Goal: Answer question/provide support: Share knowledge or assist other users

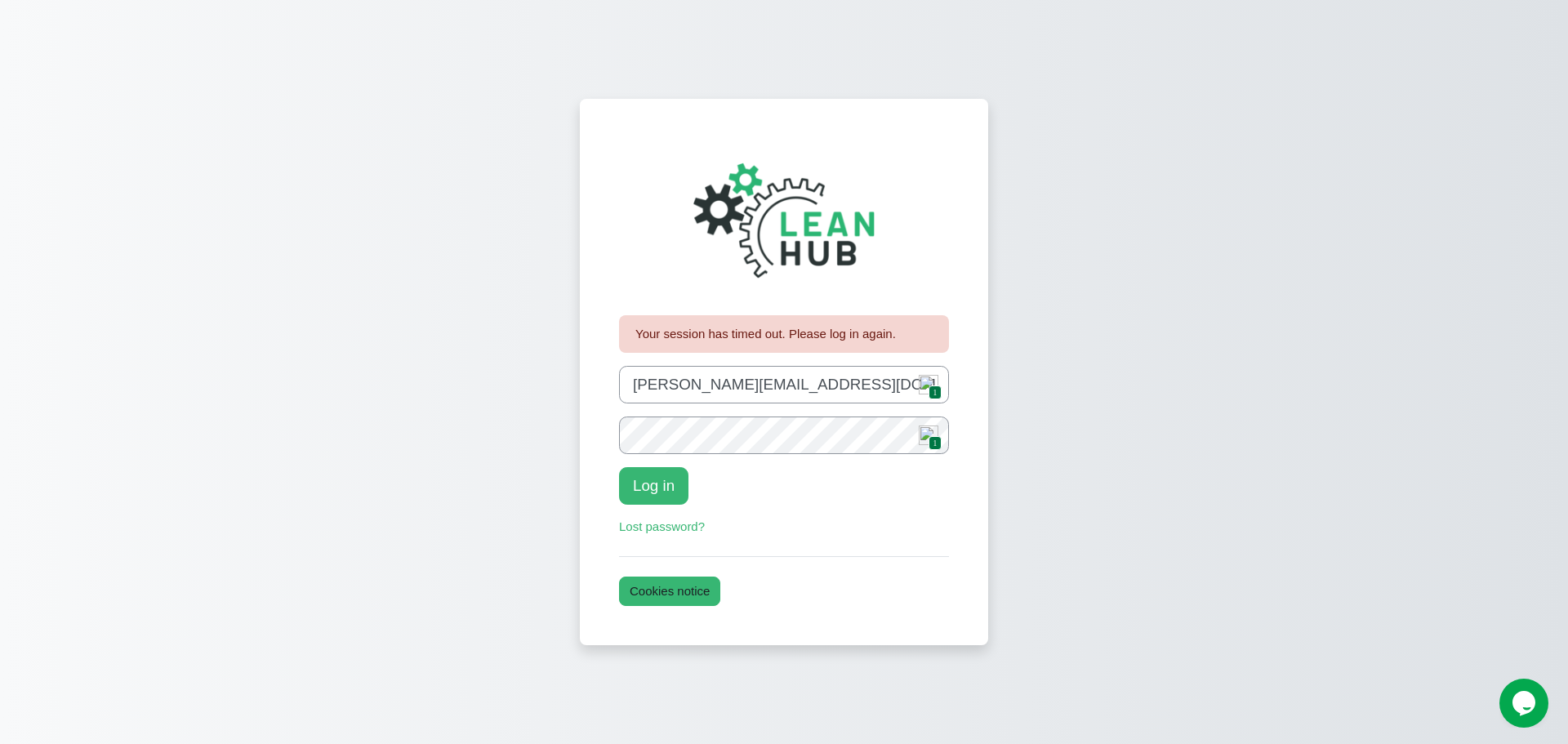
click at [930, 382] on img "Content" at bounding box center [928, 384] width 20 height 20
click at [659, 493] on button "Log in" at bounding box center [654, 486] width 70 height 37
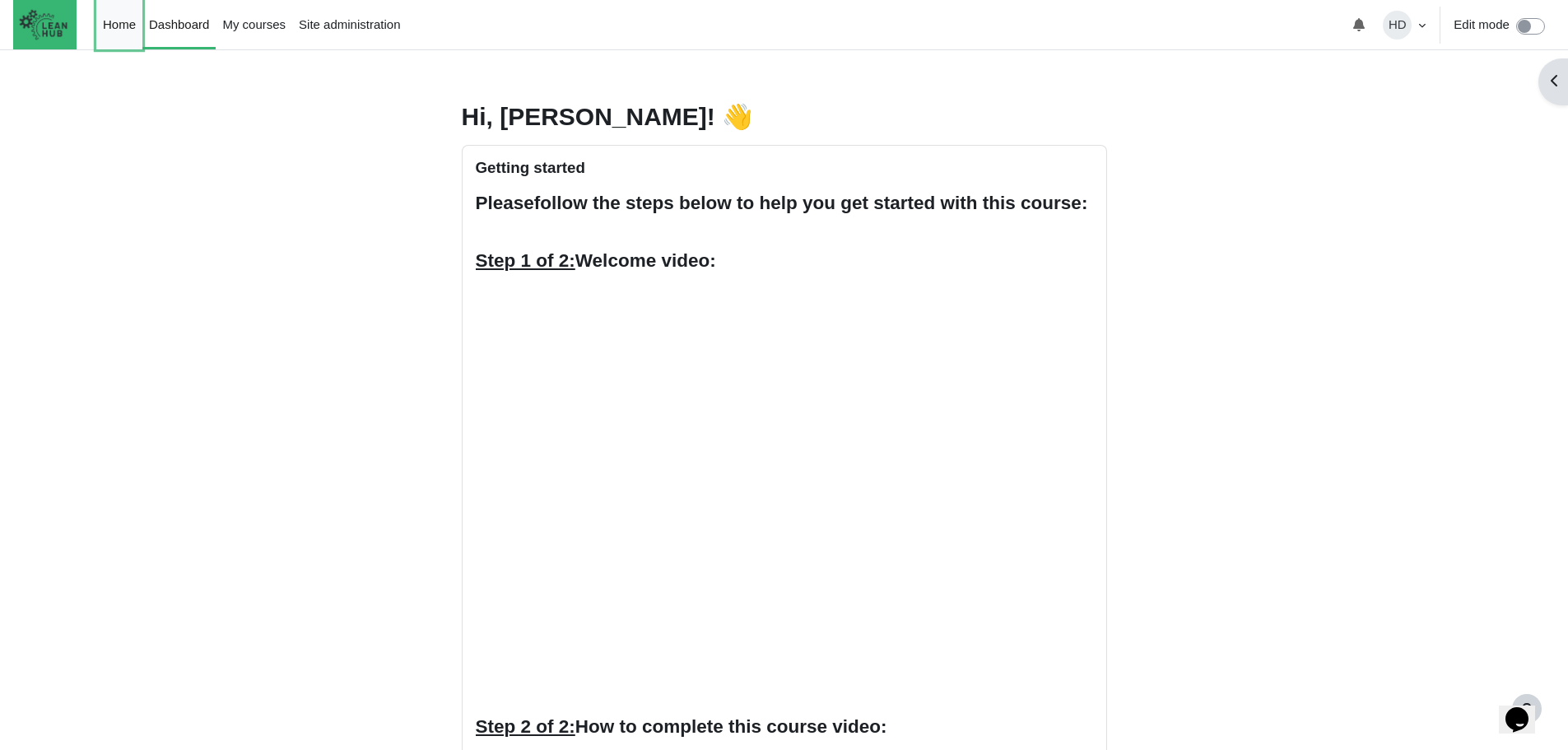
click at [120, 23] on link "Home" at bounding box center [119, 25] width 46 height 50
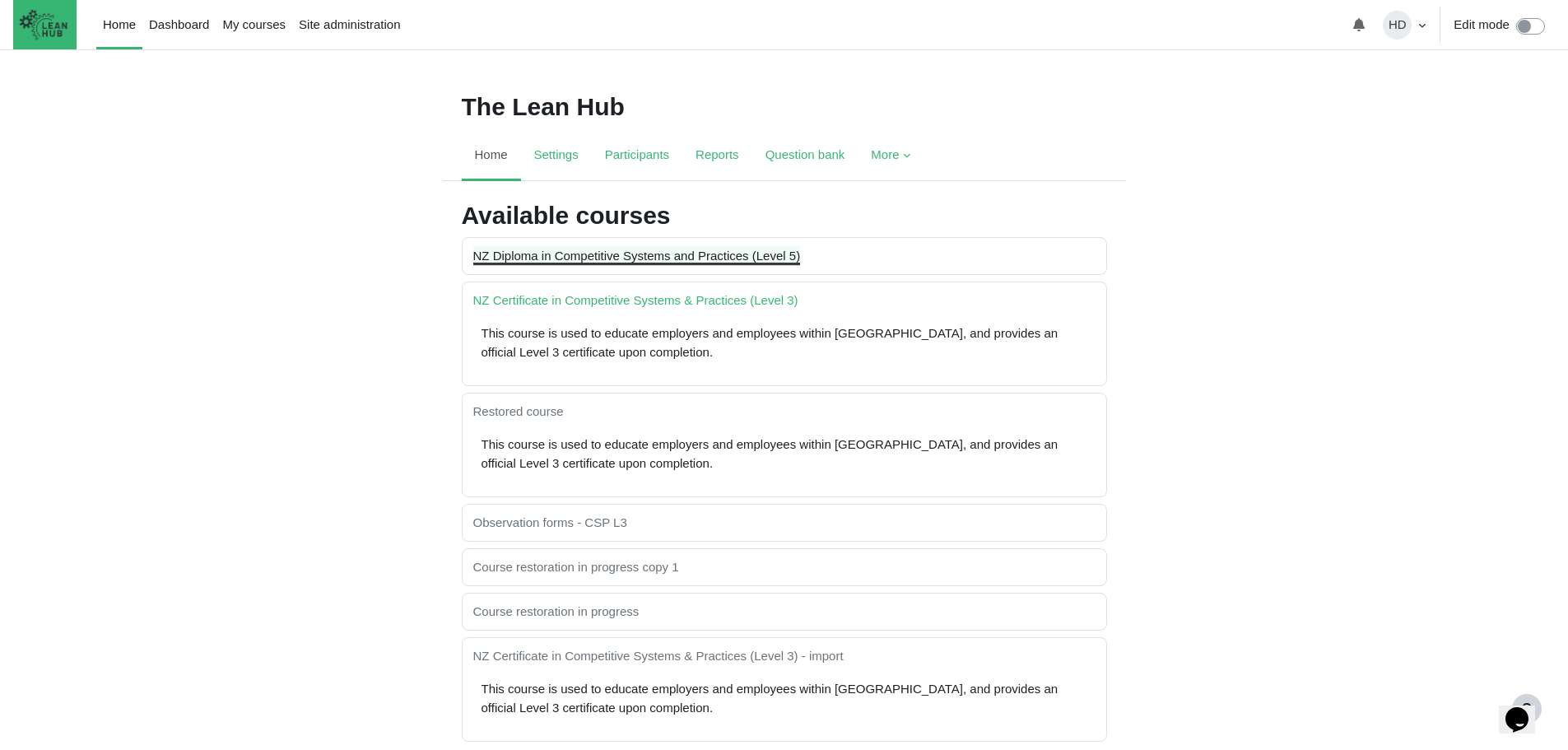
click at [578, 255] on link "NZ Diploma in Competitive Systems and Practices (Level 5)" at bounding box center [637, 255] width 328 height 14
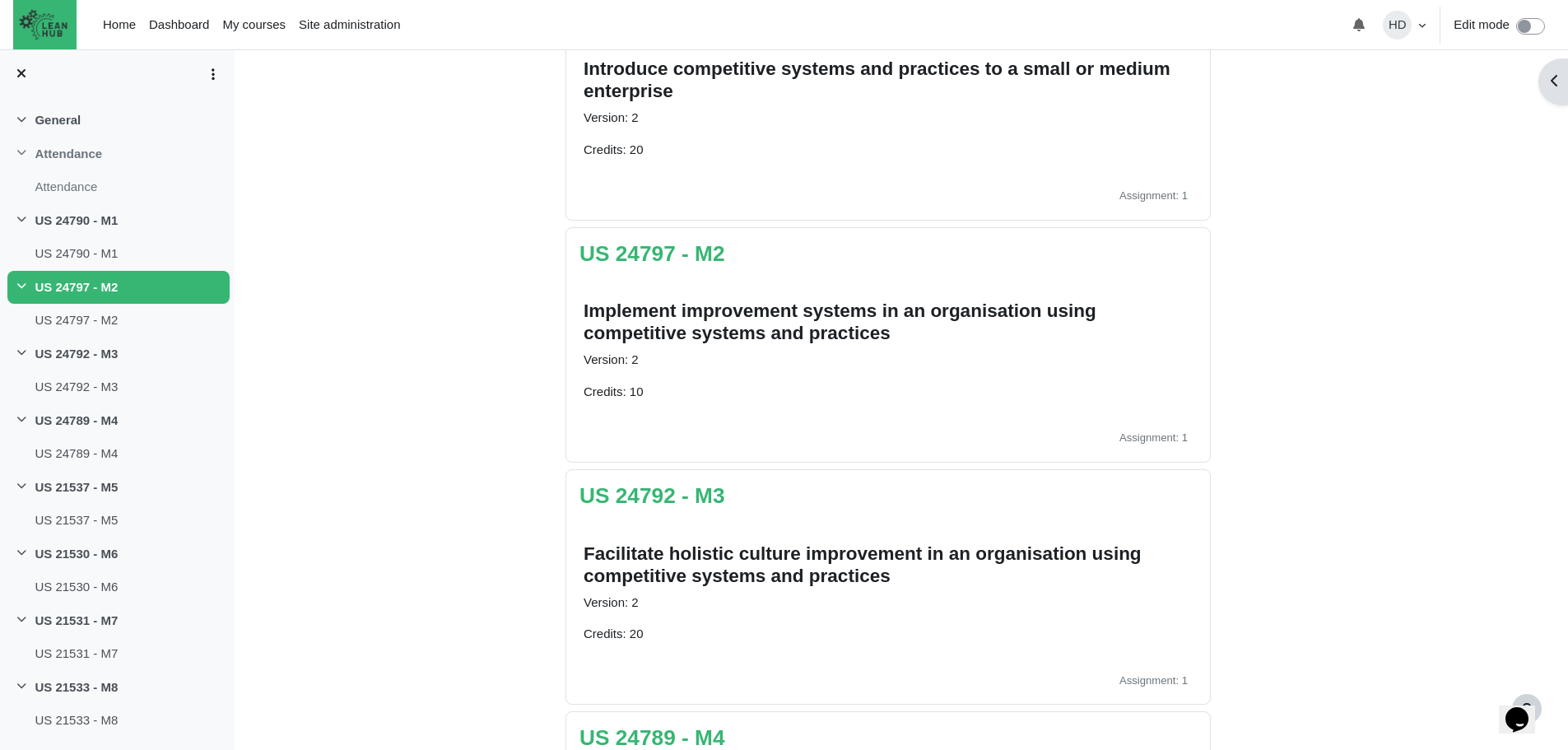
scroll to position [420, 0]
click at [652, 502] on link "US 24792 - M3" at bounding box center [653, 494] width 146 height 25
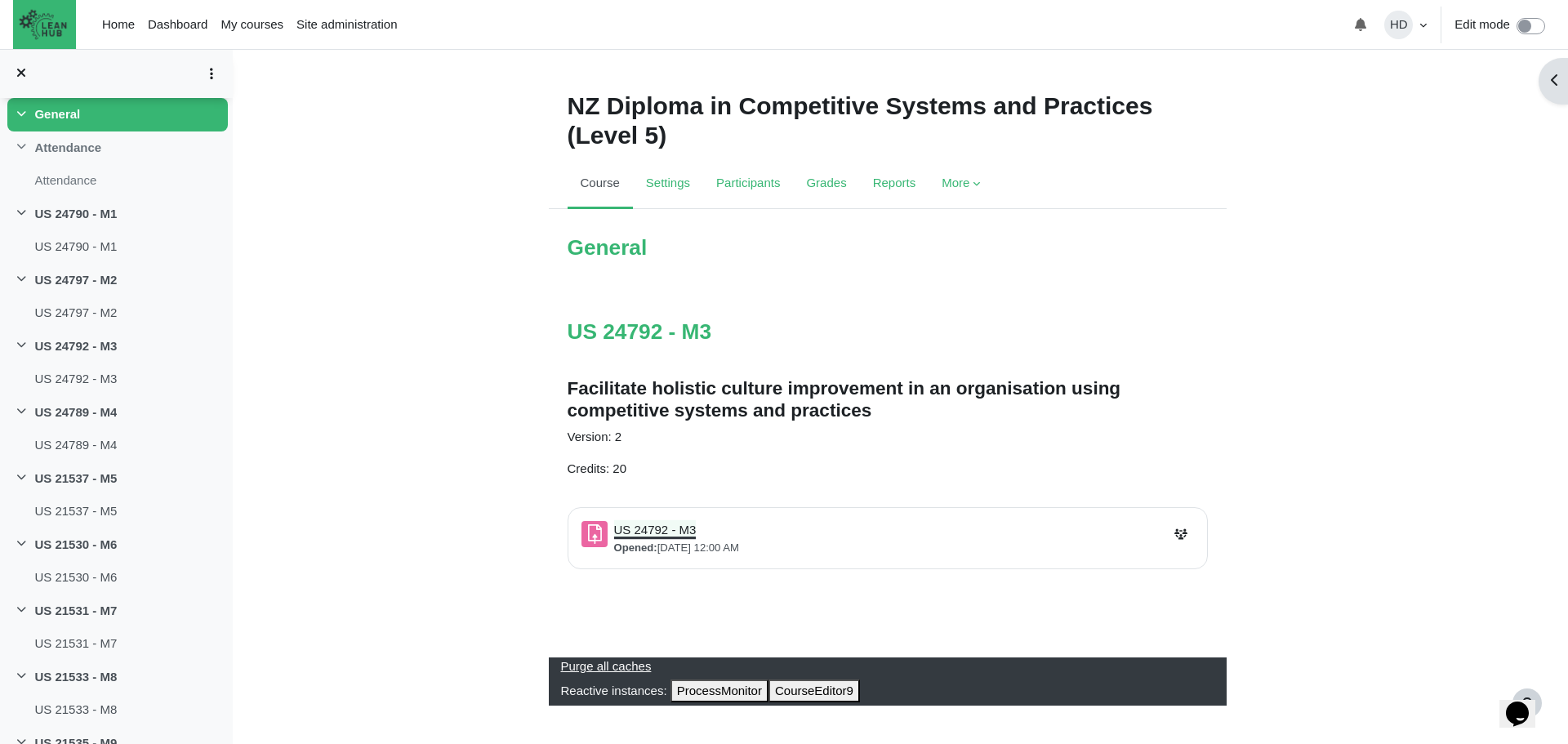
click at [649, 533] on link "US 24792 - M3 Assignment" at bounding box center [655, 529] width 82 height 14
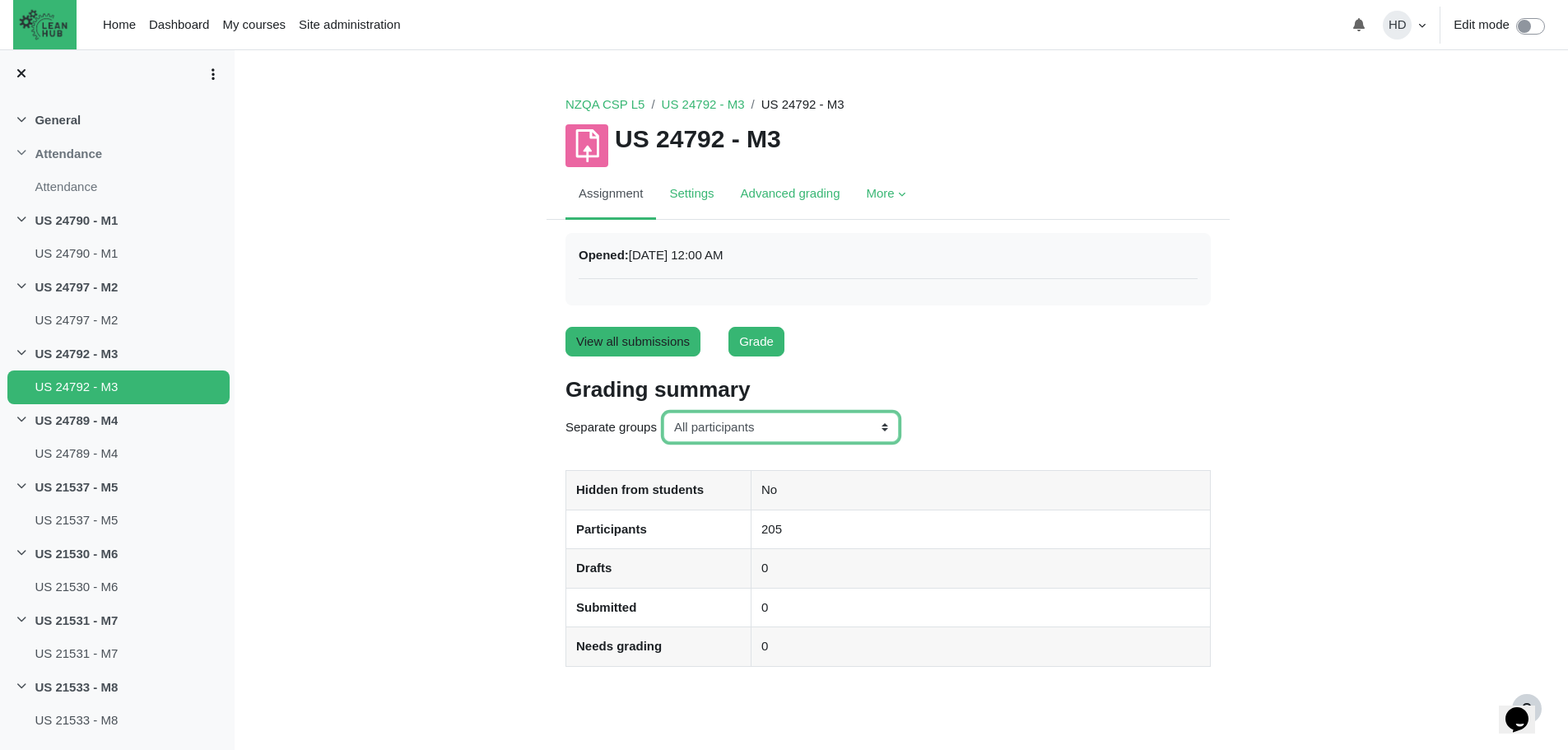
click at [877, 425] on select "All participants ANZ Pharma-Jan-2025 CapitalPrecut-Nov-2023 Chantal-June-2024 C…" at bounding box center [781, 428] width 235 height 31
select select "161"
click at [664, 413] on select "All participants ANZ Pharma-Jan-2025 CapitalPrecut-Nov-2023 Chantal-June-2024 C…" at bounding box center [781, 428] width 235 height 31
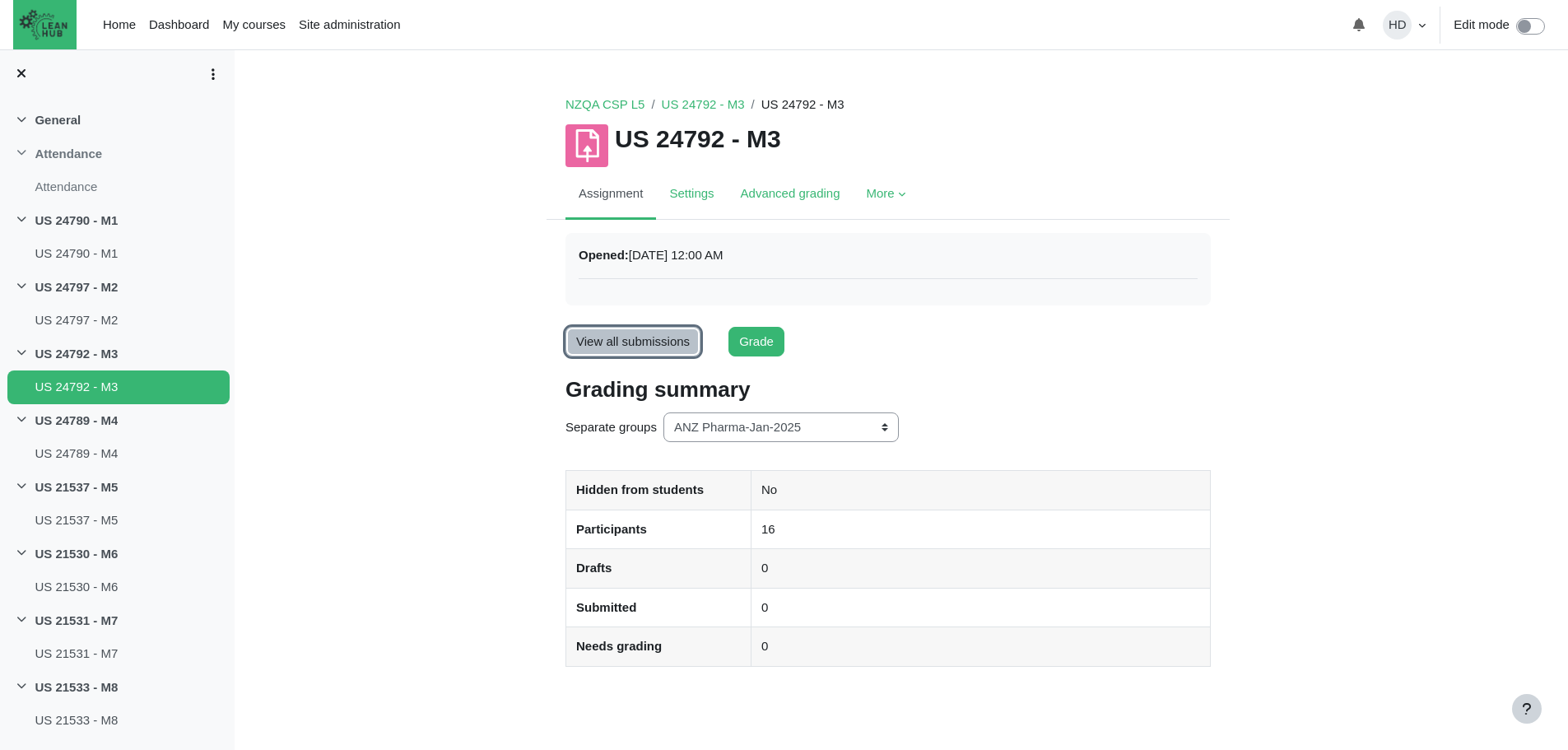
click at [650, 337] on link "View all submissions" at bounding box center [633, 342] width 135 height 31
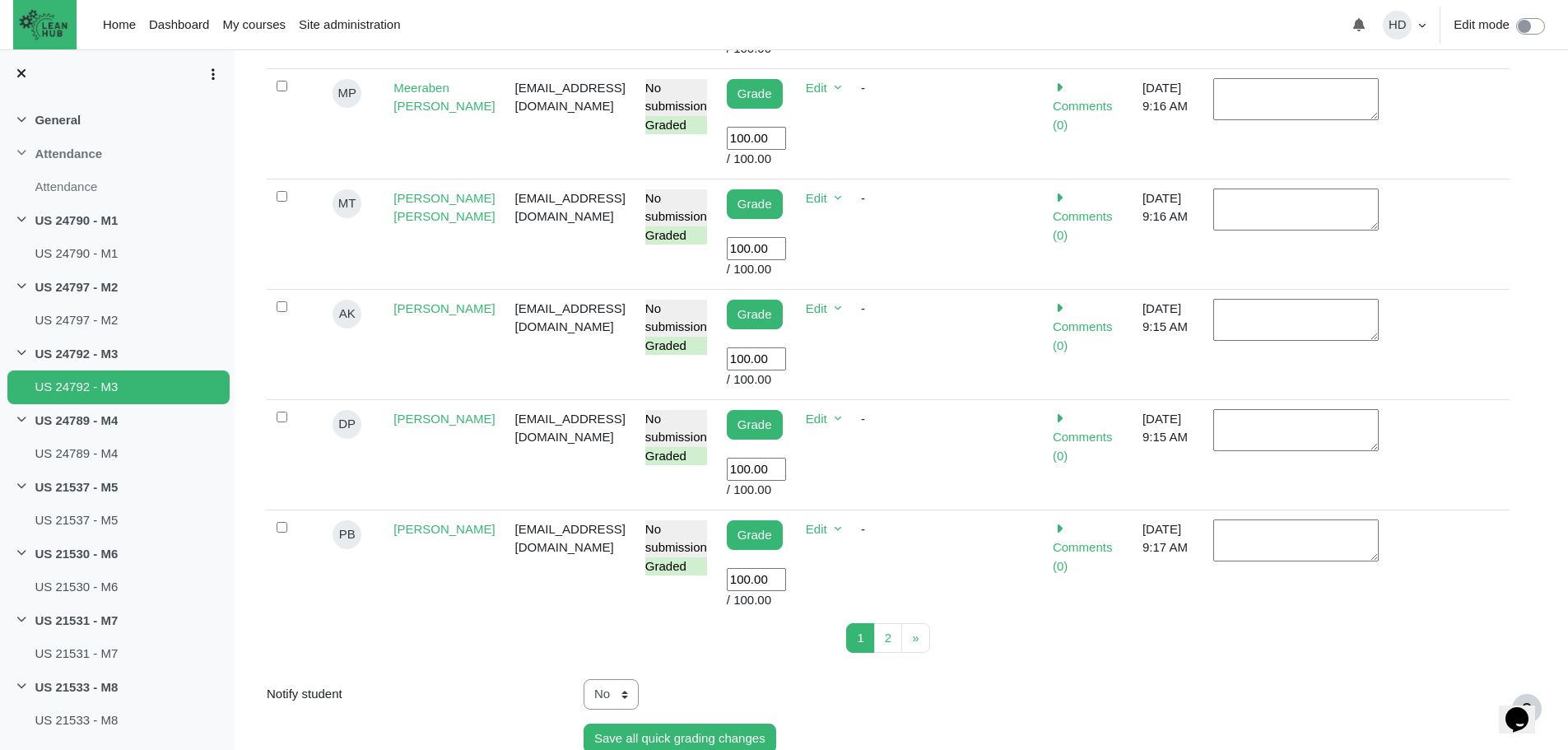
scroll to position [1127, 0]
click at [886, 629] on span "2" at bounding box center [888, 636] width 7 height 14
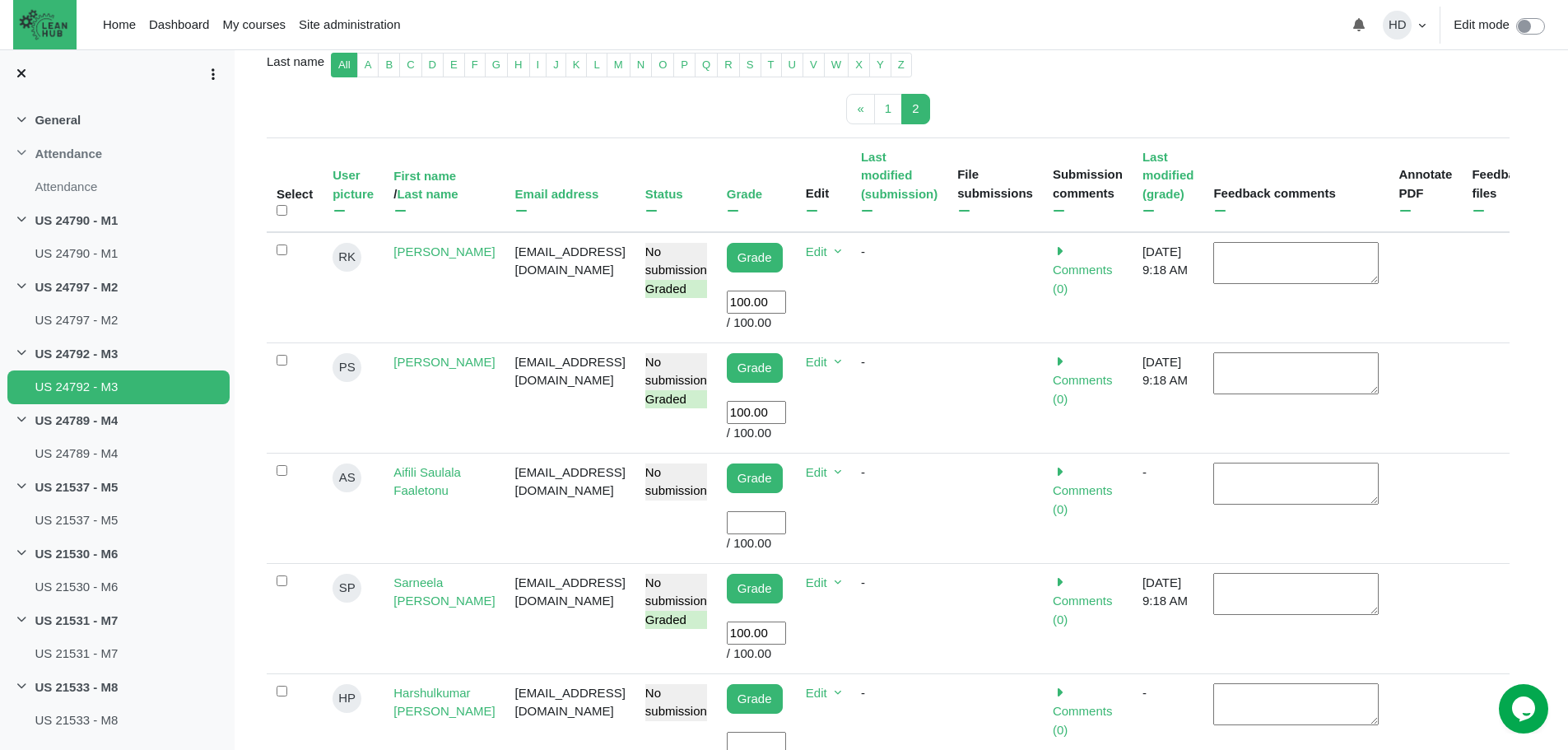
scroll to position [412, 0]
click at [785, 510] on input "User grade" at bounding box center [756, 522] width 59 height 24
type input "100"
click at [755, 731] on input "User grade" at bounding box center [756, 743] width 59 height 24
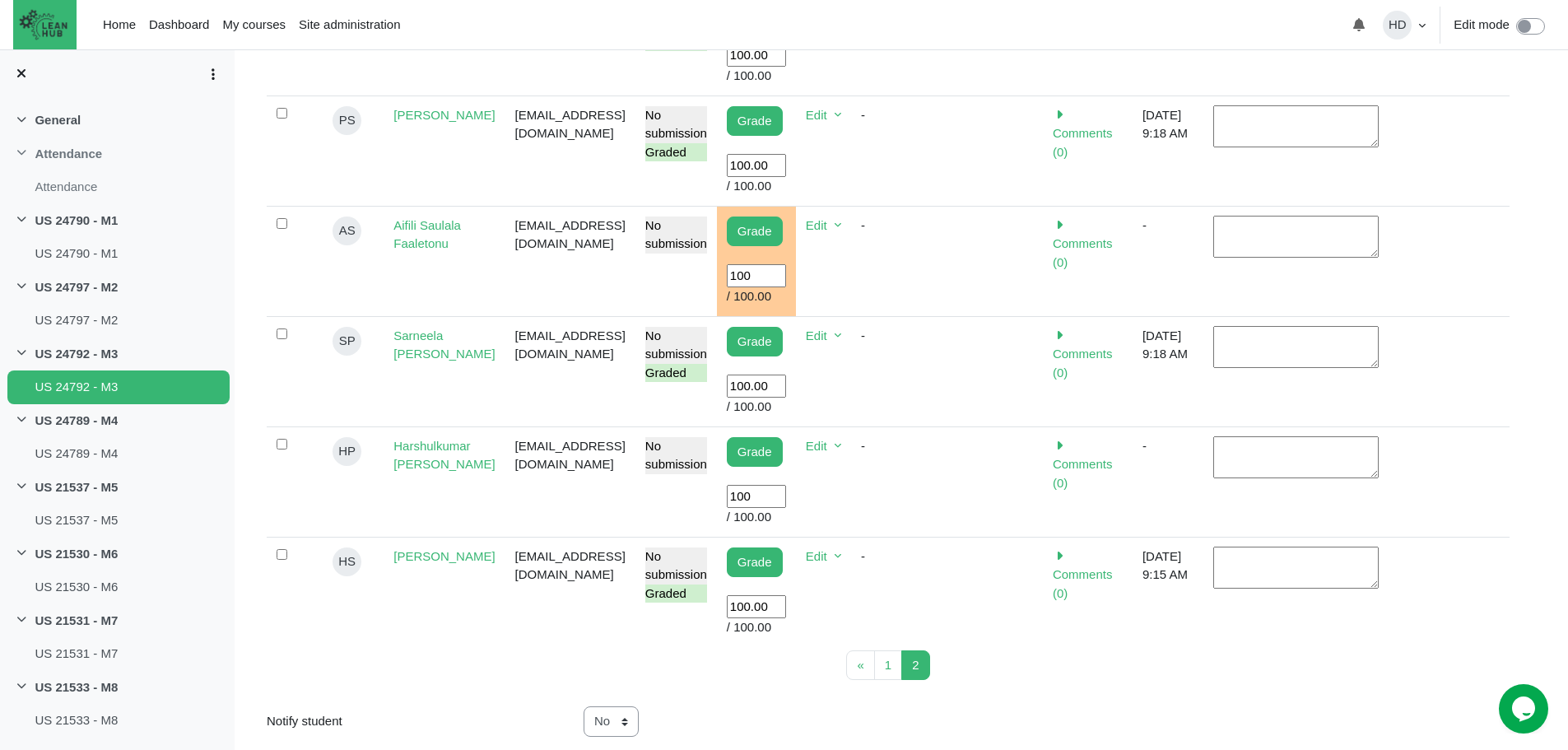
scroll to position [658, 0]
type input "100"
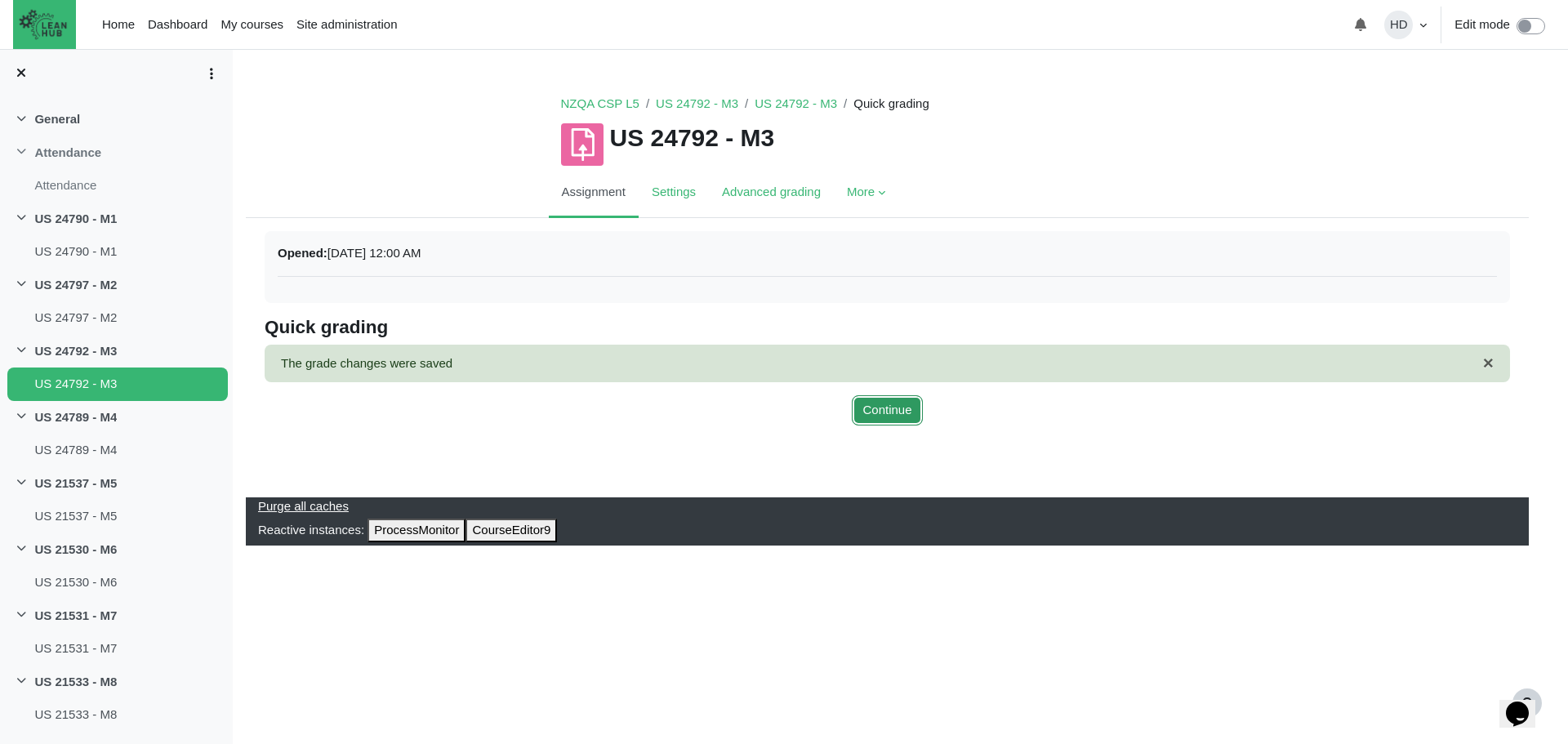
click at [883, 409] on button "Continue" at bounding box center [887, 410] width 71 height 31
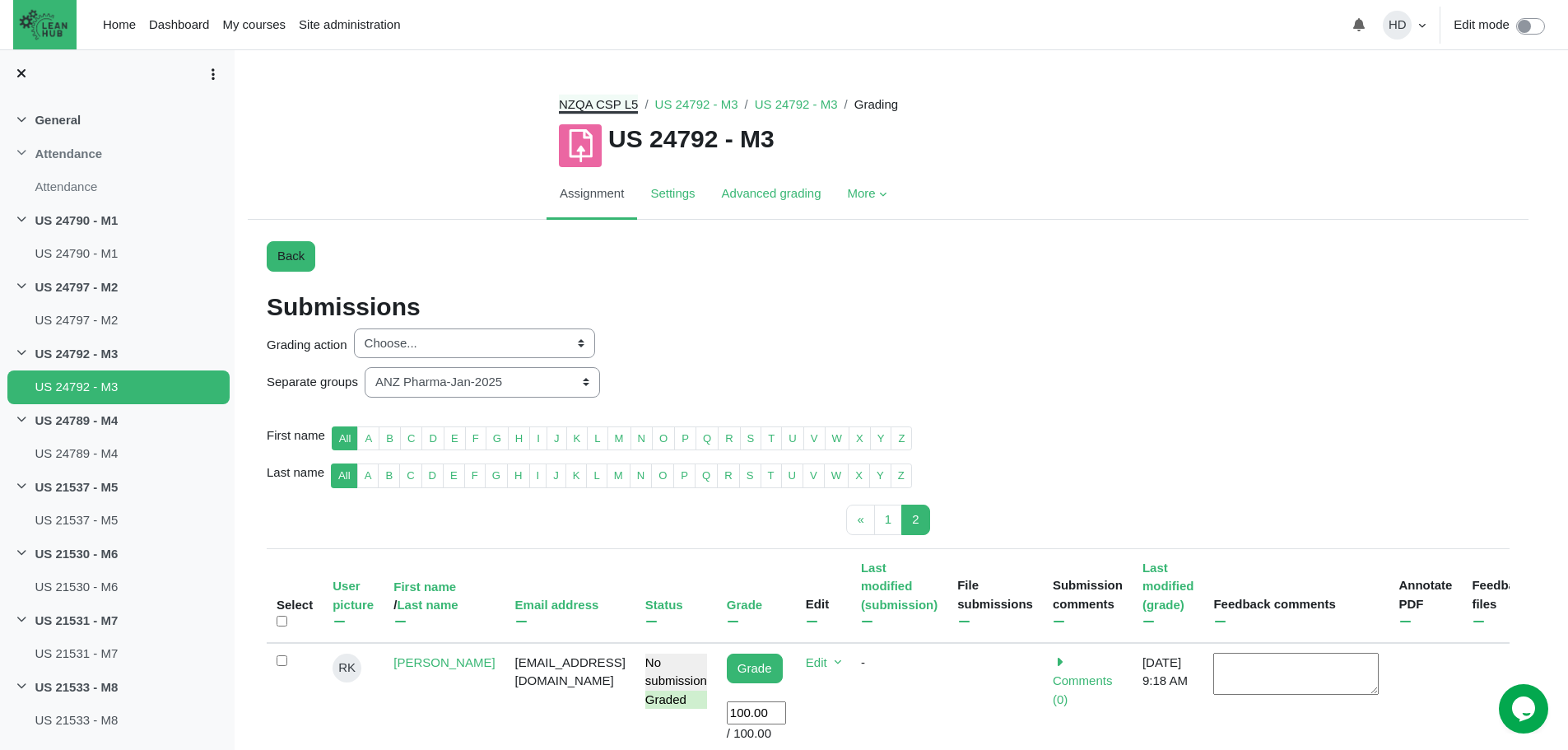
click at [605, 104] on link "NZQA CSP L5" at bounding box center [599, 104] width 79 height 14
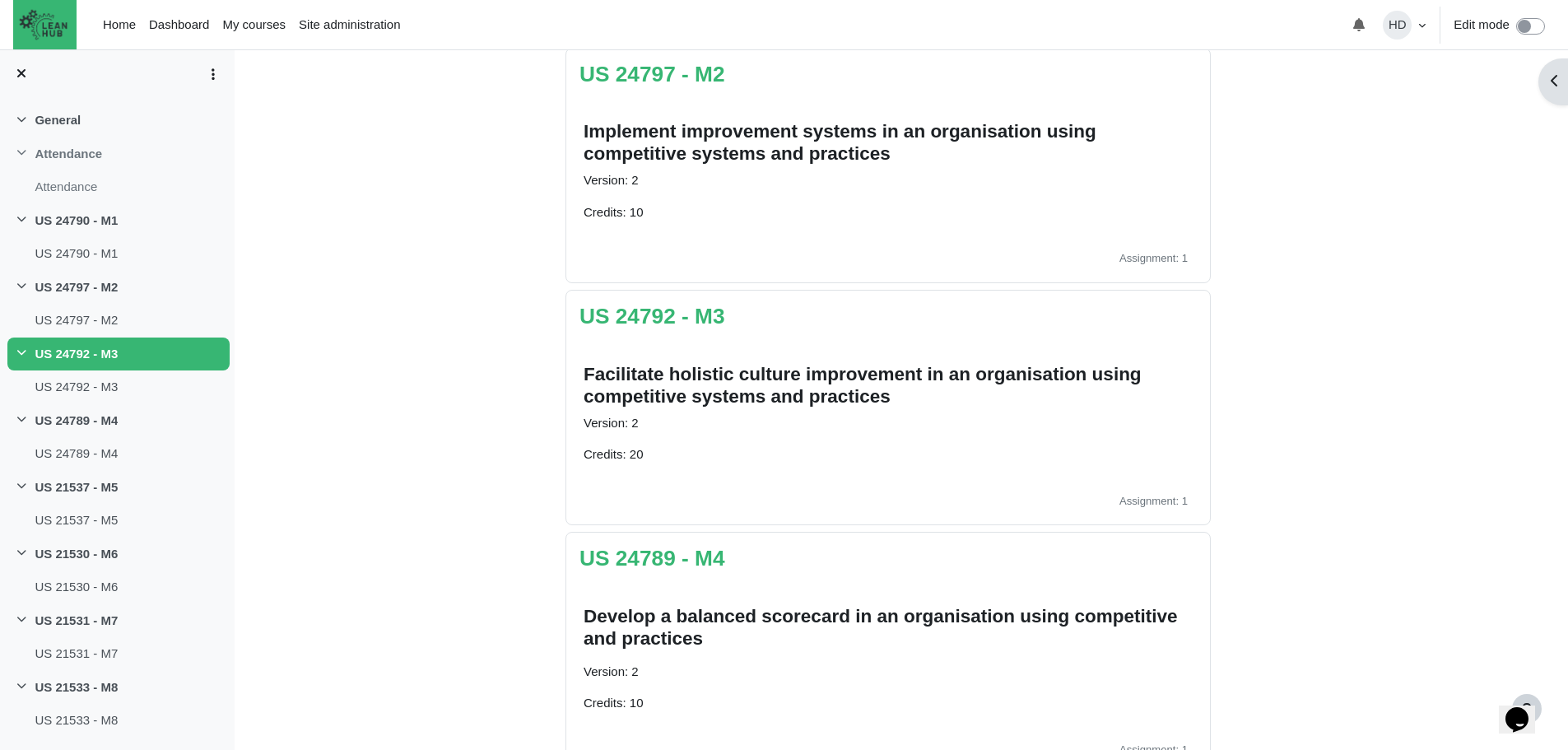
scroll to position [600, 0]
click at [660, 562] on link "US 24789 - M4" at bounding box center [653, 557] width 146 height 25
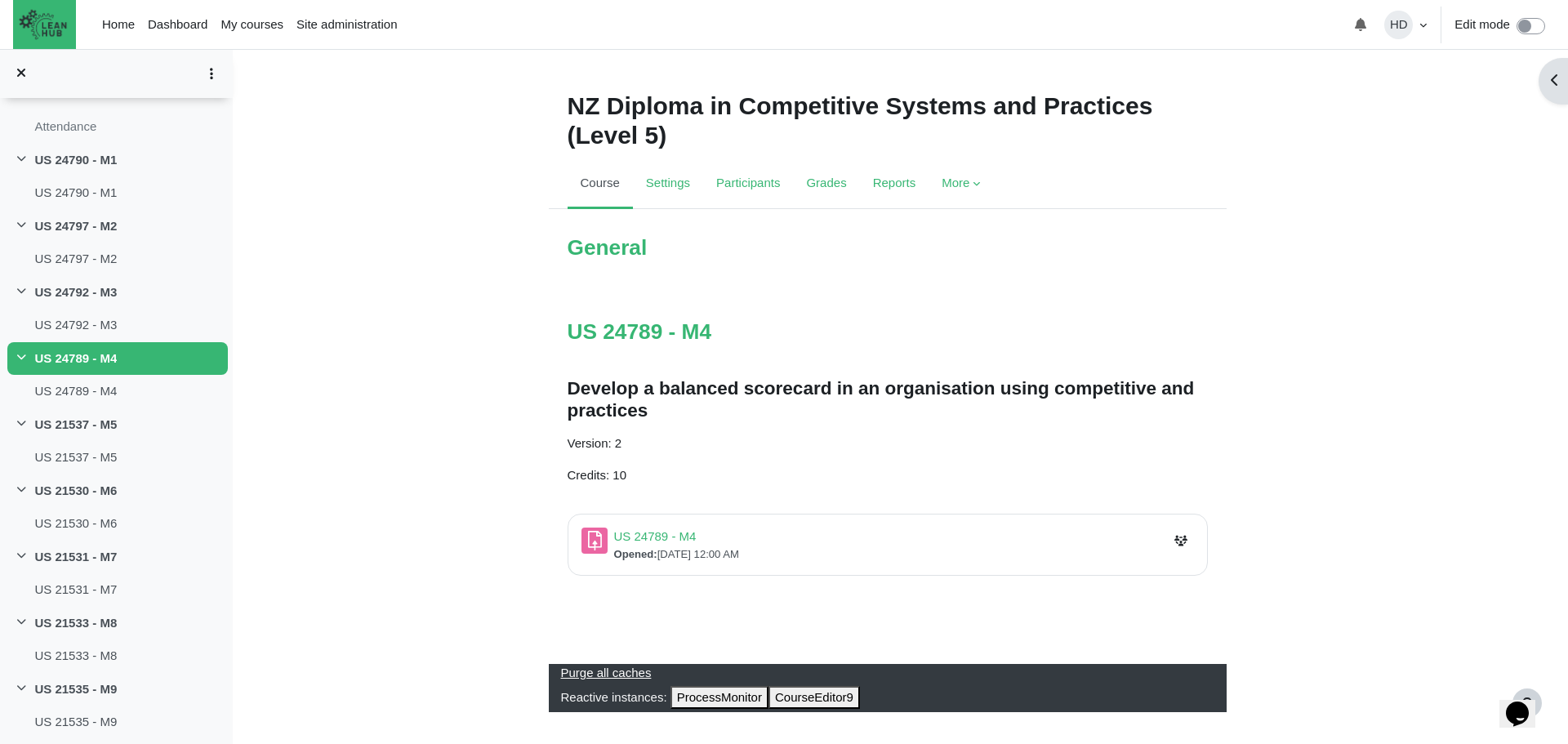
scroll to position [5, 0]
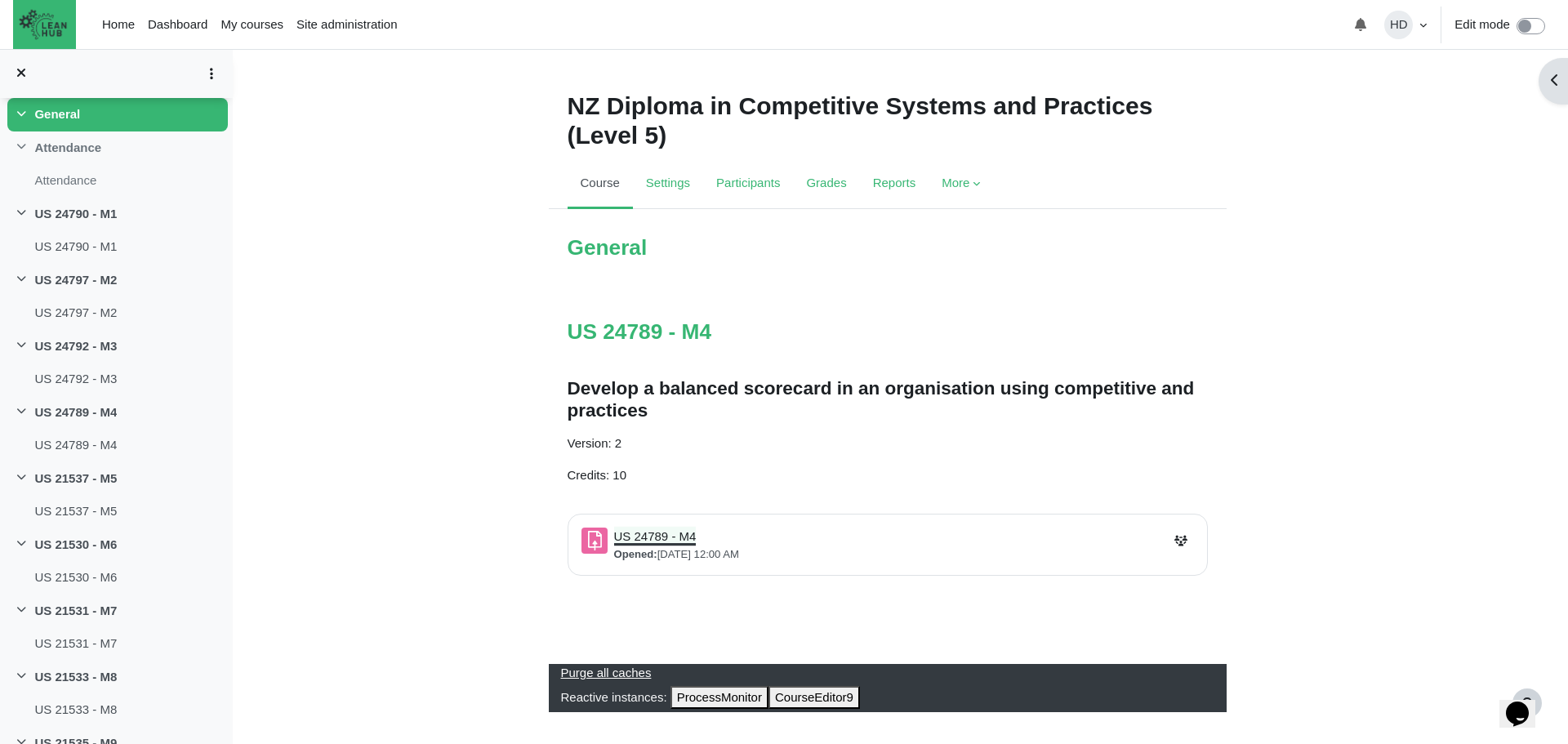
click at [646, 539] on link "US 24789 - M4 Assignment" at bounding box center [655, 536] width 82 height 14
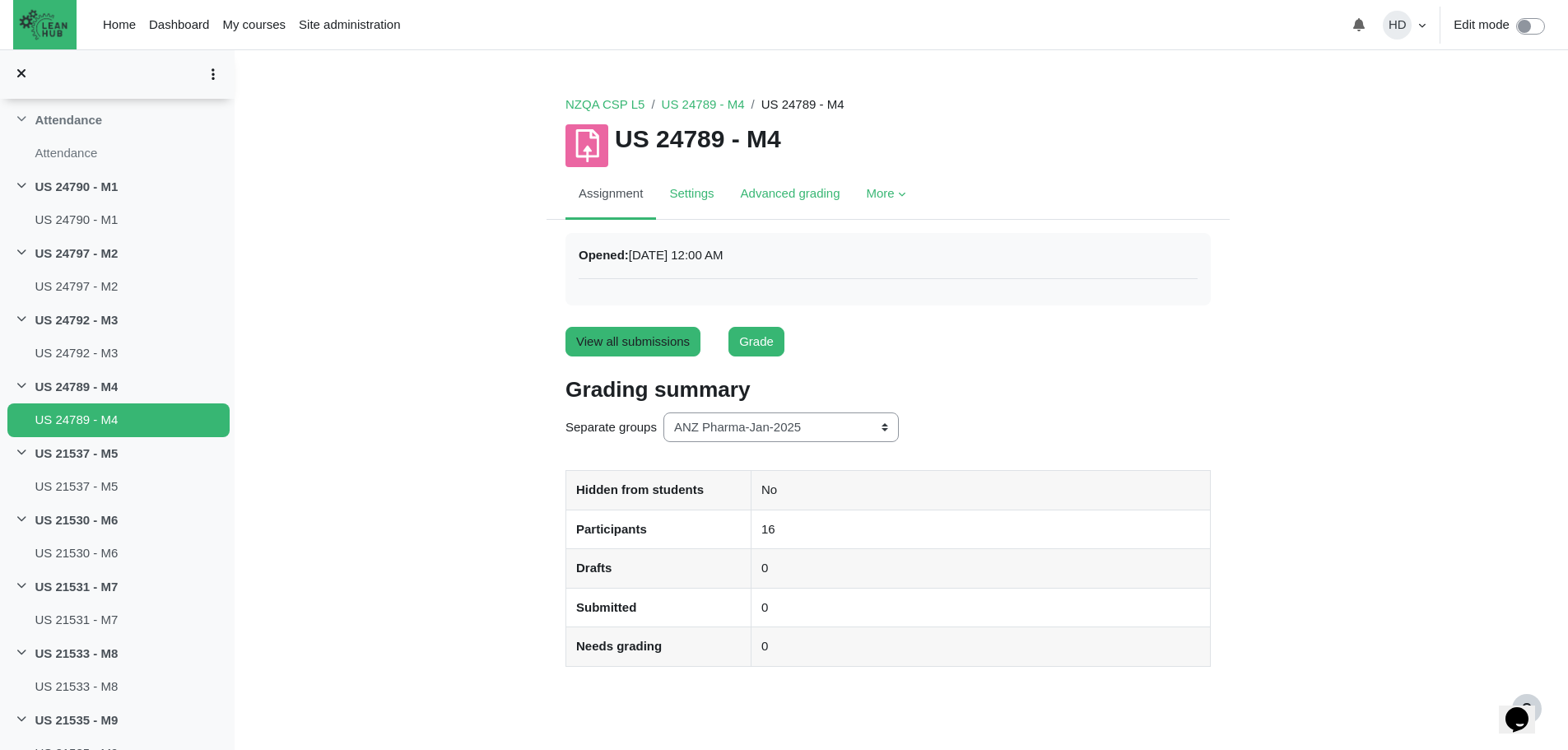
scroll to position [82, 0]
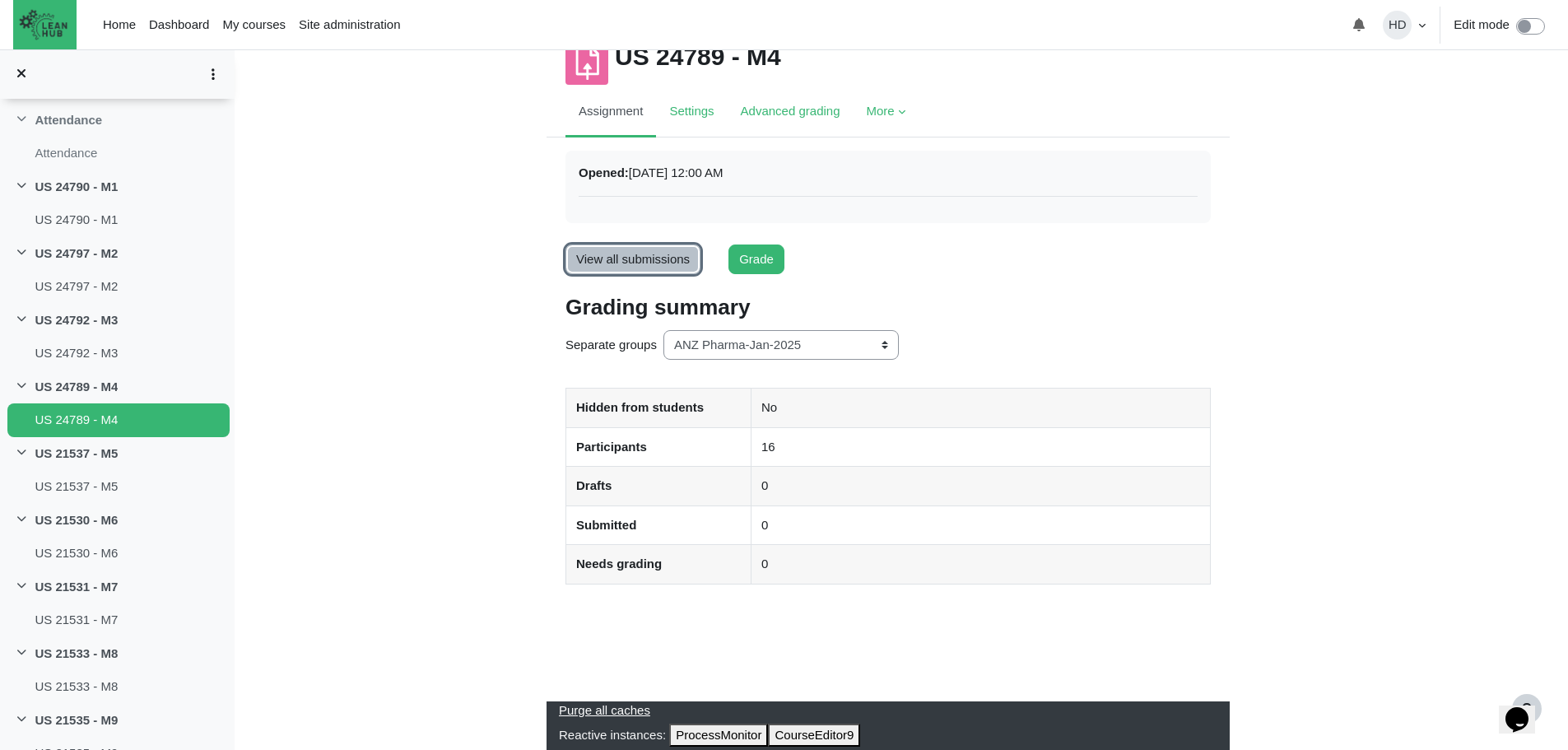
click at [656, 264] on link "View all submissions" at bounding box center [633, 260] width 135 height 31
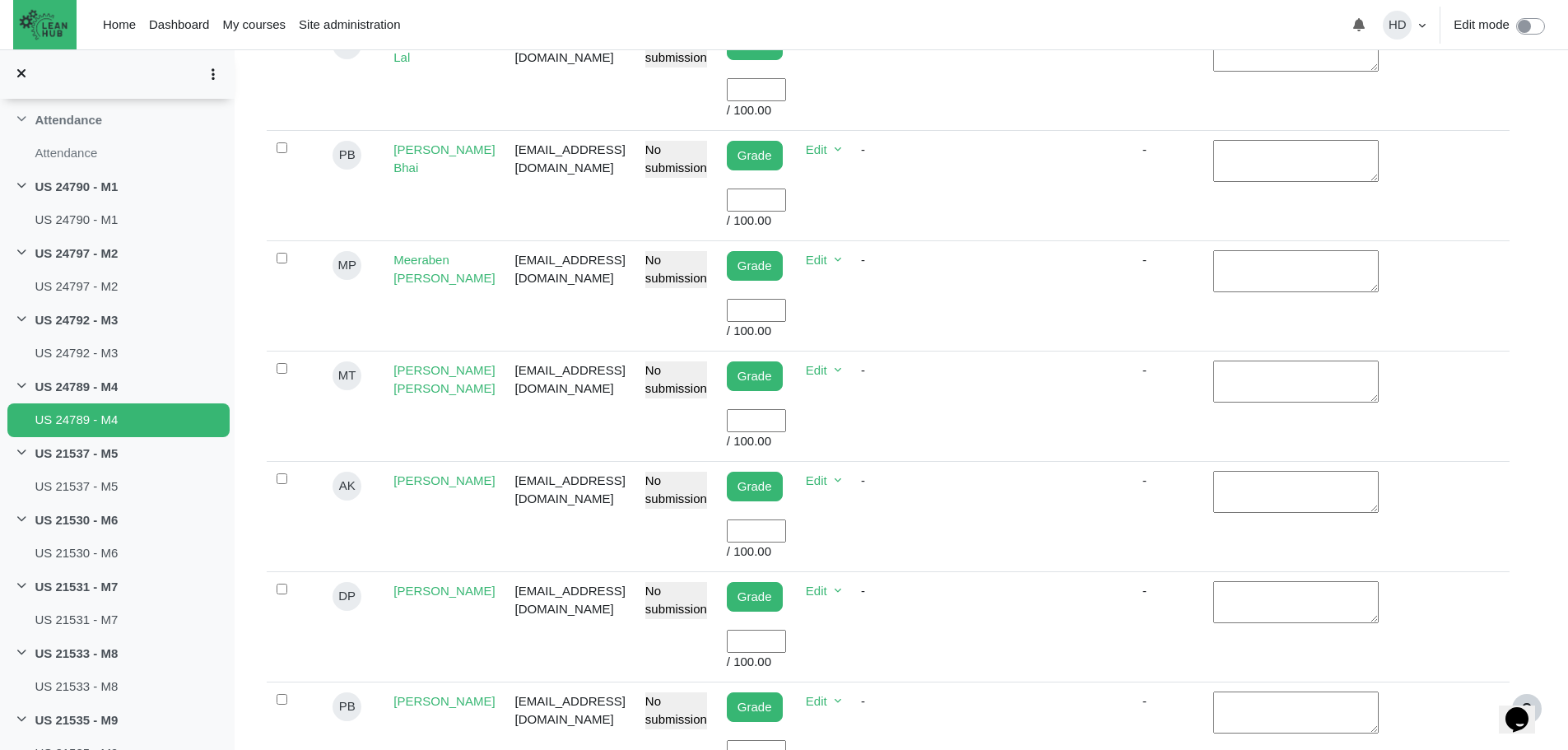
scroll to position [955, 0]
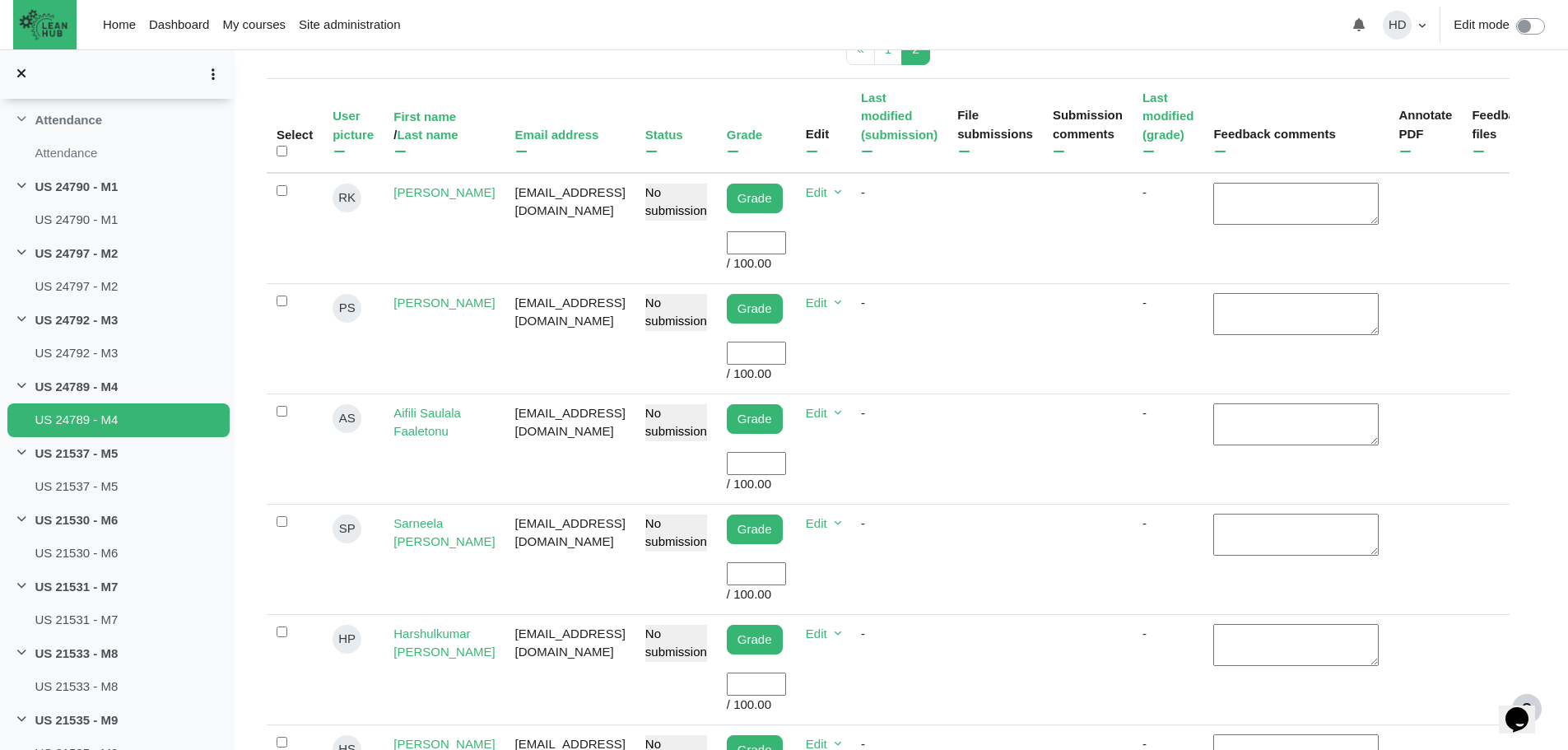
scroll to position [471, 0]
click at [770, 451] on input "User grade" at bounding box center [756, 463] width 59 height 24
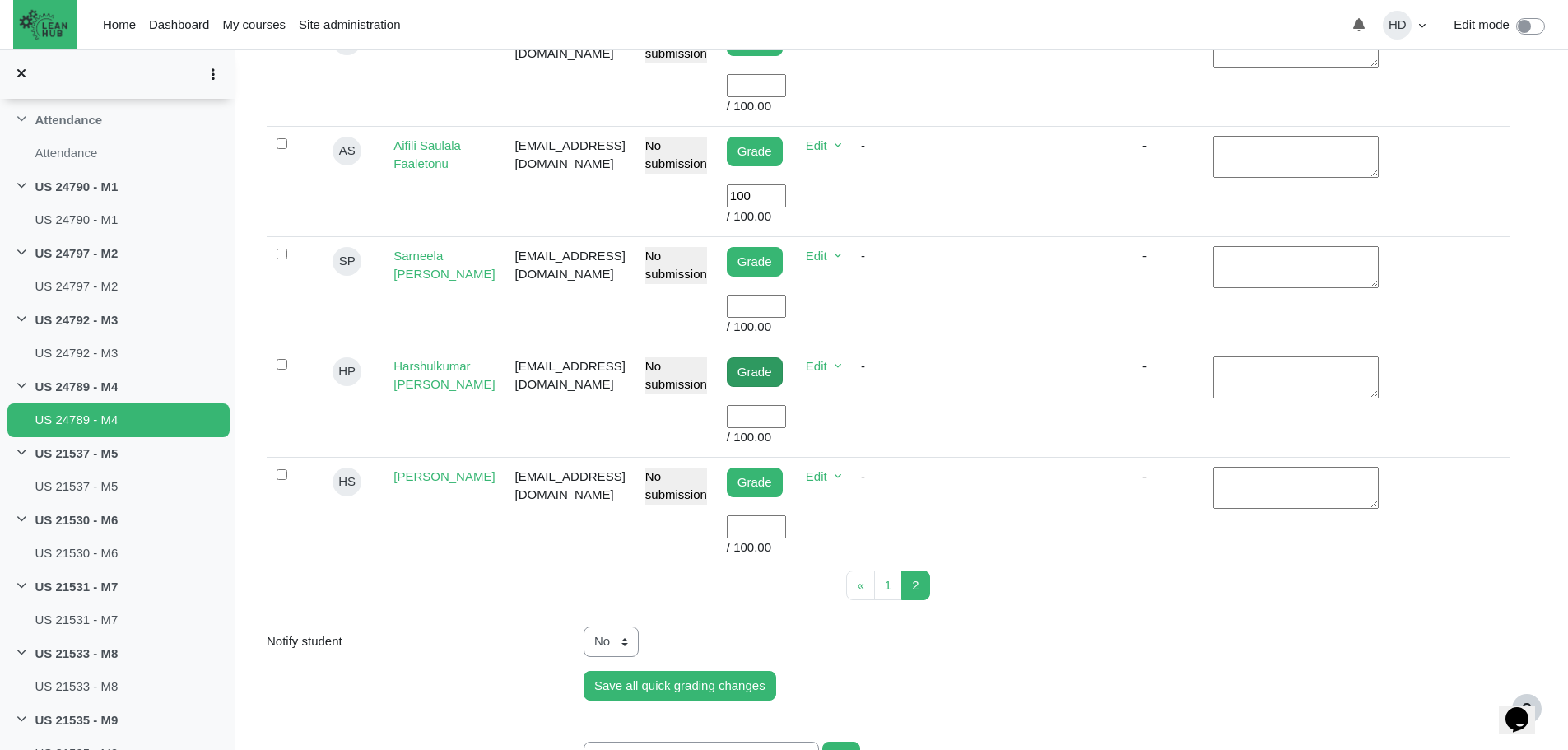
scroll to position [746, 0]
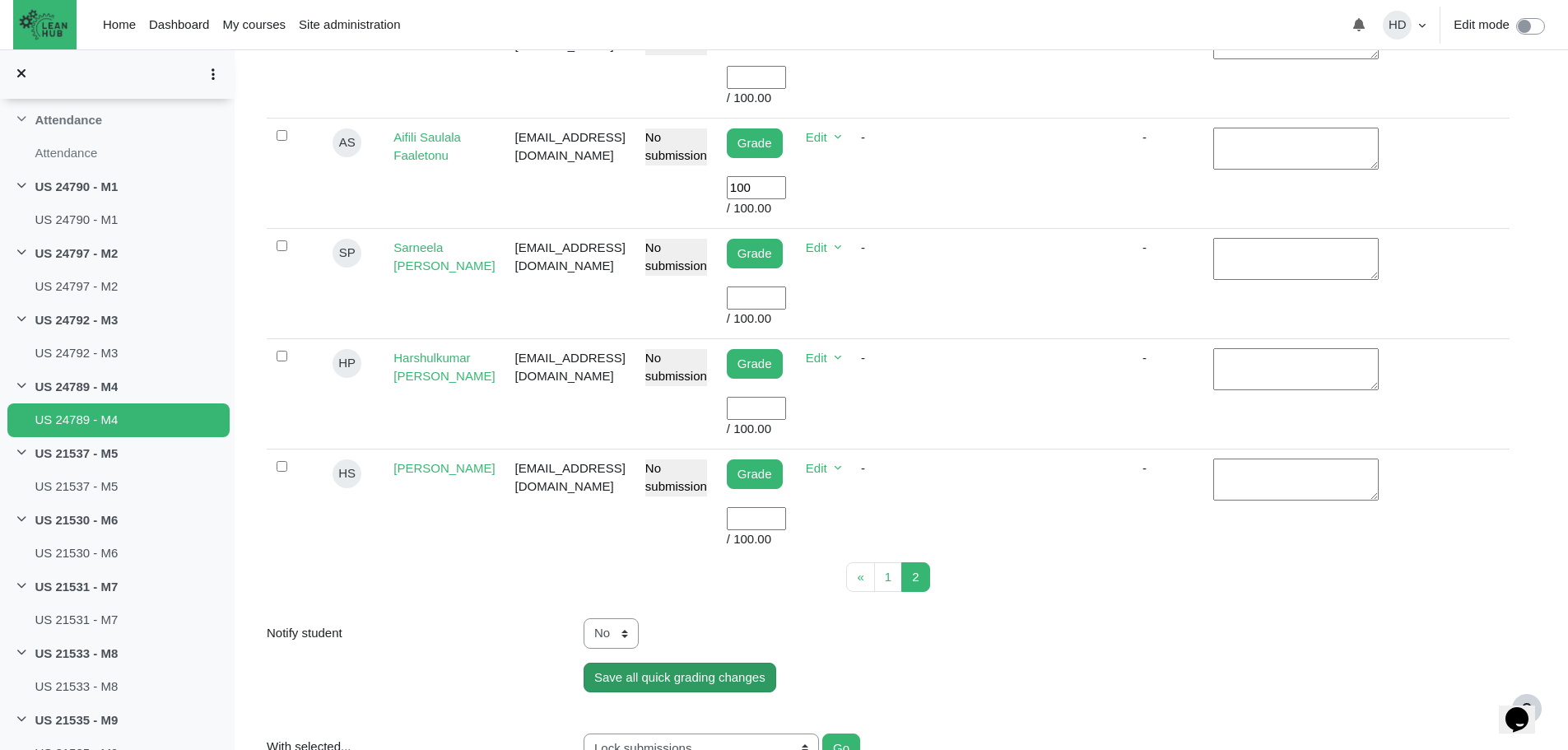
type input "100"
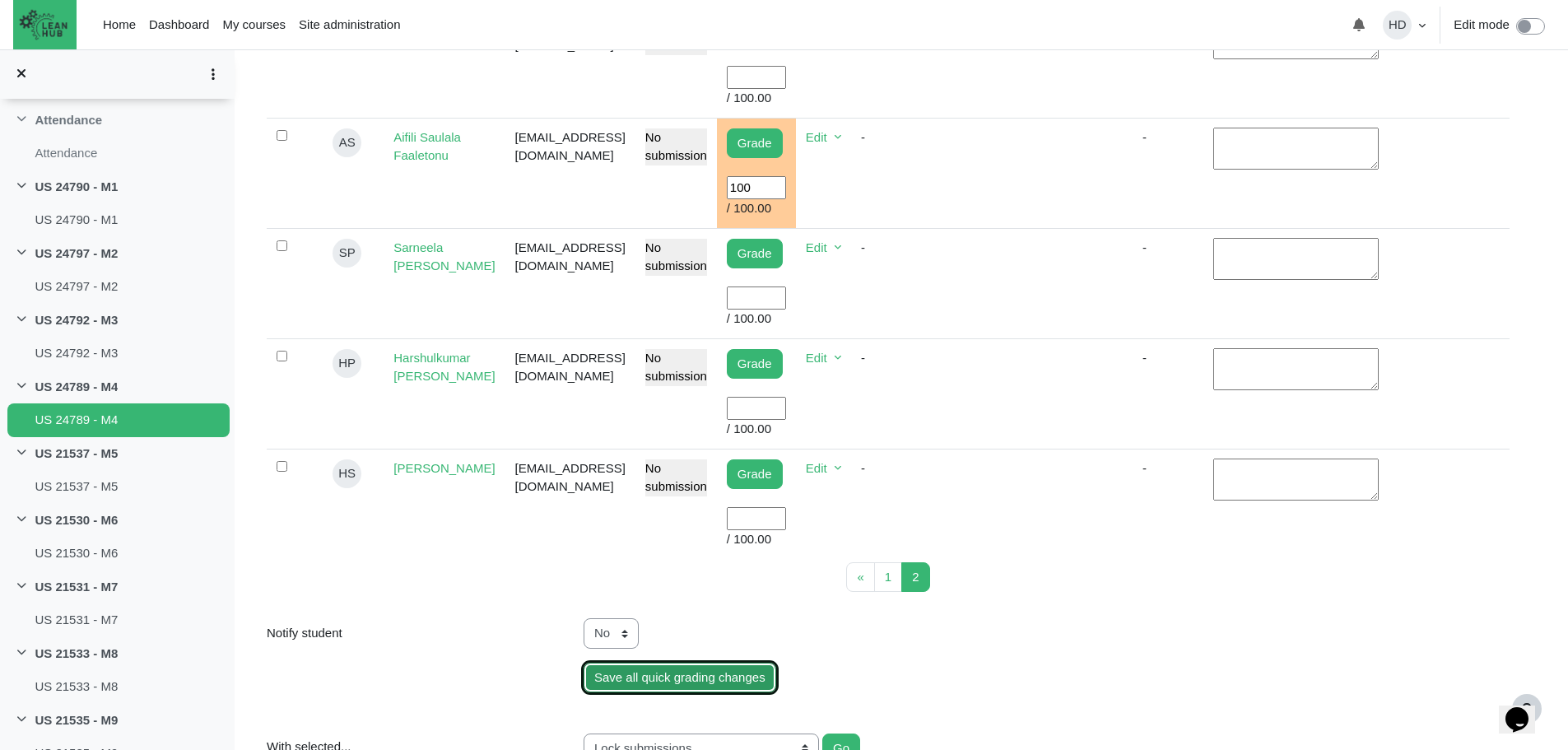
click at [705, 663] on input "Save all quick grading changes" at bounding box center [680, 678] width 193 height 31
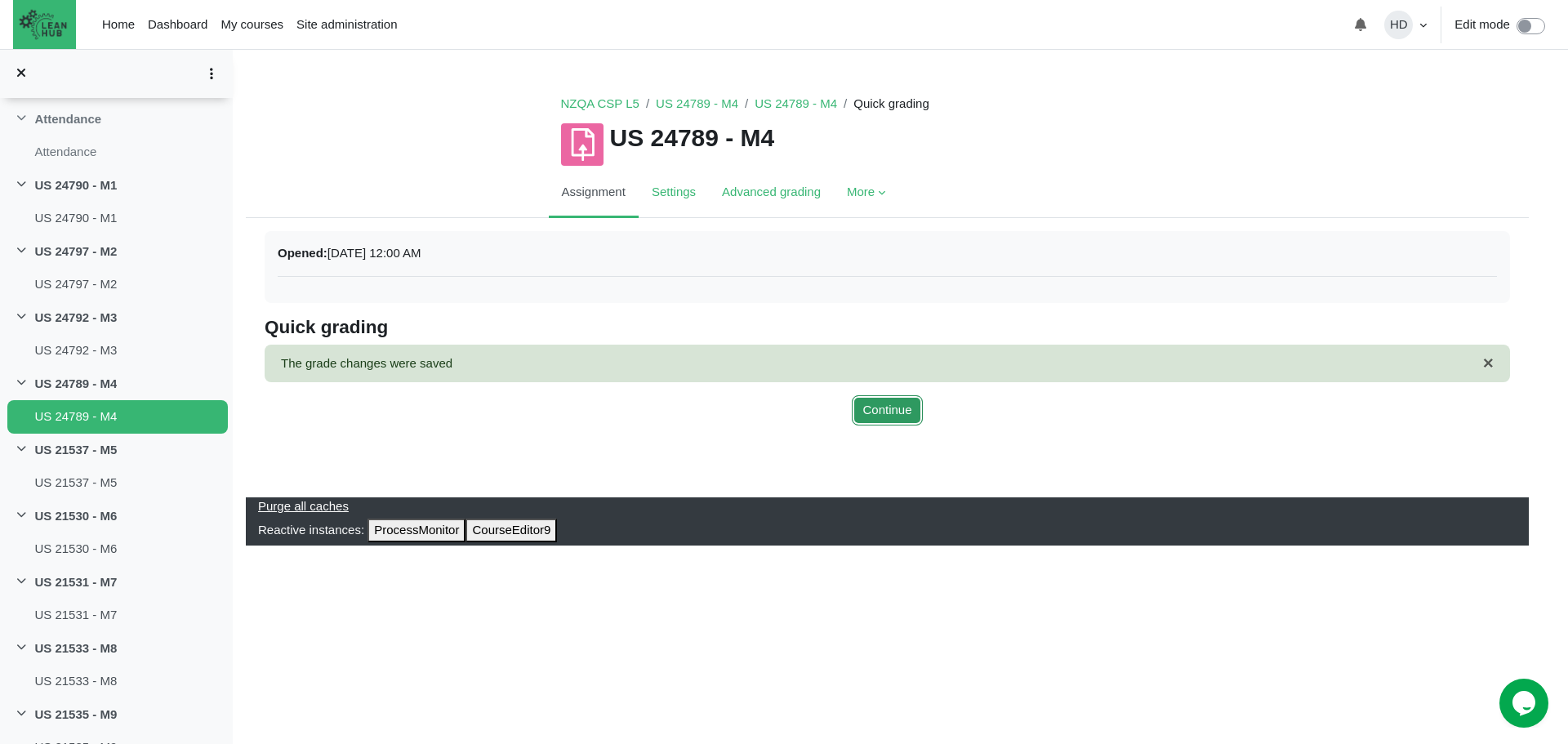
click at [880, 397] on button "Continue" at bounding box center [887, 410] width 71 height 31
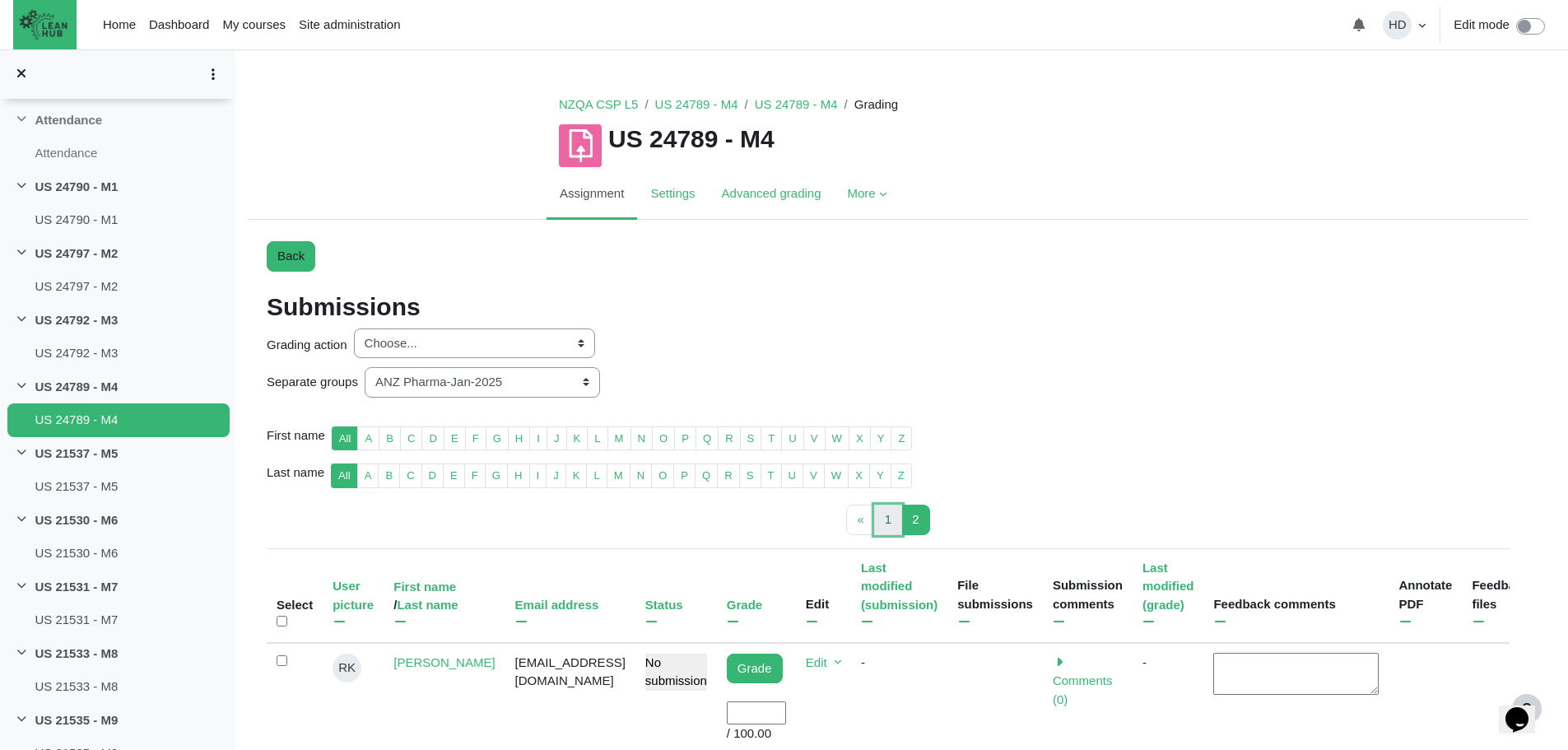
click at [891, 517] on link "1 Page 1" at bounding box center [888, 520] width 28 height 31
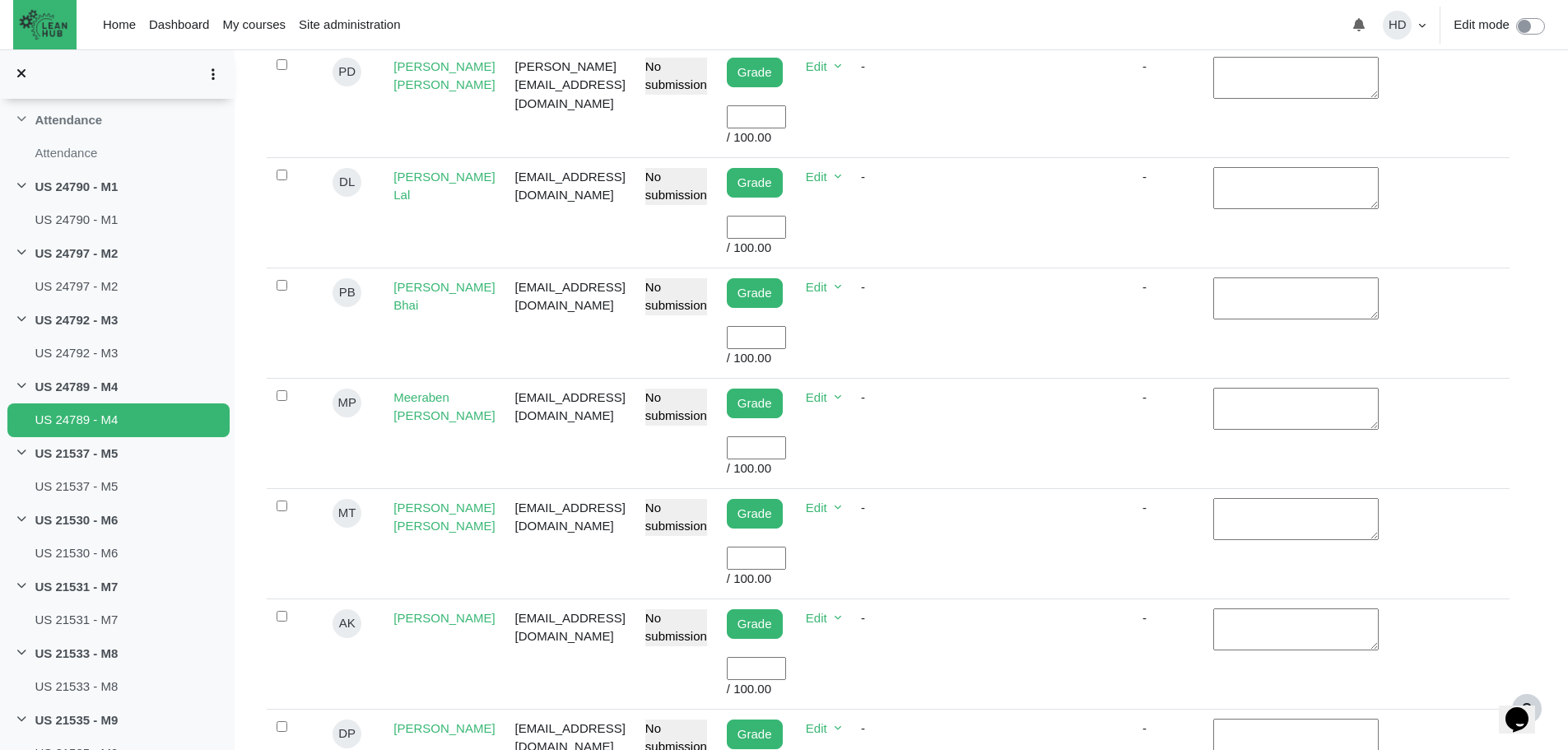
scroll to position [818, 0]
click at [767, 656] on input "User grade" at bounding box center [756, 668] width 59 height 24
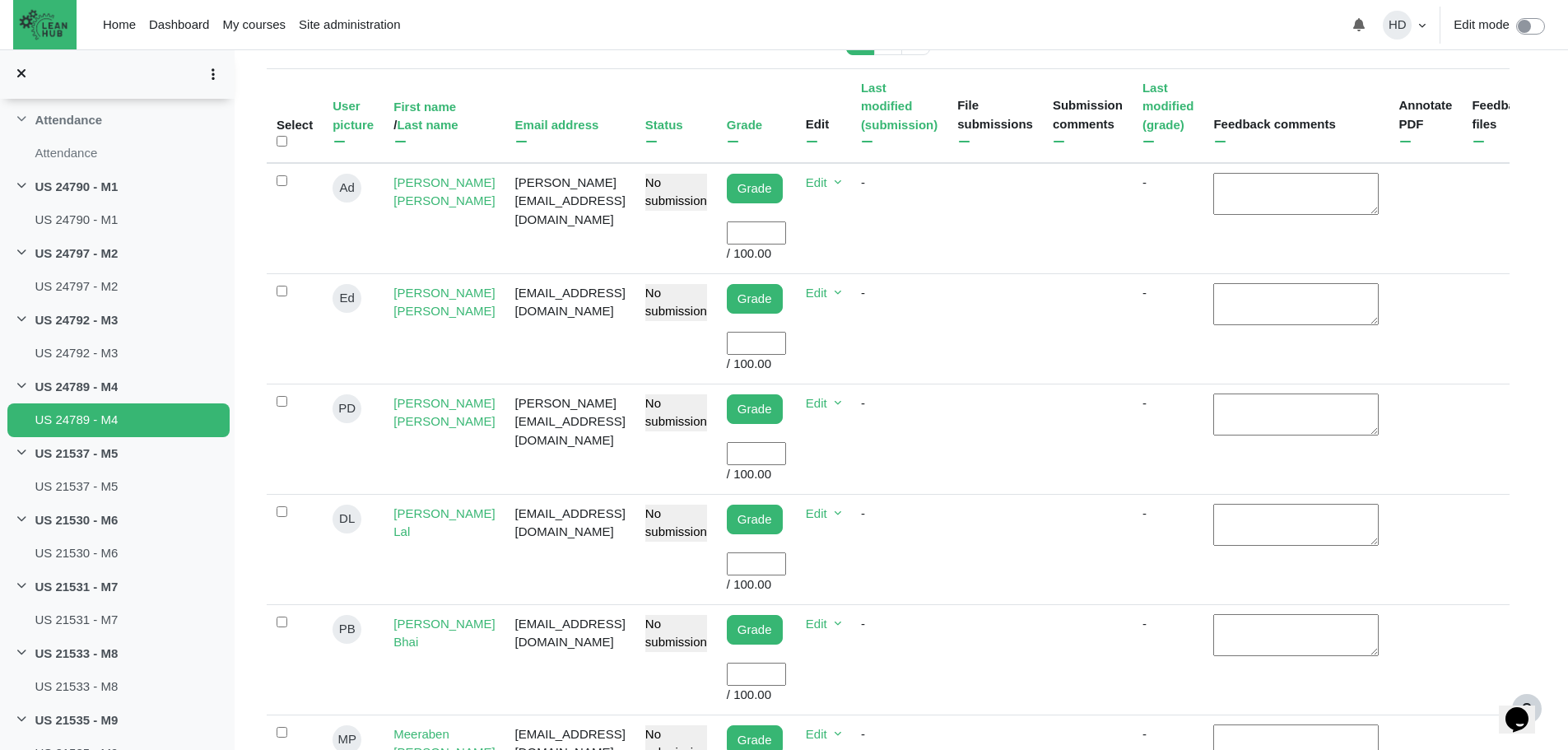
scroll to position [508, 0]
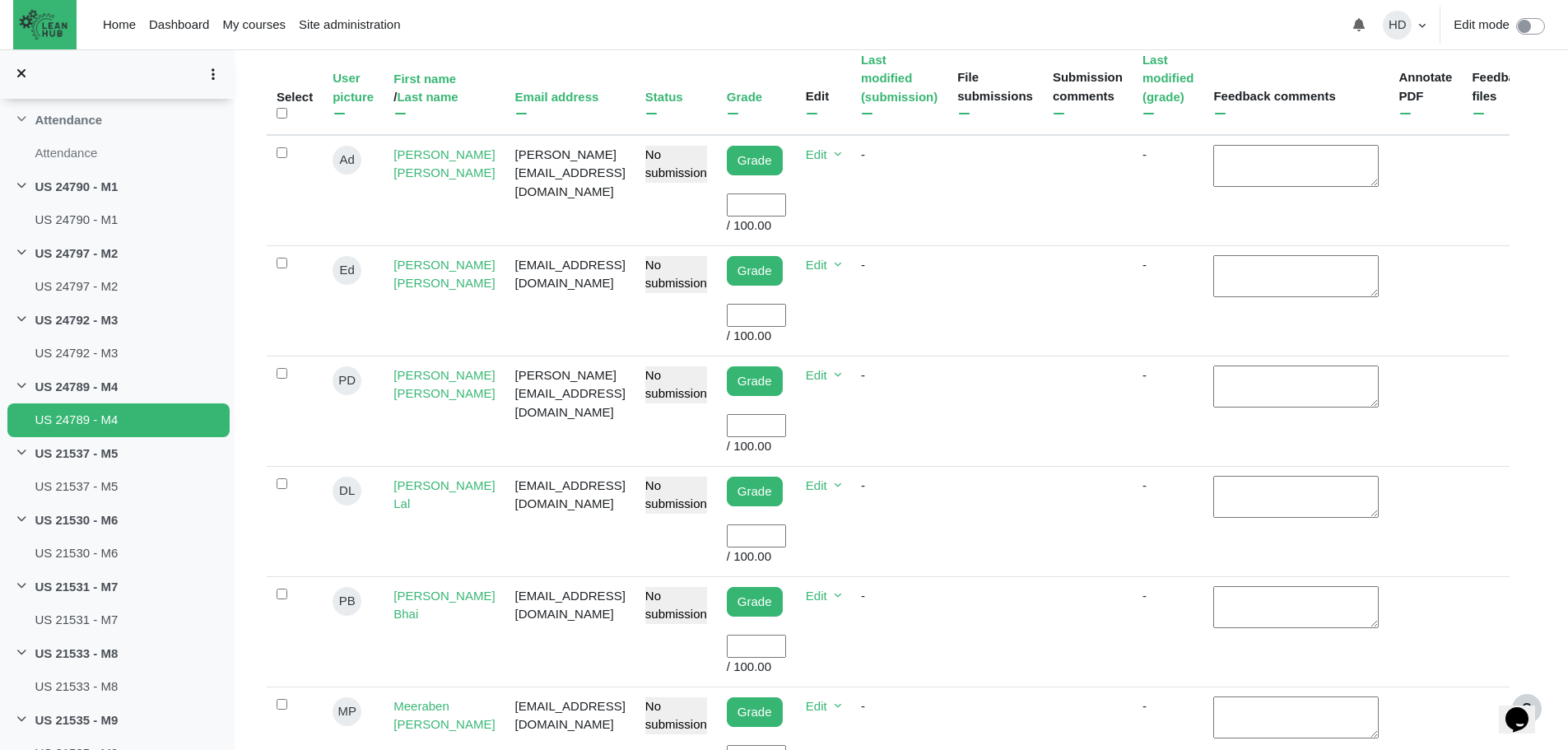
type input "100"
click at [783, 193] on input "User grade" at bounding box center [756, 205] width 59 height 24
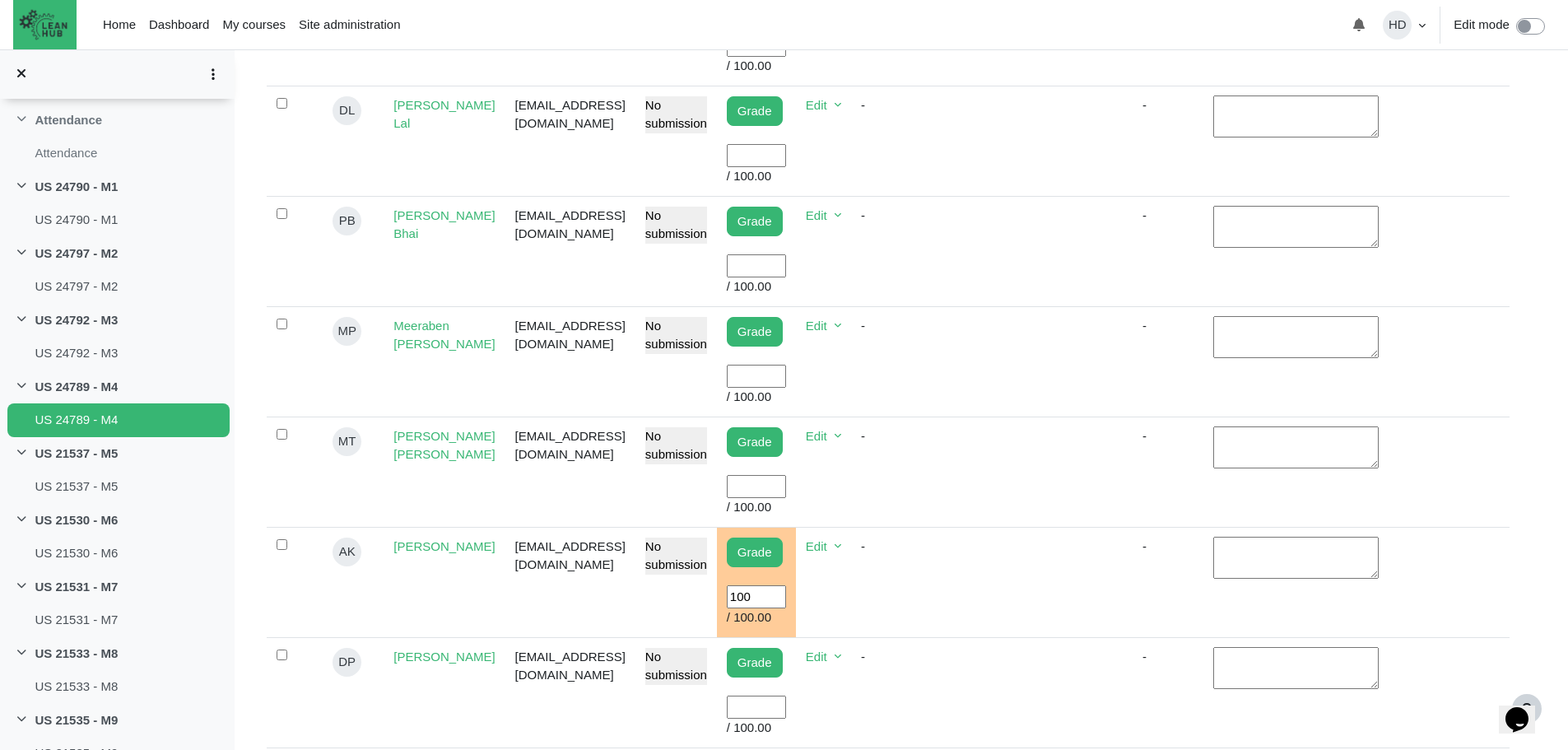
scroll to position [890, 0]
type input "100"
click at [763, 693] on input "User grade" at bounding box center [756, 705] width 59 height 24
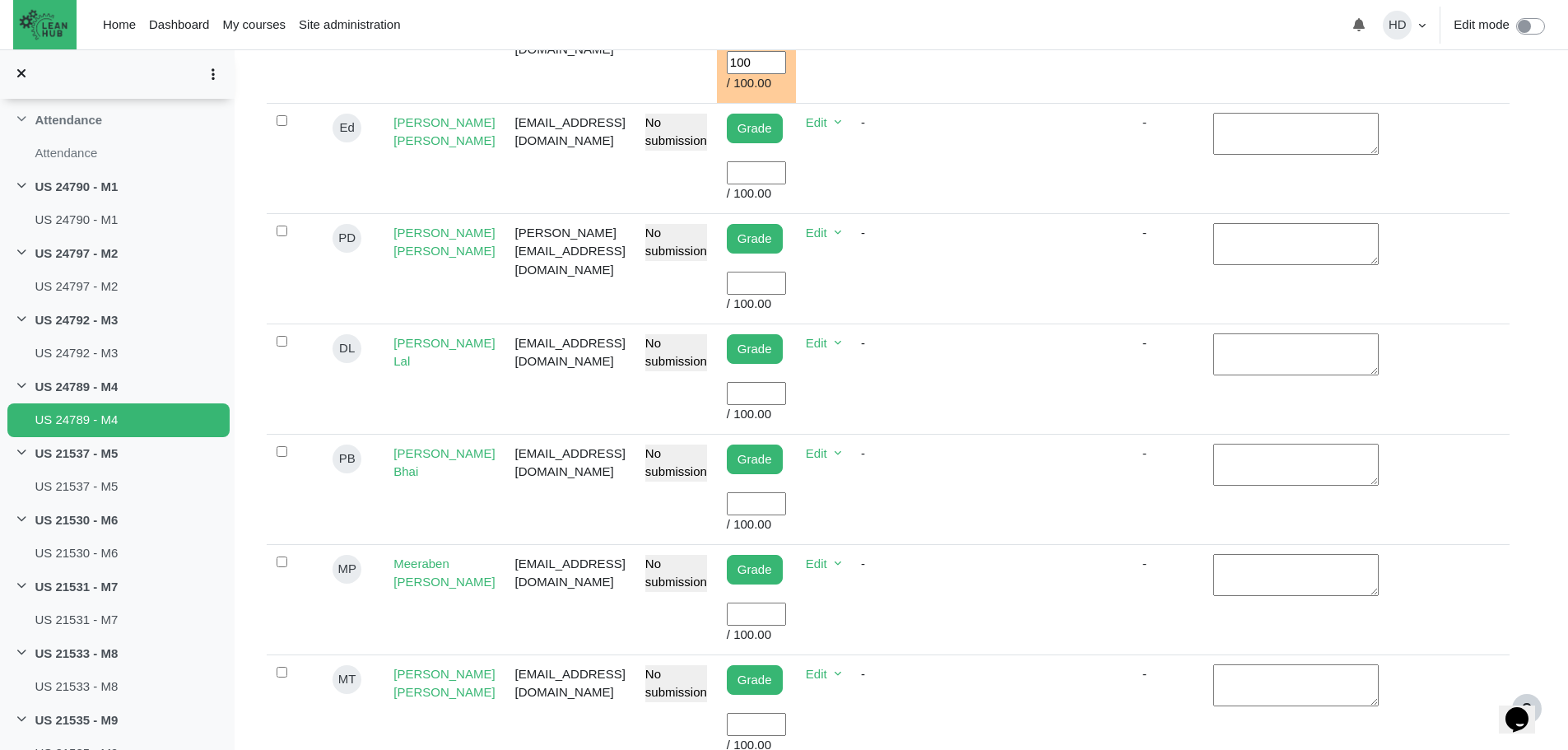
scroll to position [646, 0]
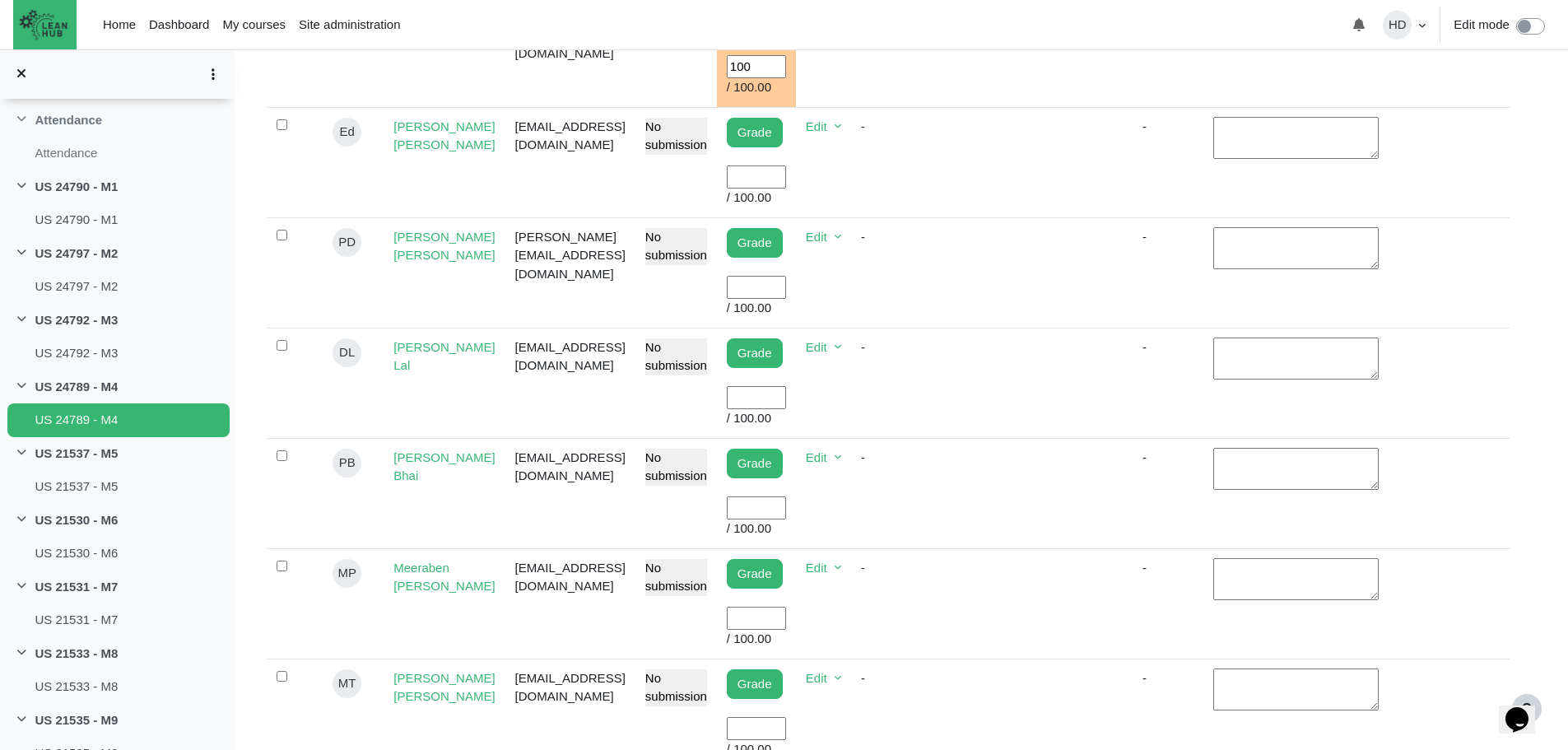
type input "100"
click at [777, 165] on input "User grade" at bounding box center [756, 177] width 59 height 24
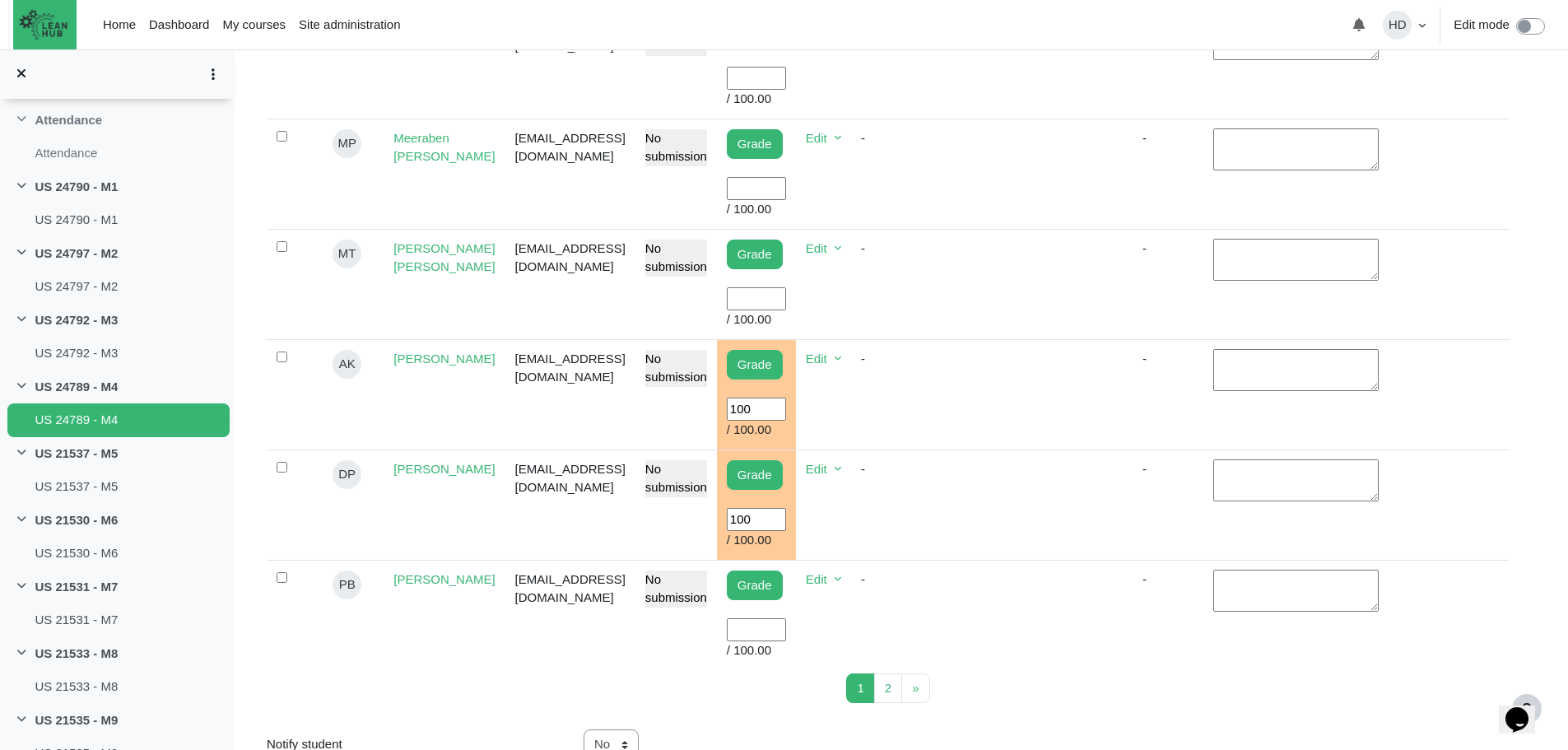
scroll to position [1079, 0]
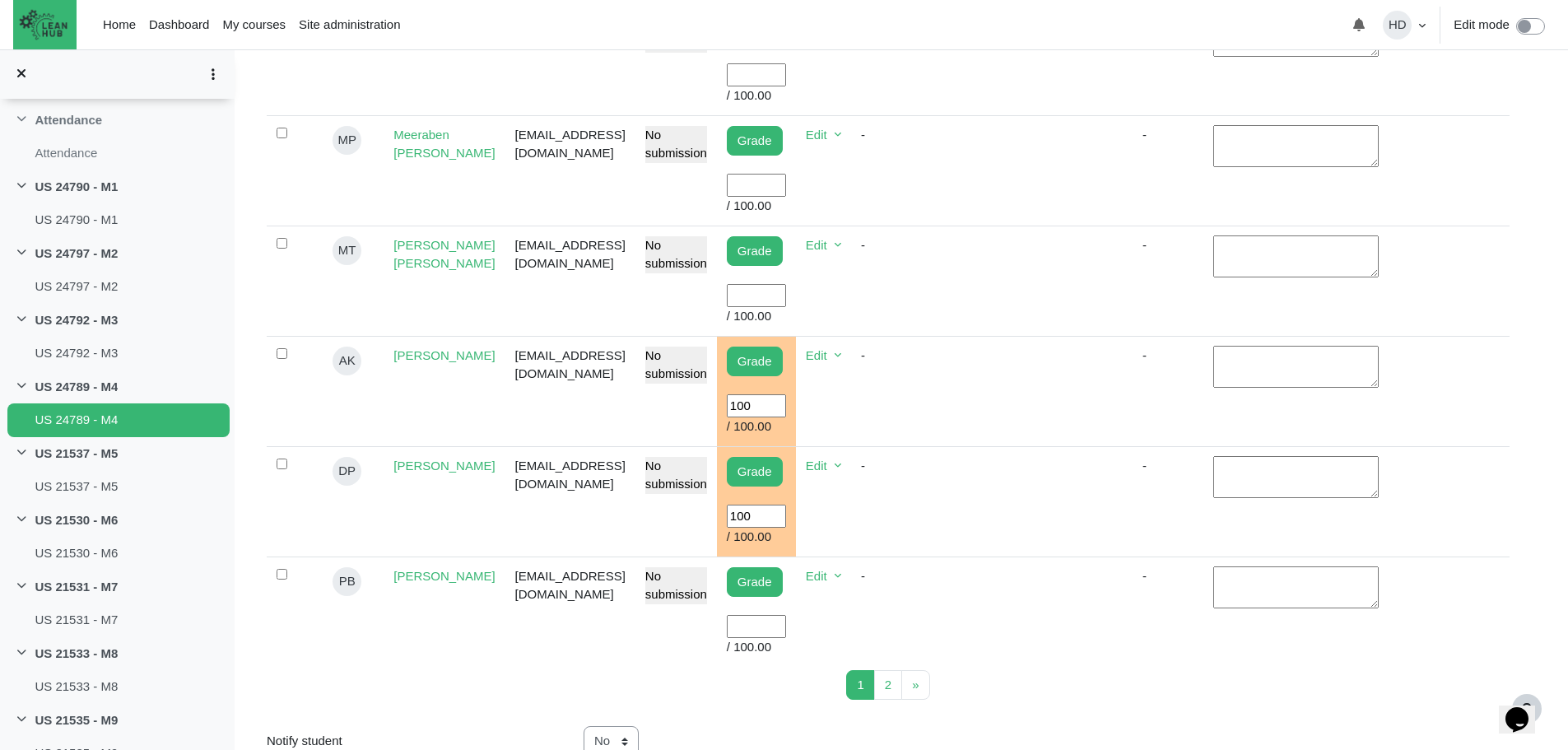
type input "100"
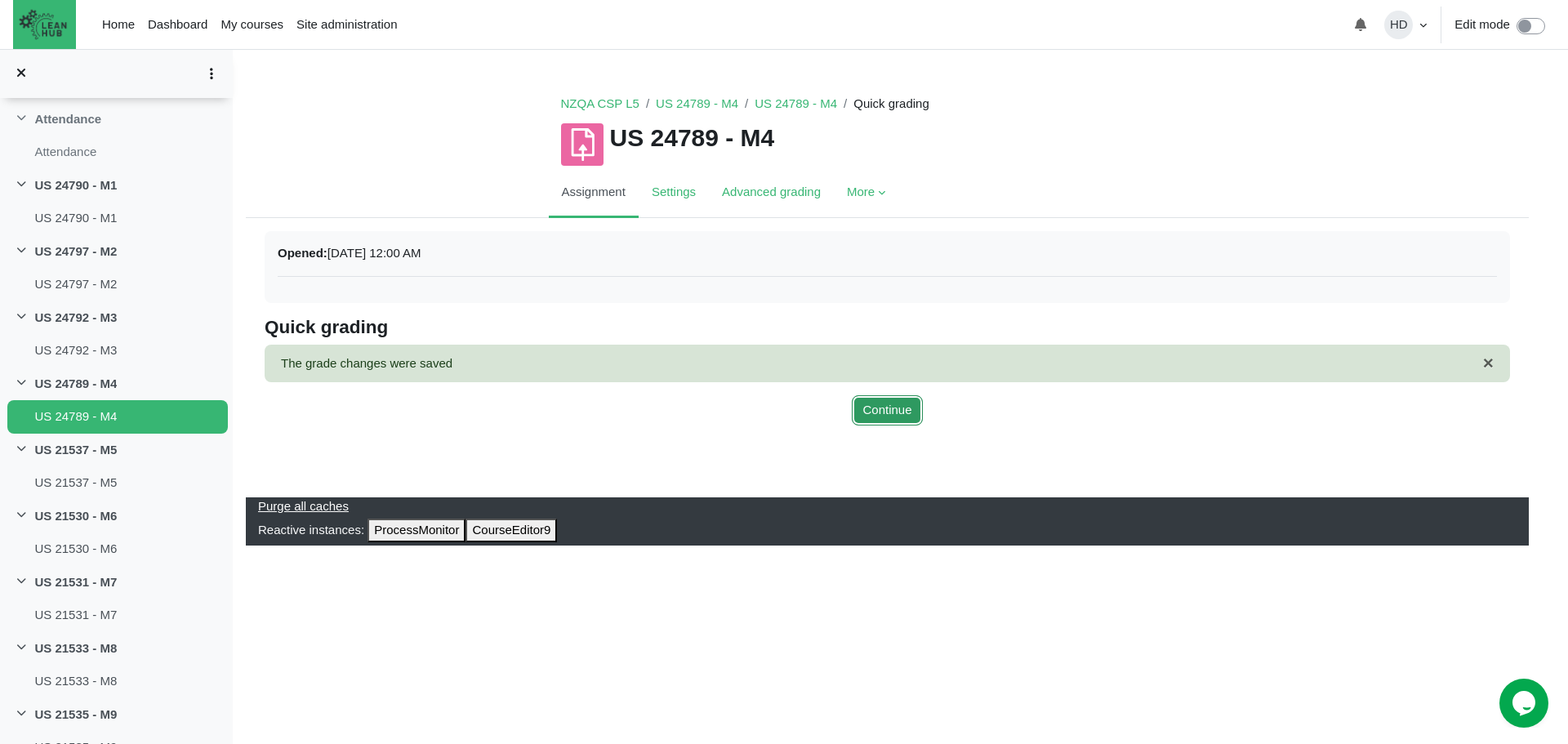
click at [874, 412] on button "Continue" at bounding box center [887, 410] width 71 height 31
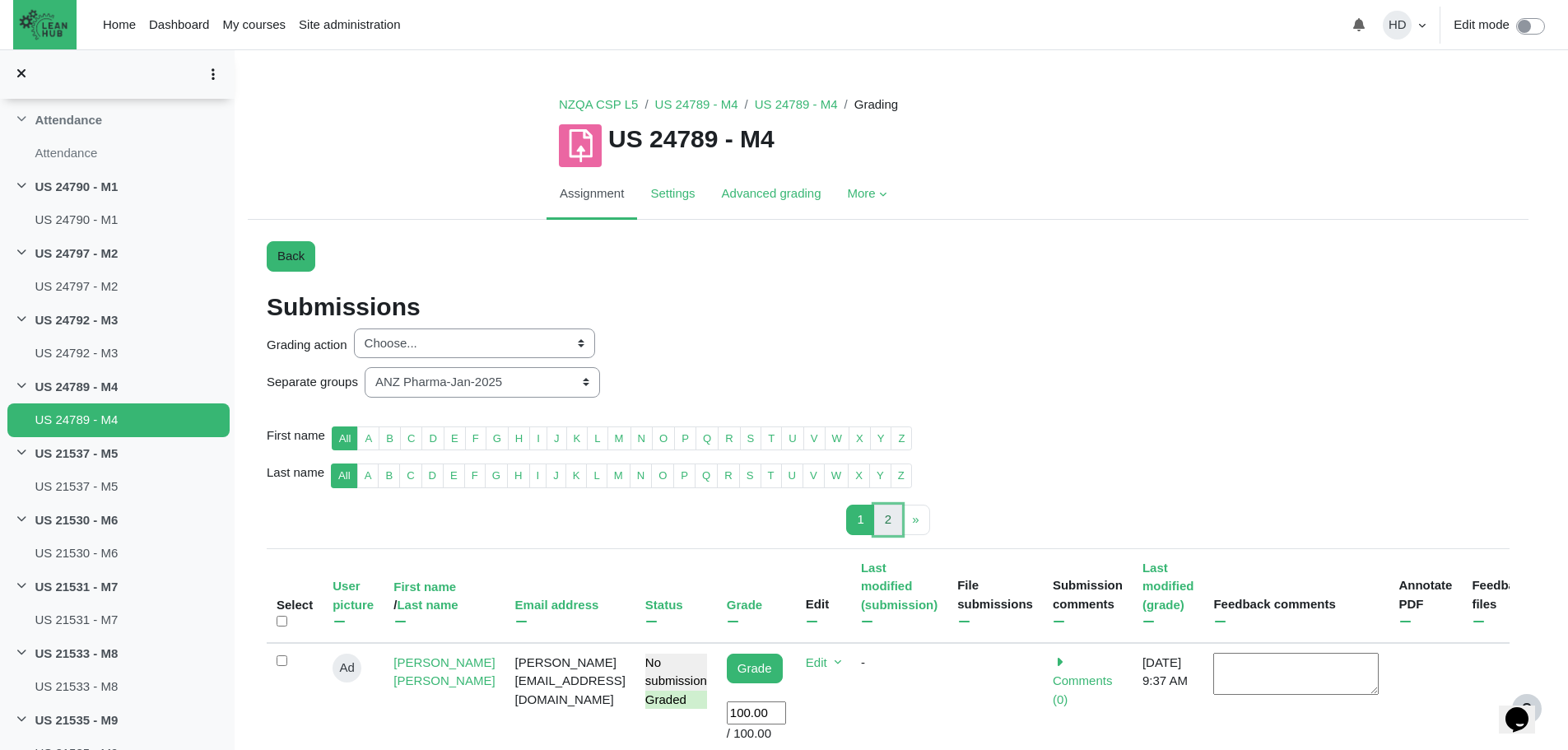
click at [885, 522] on span "2" at bounding box center [888, 519] width 7 height 14
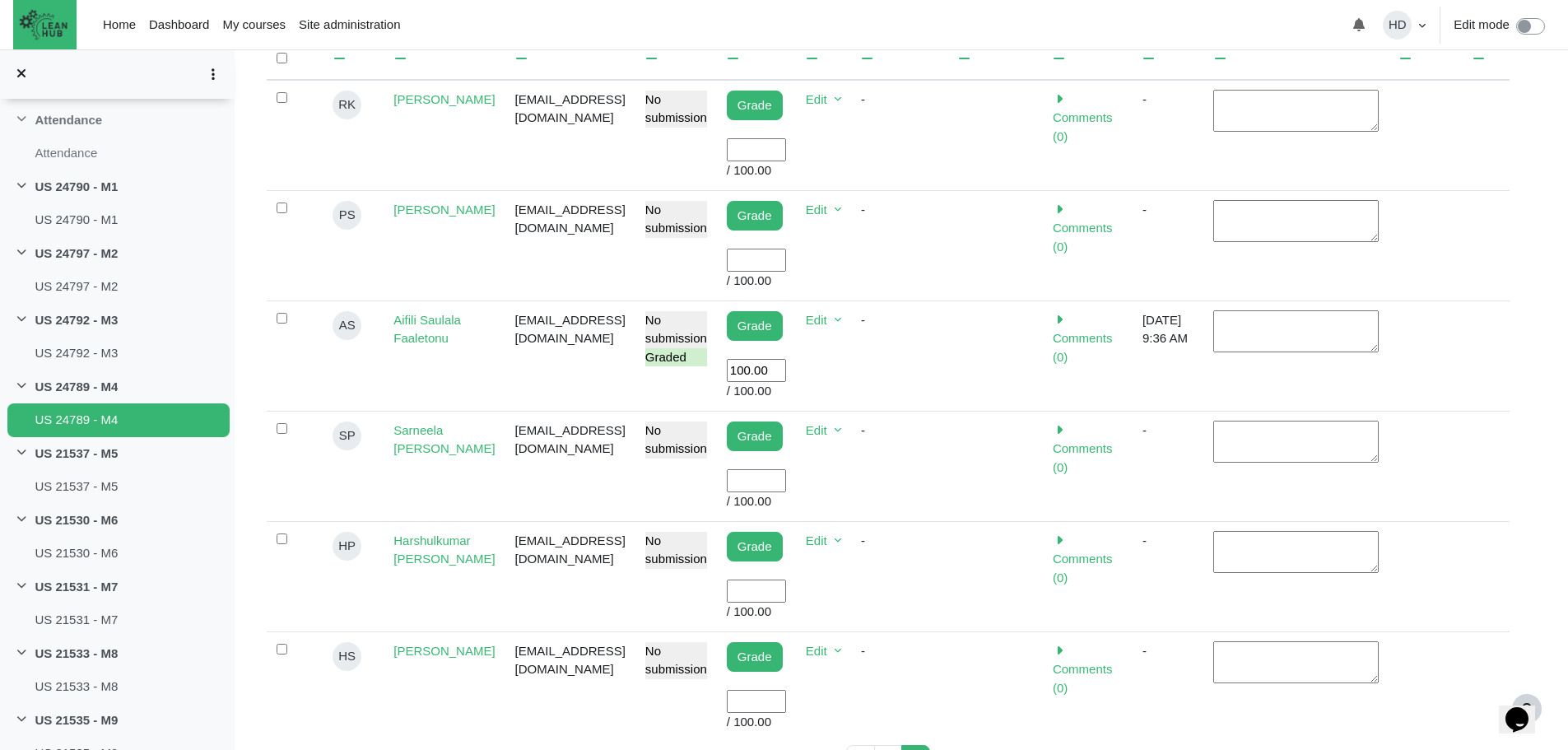
scroll to position [571, 0]
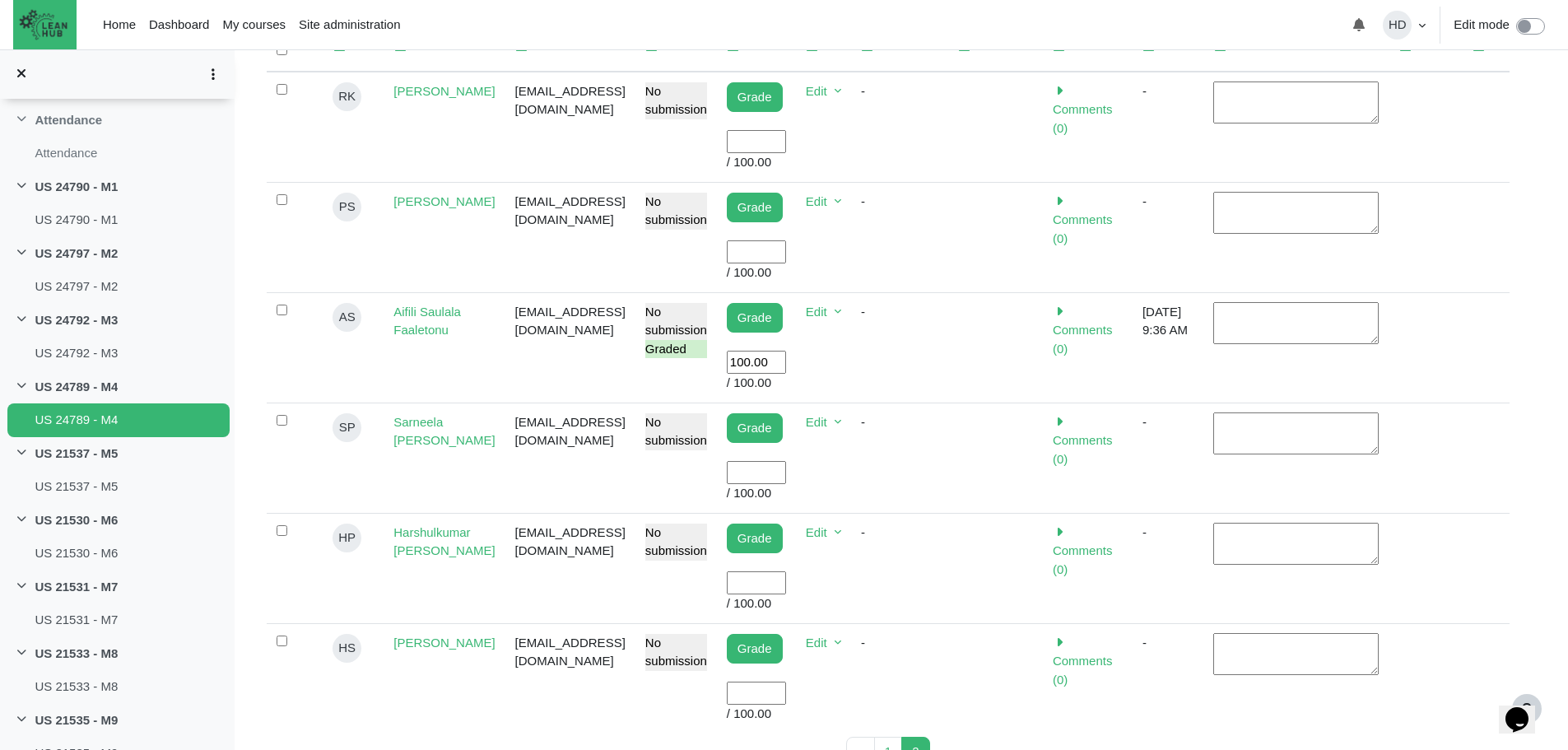
click at [786, 571] on input "User grade" at bounding box center [756, 583] width 59 height 24
type input "100"
click at [781, 682] on input "User grade" at bounding box center [756, 693] width 59 height 24
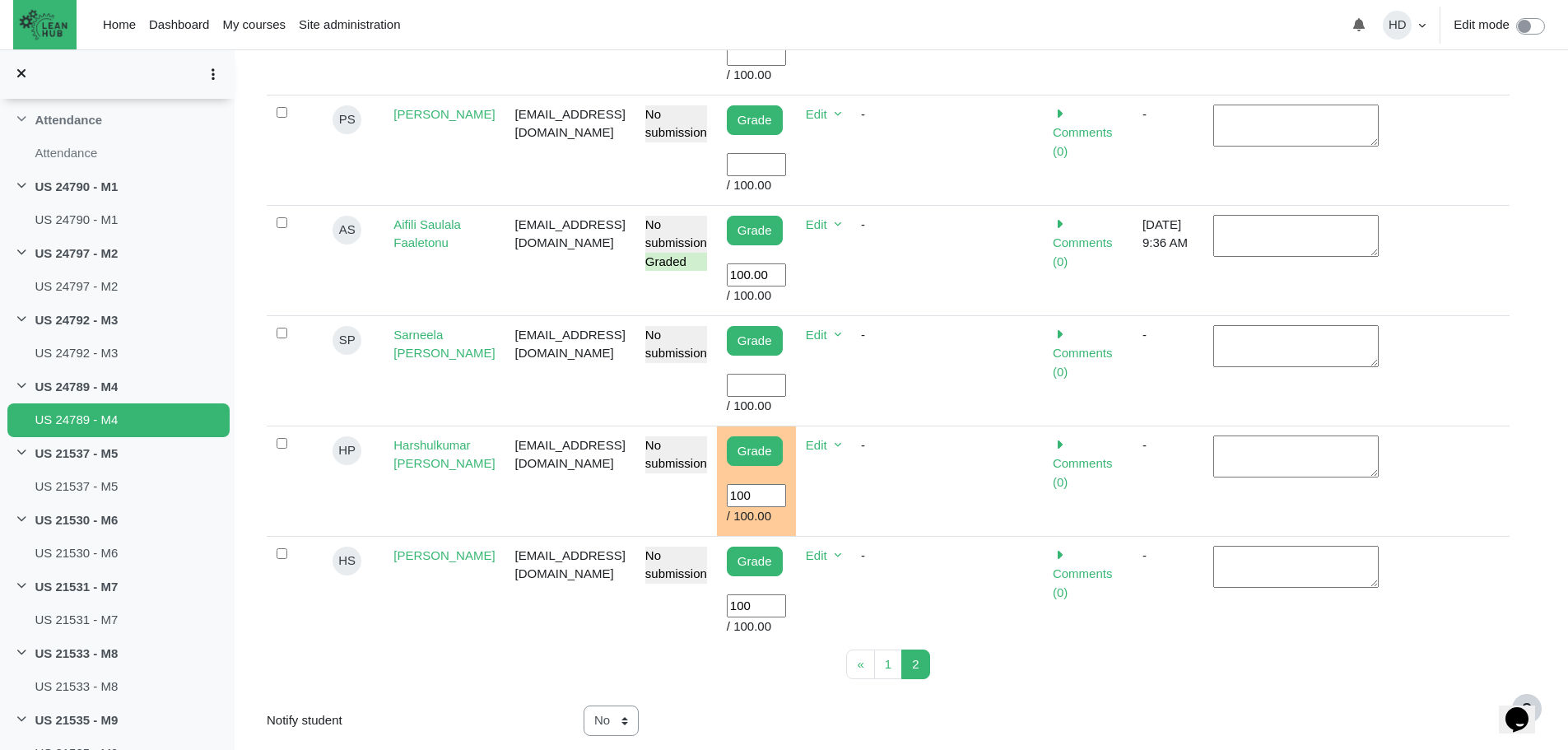
scroll to position [659, 0]
type input "100"
click at [731, 749] on input "Save all quick grading changes" at bounding box center [680, 765] width 193 height 31
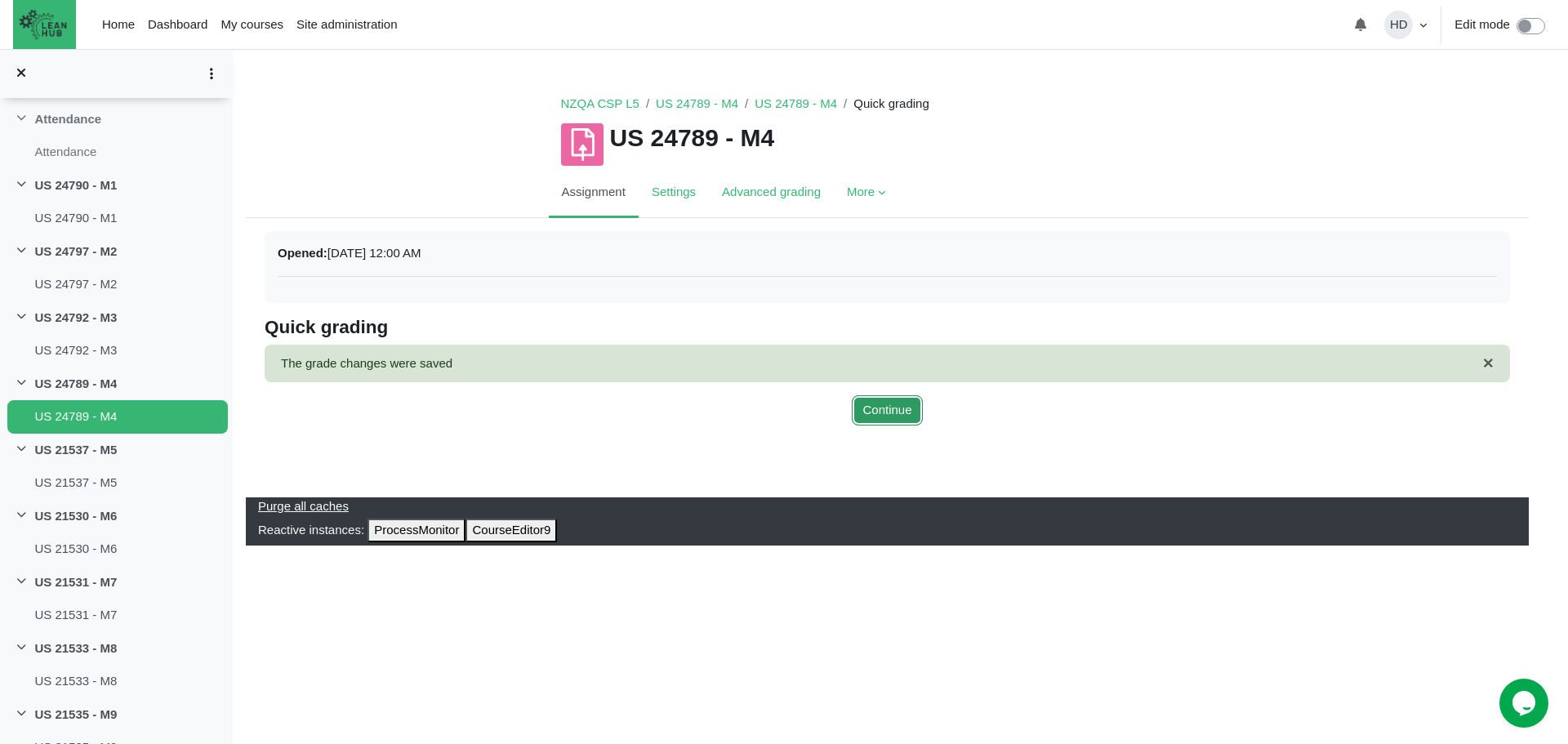
click at [880, 406] on button "Continue" at bounding box center [887, 410] width 71 height 31
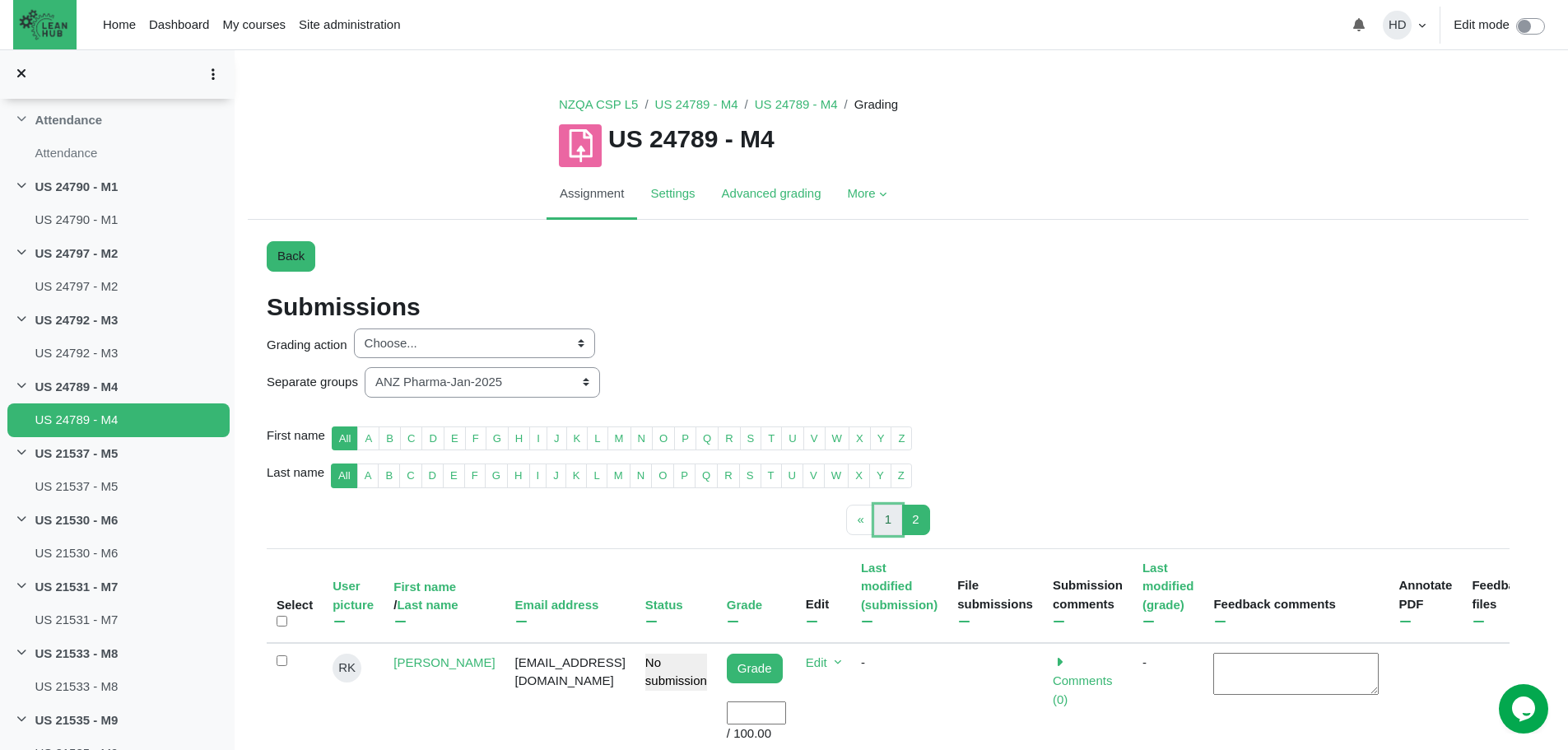
click at [885, 518] on span "1" at bounding box center [888, 519] width 7 height 14
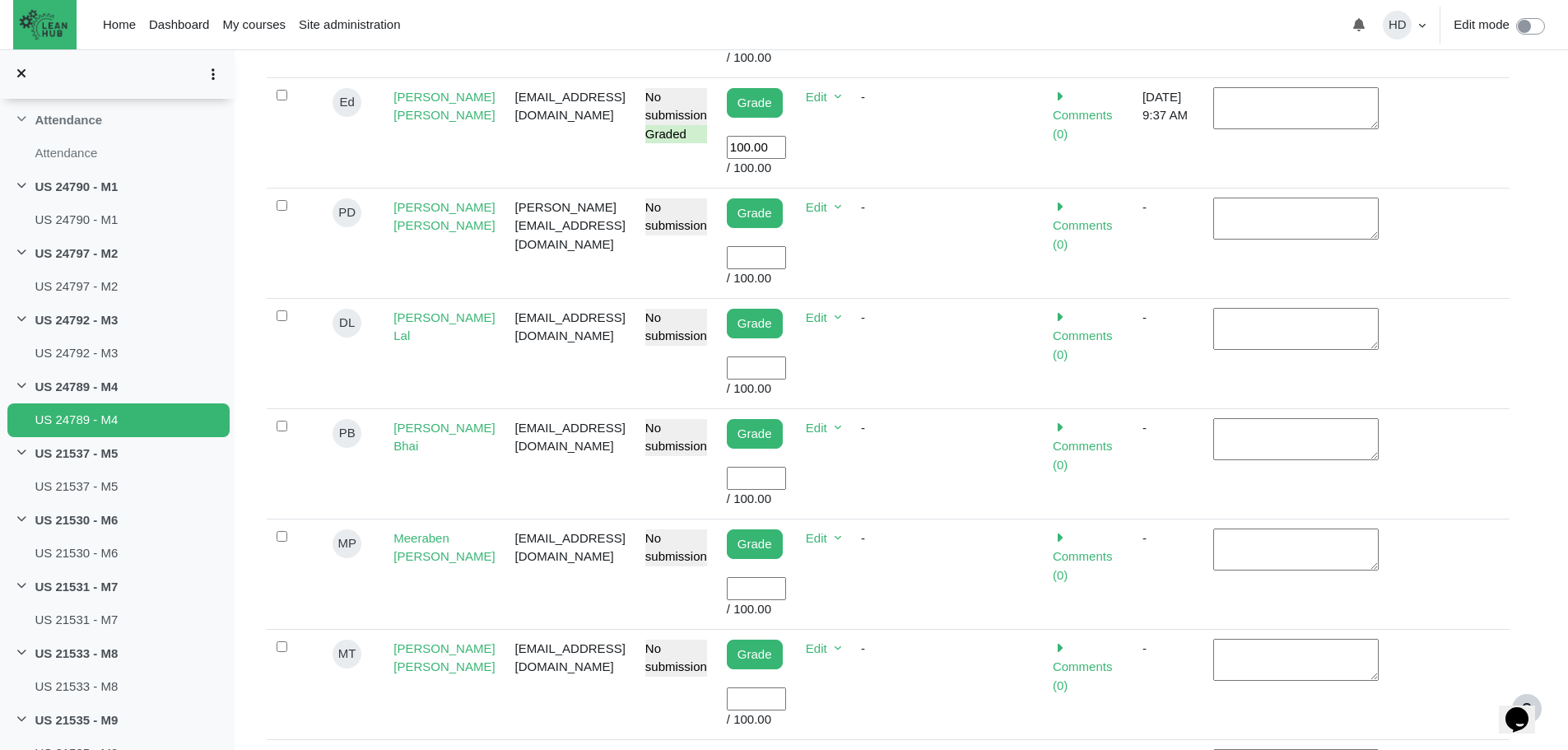
scroll to position [683, 0]
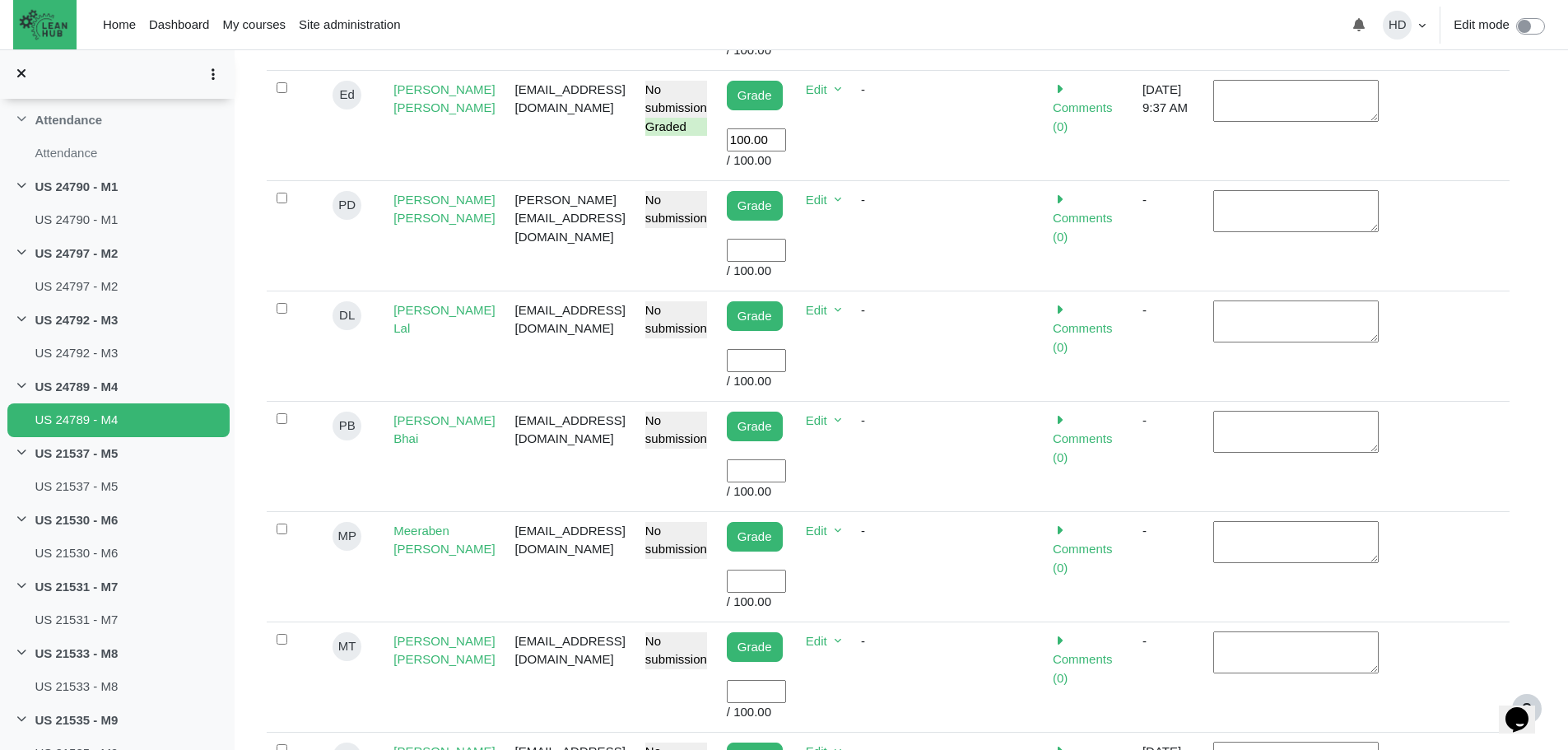
click at [786, 569] on input "User grade" at bounding box center [756, 581] width 59 height 24
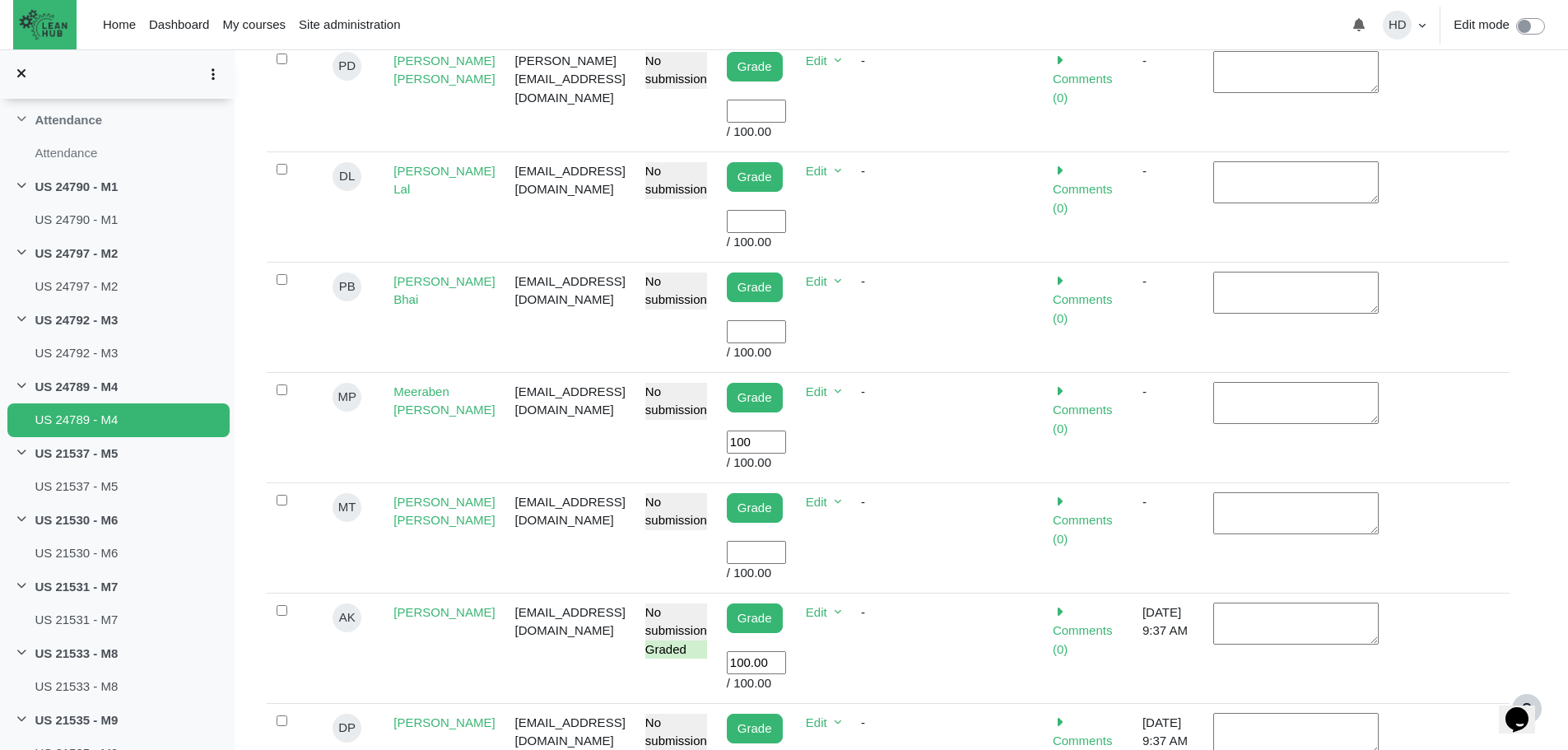
scroll to position [823, 0]
type input "100"
click at [786, 540] on input "User grade" at bounding box center [756, 552] width 59 height 24
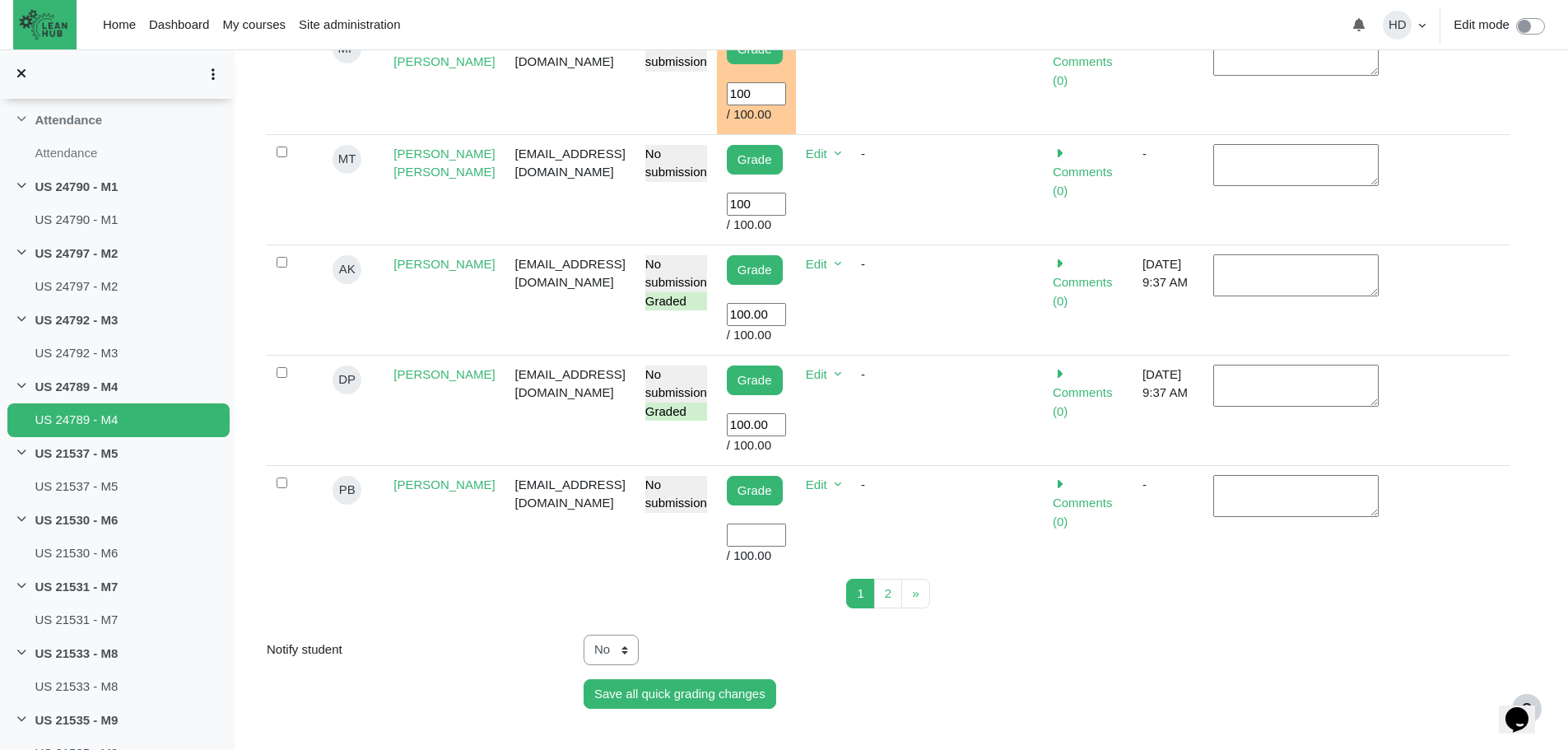
scroll to position [1172, 0]
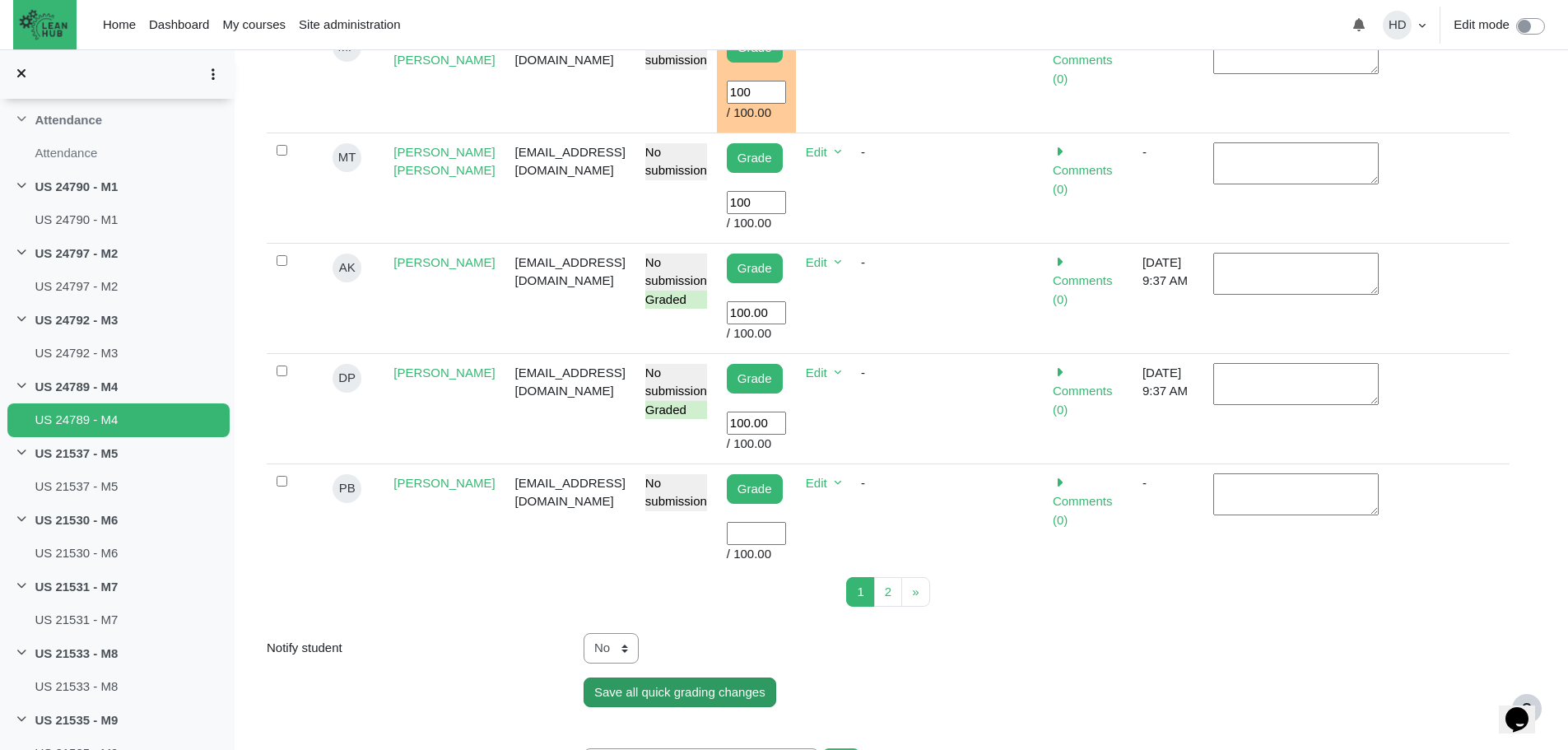
type input "100"
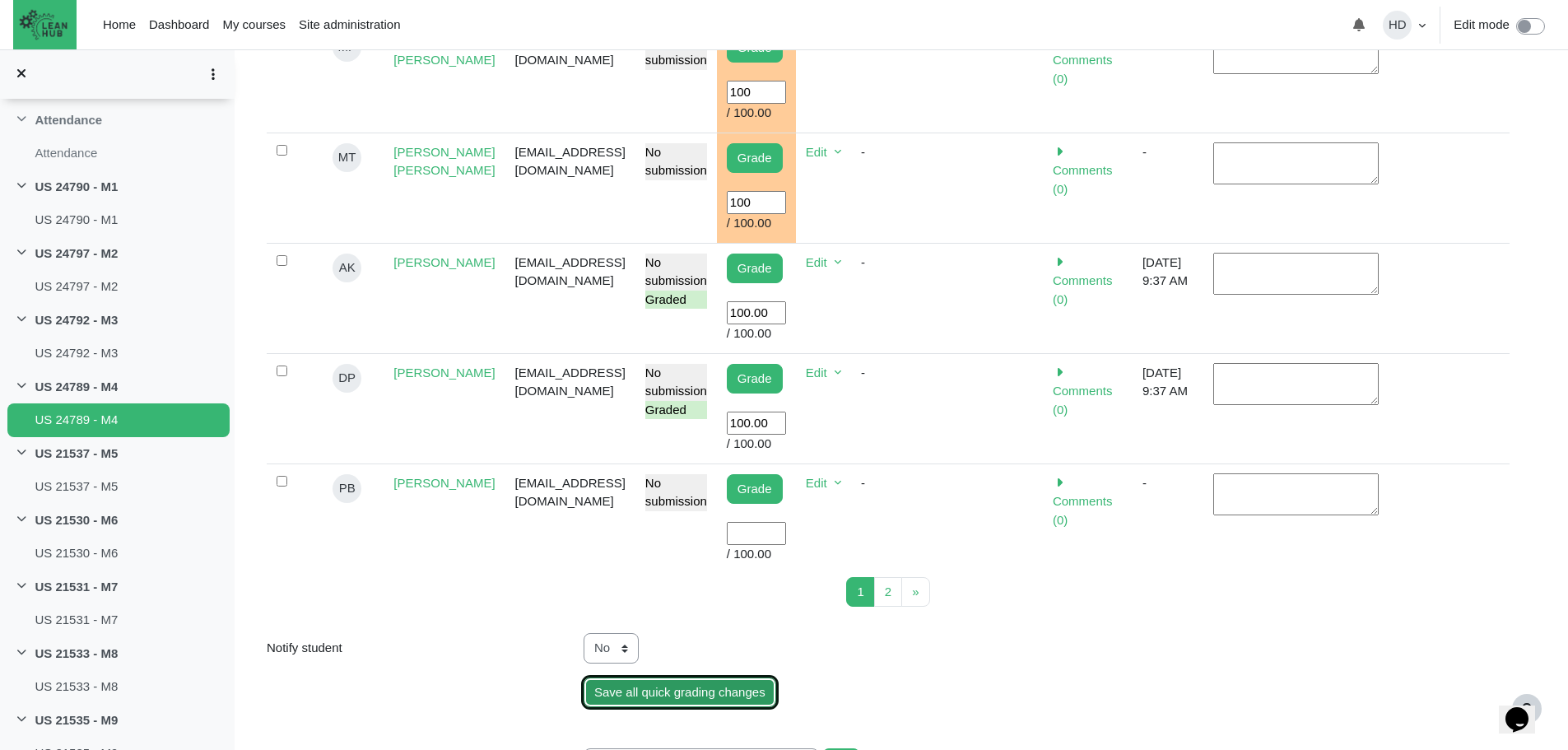
click at [740, 677] on input "Save all quick grading changes" at bounding box center [680, 693] width 193 height 31
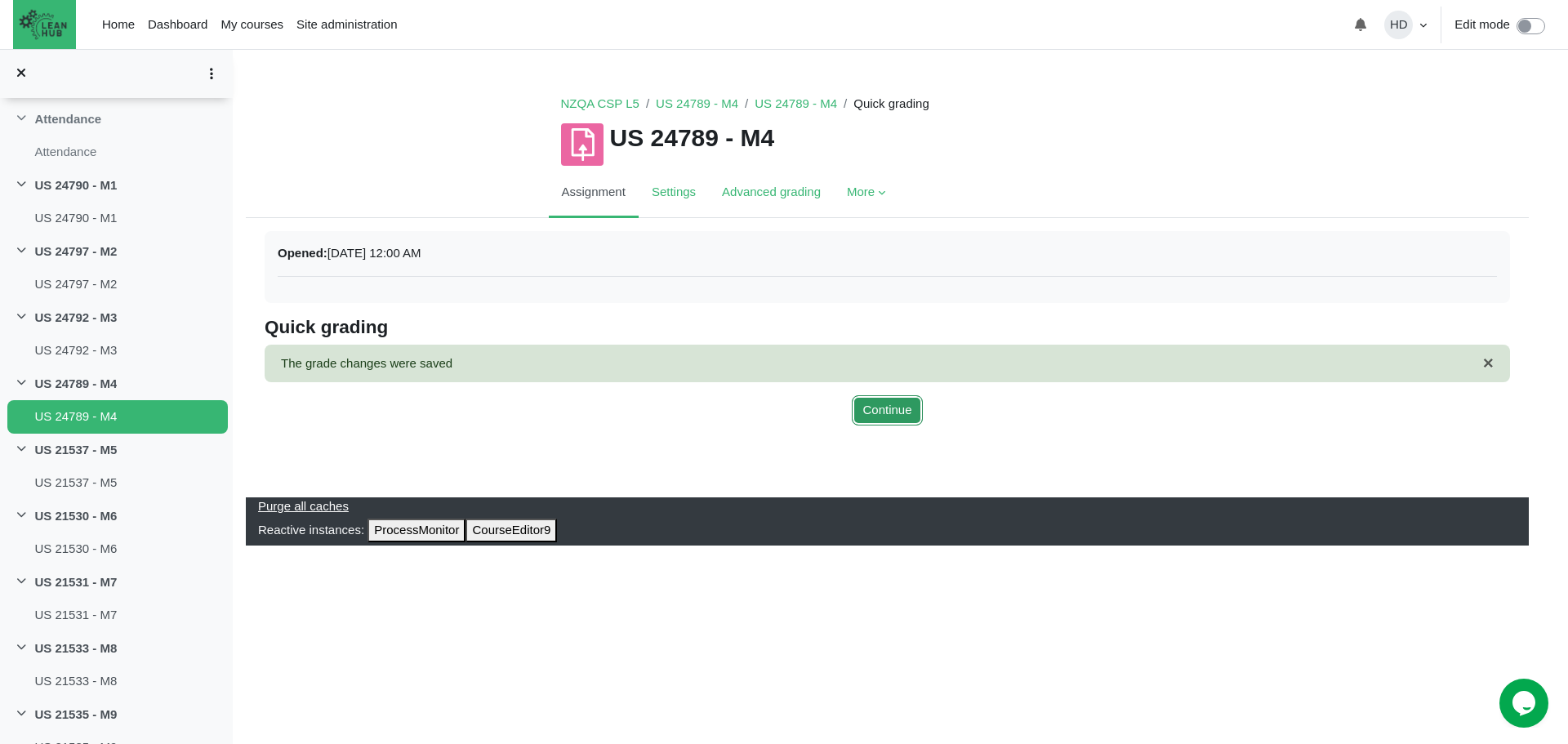
click at [893, 402] on button "Continue" at bounding box center [887, 410] width 71 height 31
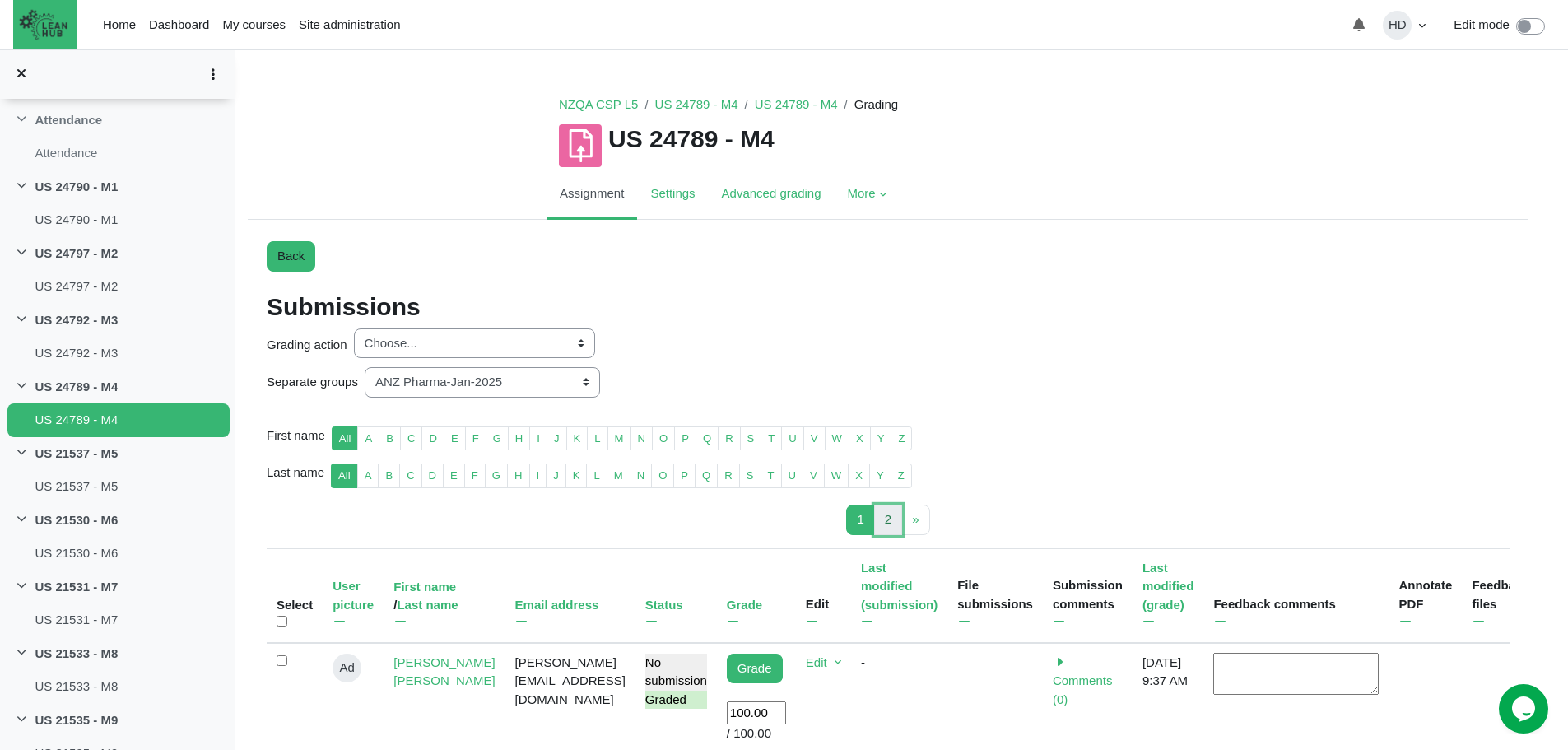
click at [882, 526] on link "2 Page 2" at bounding box center [888, 520] width 28 height 31
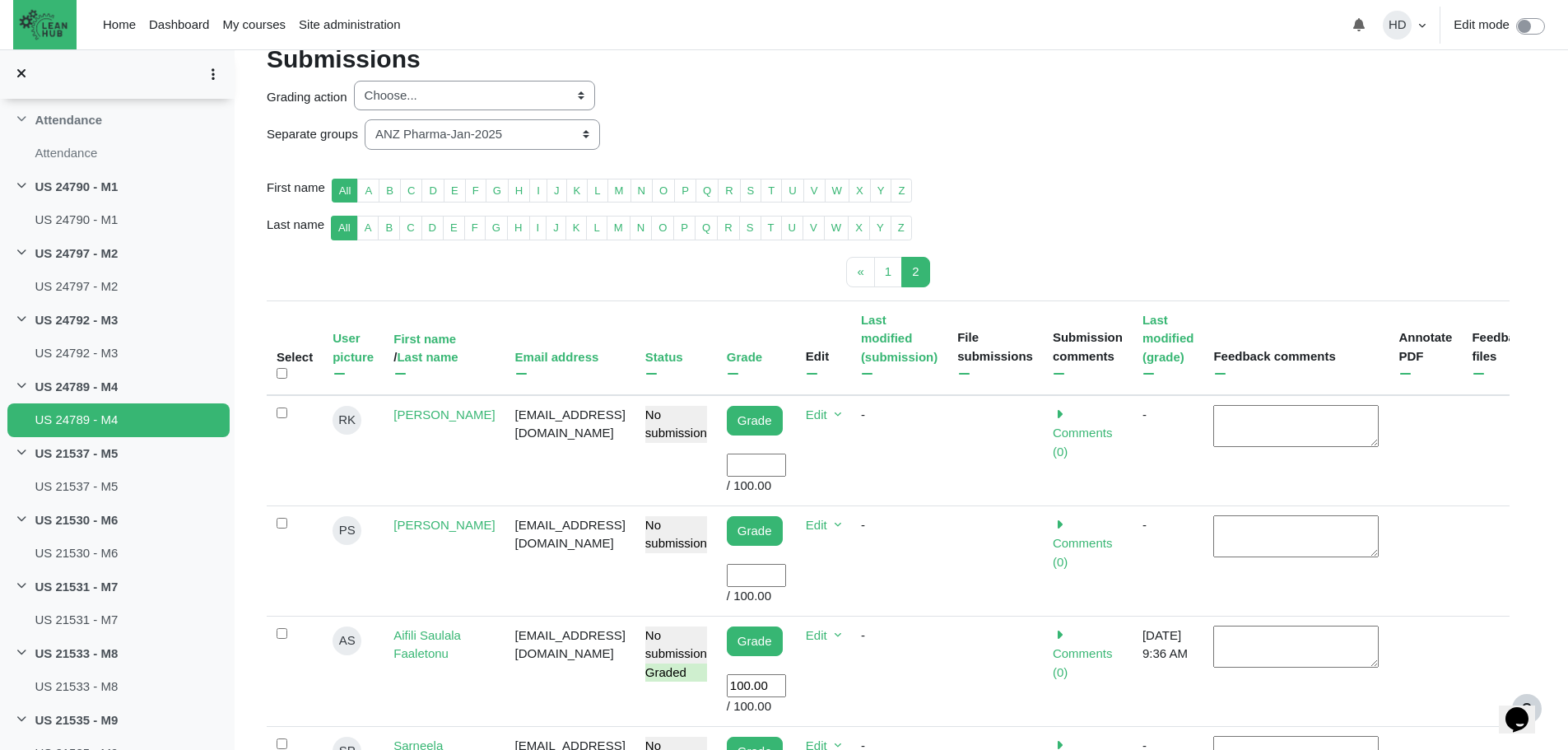
scroll to position [248, 0]
click at [786, 453] on input "User grade" at bounding box center [756, 465] width 59 height 24
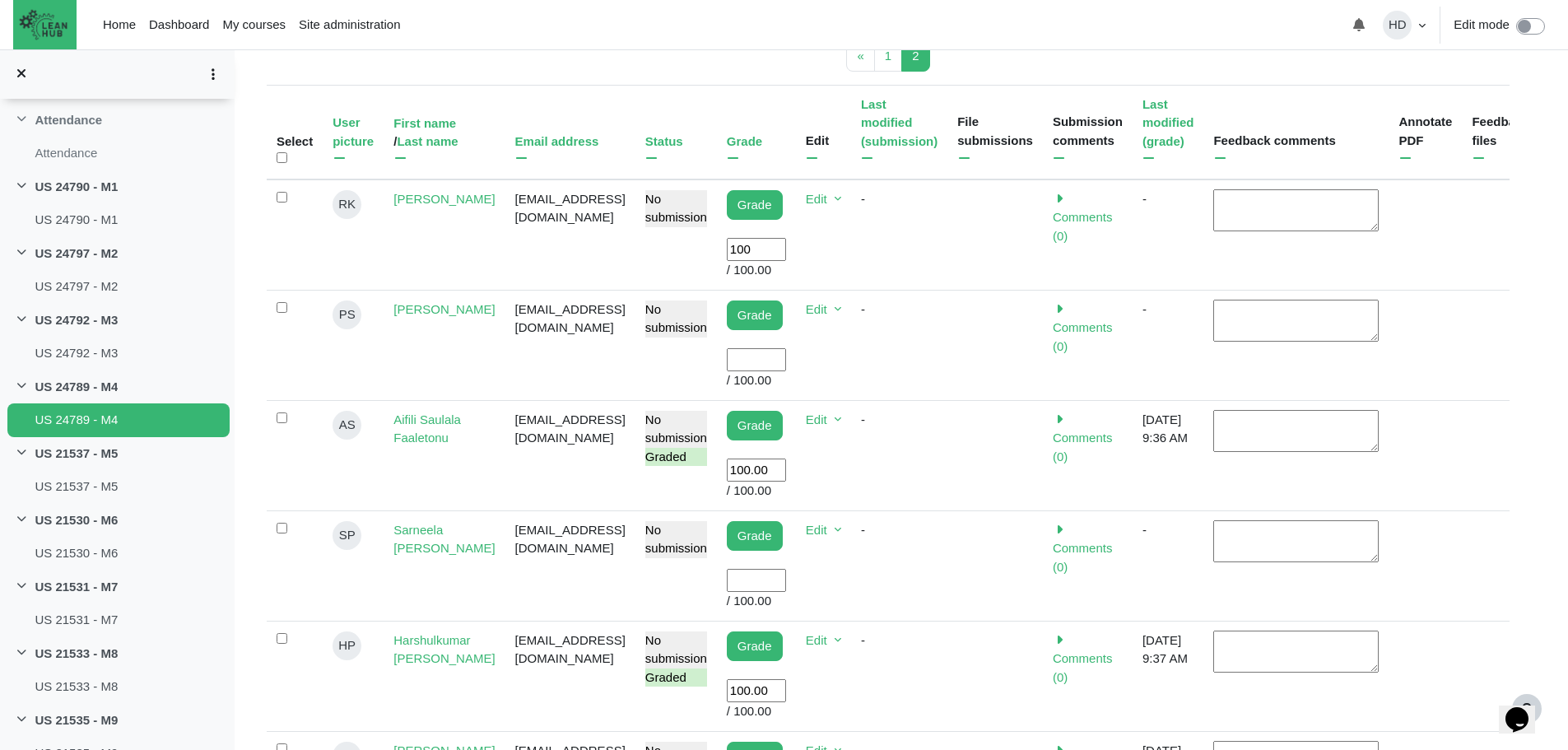
scroll to position [495, 0]
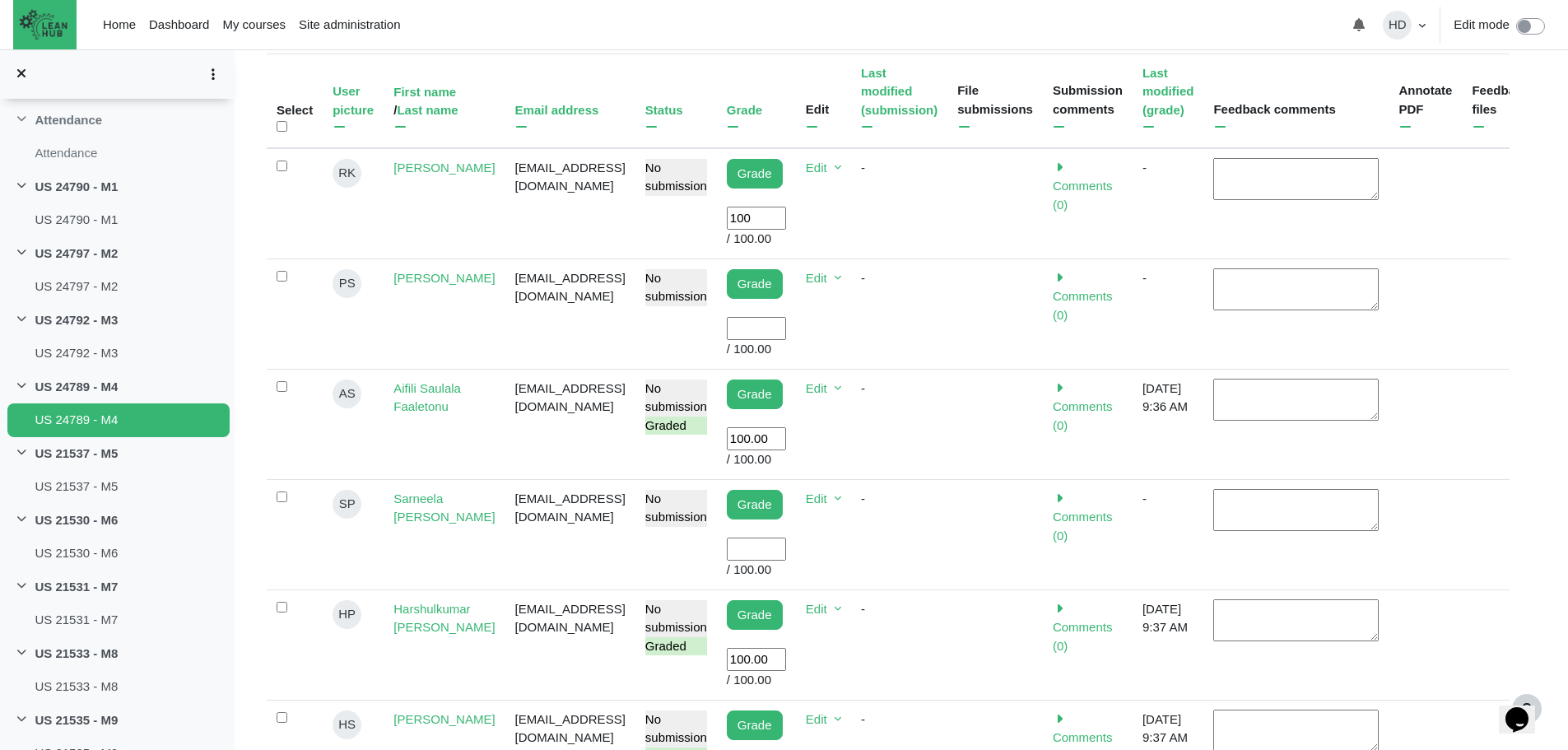
type input "100"
click at [754, 538] on input "User grade" at bounding box center [756, 550] width 59 height 24
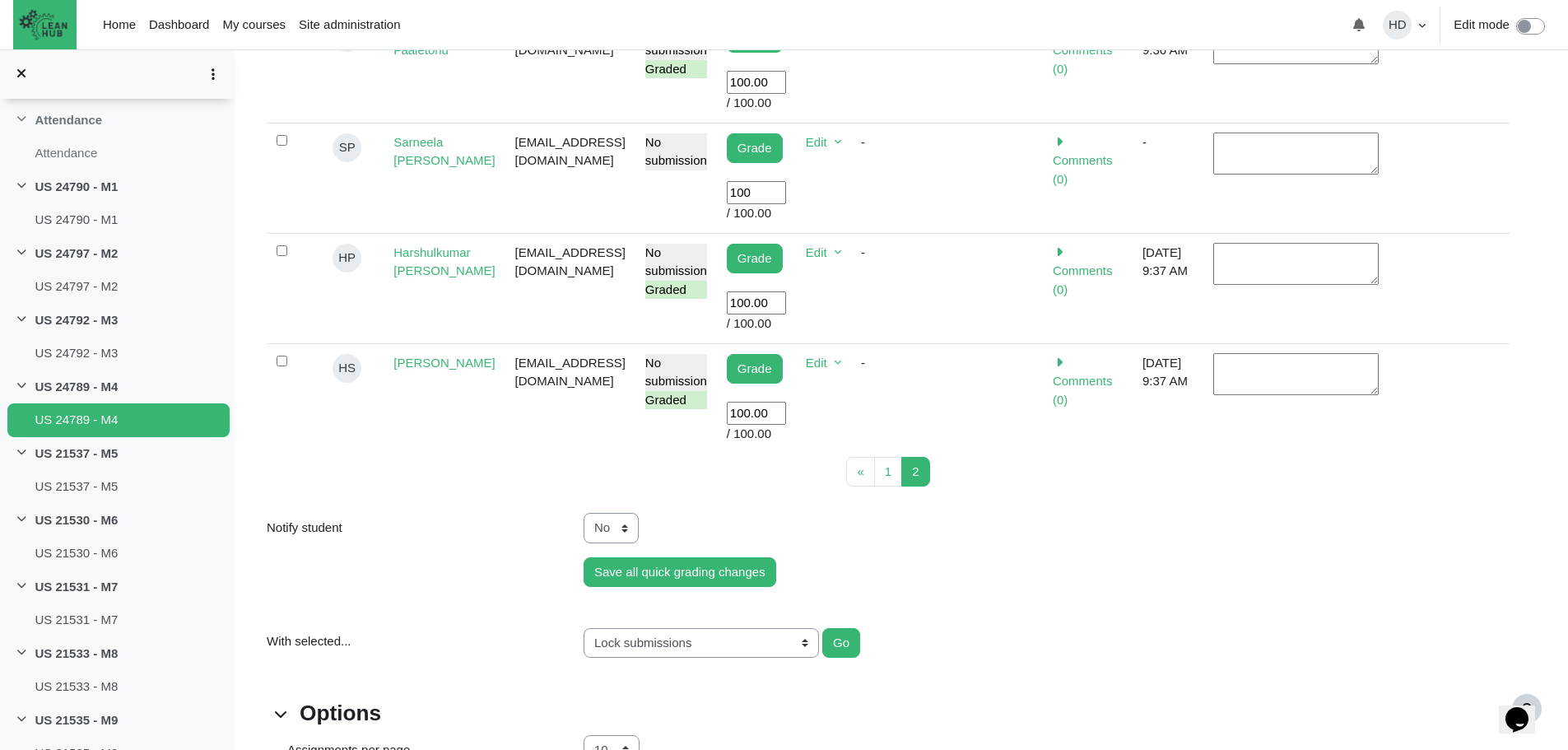
scroll to position [852, 0]
type input "100"
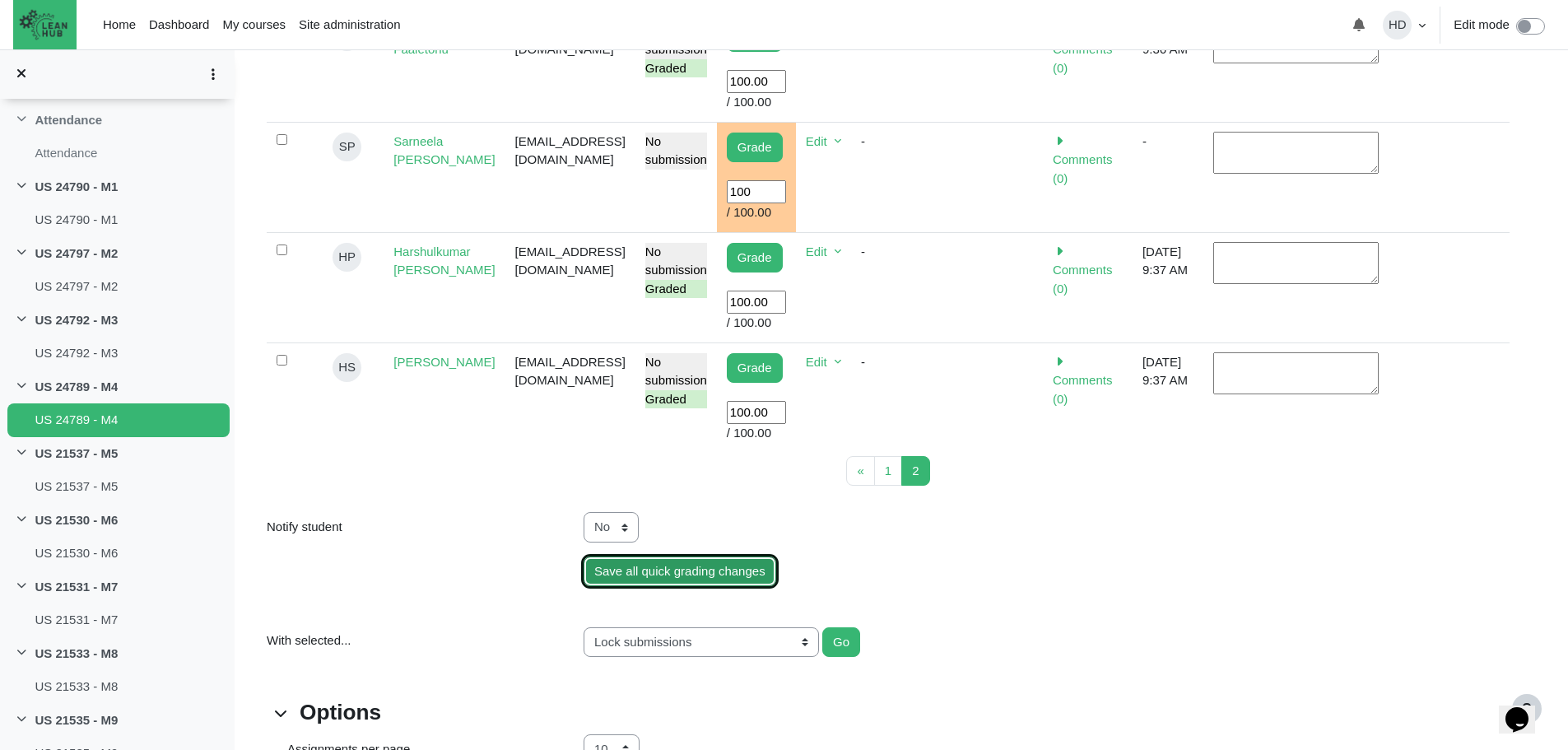
click at [710, 557] on input "Save all quick grading changes" at bounding box center [680, 572] width 193 height 31
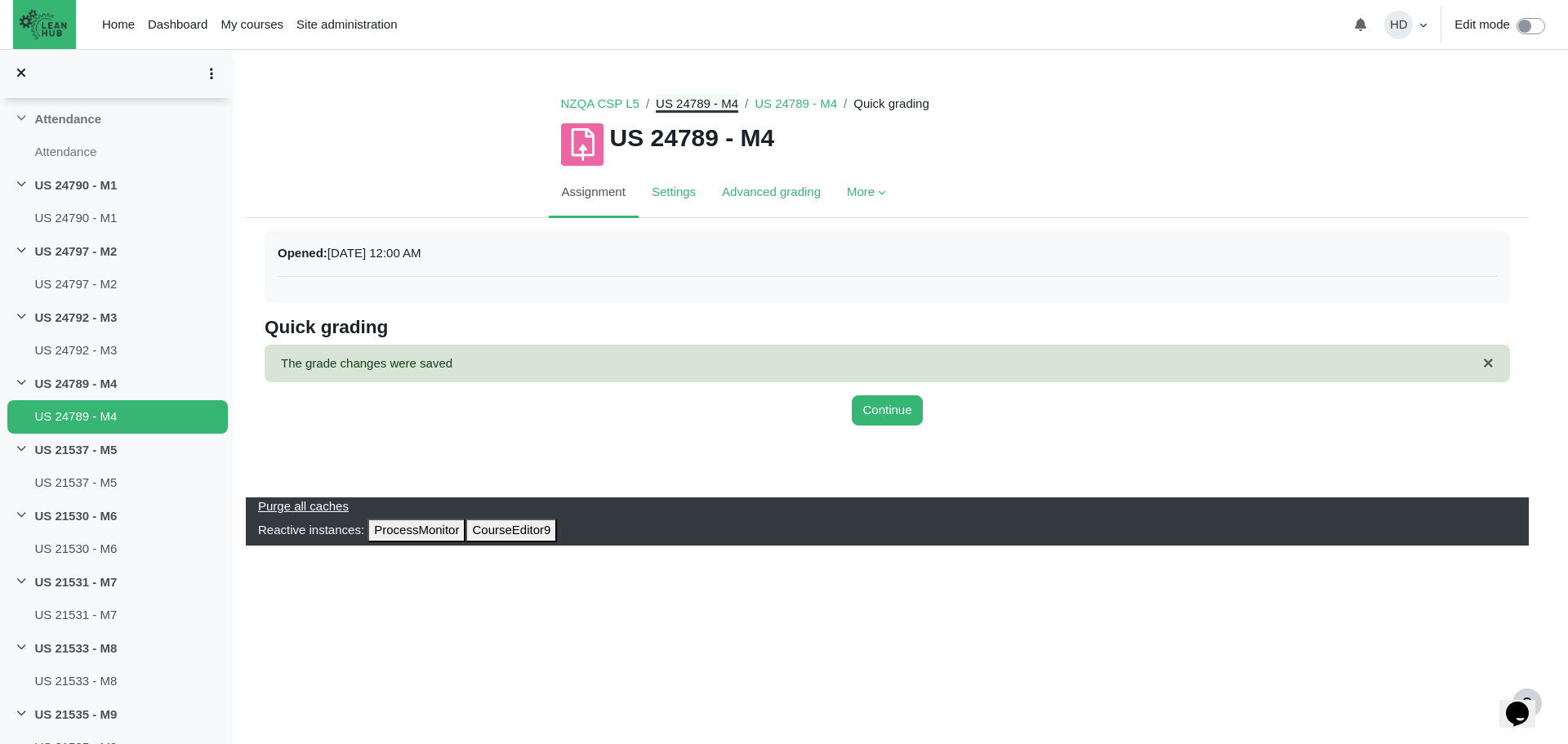
click at [657, 108] on link "US 24789 - M4" at bounding box center [697, 103] width 82 height 14
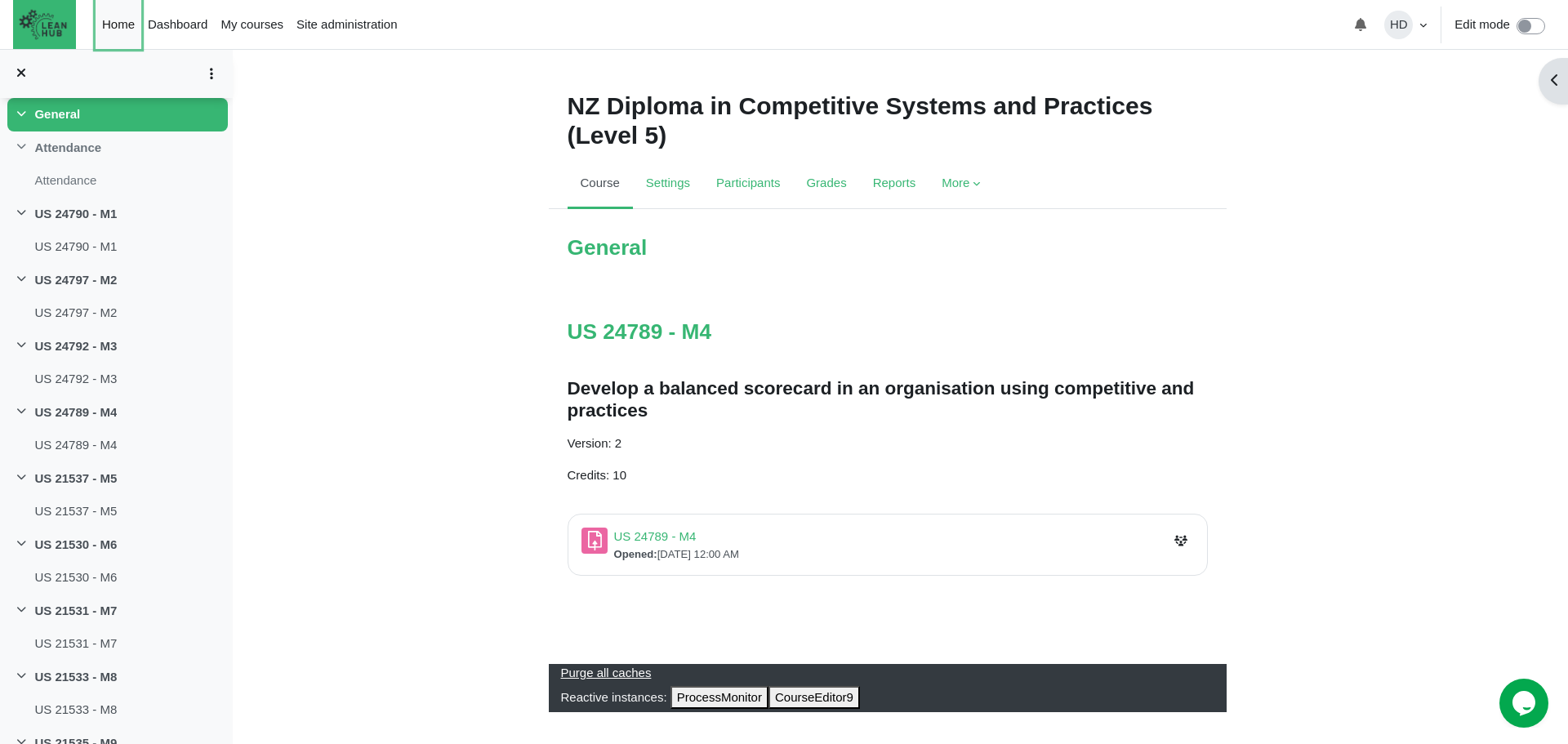
click at [103, 23] on link "Home" at bounding box center [118, 25] width 46 height 49
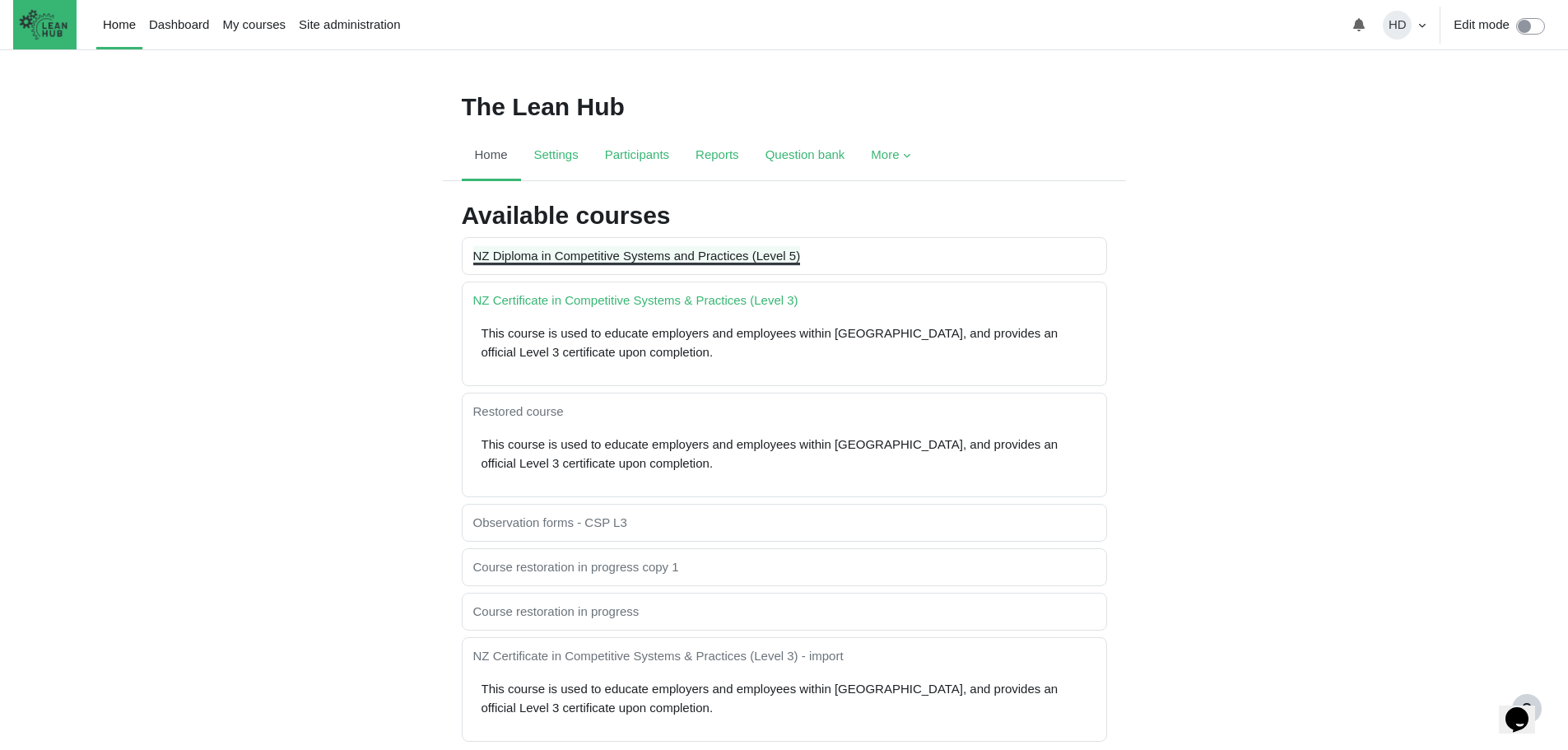
click at [629, 253] on link "NZ Diploma in Competitive Systems and Practices (Level 5)" at bounding box center [637, 255] width 328 height 14
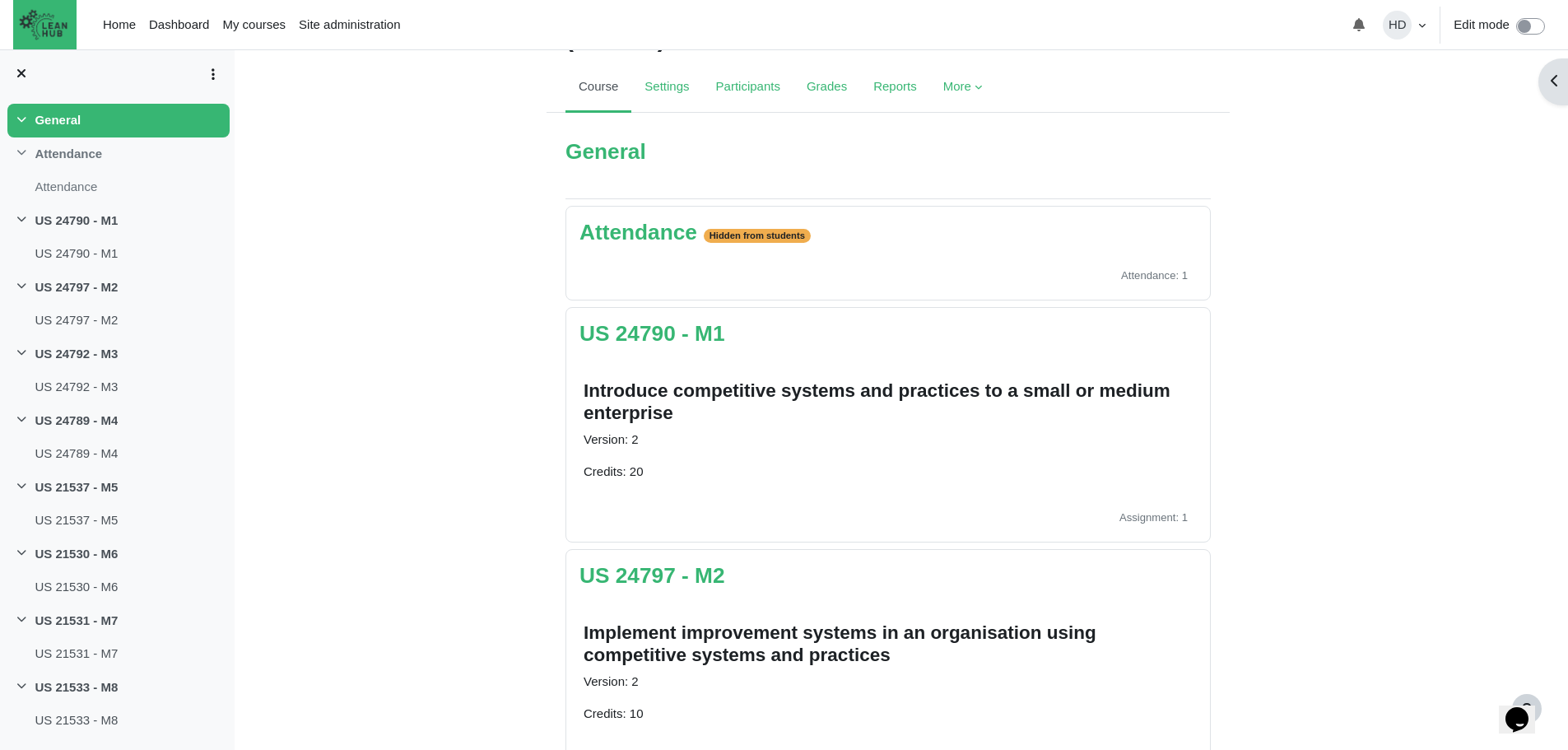
scroll to position [98, 0]
click at [646, 576] on link "US 24797 - M2" at bounding box center [653, 574] width 146 height 25
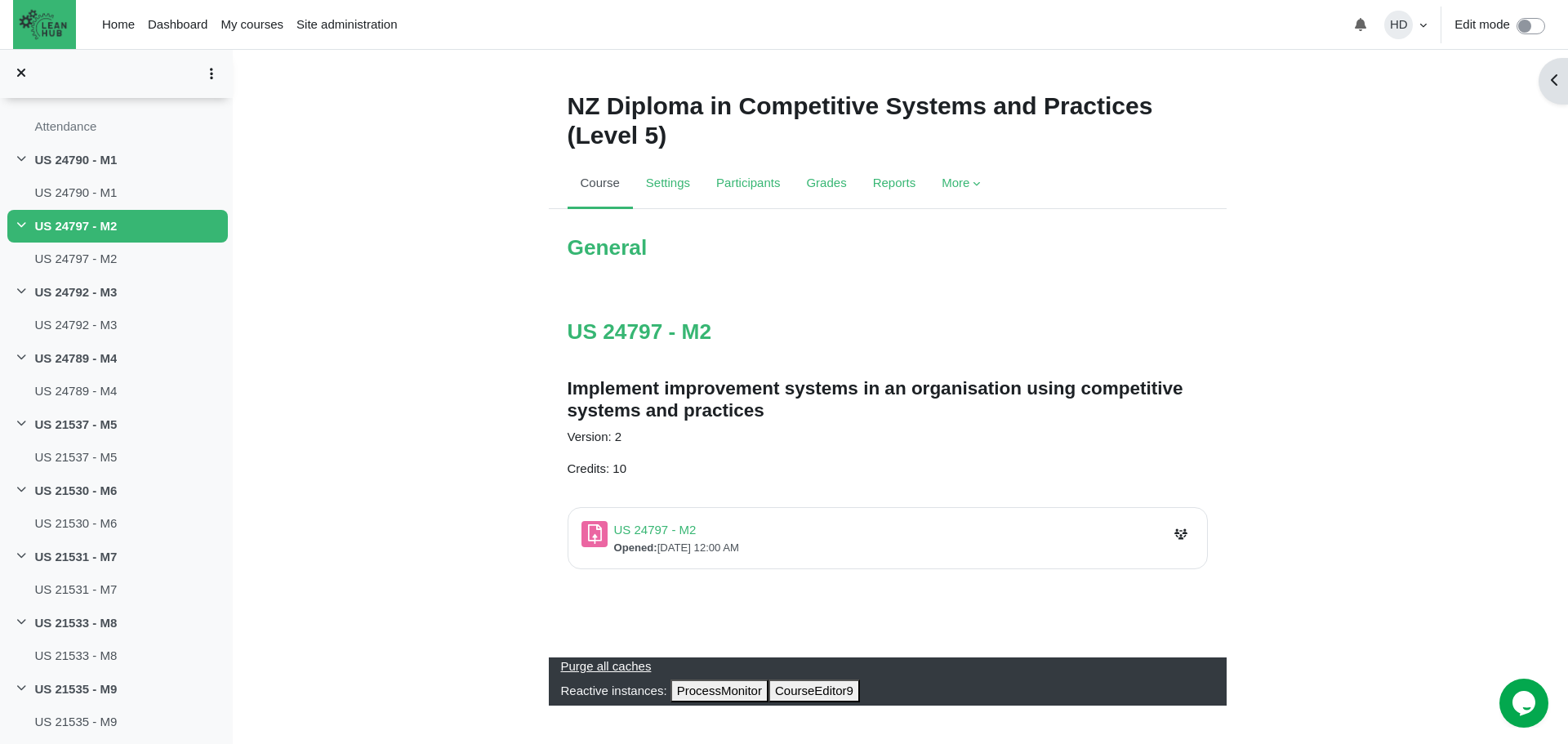
scroll to position [5, 0]
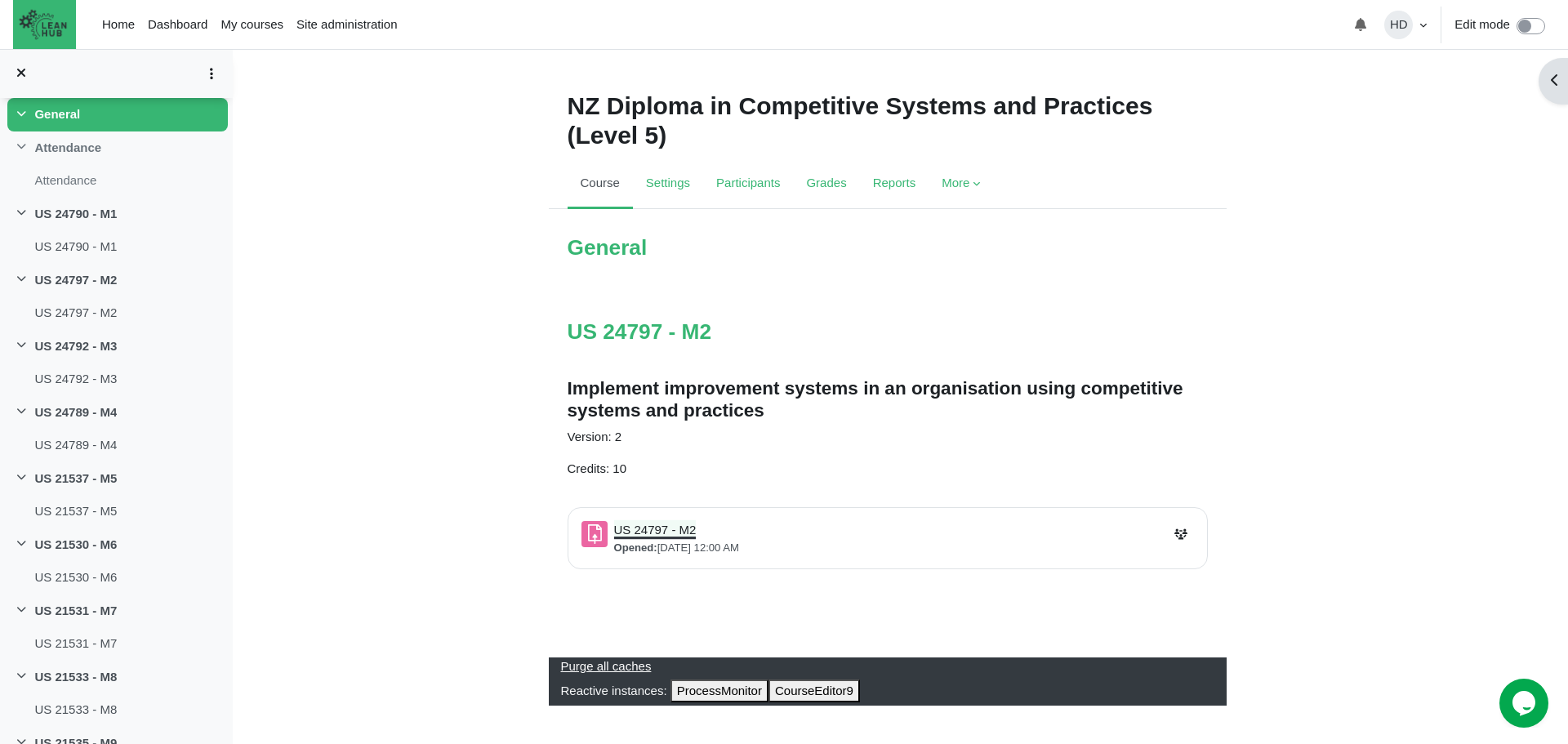
click at [642, 536] on link "US 24797 - M2 Assignment" at bounding box center [655, 529] width 82 height 14
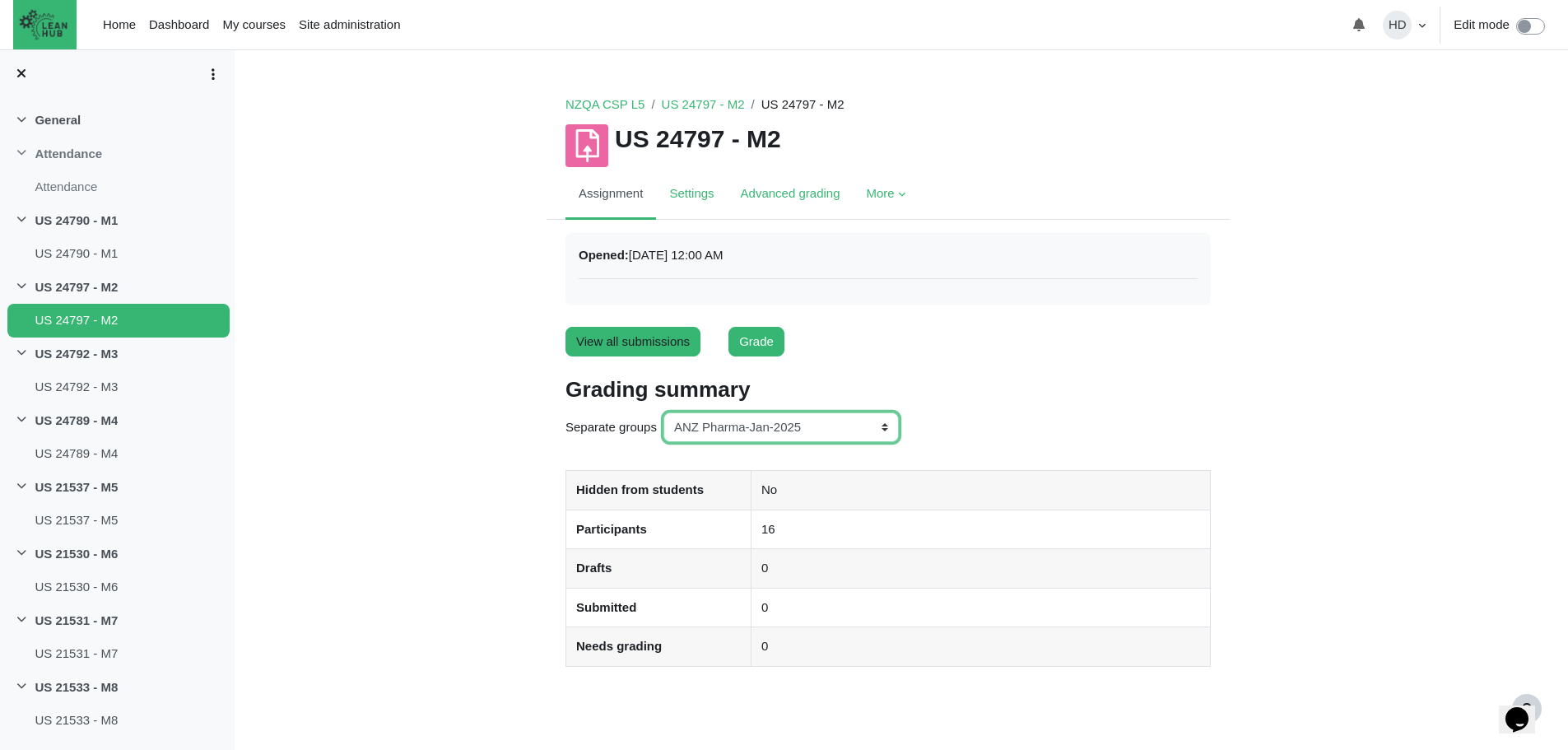
click at [880, 428] on select "All participants ANZ Pharma-Jan-2025 CapitalPrecut-Nov-2023 Chantal-June-2024 C…" at bounding box center [781, 428] width 235 height 31
select select "164"
click at [664, 413] on select "All participants ANZ Pharma-Jan-2025 CapitalPrecut-Nov-2023 Chantal-June-2024 C…" at bounding box center [781, 428] width 235 height 31
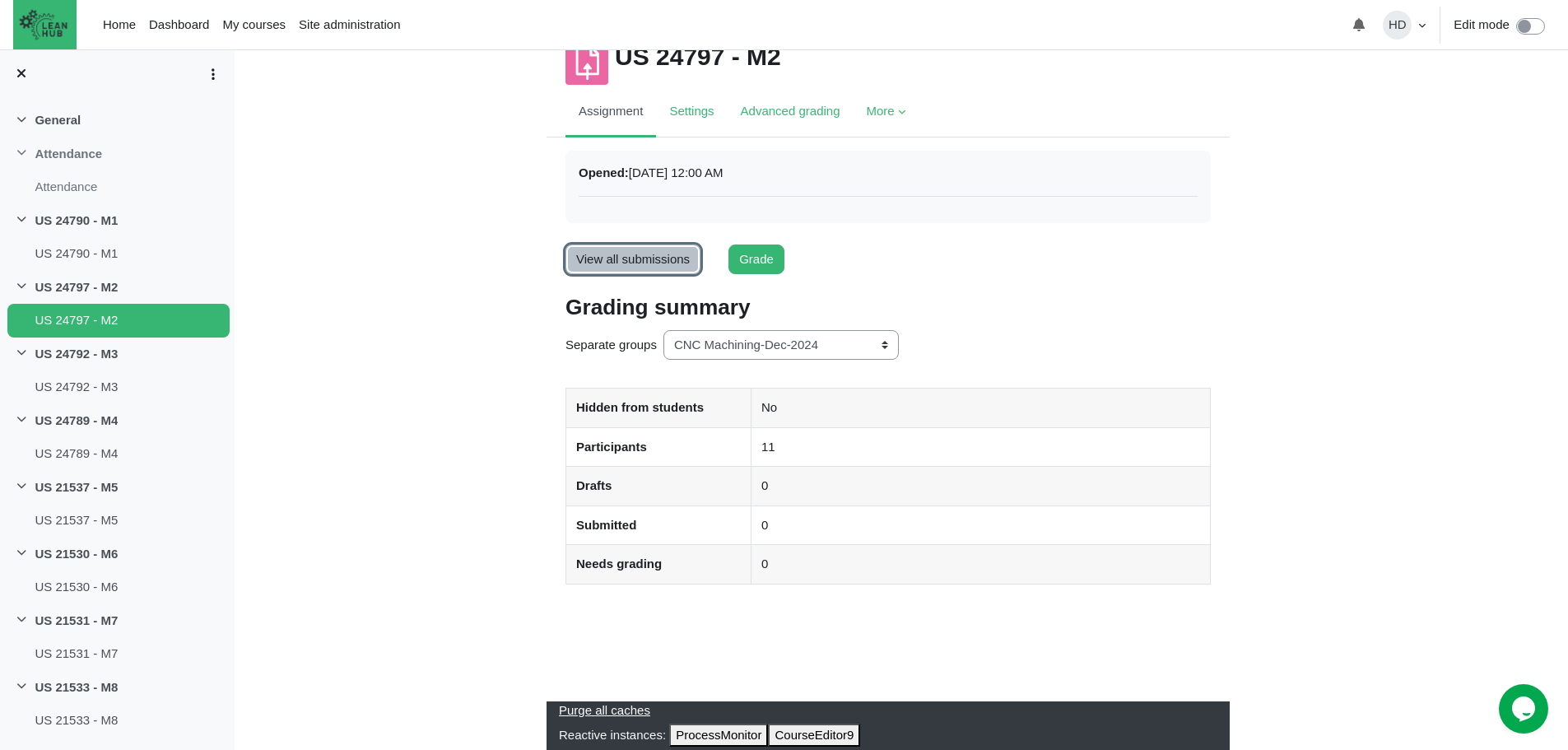
click at [651, 255] on link "View all submissions" at bounding box center [633, 260] width 135 height 31
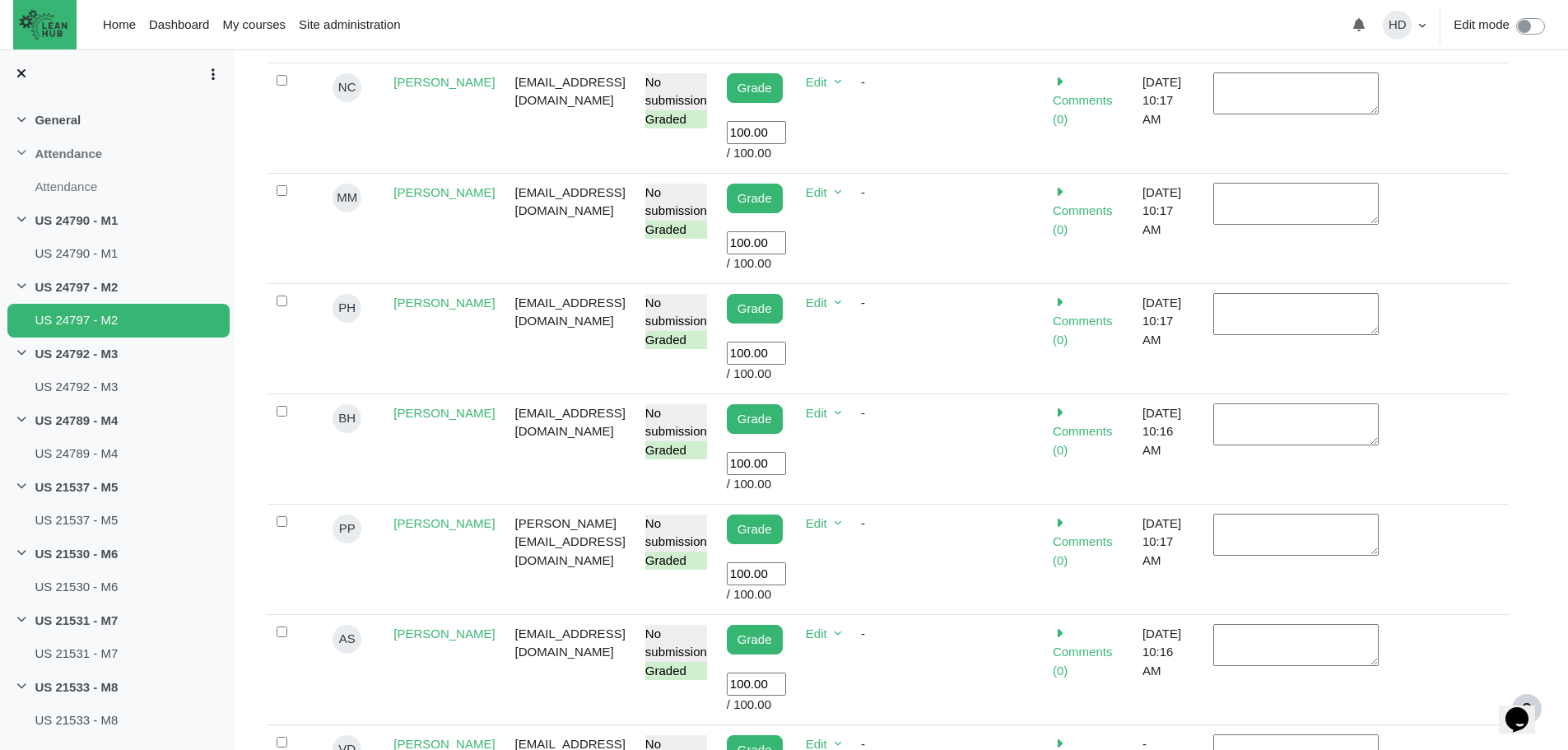
scroll to position [973, 0]
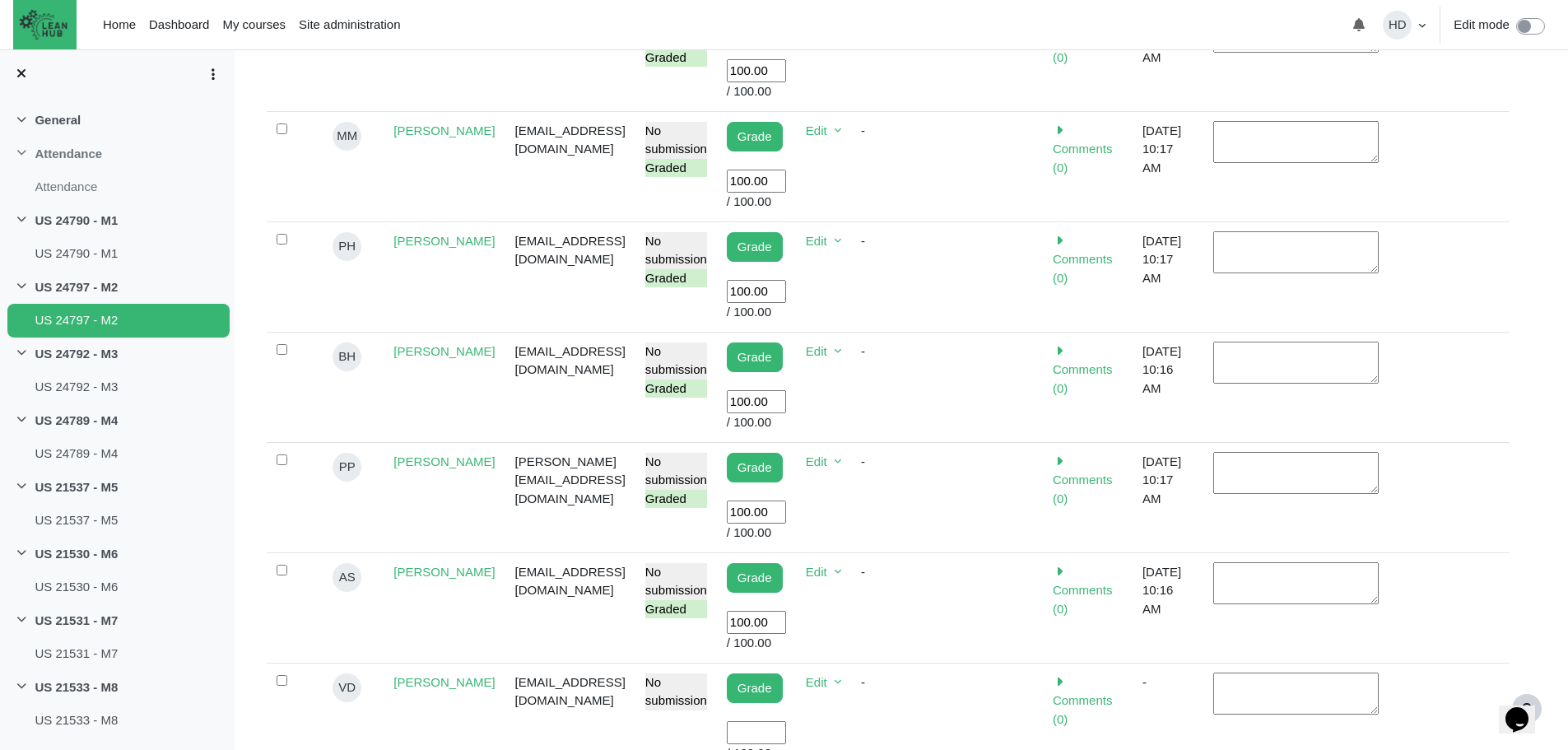
click at [764, 721] on input "User grade" at bounding box center [756, 733] width 59 height 24
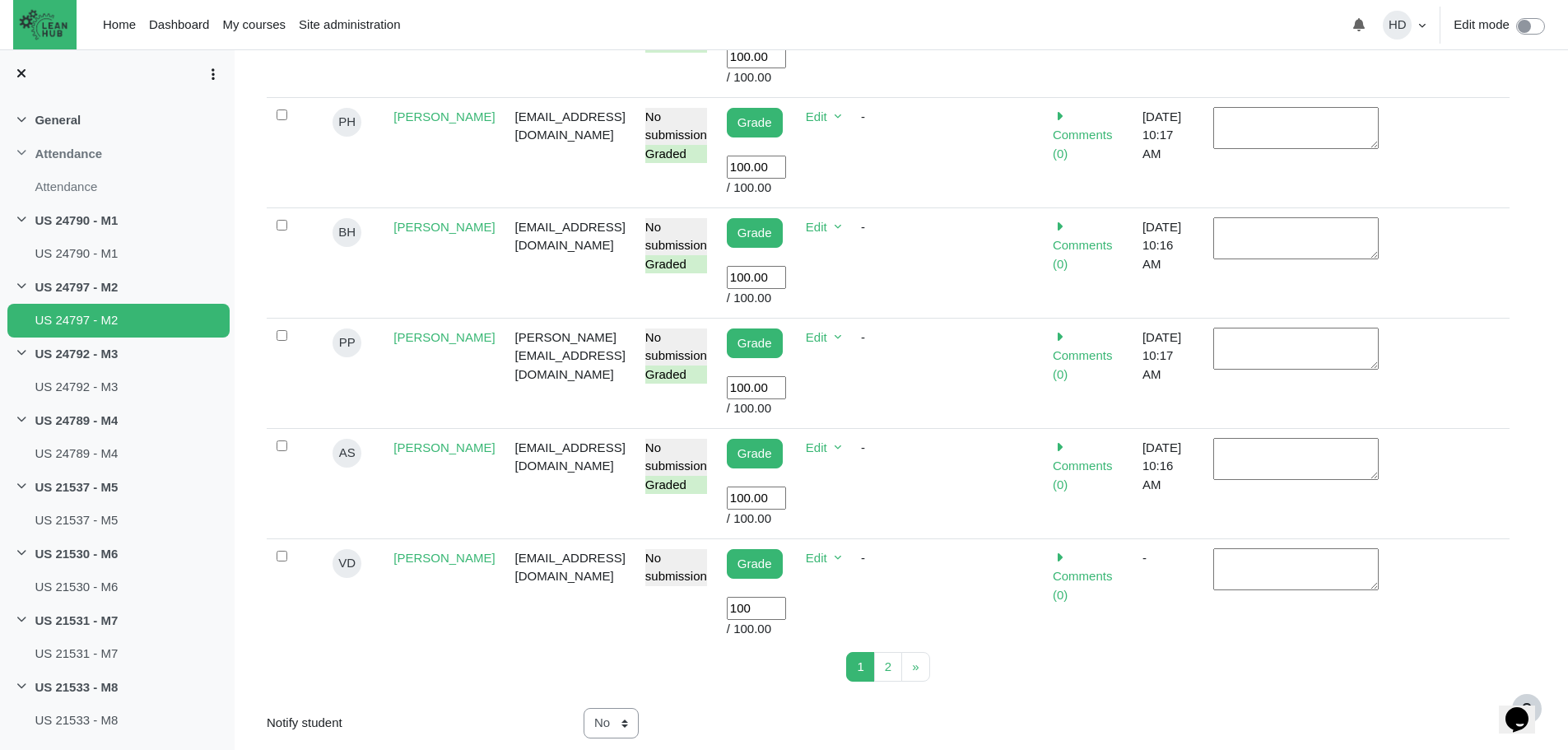
scroll to position [1107, 0]
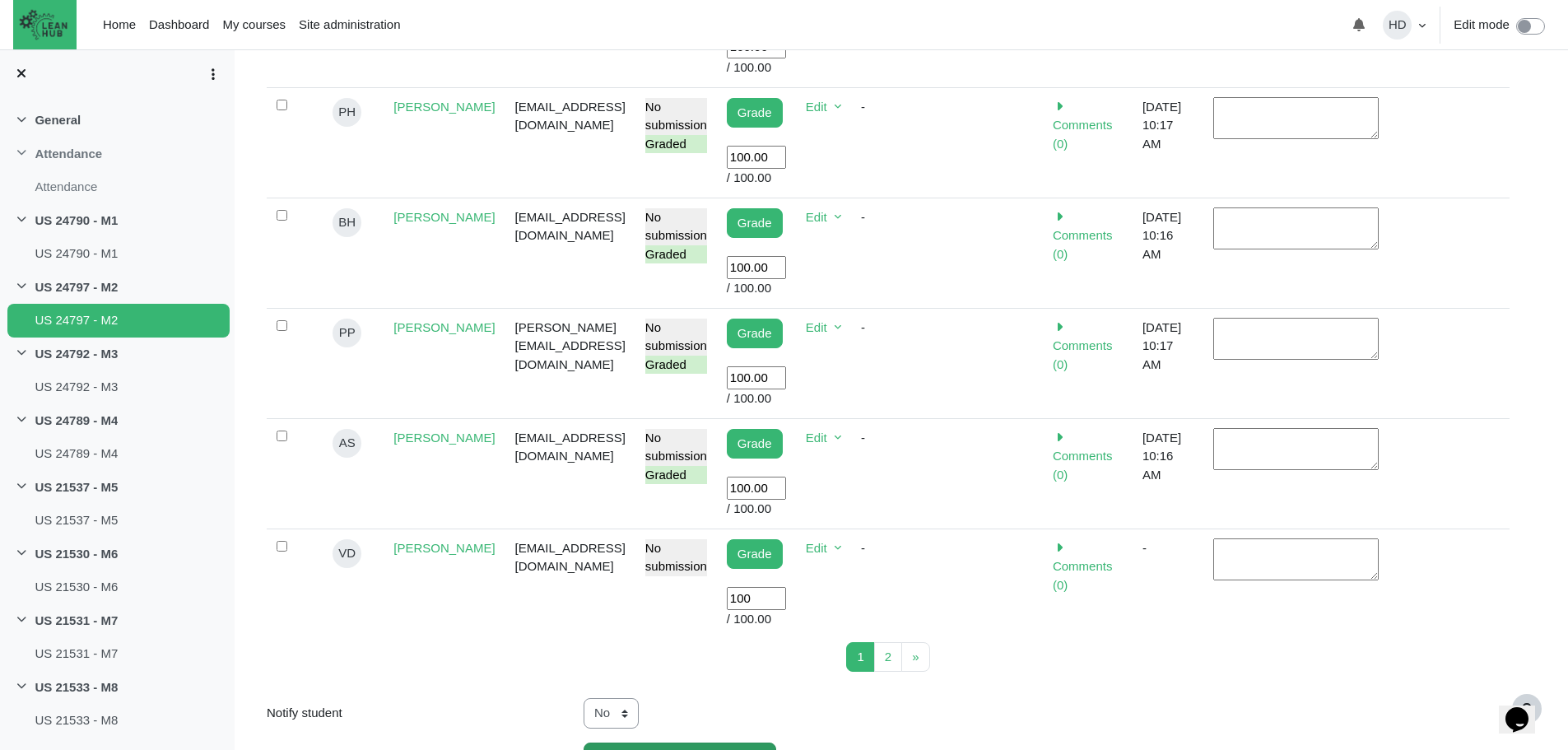
type input "100"
click at [681, 742] on input "Save all quick grading changes" at bounding box center [680, 758] width 193 height 31
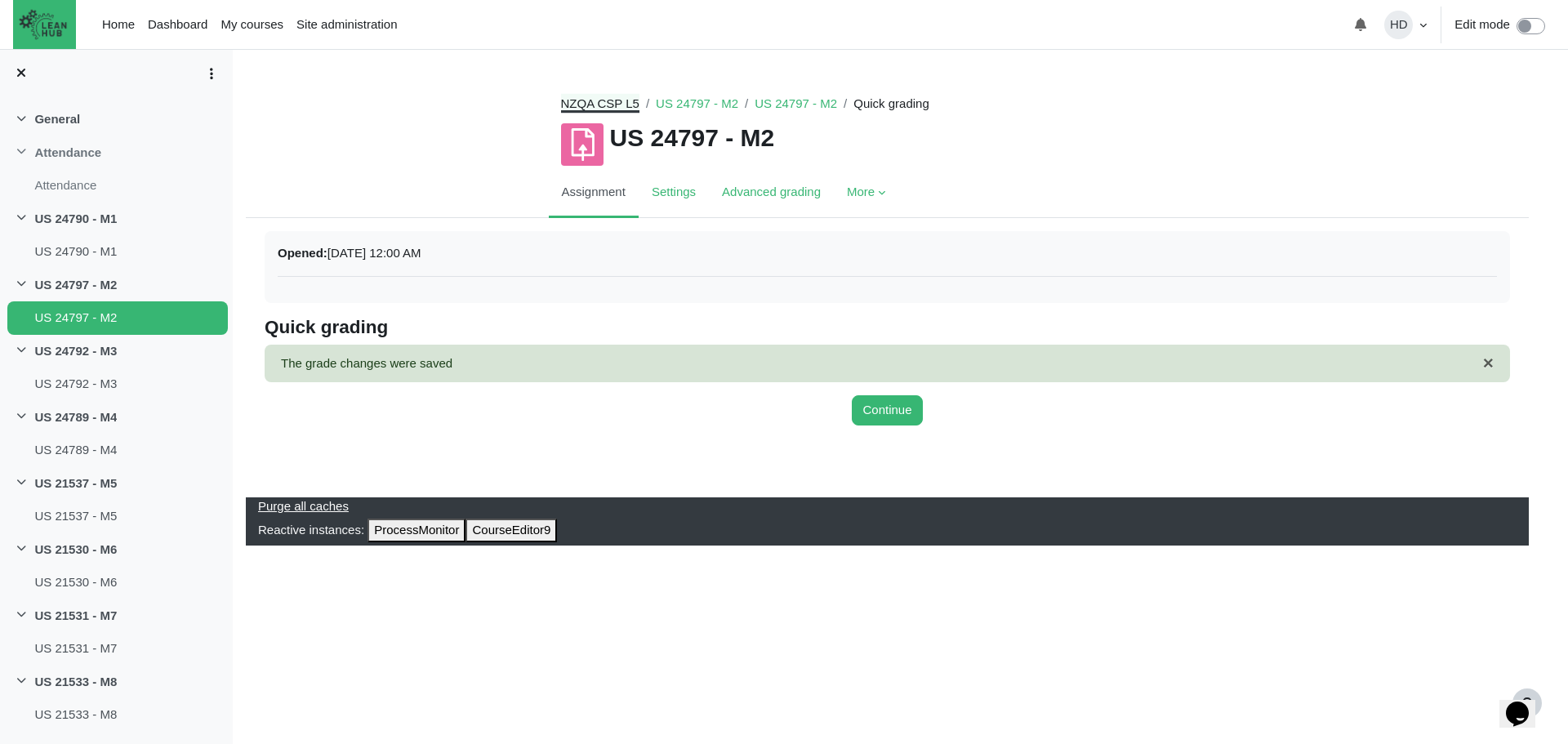
click at [598, 99] on link "NZQA CSP L5" at bounding box center [600, 103] width 78 height 14
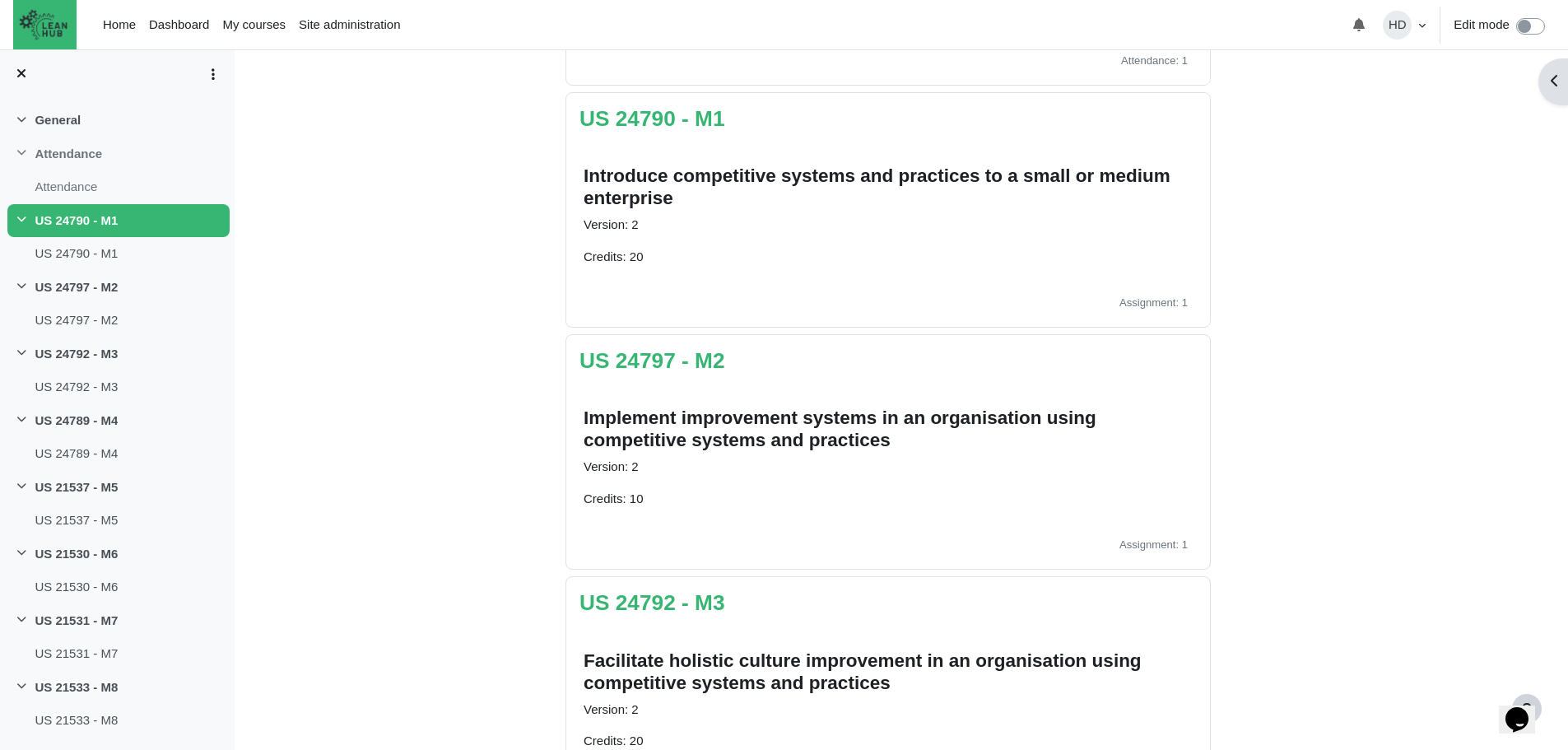
scroll to position [315, 0]
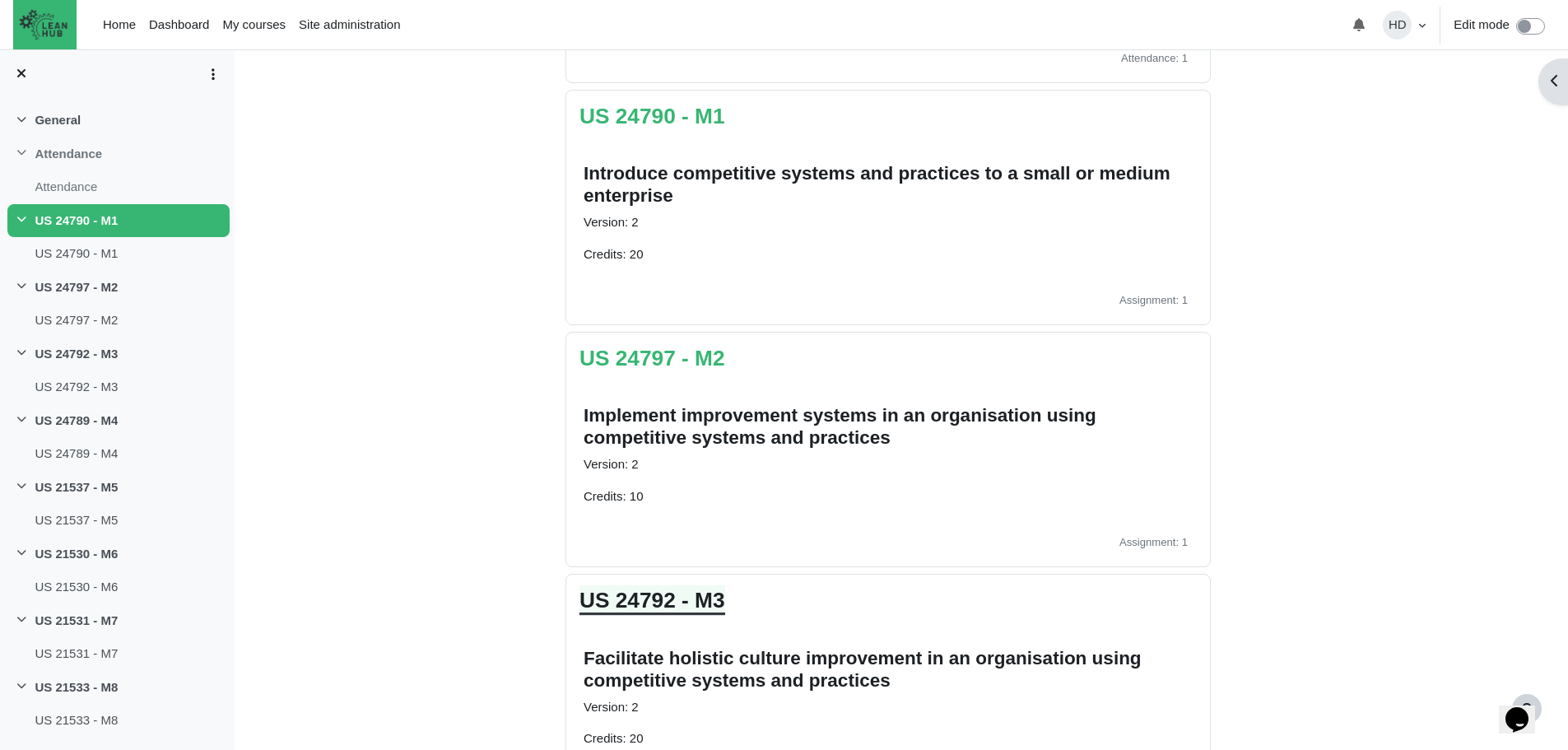
click at [647, 598] on link "US 24792 - M3" at bounding box center [653, 599] width 146 height 25
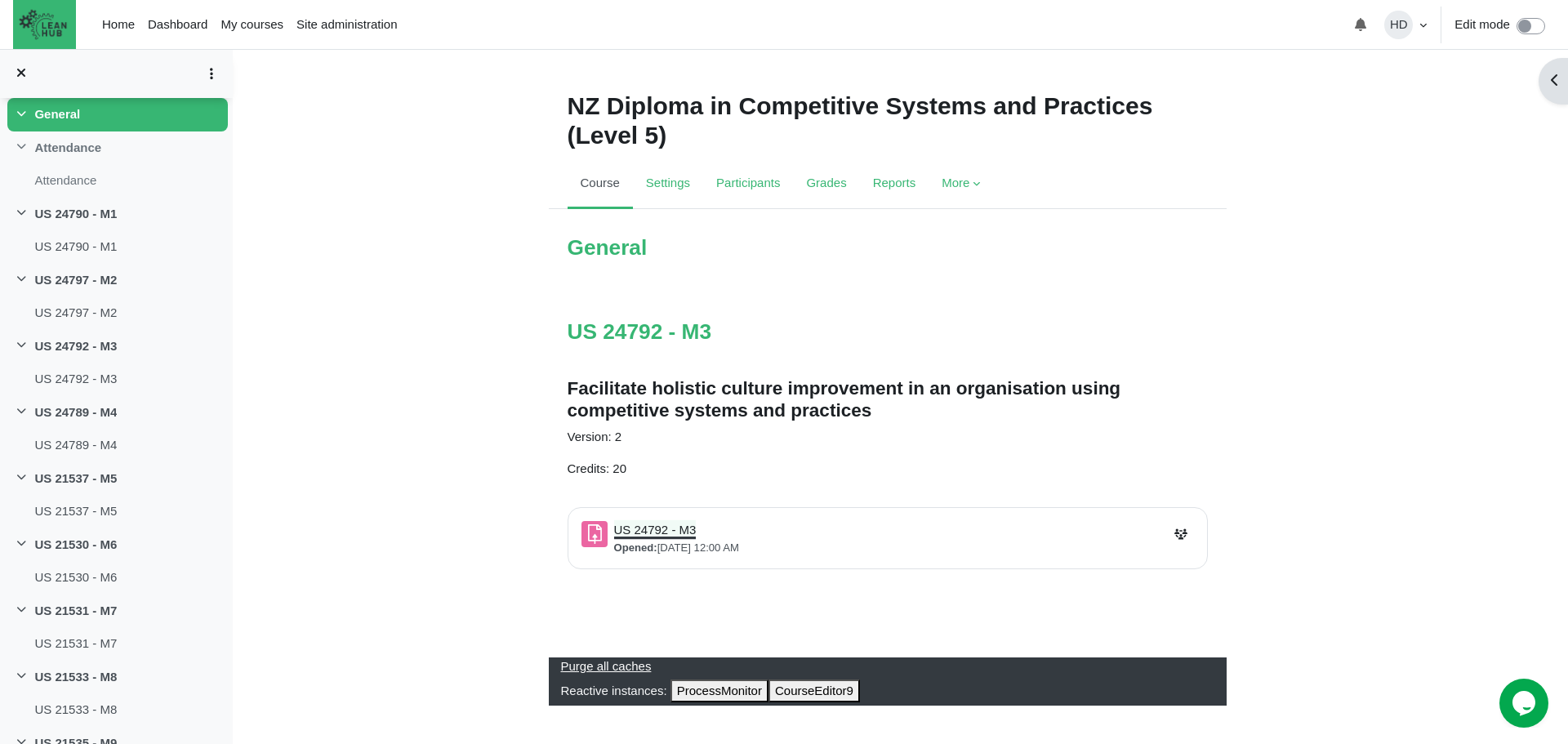
click at [642, 529] on link "US 24792 - M3 Assignment" at bounding box center [655, 529] width 82 height 14
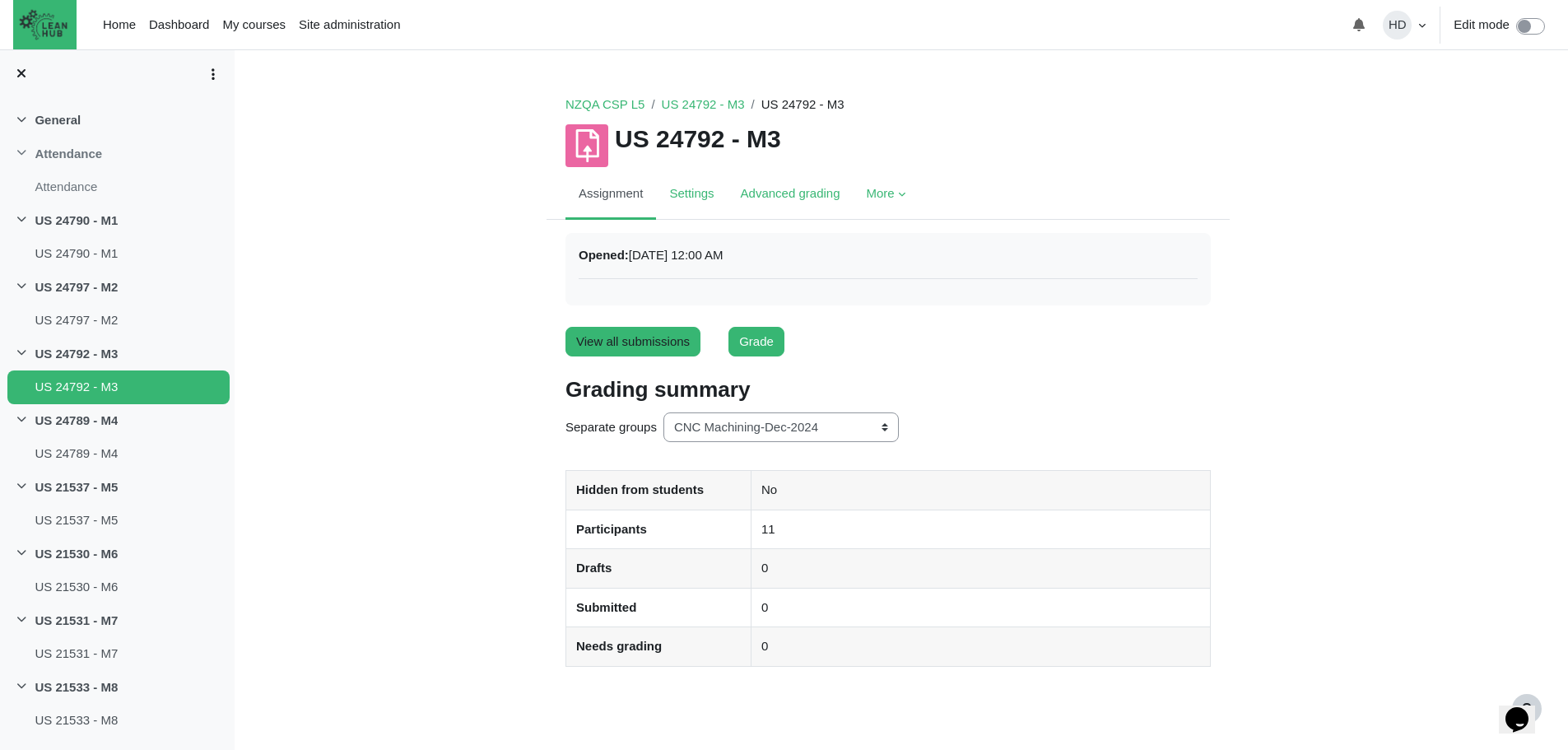
scroll to position [82, 0]
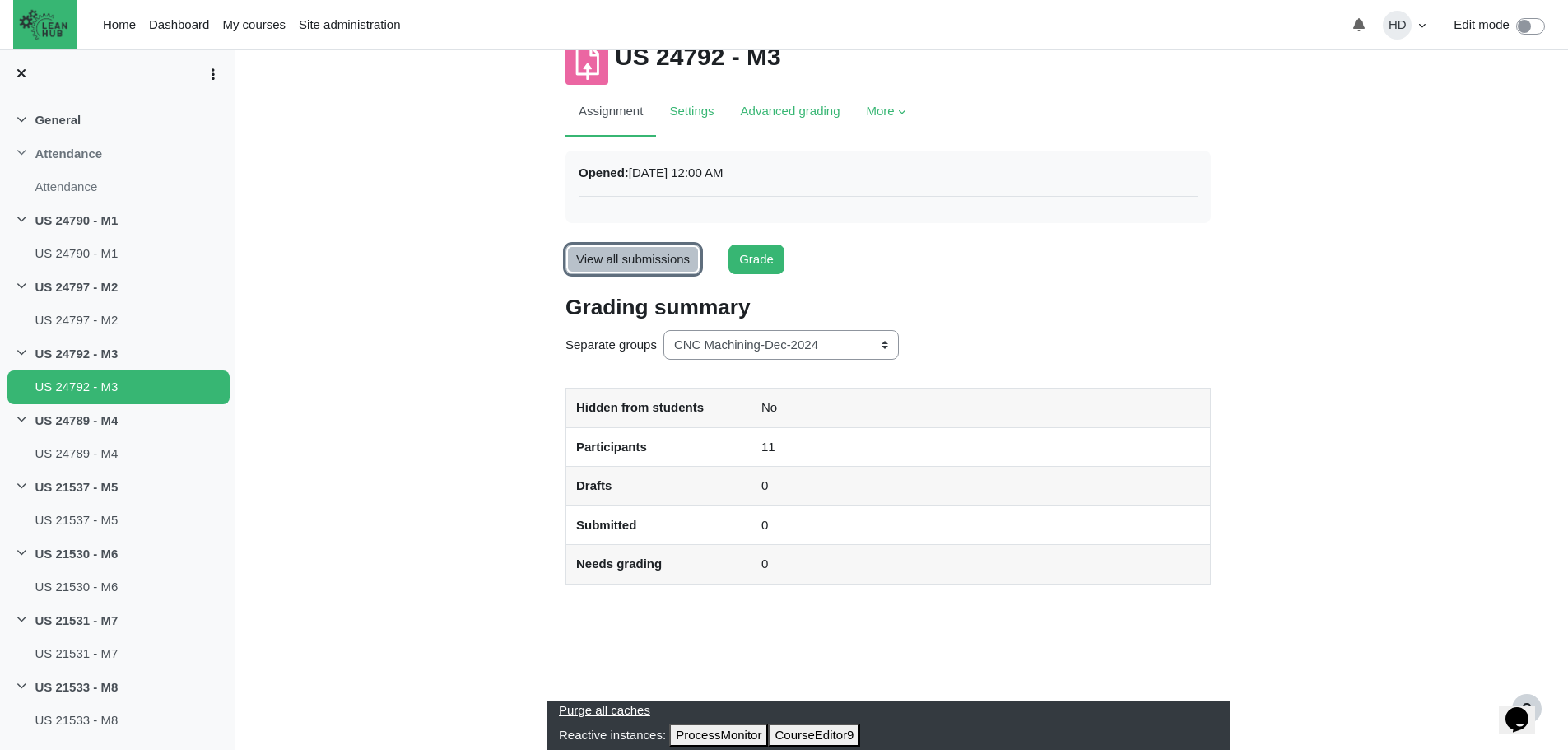
click at [652, 260] on link "View all submissions" at bounding box center [633, 260] width 135 height 31
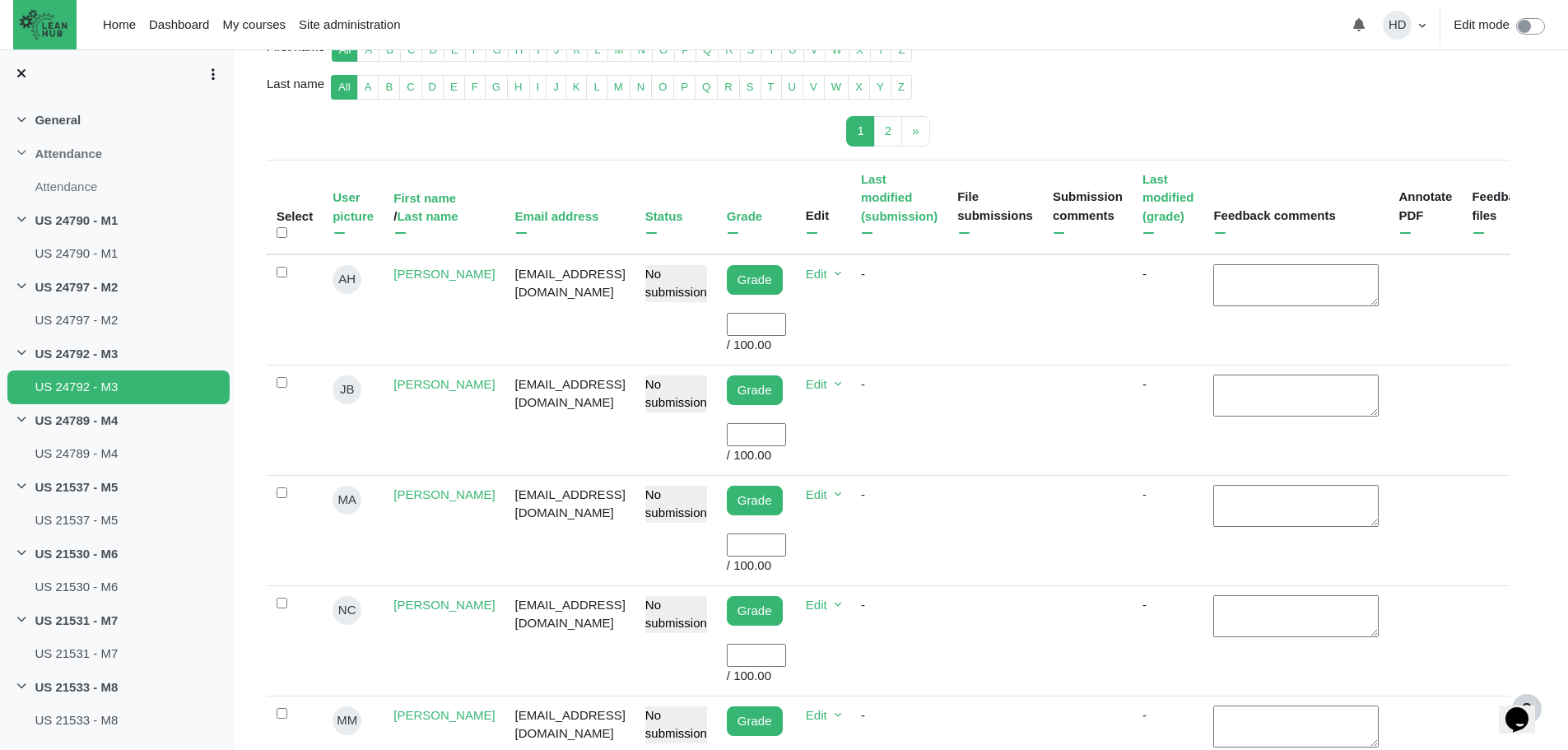
scroll to position [390, 0]
click at [756, 312] on input "User grade" at bounding box center [756, 324] width 59 height 24
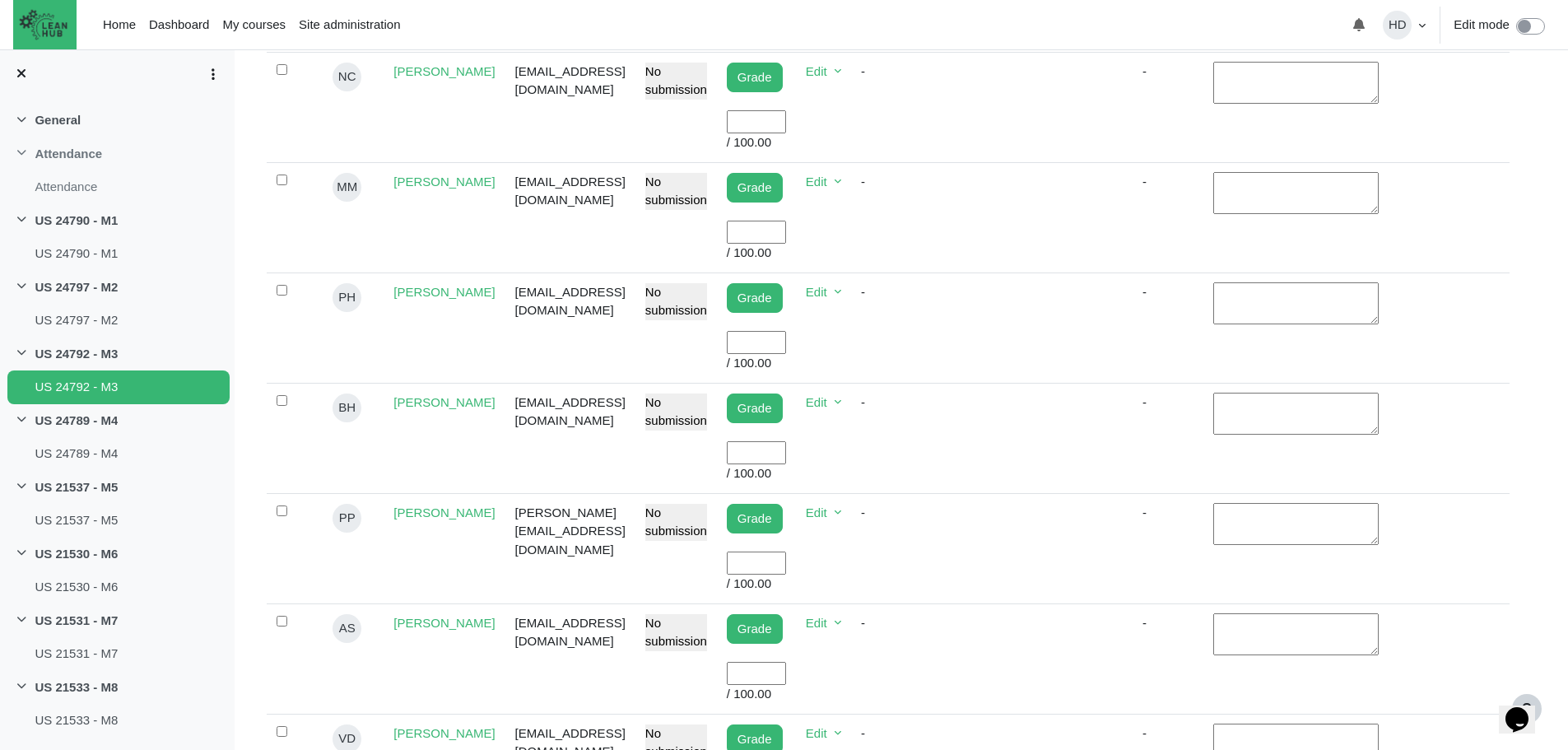
scroll to position [924, 0]
type input "100"
click at [773, 660] on input "User grade" at bounding box center [756, 672] width 59 height 24
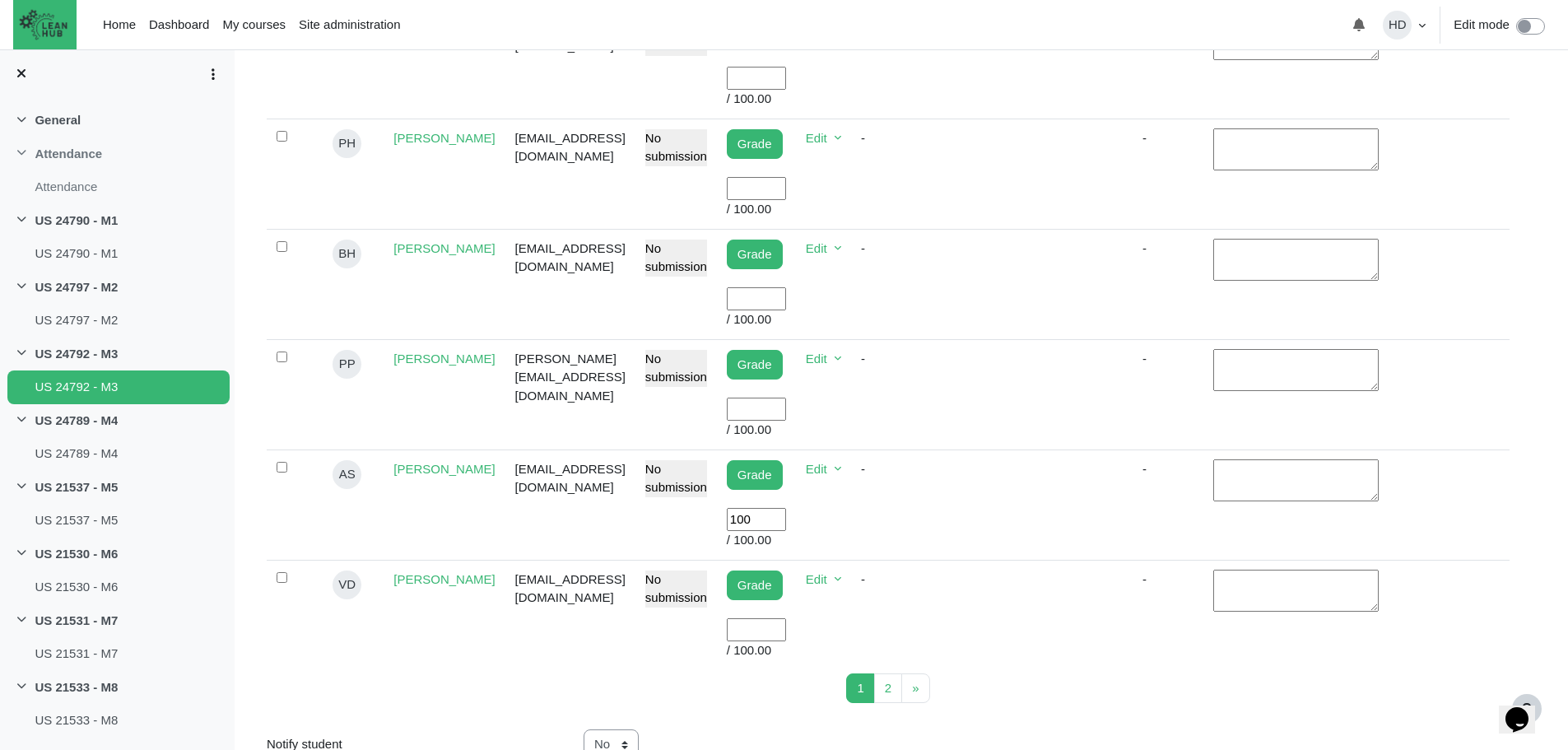
scroll to position [1077, 0]
type input "100"
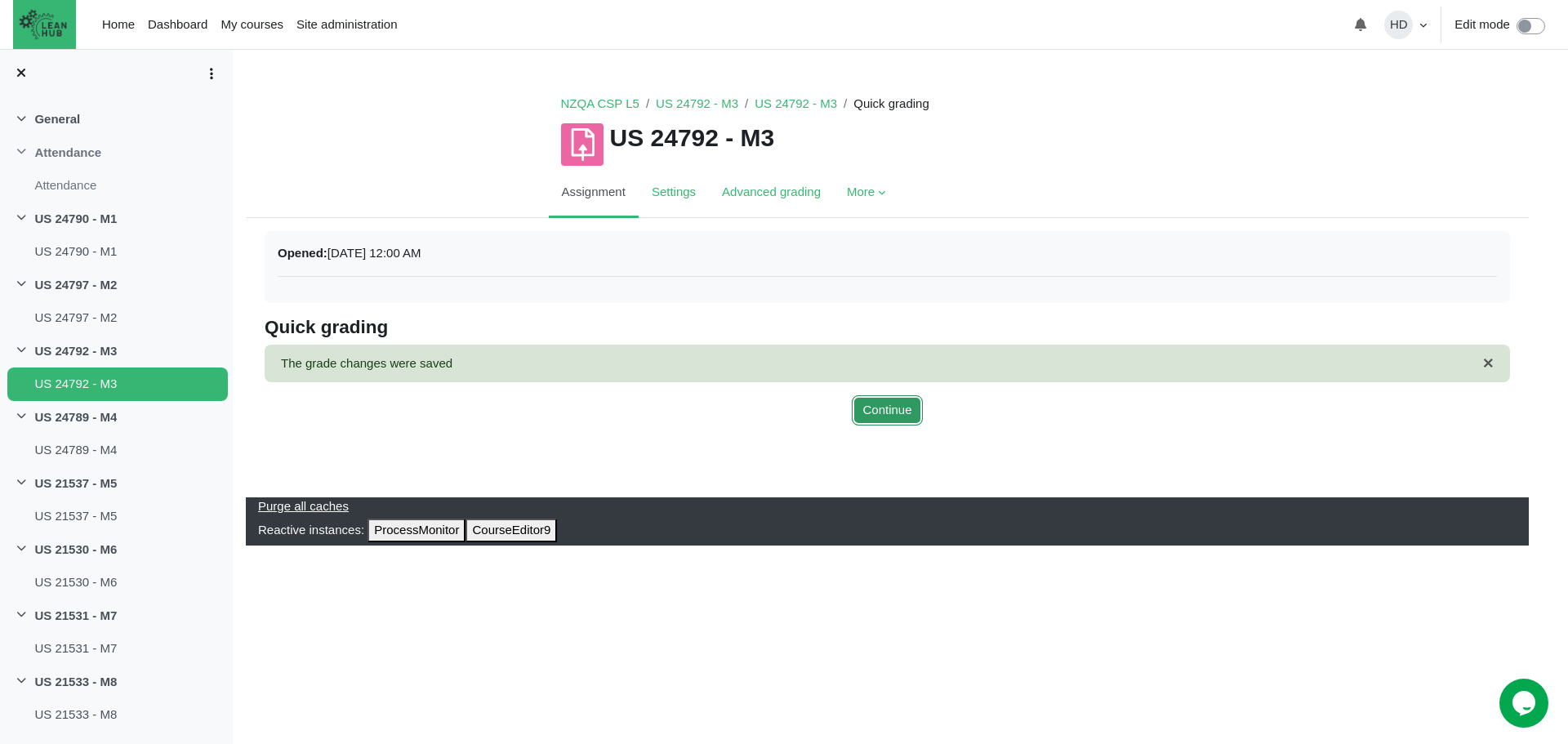
click at [882, 414] on button "Continue" at bounding box center [887, 410] width 71 height 31
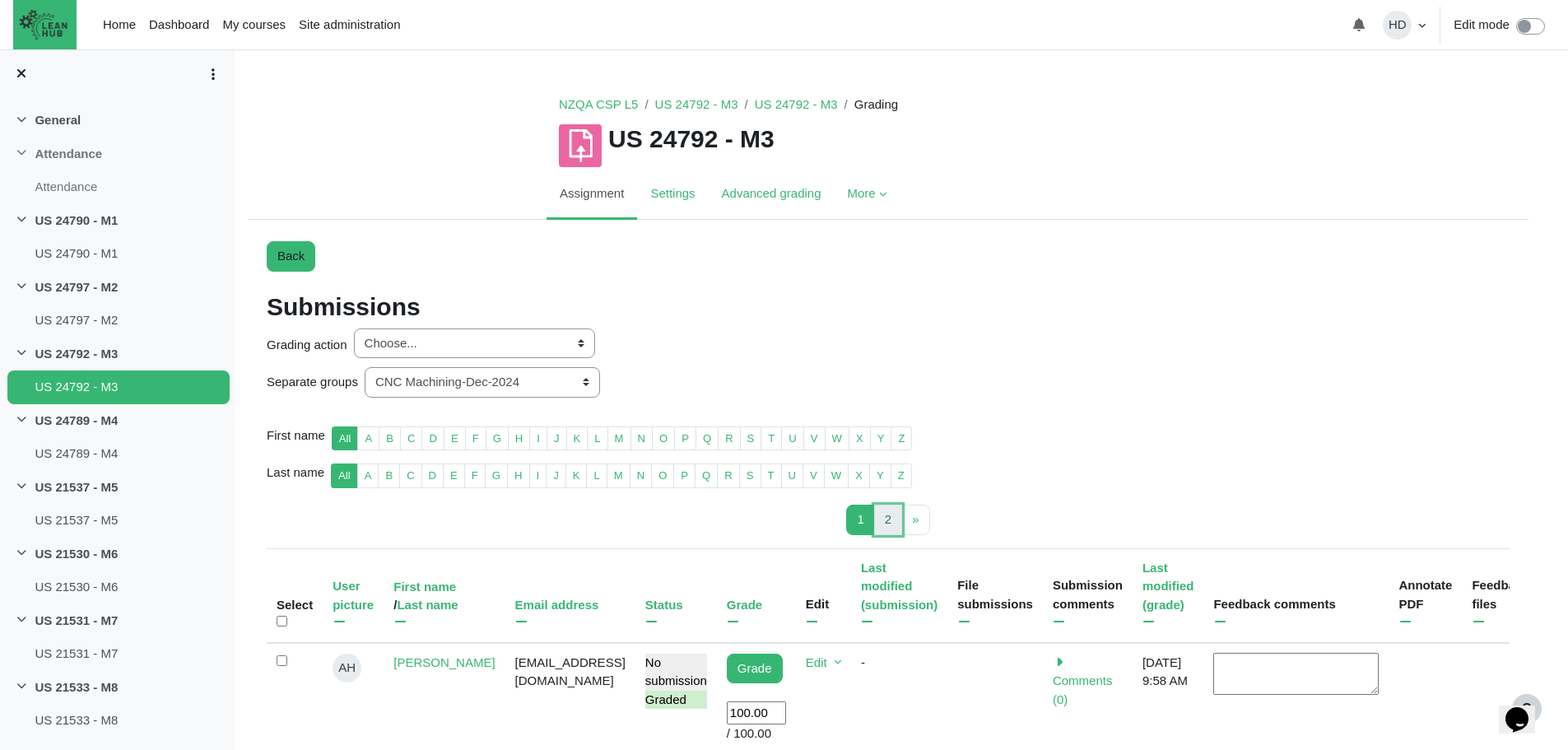
click at [888, 517] on span "2" at bounding box center [888, 519] width 7 height 14
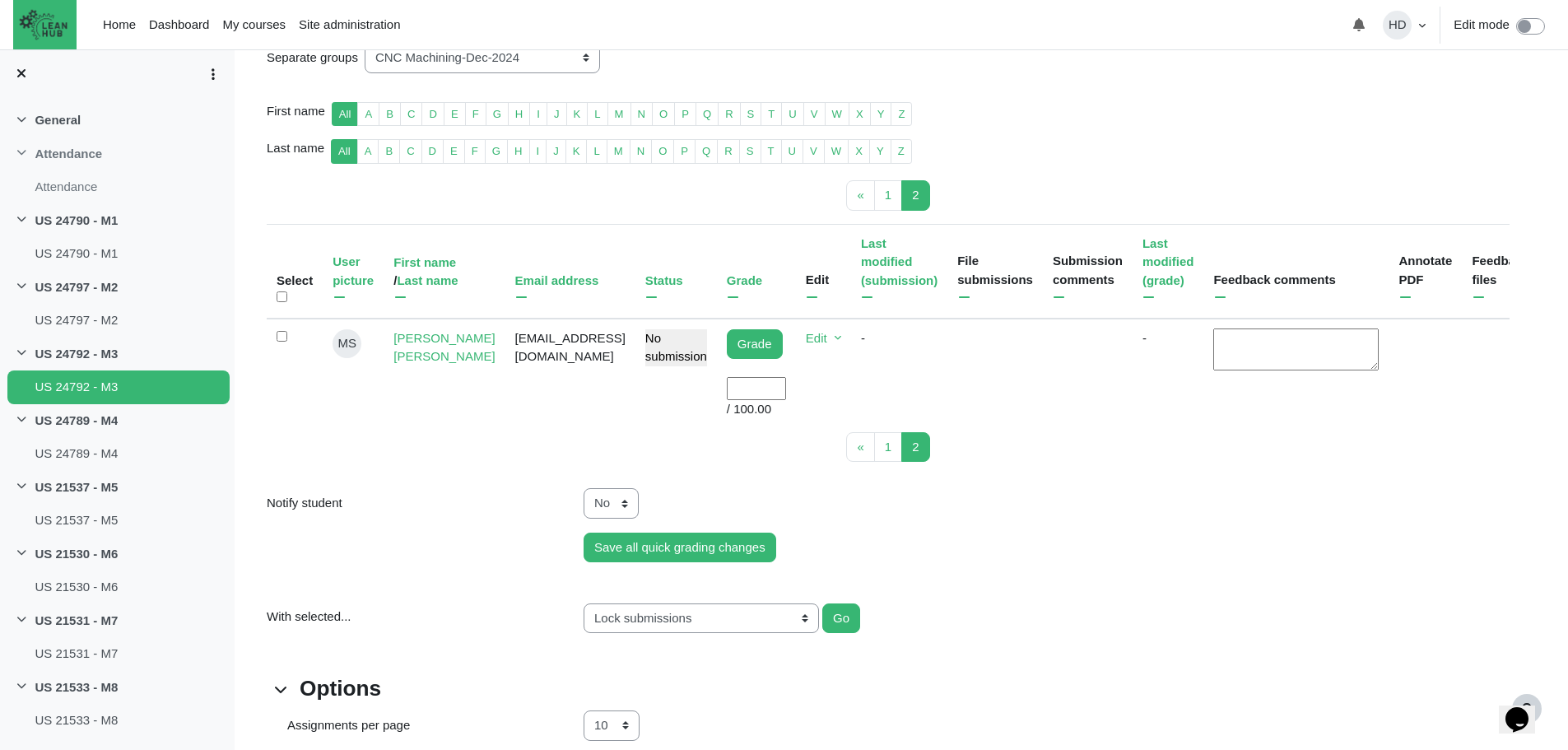
scroll to position [325, 0]
click at [885, 453] on span "1" at bounding box center [888, 445] width 7 height 14
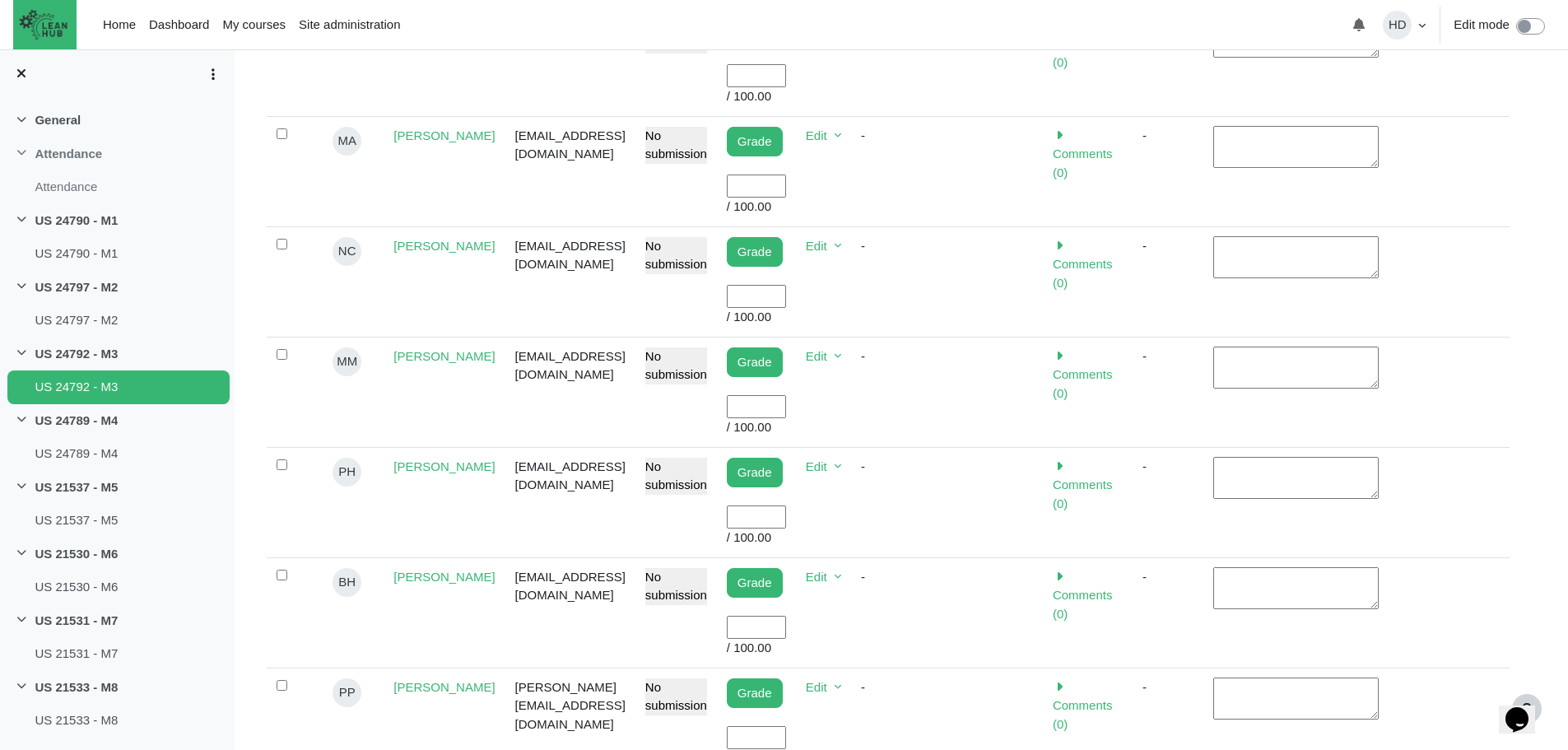
scroll to position [750, 0]
click at [778, 613] on input "User grade" at bounding box center [756, 625] width 59 height 24
type input "100"
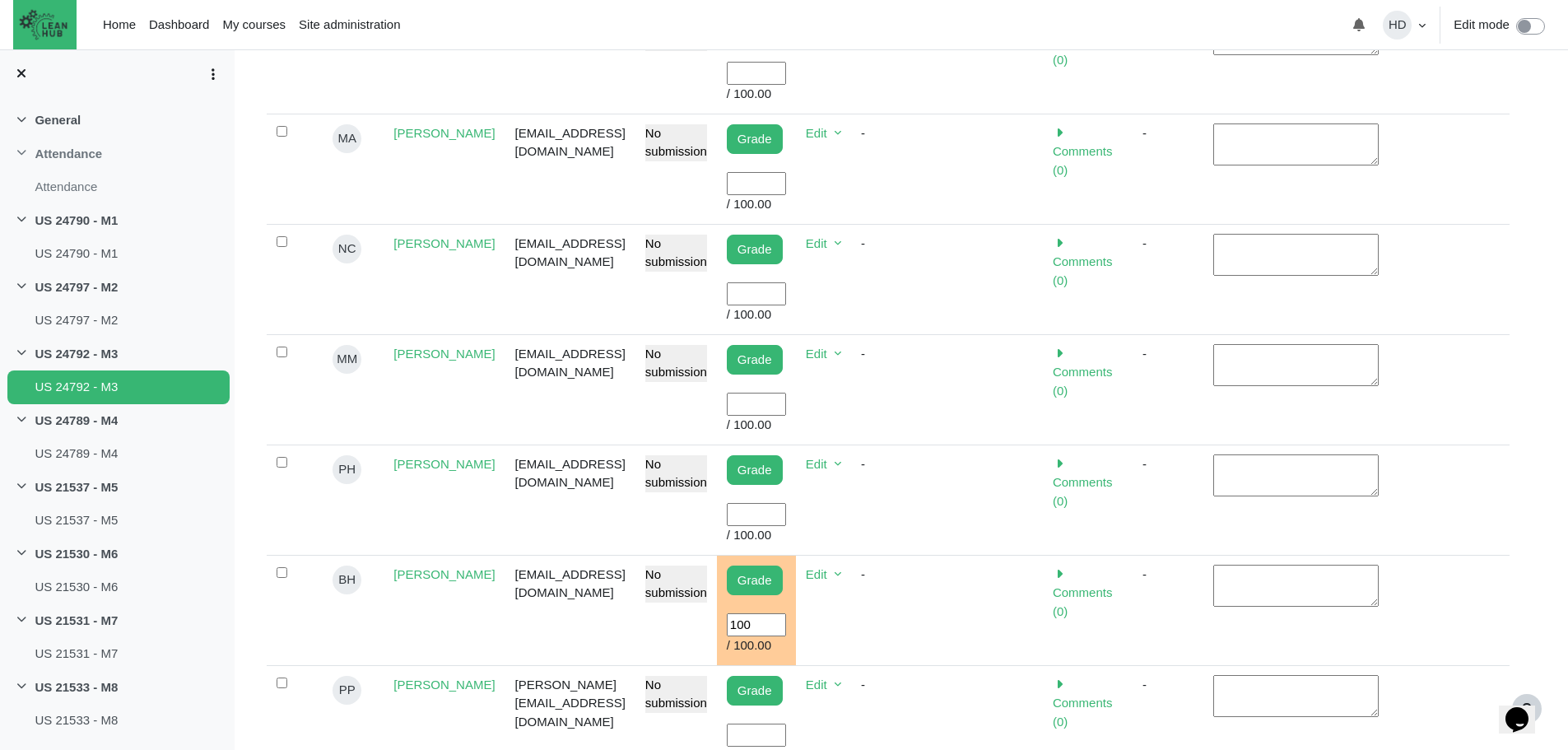
click at [766, 723] on input "User grade" at bounding box center [756, 735] width 59 height 24
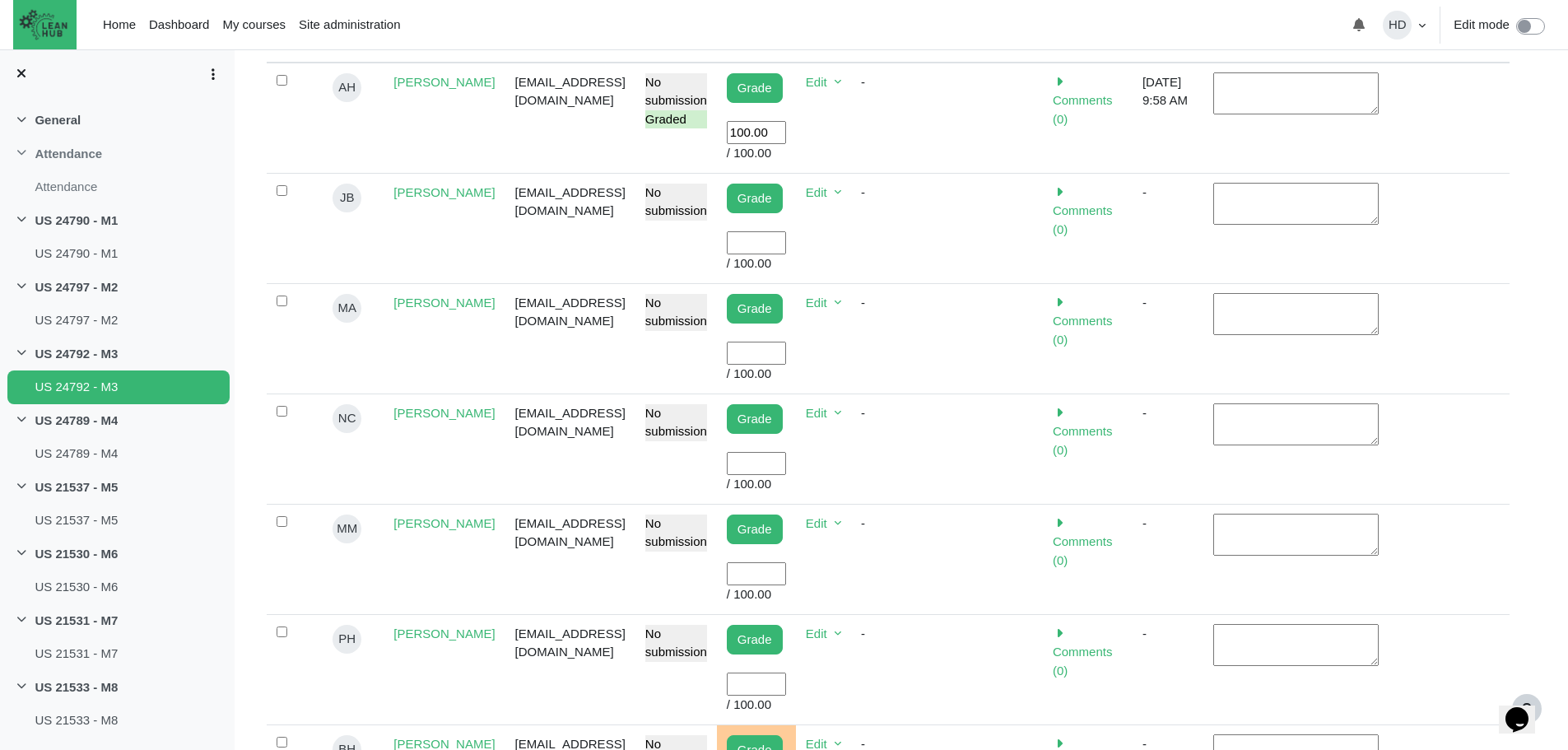
scroll to position [578, 0]
type input "100"
click at [771, 247] on input "User grade" at bounding box center [756, 246] width 59 height 24
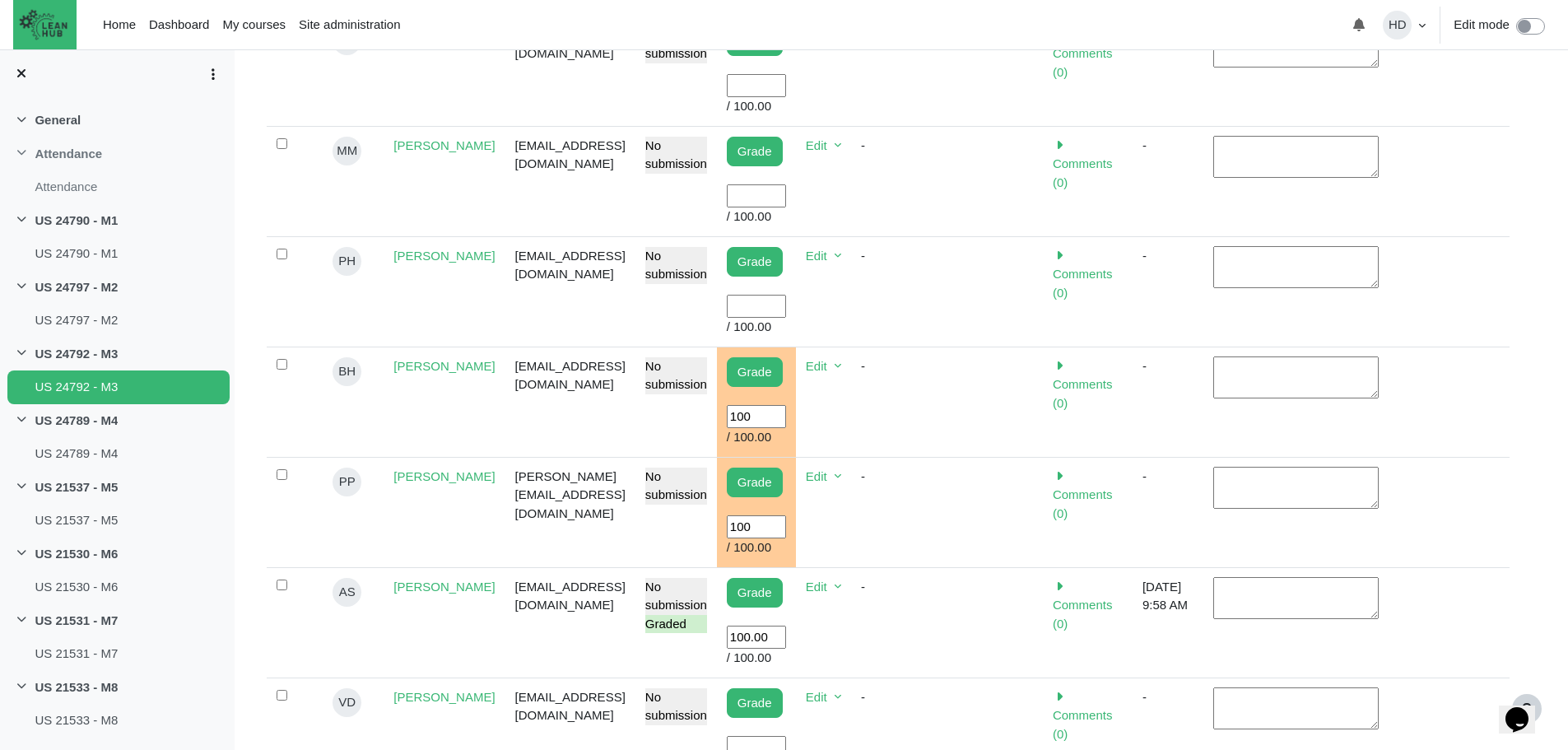
scroll to position [961, 0]
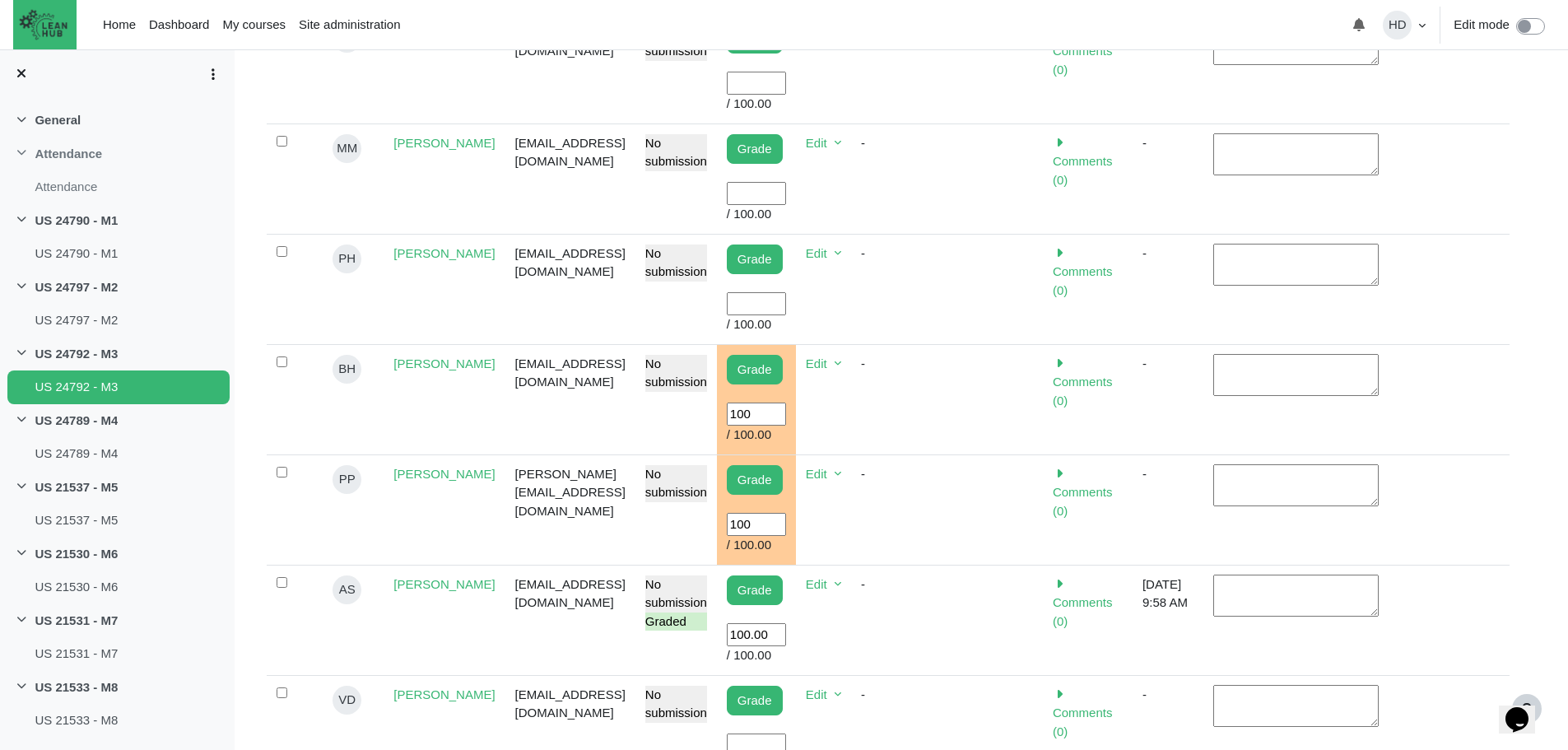
type input "100"
click at [771, 247] on td "Grade User grade / 100.00" at bounding box center [756, 289] width 79 height 110
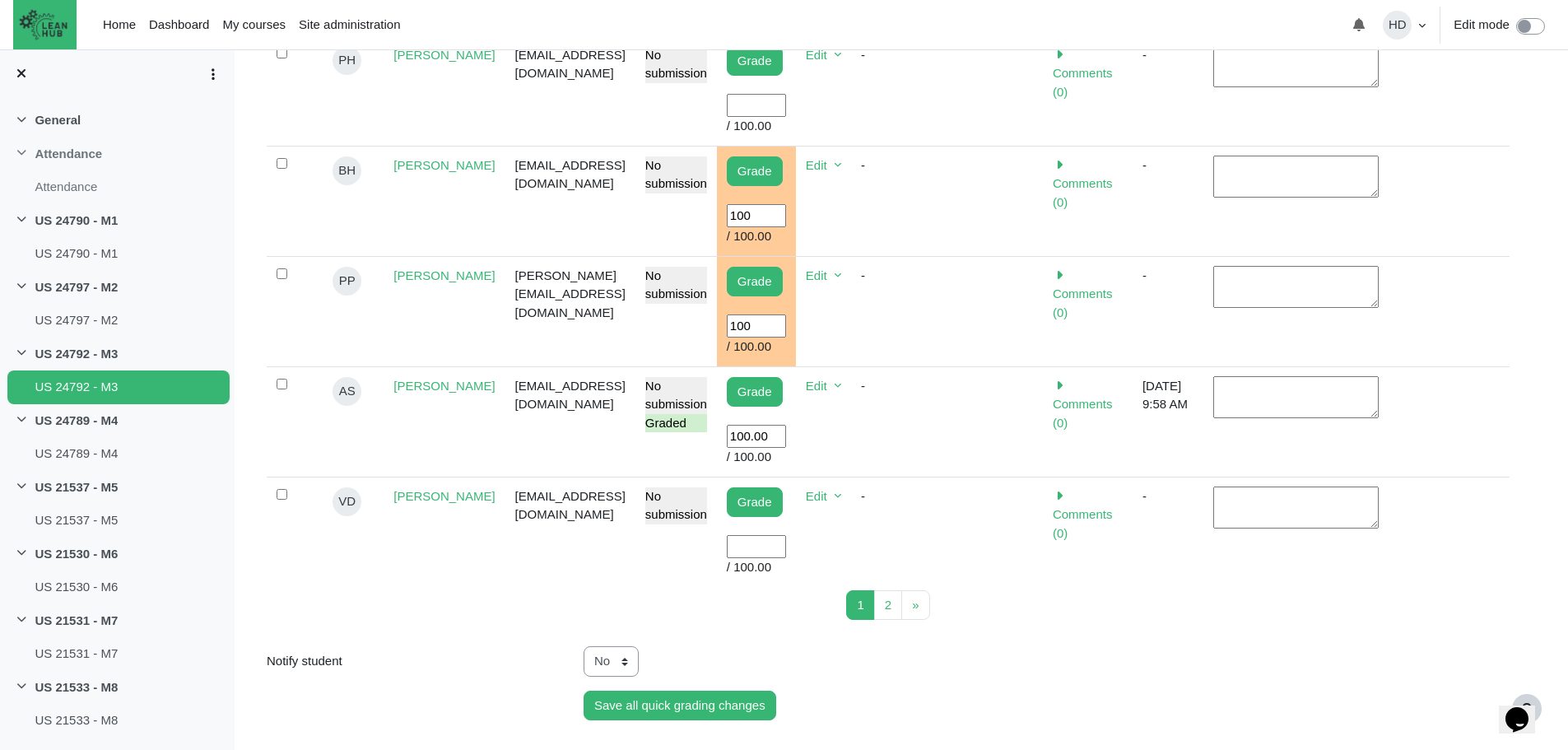
scroll to position [1164, 0]
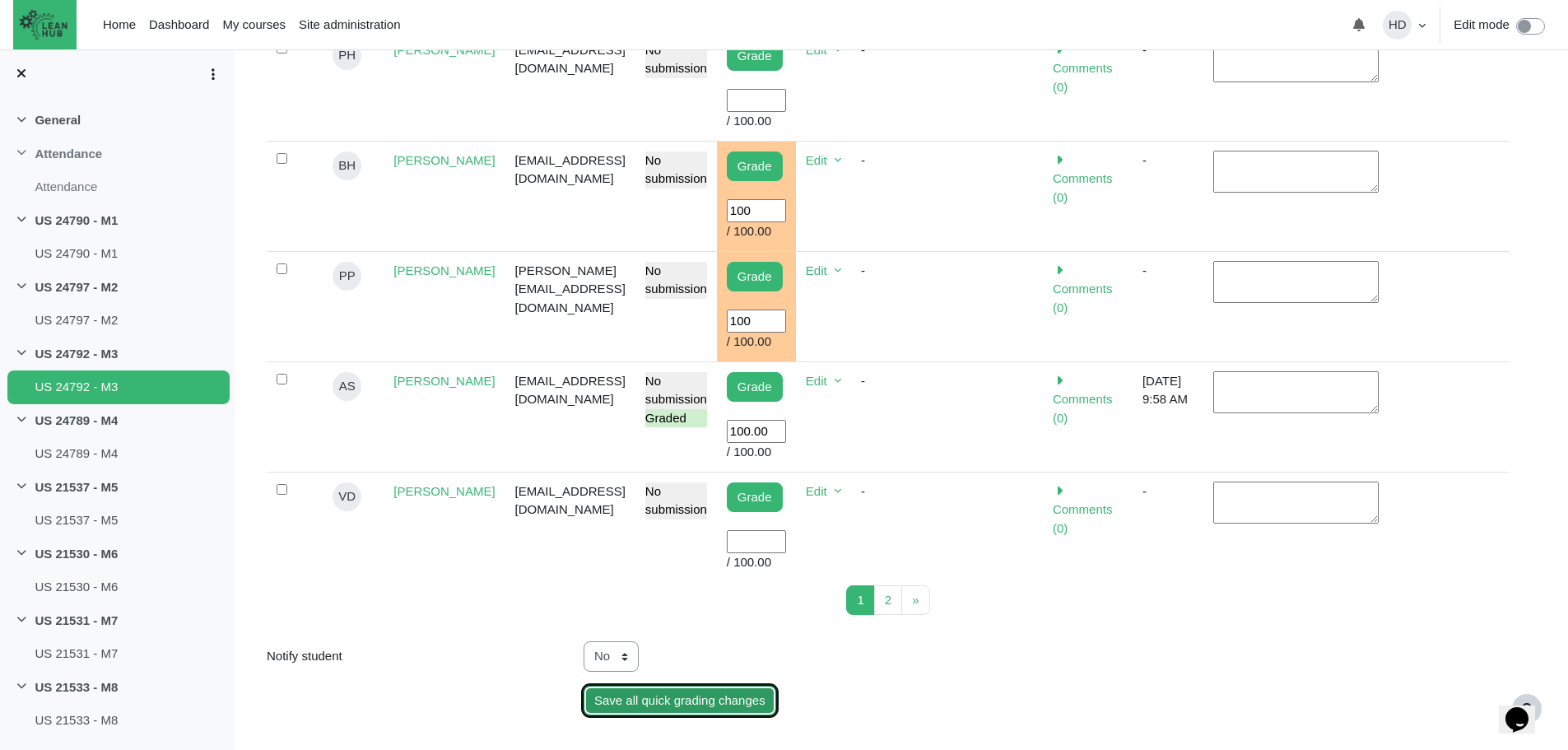
click at [709, 686] on input "Save all quick grading changes" at bounding box center [680, 701] width 193 height 31
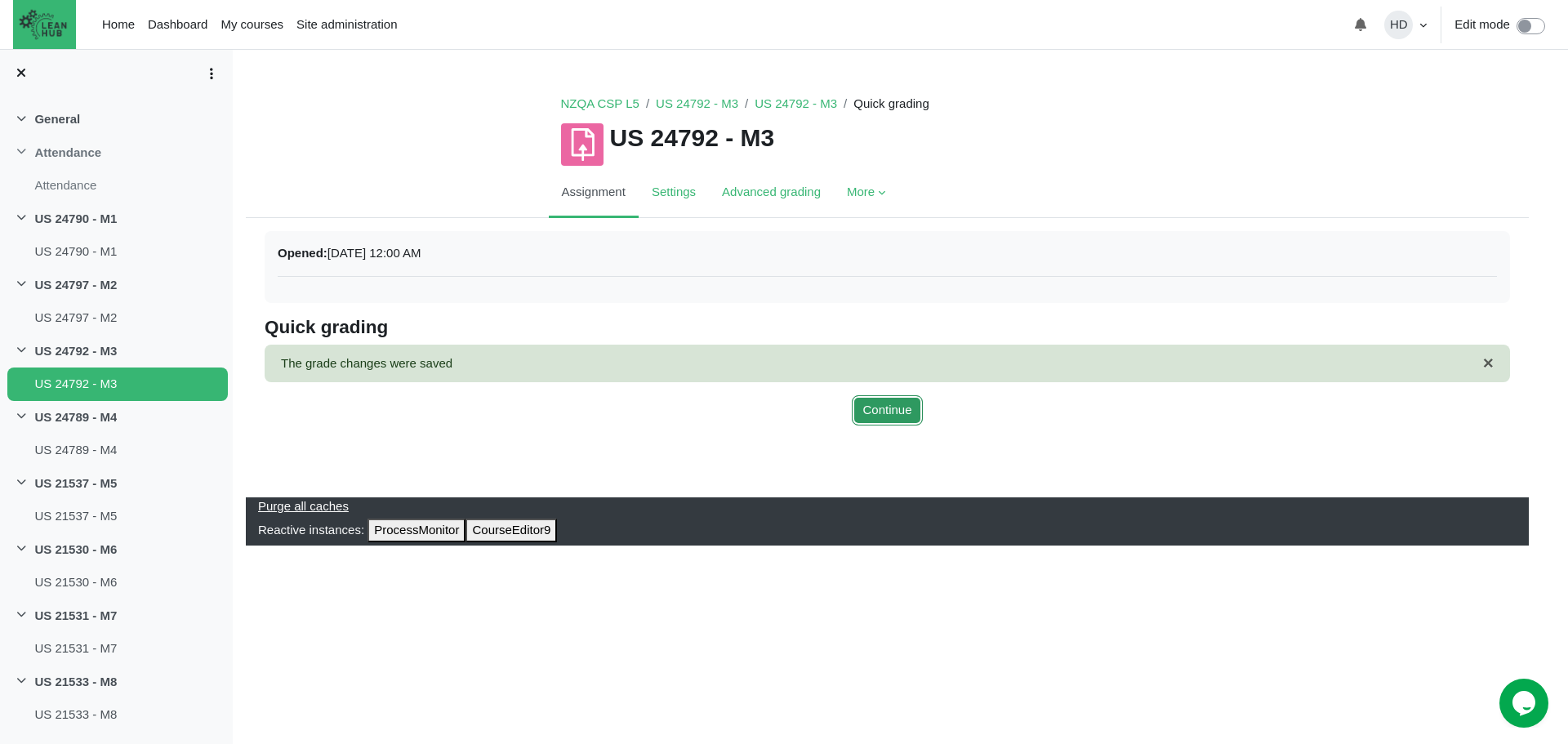
click at [886, 418] on button "Continue" at bounding box center [887, 410] width 71 height 31
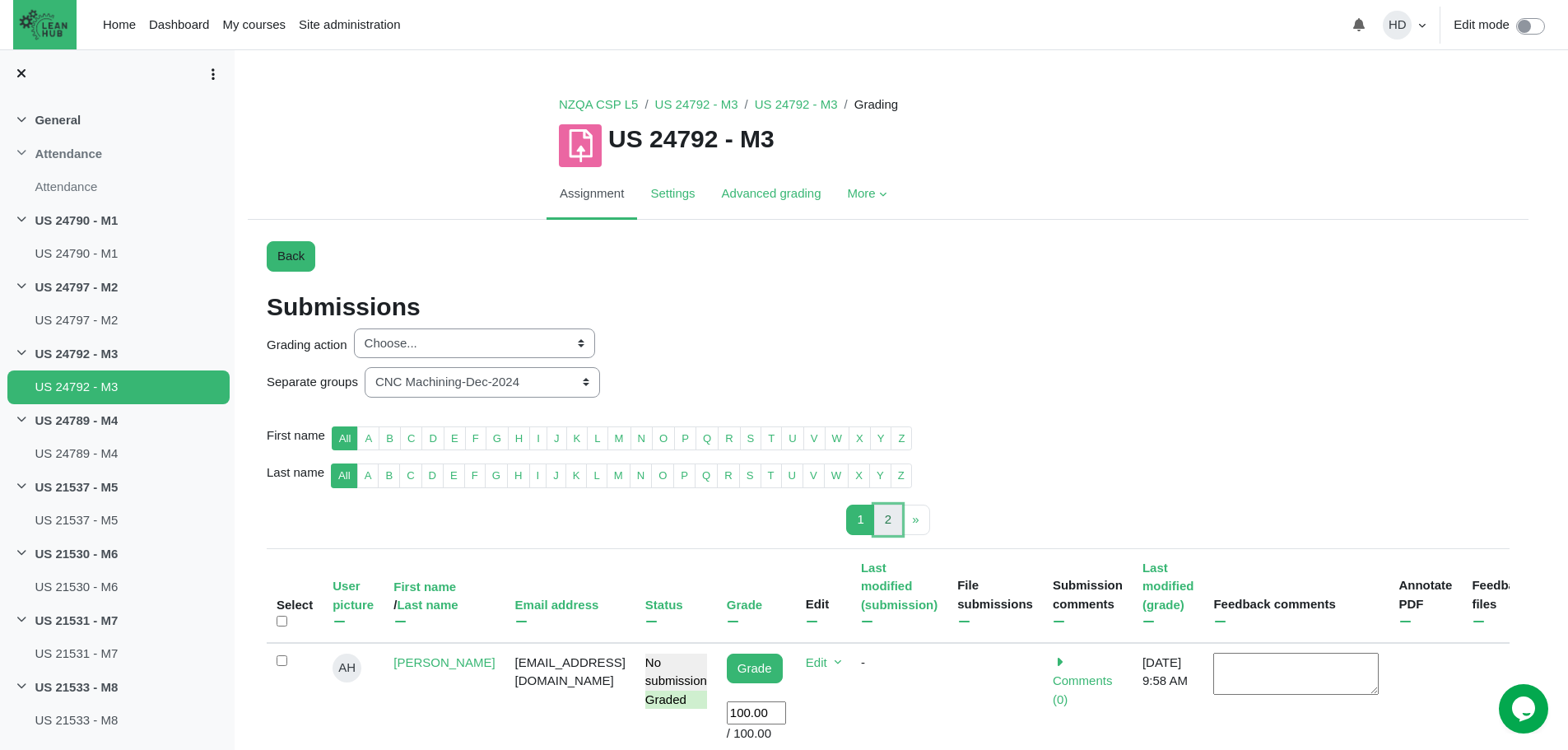
click at [890, 509] on link "2 Page 2" at bounding box center [888, 520] width 28 height 31
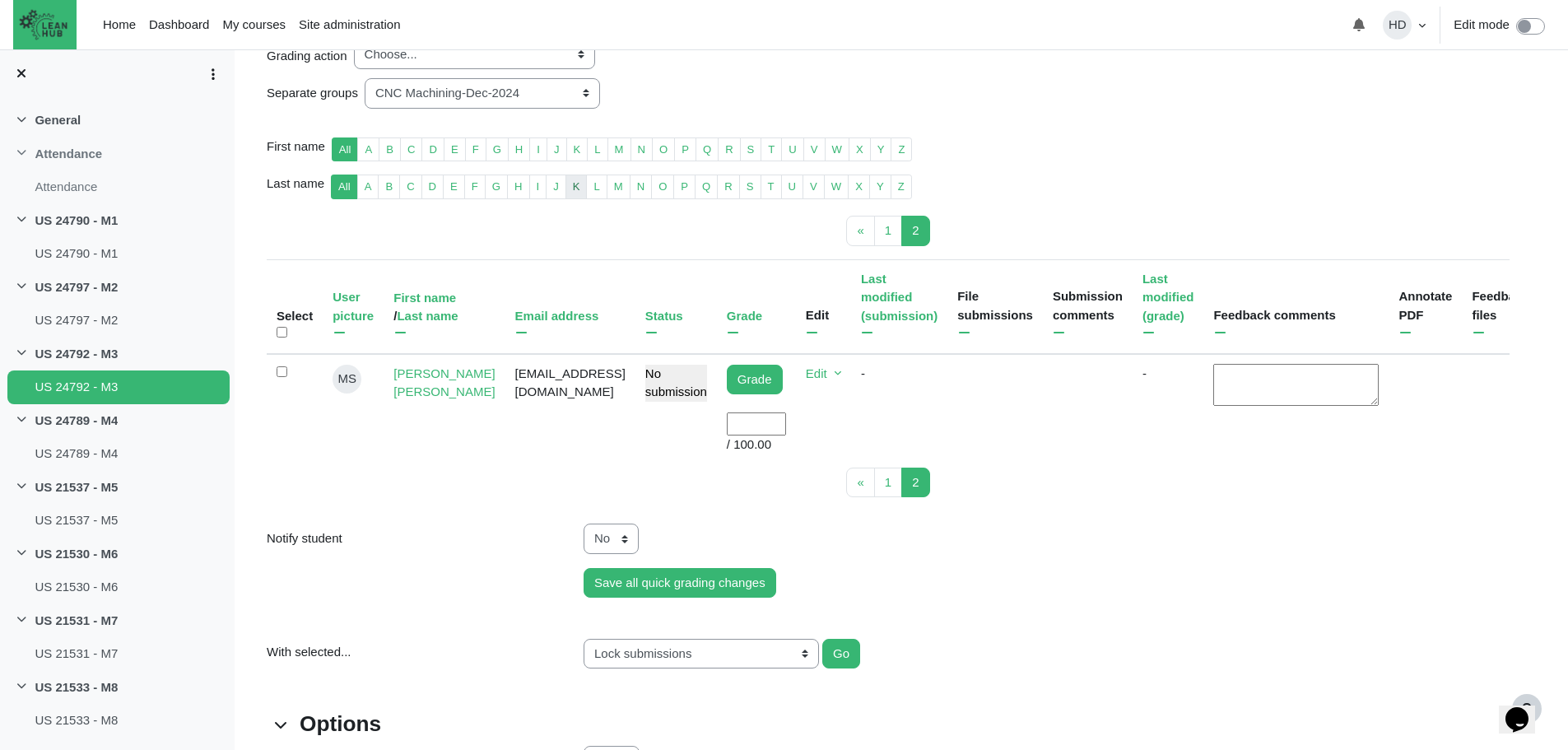
scroll to position [292, 0]
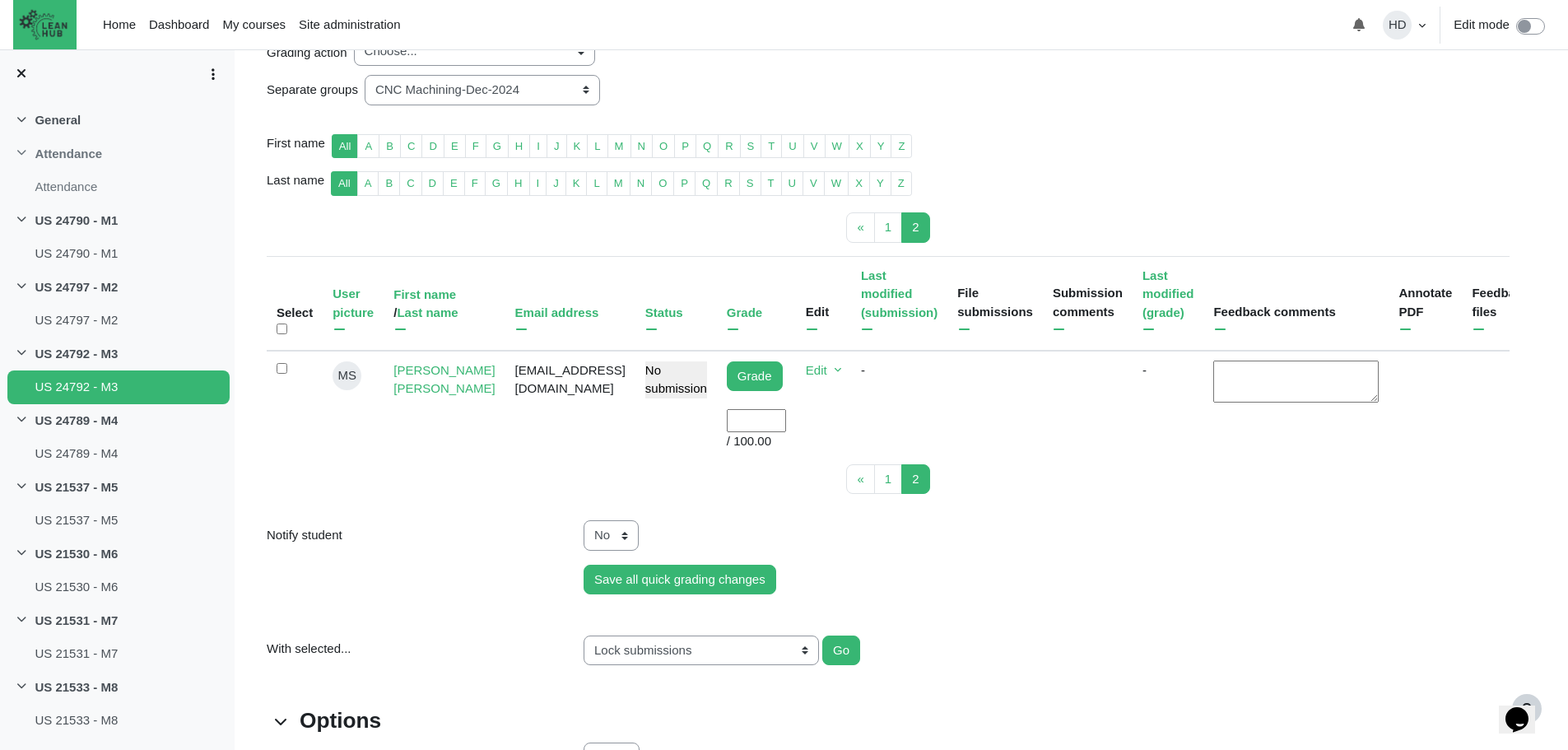
click at [741, 420] on input "User grade" at bounding box center [756, 421] width 59 height 24
type input "100"
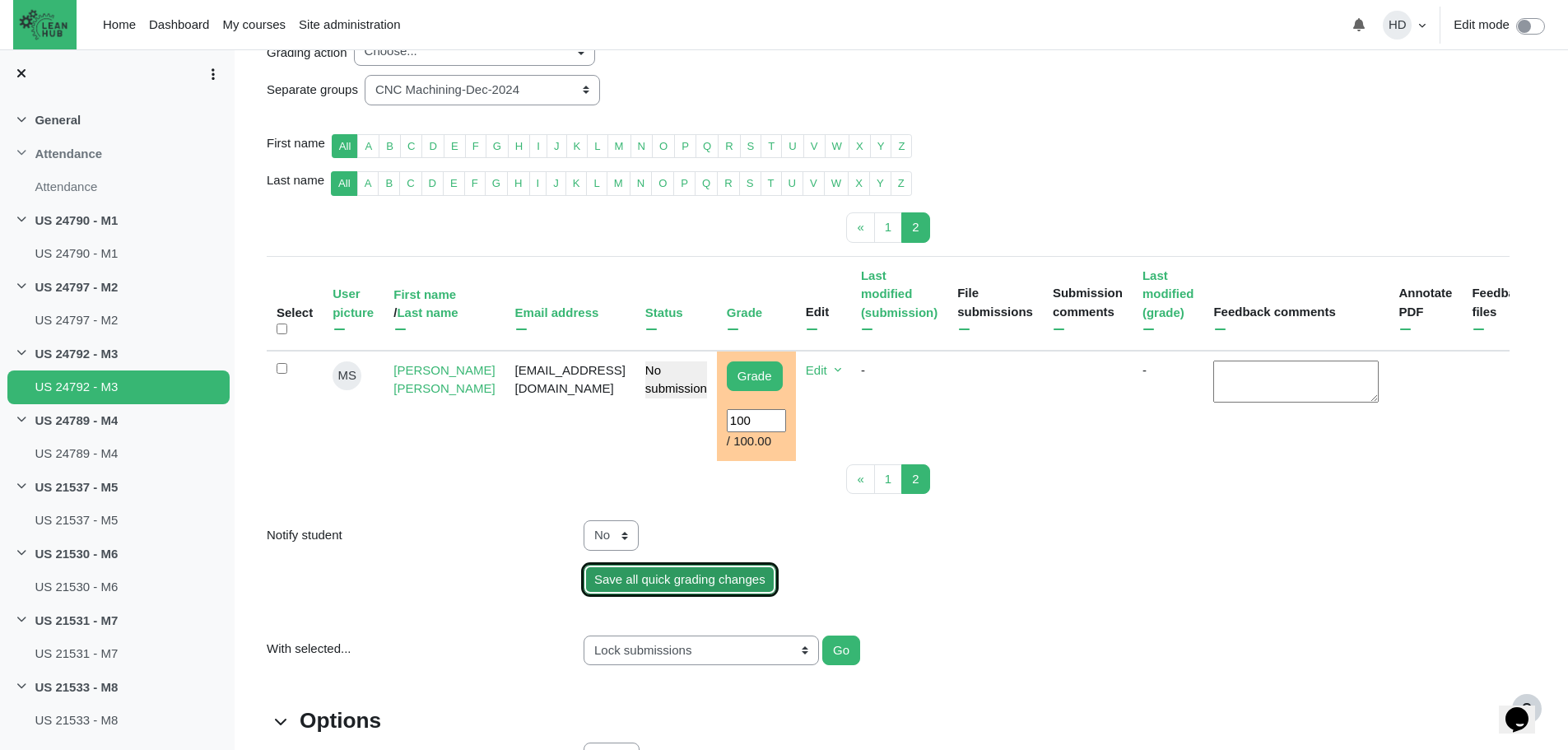
click at [701, 595] on input "Save all quick grading changes" at bounding box center [680, 580] width 193 height 31
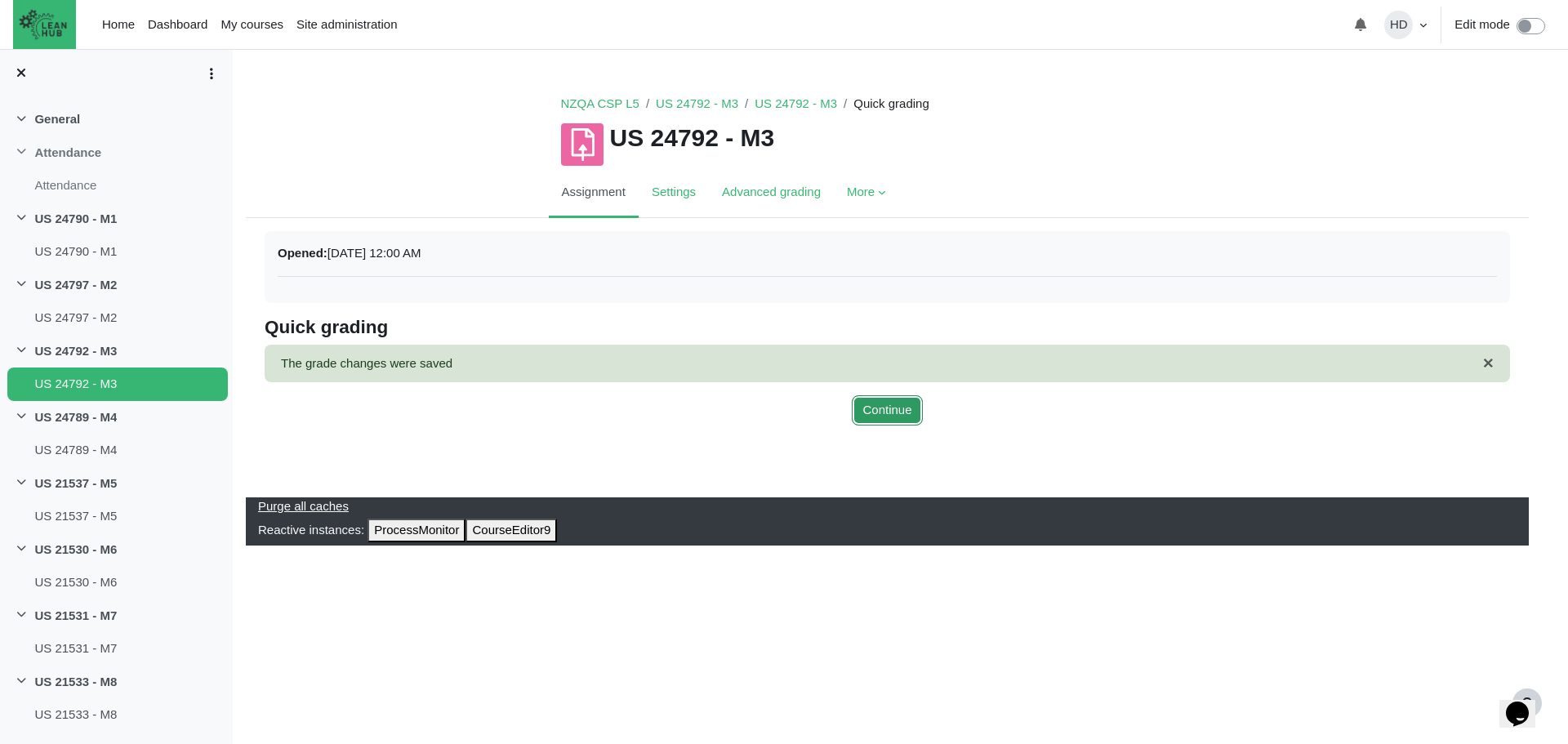
click at [898, 413] on button "Continue" at bounding box center [887, 410] width 71 height 31
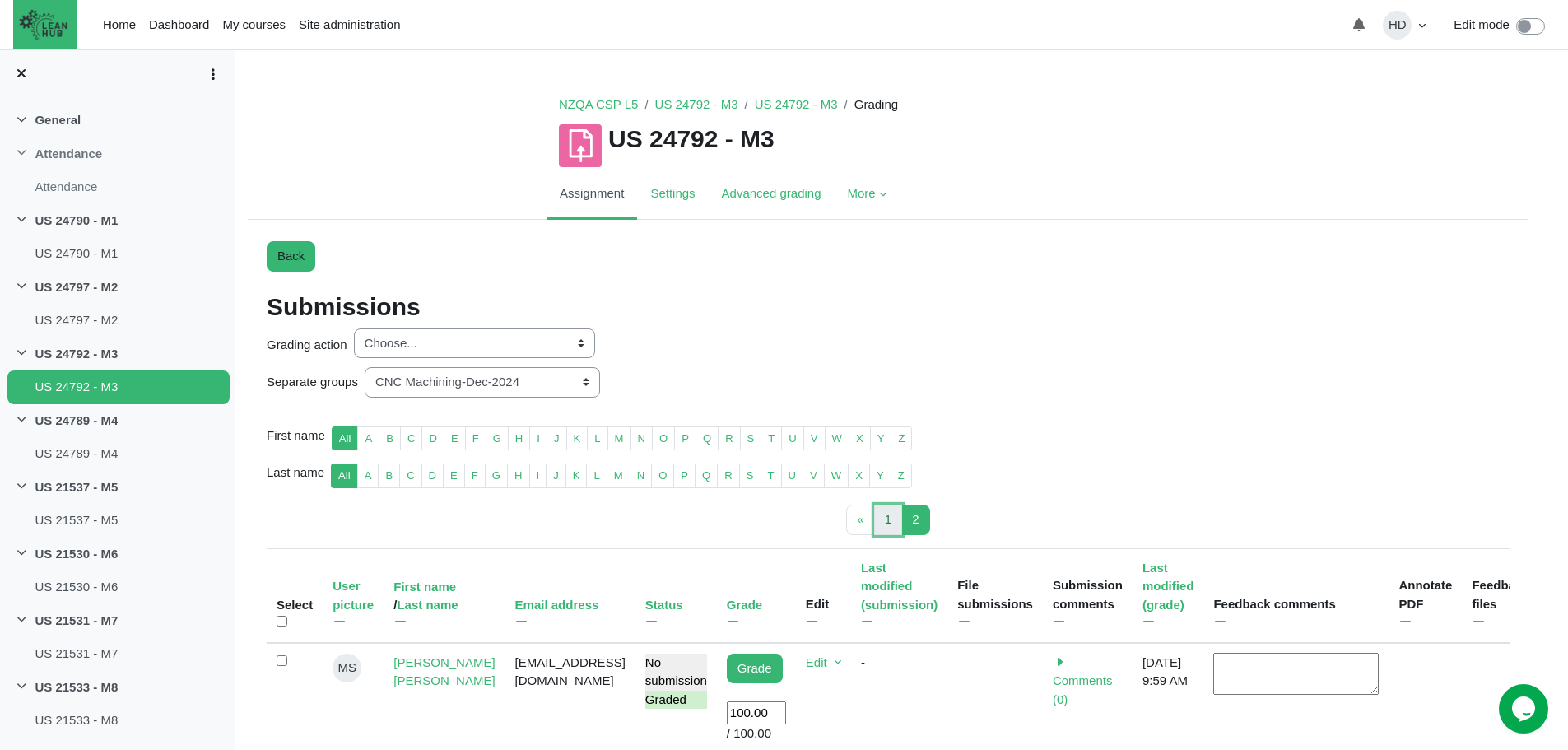
click at [886, 514] on span "1" at bounding box center [888, 519] width 7 height 14
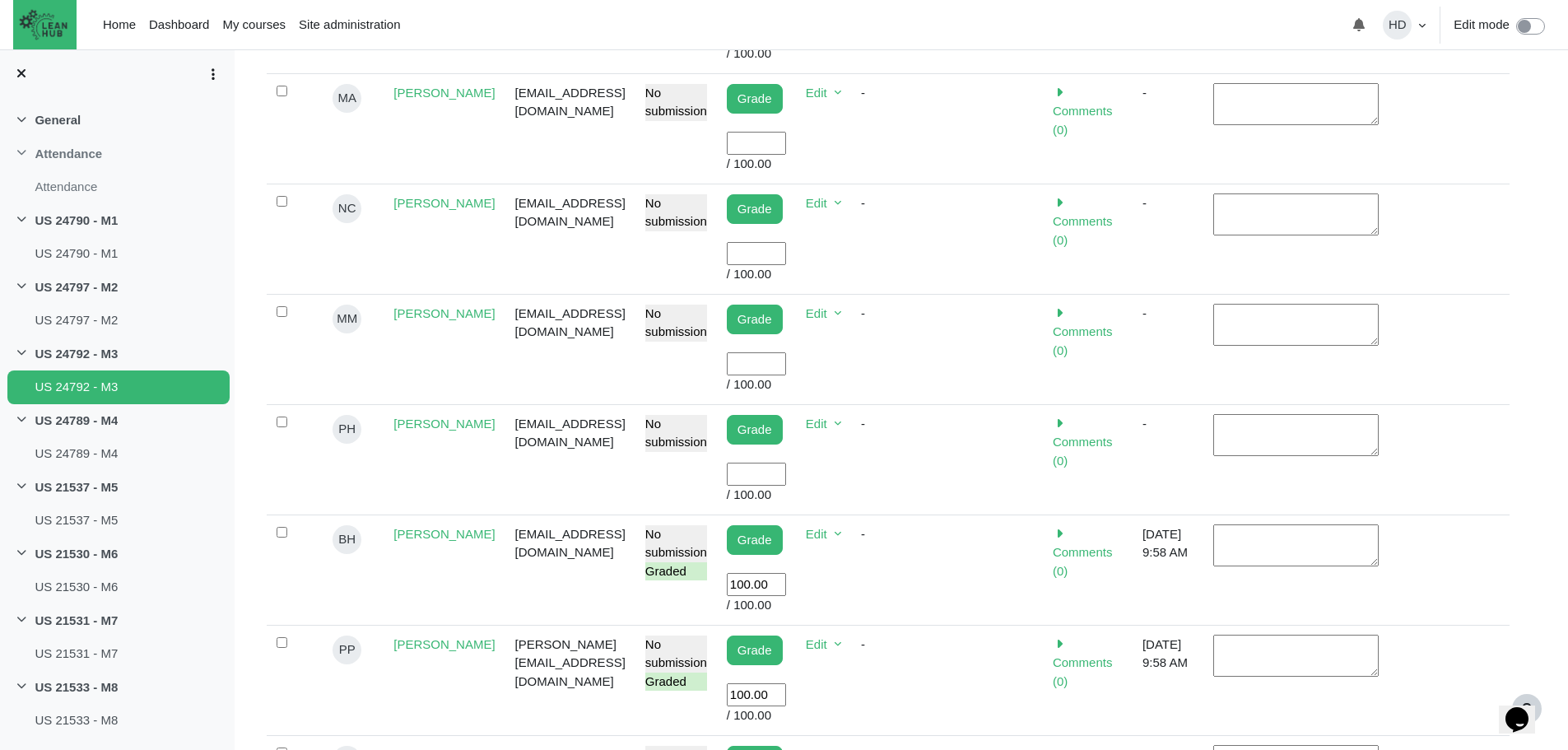
scroll to position [833, 0]
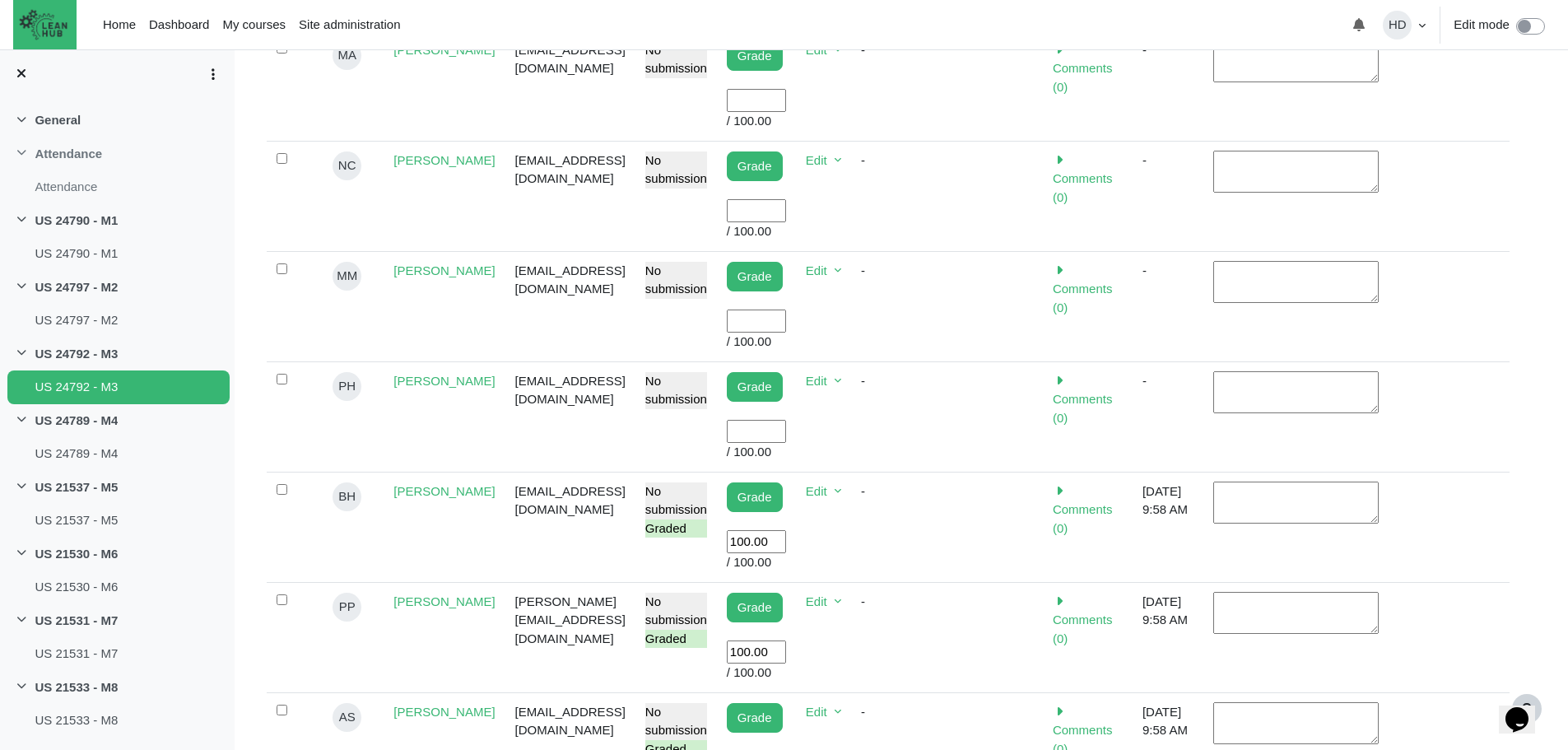
click at [772, 301] on td "Grade User grade / 100.00" at bounding box center [756, 306] width 79 height 110
click at [771, 309] on input "User grade" at bounding box center [756, 321] width 59 height 24
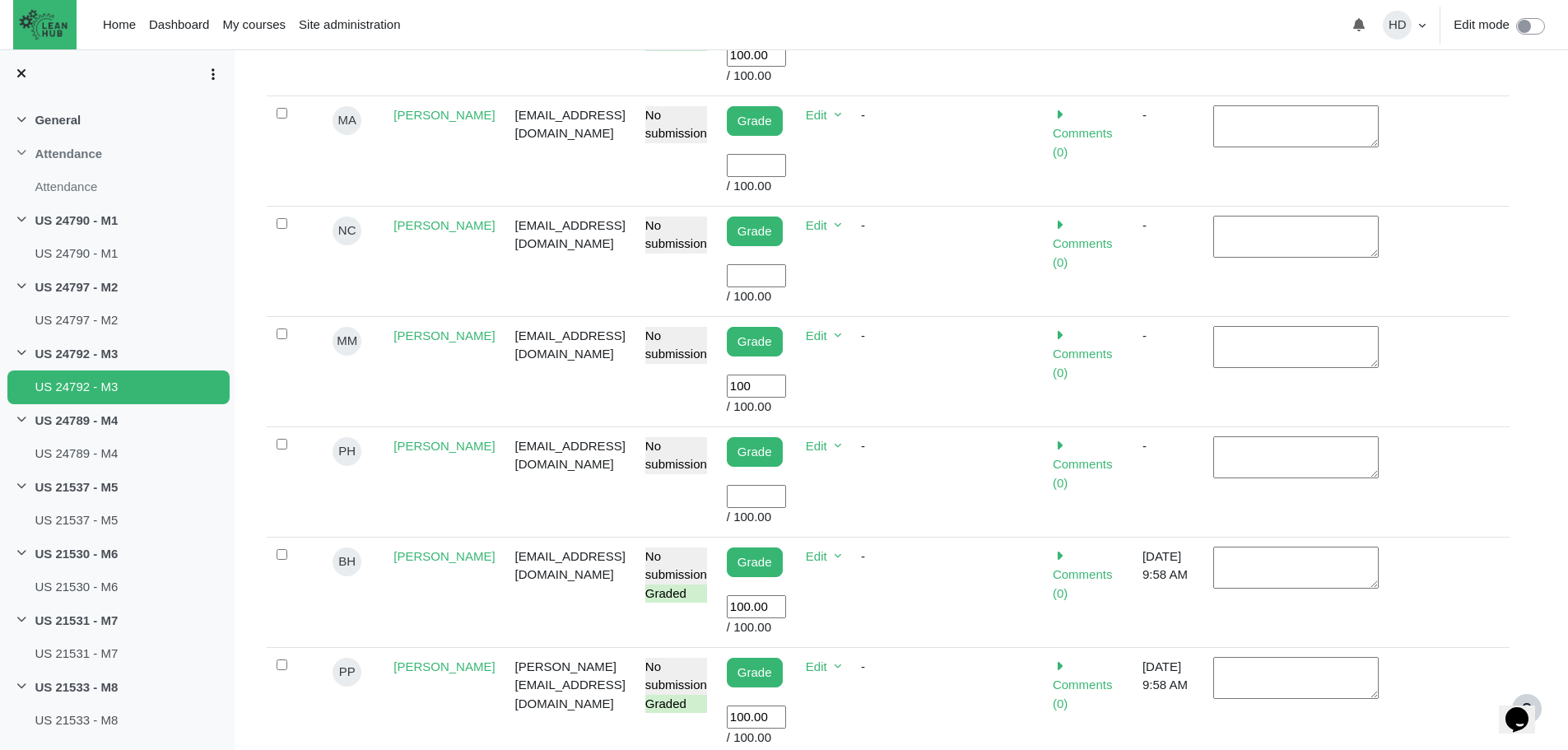
scroll to position [767, 0]
type input "100"
click at [768, 265] on input "User grade" at bounding box center [756, 277] width 59 height 24
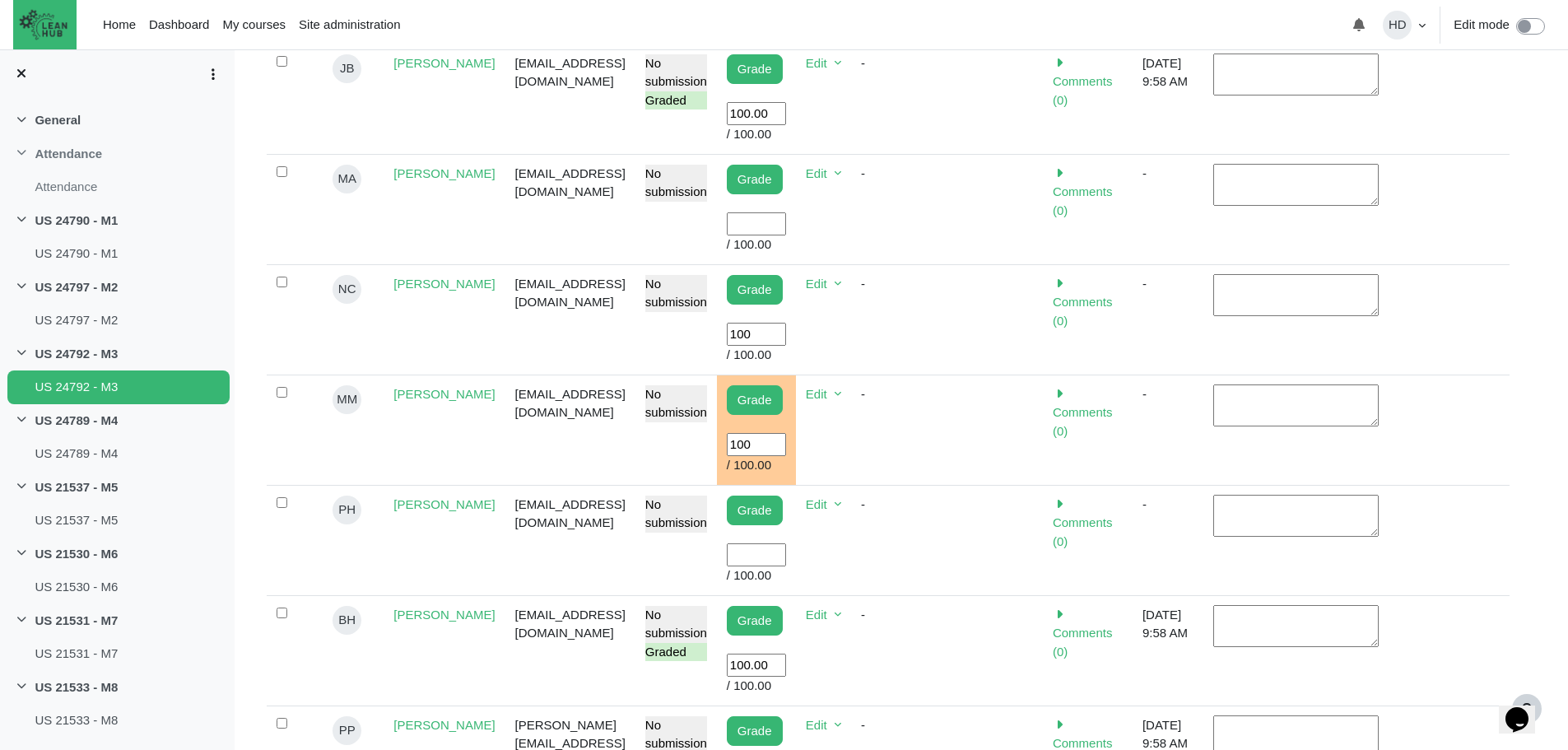
scroll to position [714, 0]
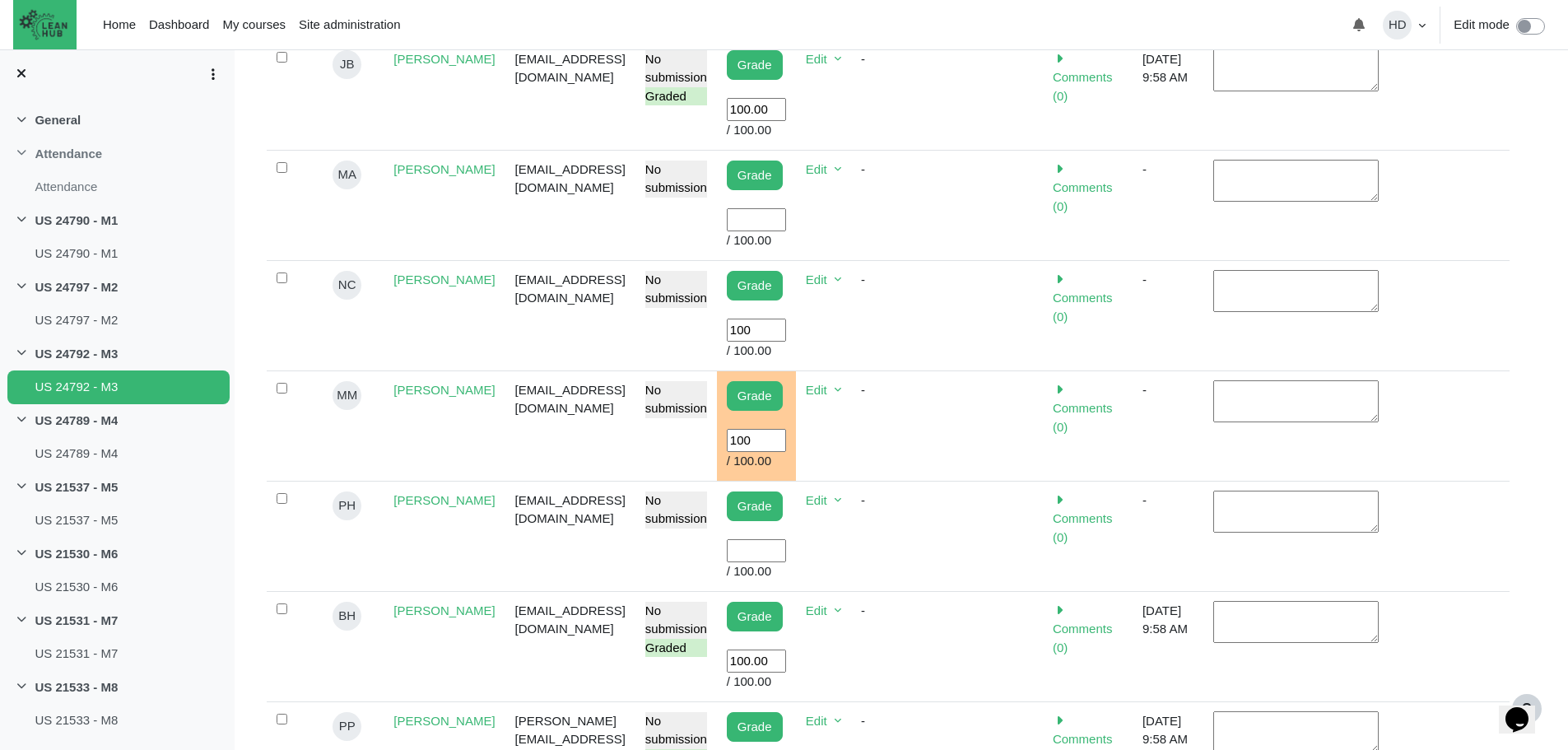
type input "100"
click at [755, 539] on input "User grade" at bounding box center [756, 551] width 59 height 24
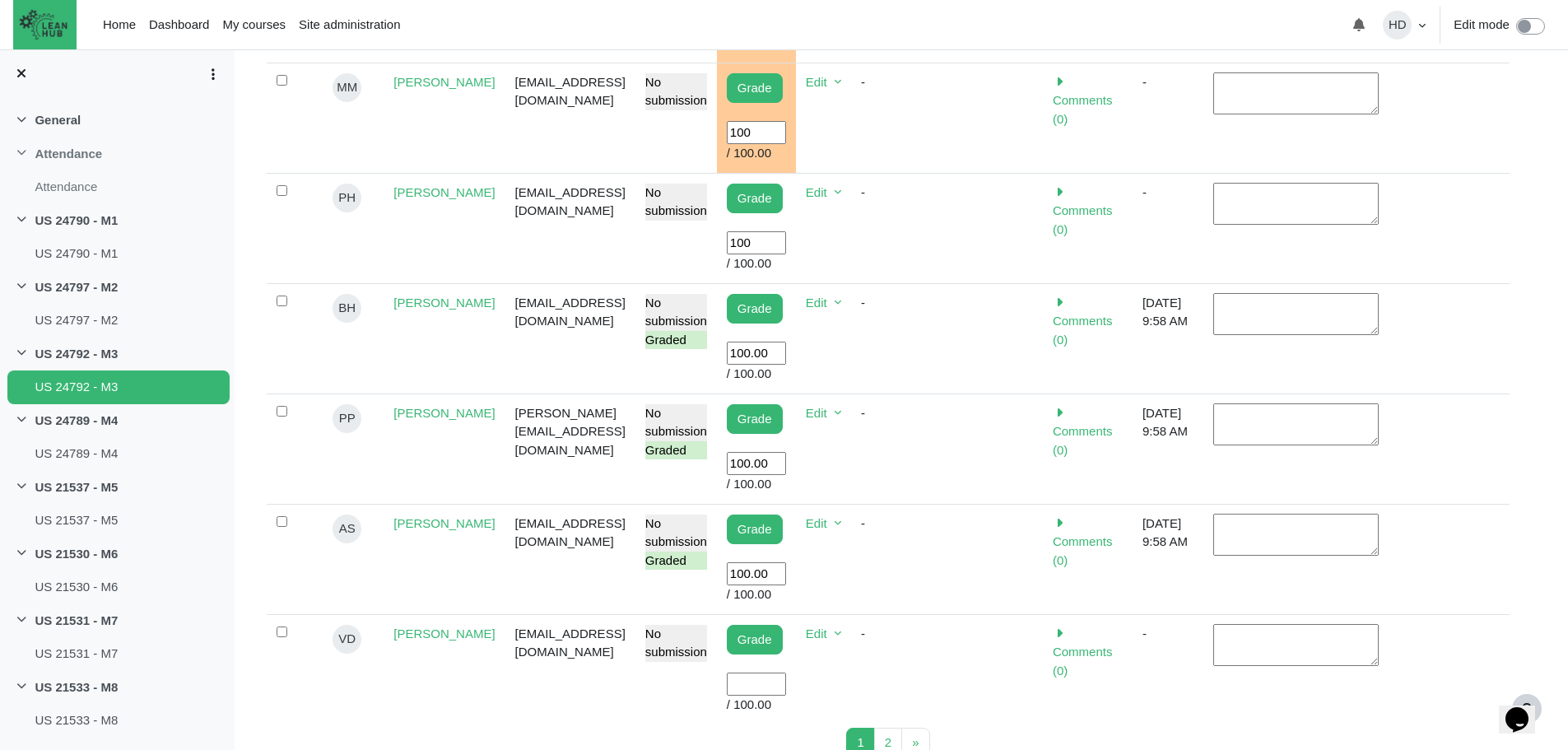
scroll to position [1022, 0]
type input "100"
click at [759, 671] on input "User grade" at bounding box center [756, 683] width 59 height 24
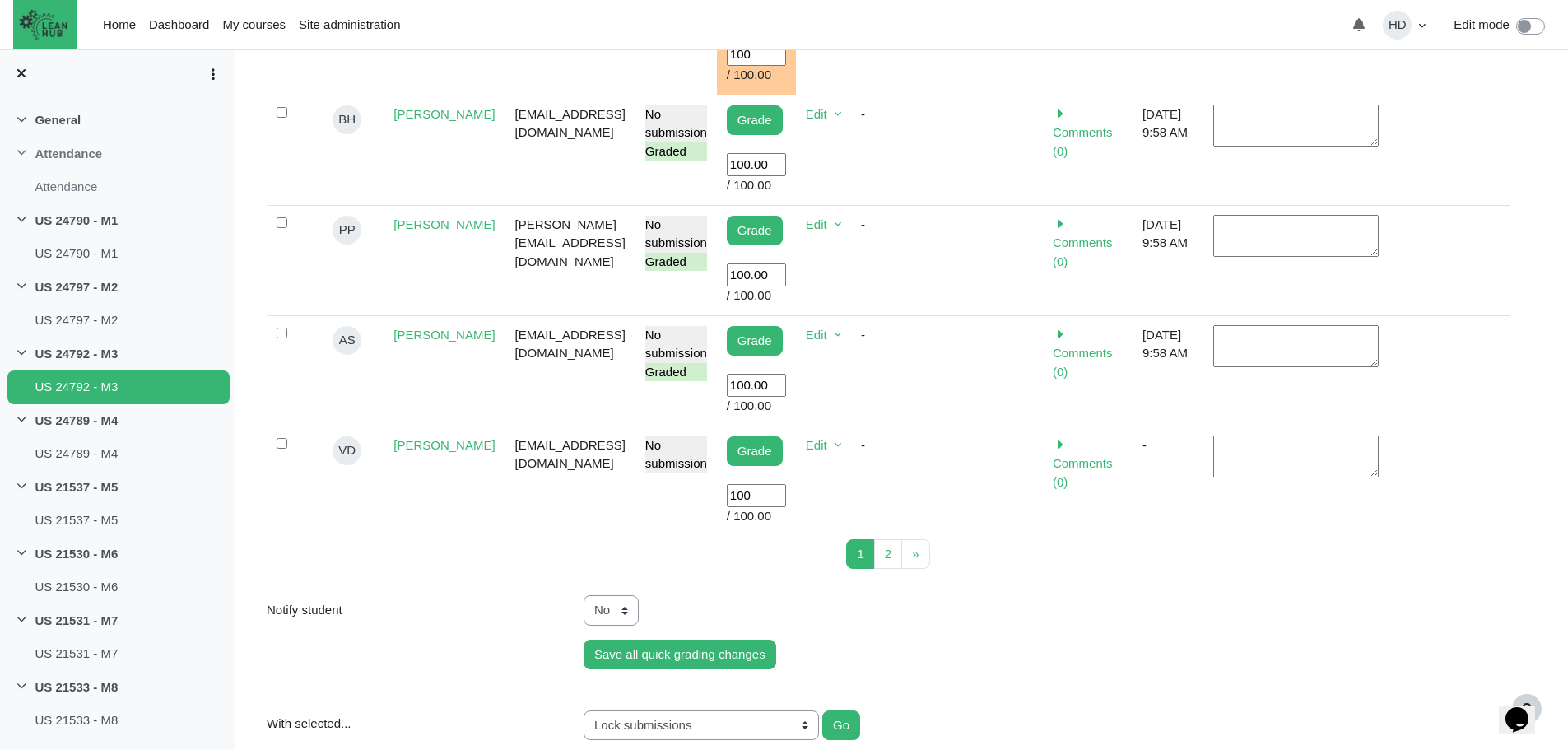
scroll to position [1211, 0]
type input "100"
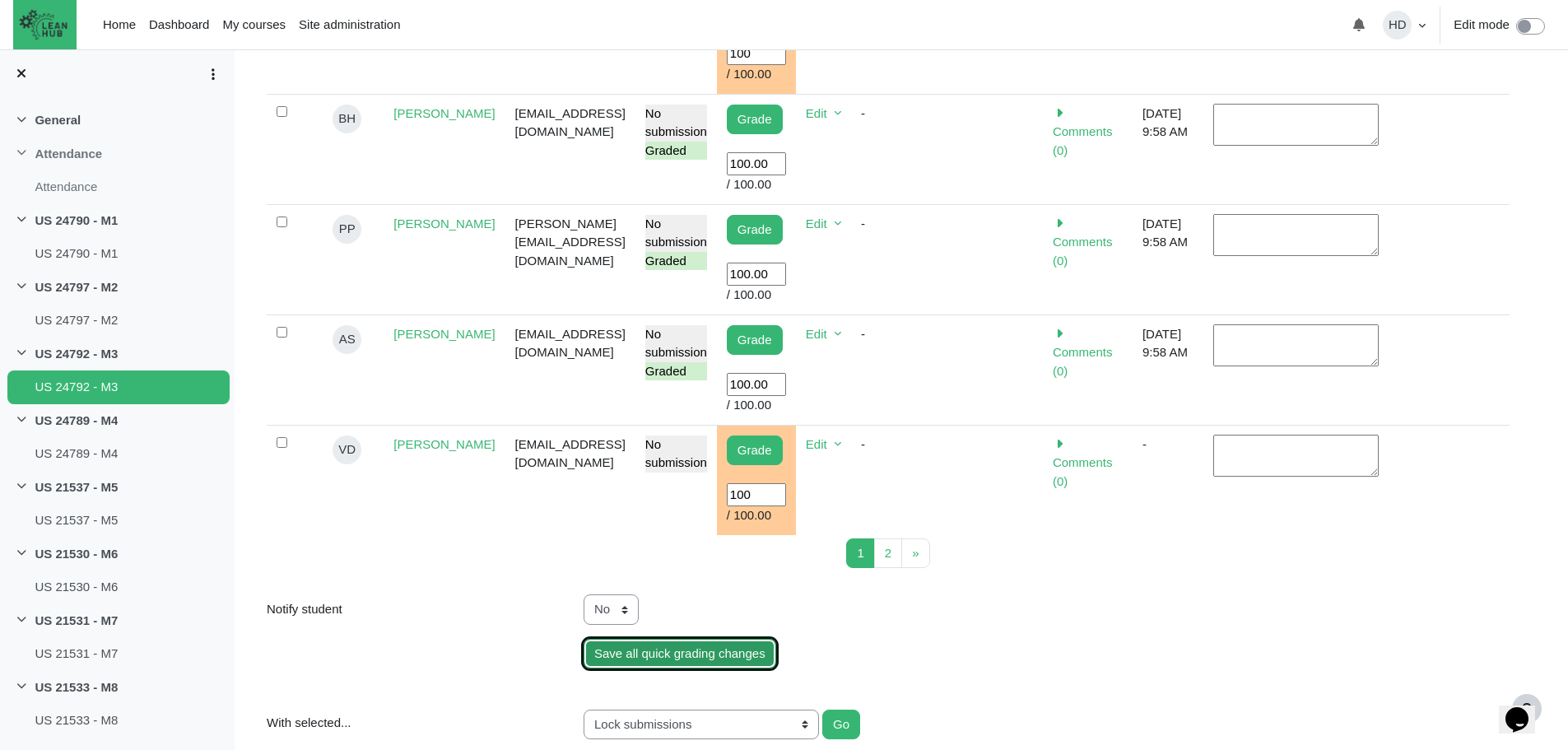
click at [730, 639] on input "Save all quick grading changes" at bounding box center [680, 654] width 193 height 31
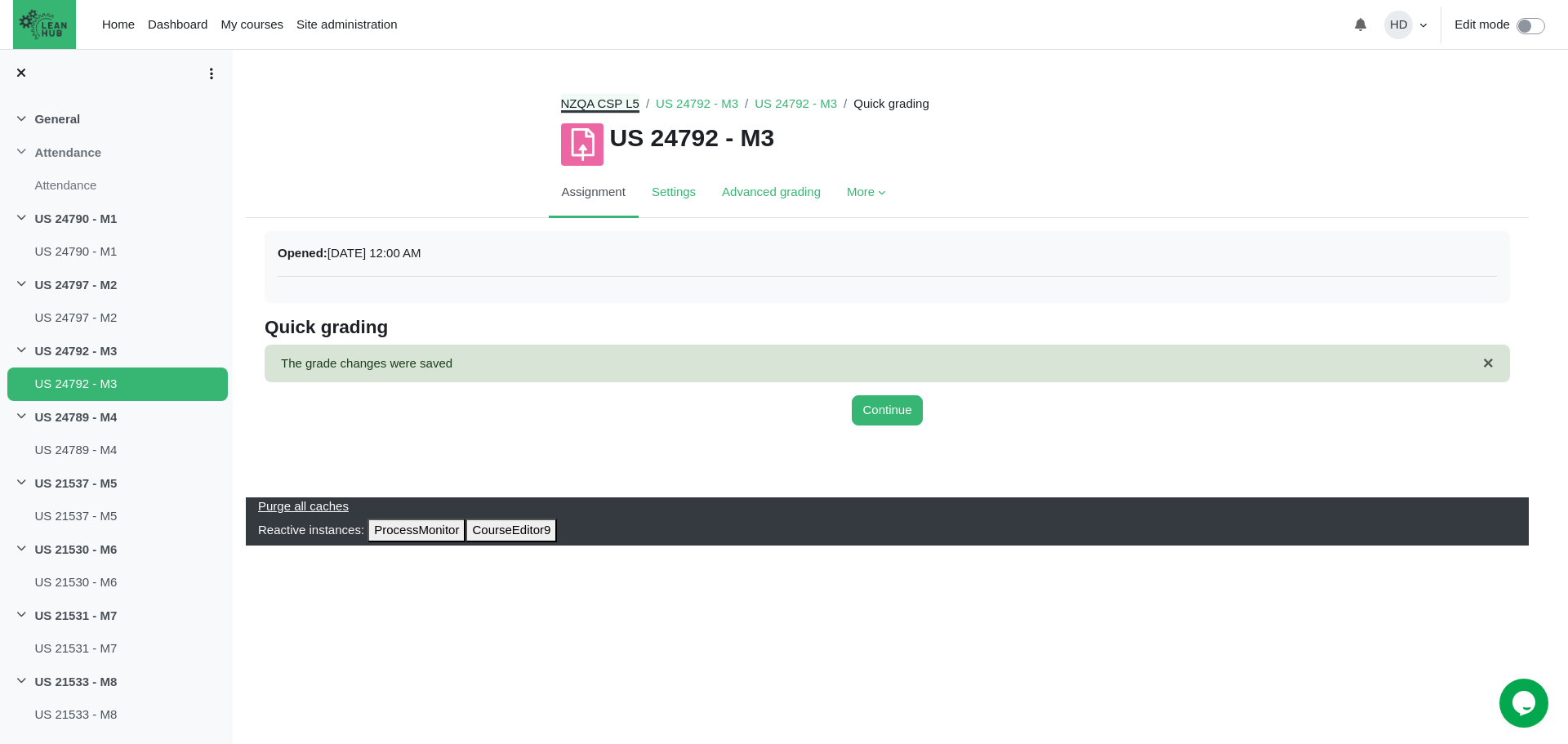
click at [596, 101] on link "NZQA CSP L5" at bounding box center [600, 103] width 78 height 14
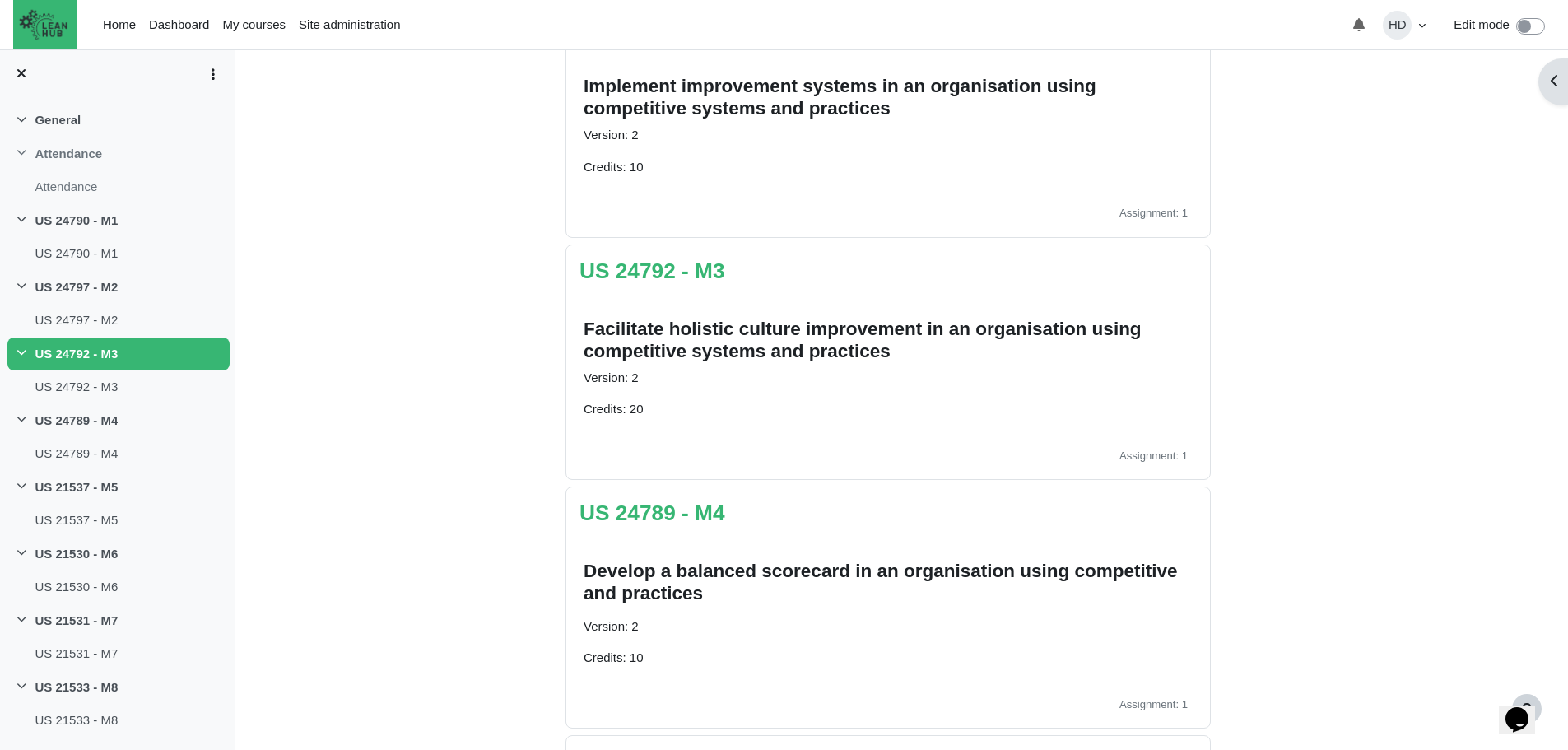
scroll to position [646, 0]
click at [655, 521] on link "US 24789 - M4" at bounding box center [653, 512] width 146 height 25
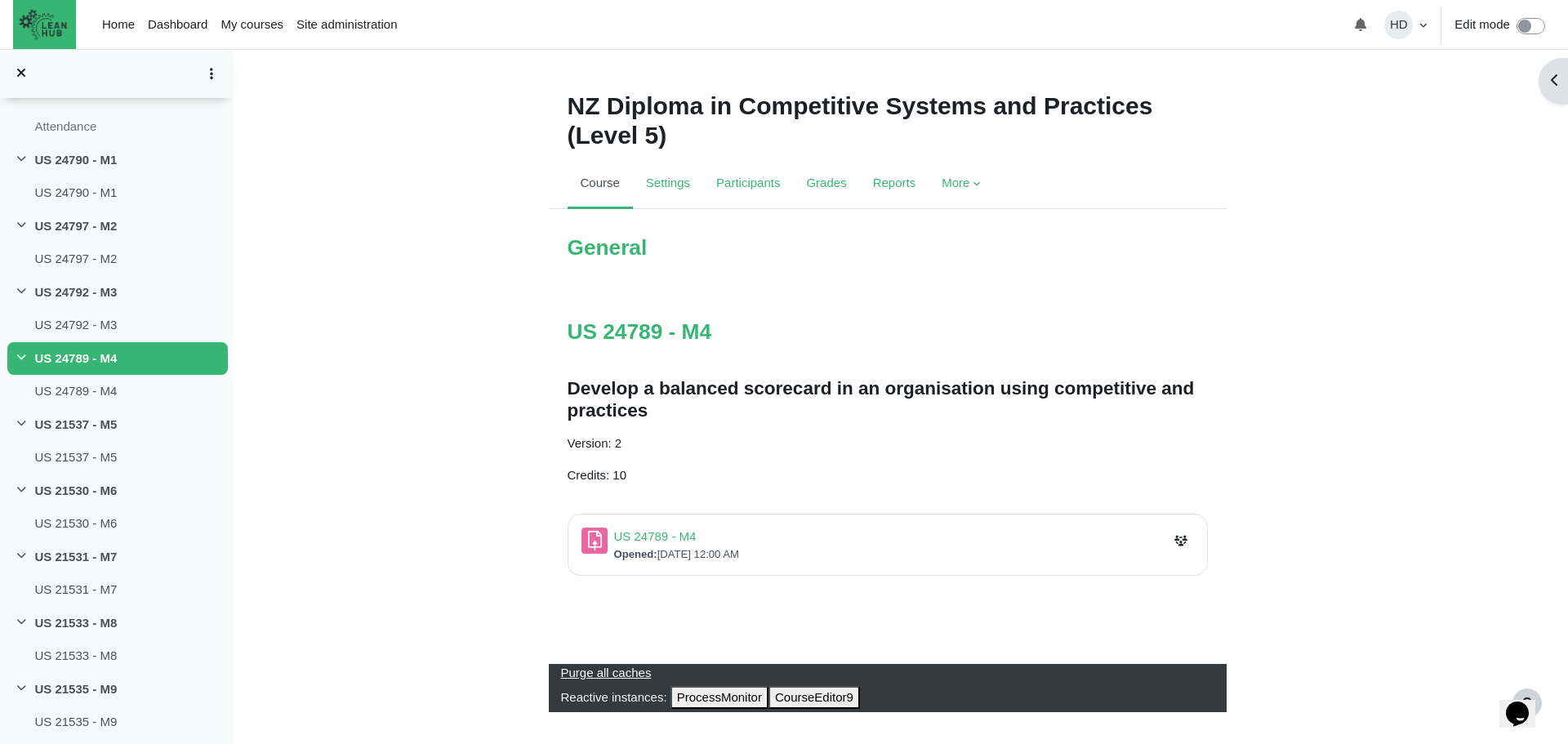
scroll to position [5, 0]
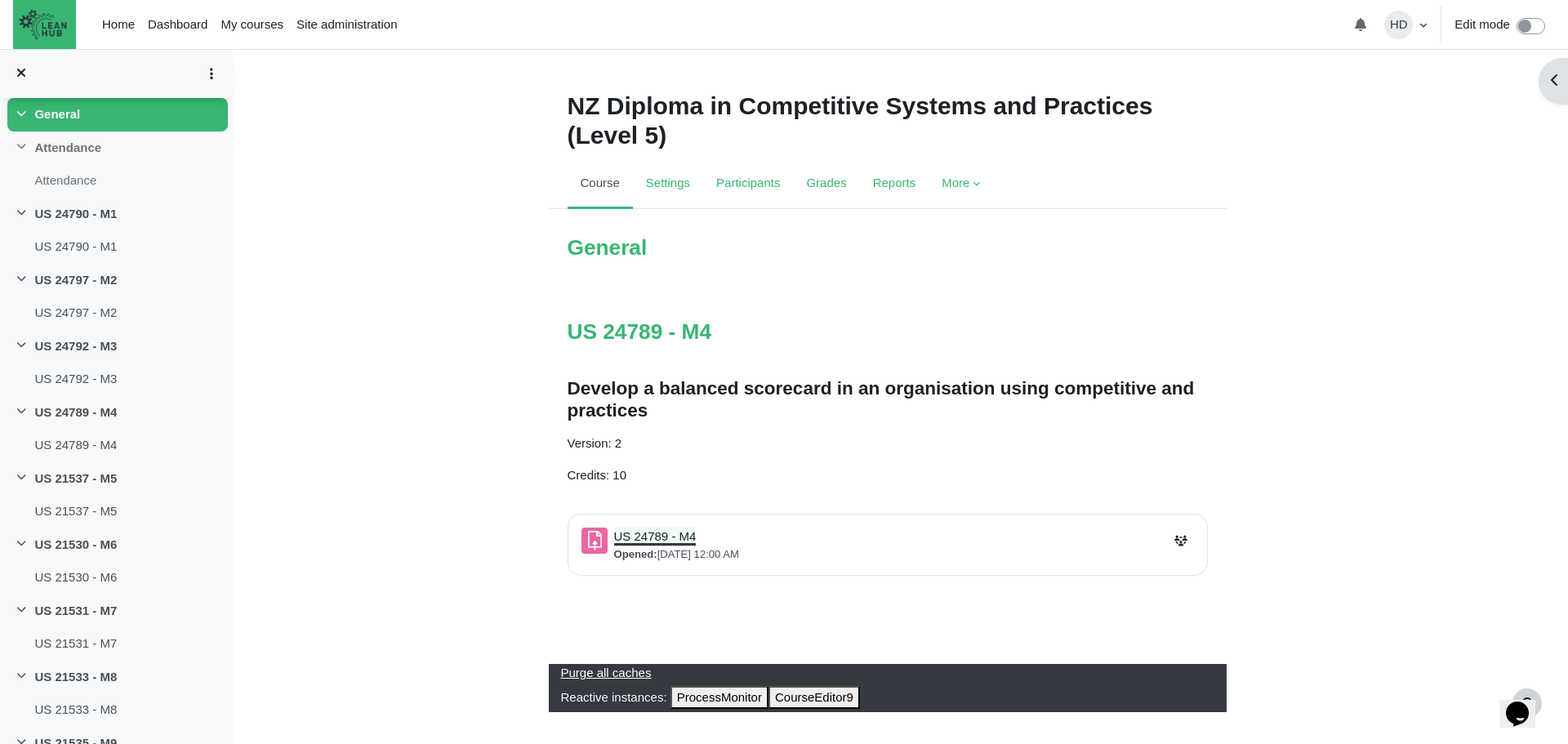
click at [655, 538] on link "US 24789 - M4 Assignment" at bounding box center [655, 536] width 82 height 14
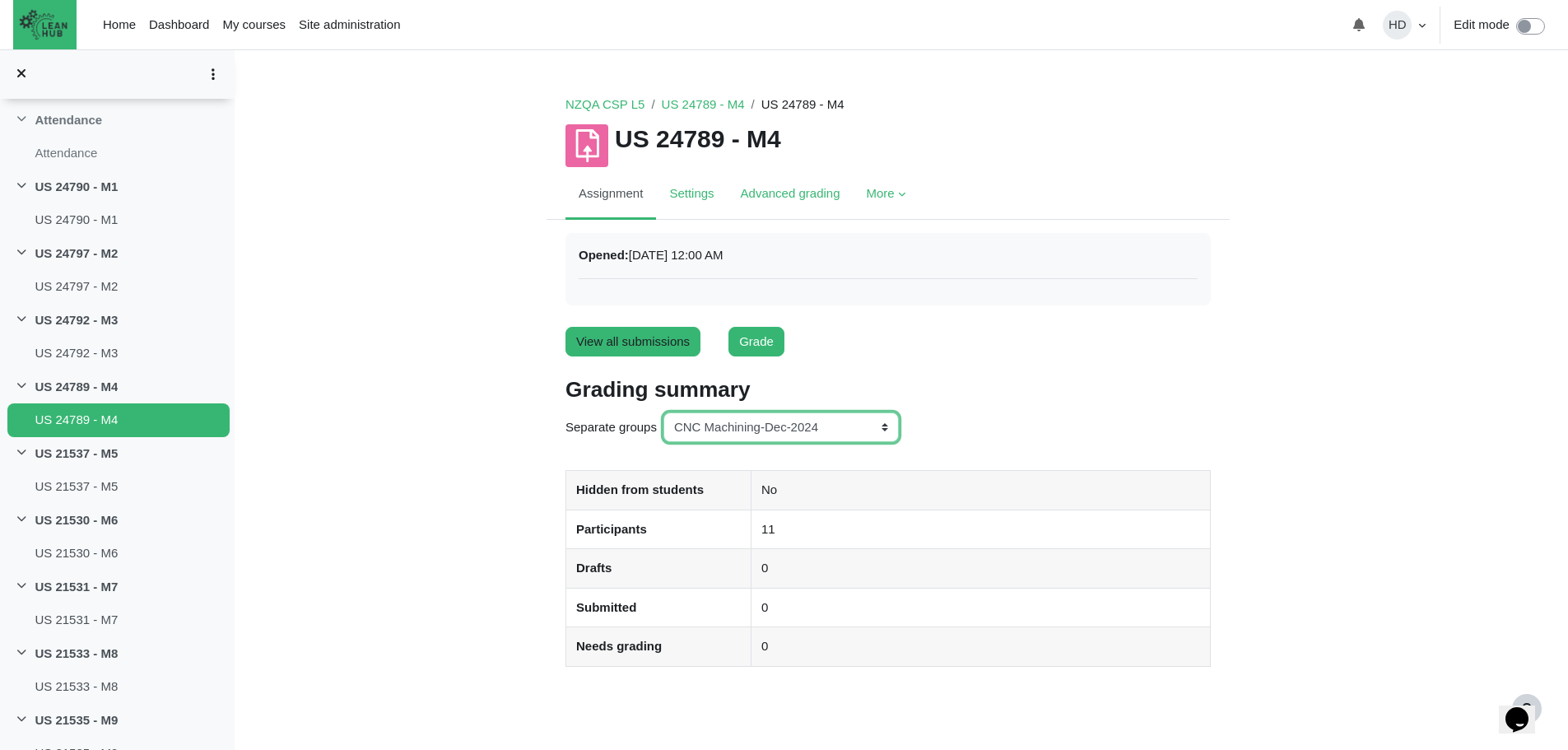
click at [879, 426] on select "All participants ANZ Pharma-Jan-2025 CapitalPrecut-Nov-2023 Chantal-June-2024 C…" at bounding box center [781, 428] width 235 height 31
select select "162"
click at [664, 413] on select "All participants ANZ Pharma-Jan-2025 CapitalPrecut-Nov-2023 Chantal-June-2024 C…" at bounding box center [781, 428] width 235 height 31
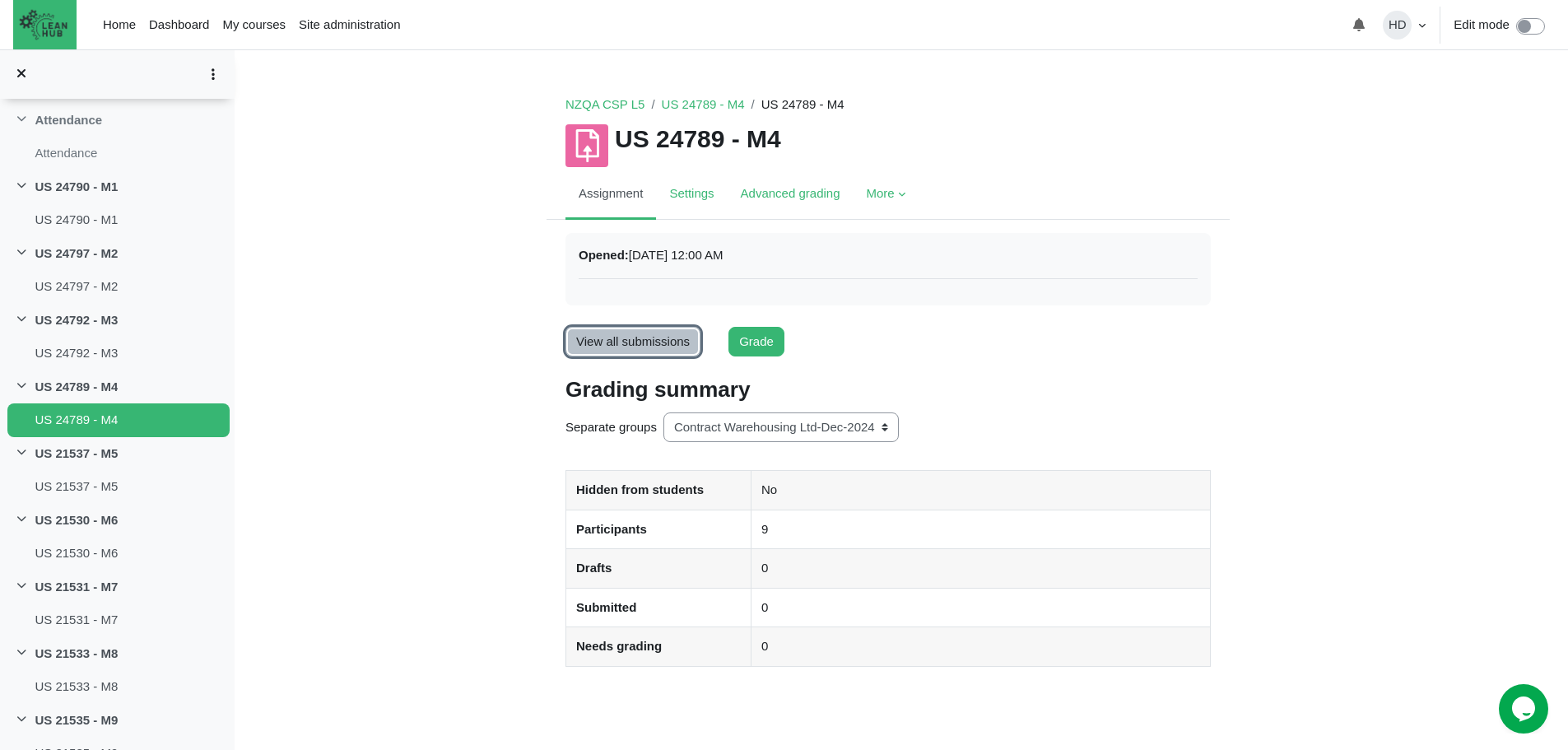
click at [621, 340] on link "View all submissions" at bounding box center [633, 342] width 135 height 31
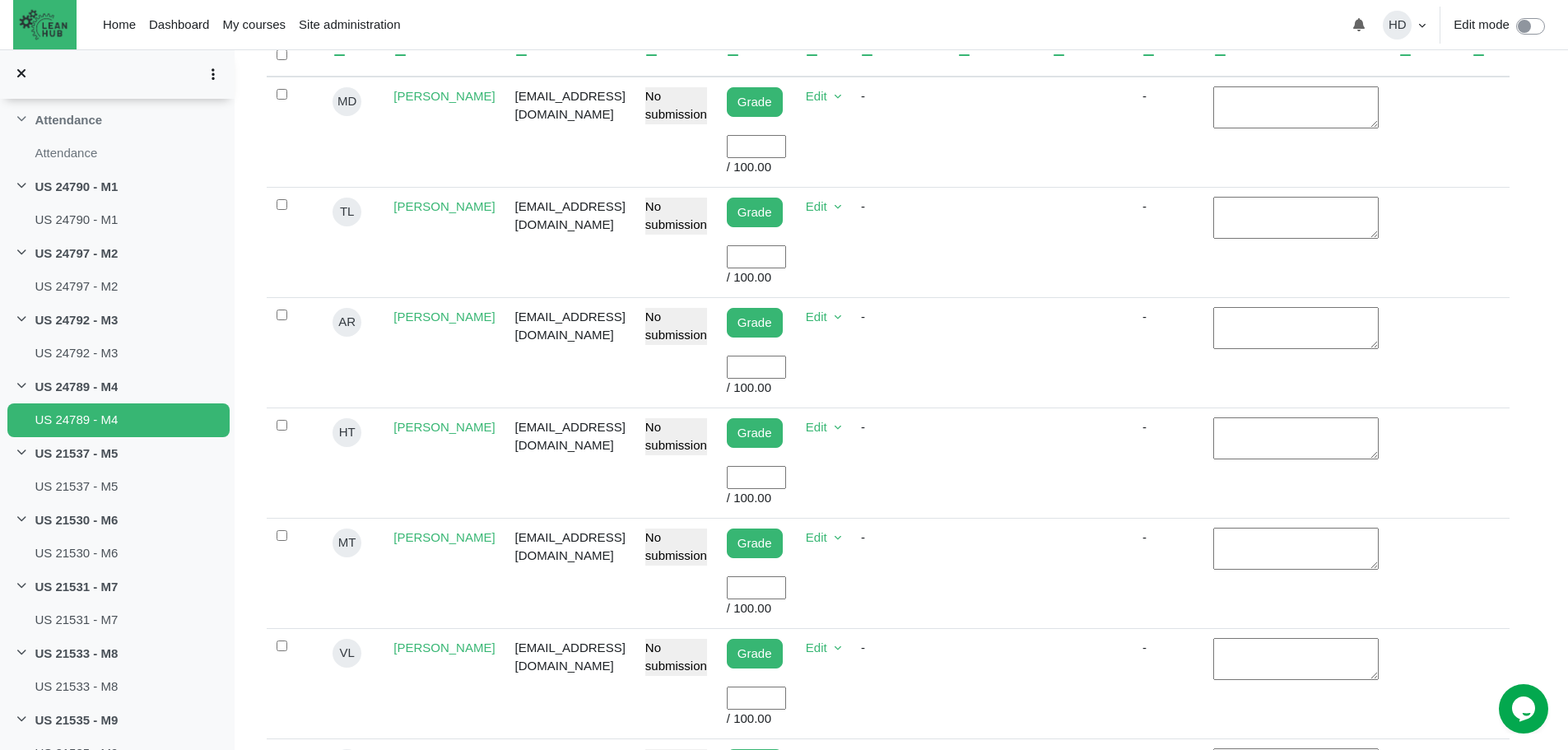
scroll to position [522, 0]
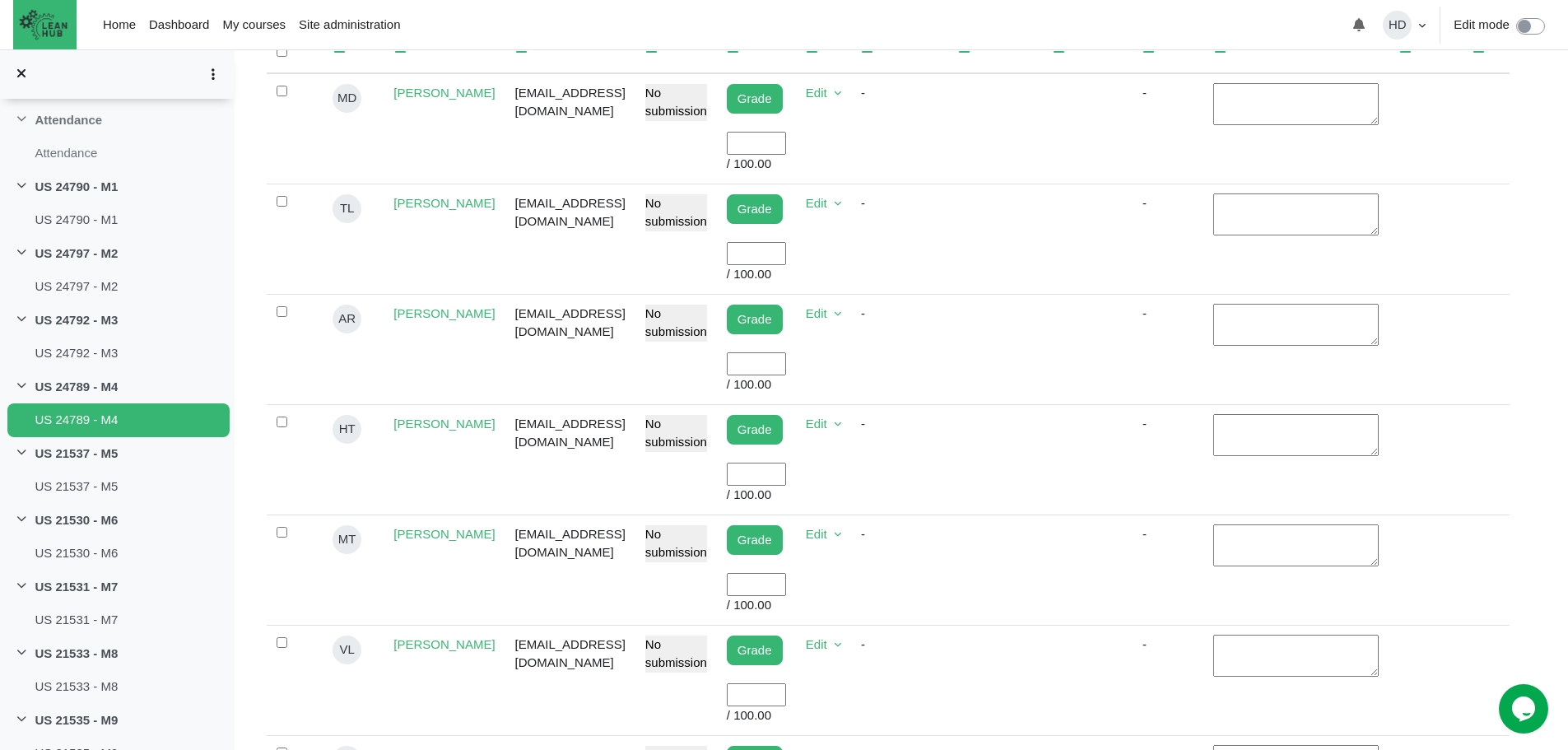
click at [786, 352] on input "User grade" at bounding box center [756, 364] width 59 height 24
type input "100"
click at [786, 462] on input "User grade" at bounding box center [756, 474] width 59 height 24
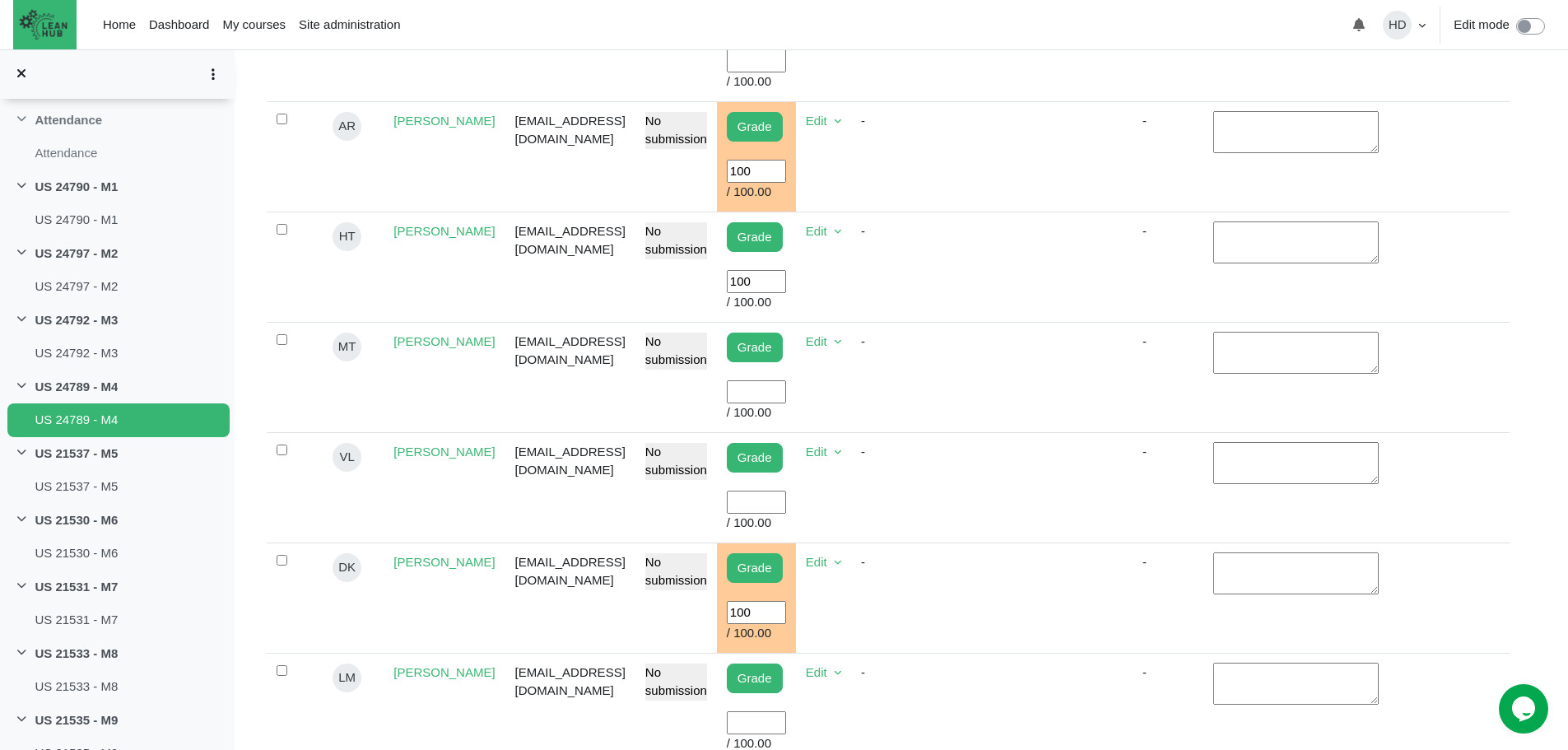
scroll to position [716, 0]
type input "100"
click at [786, 711] on input "User grade" at bounding box center [756, 723] width 59 height 24
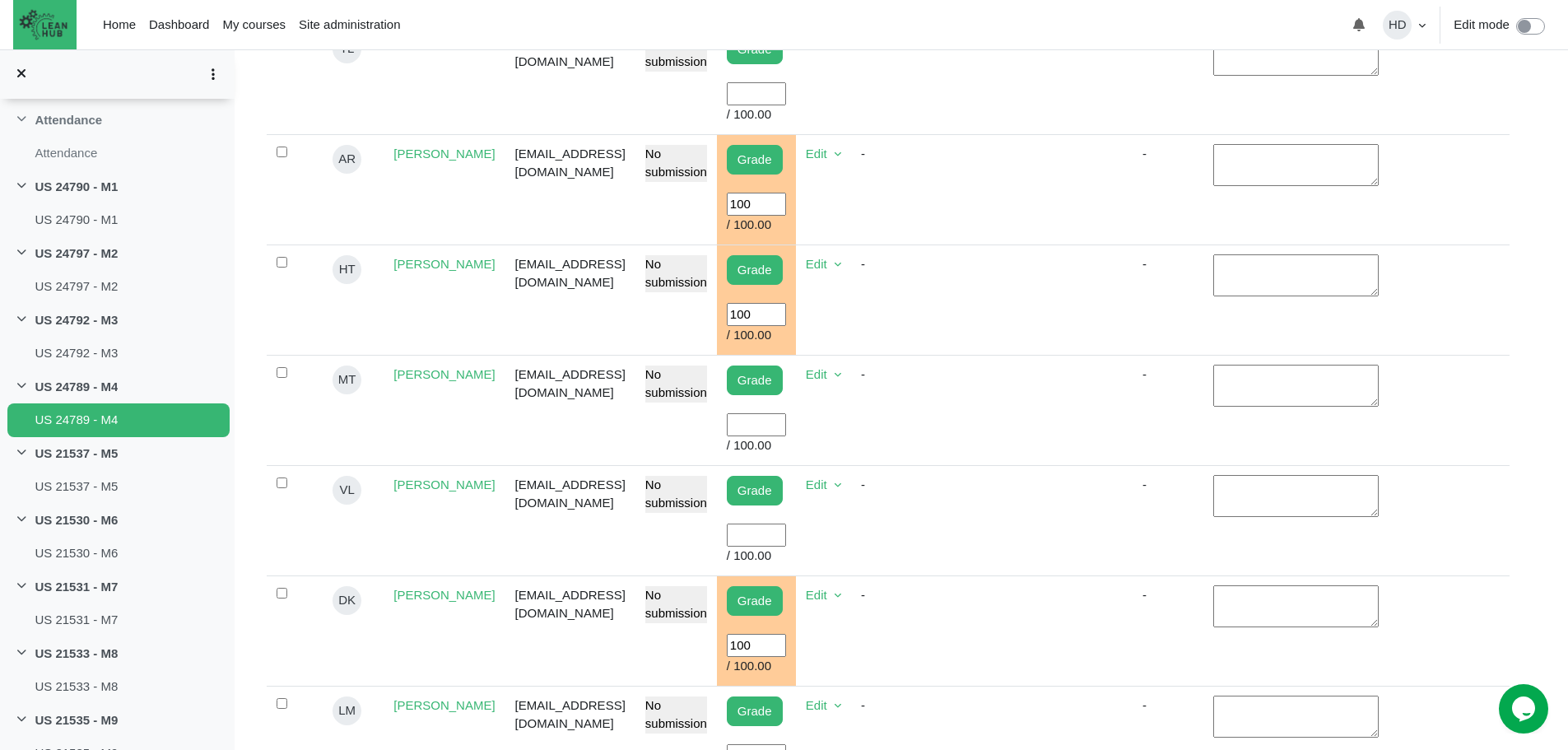
scroll to position [678, 0]
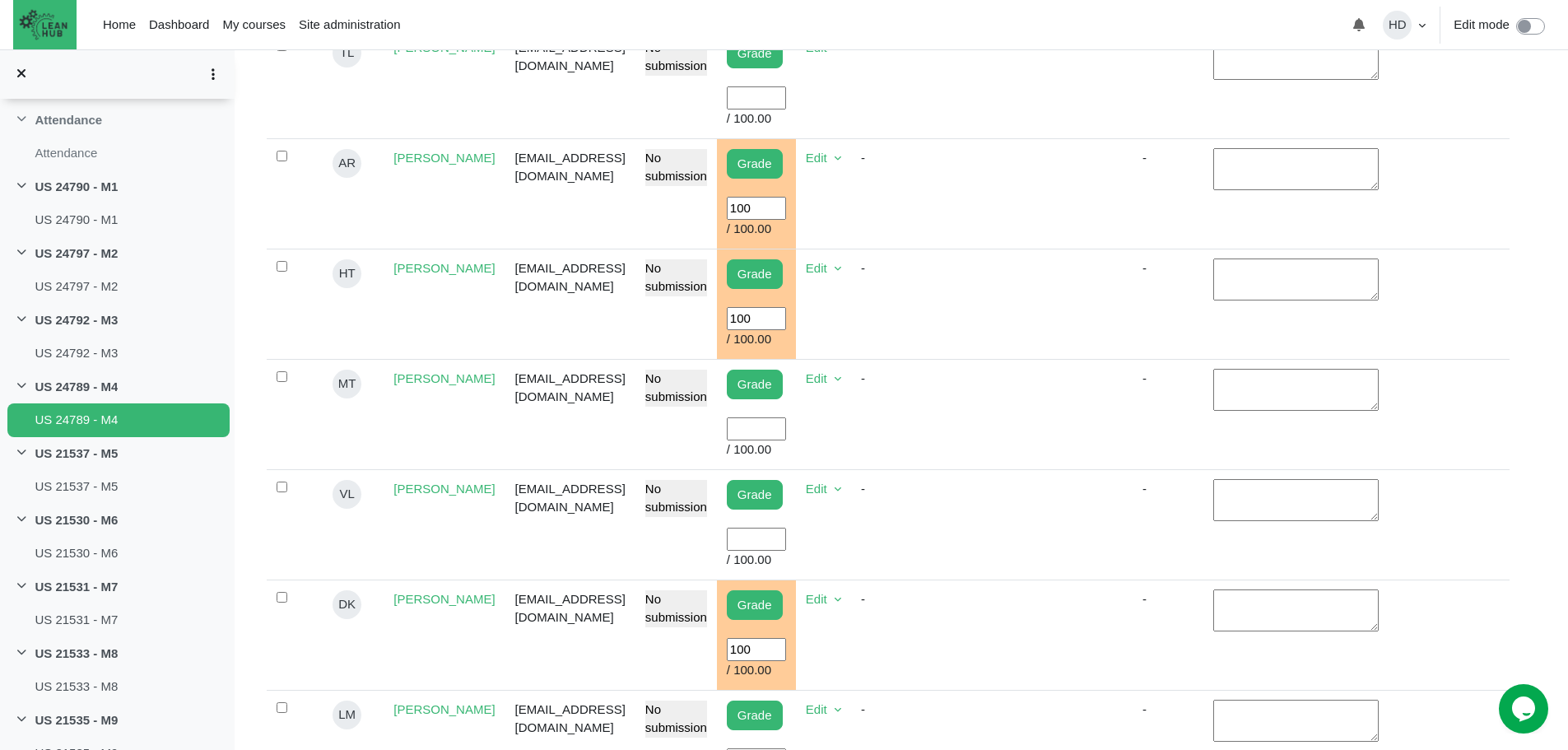
type input "100"
click at [786, 417] on input "User grade" at bounding box center [756, 429] width 59 height 24
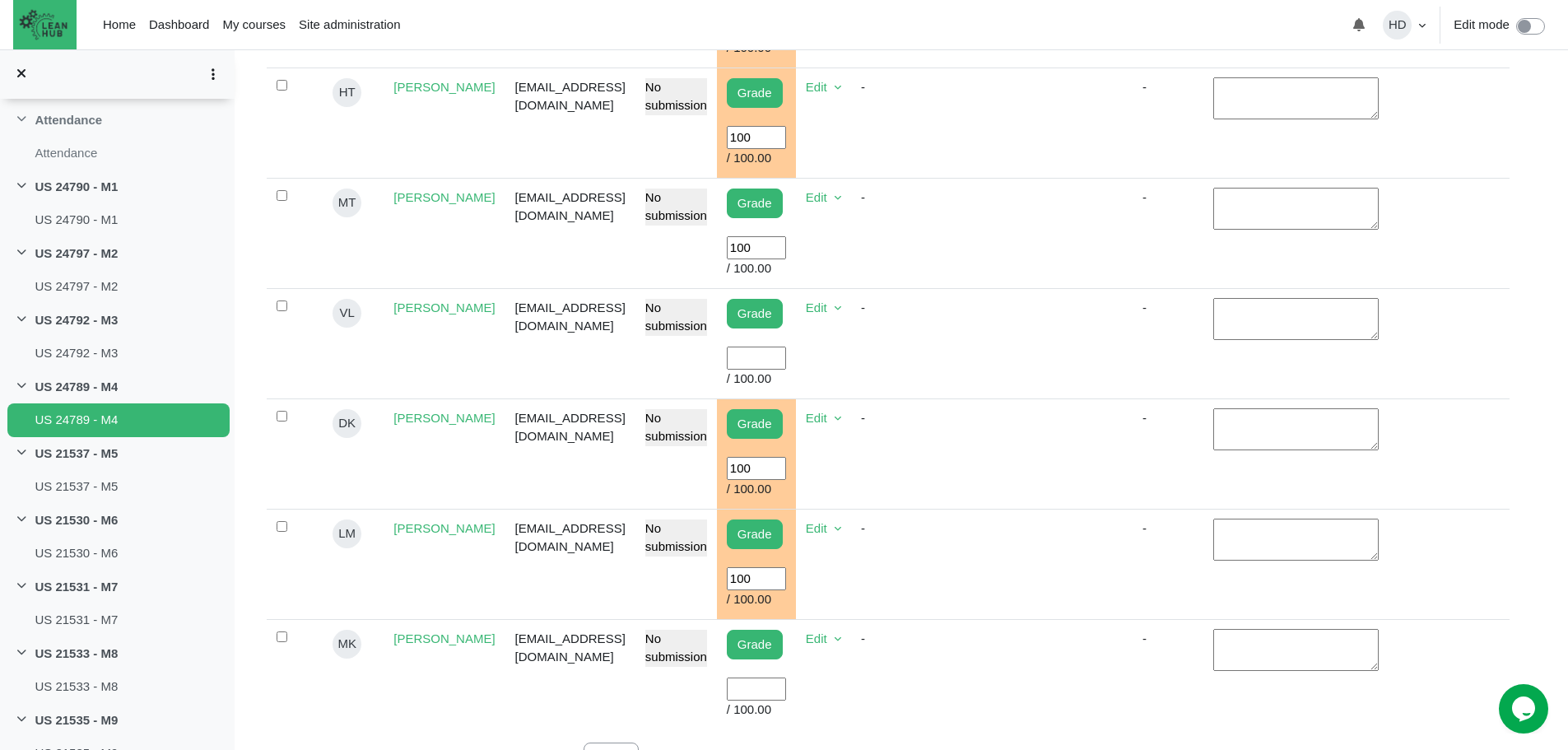
scroll to position [860, 0]
type input "100"
click at [786, 676] on input "User grade" at bounding box center [756, 688] width 59 height 24
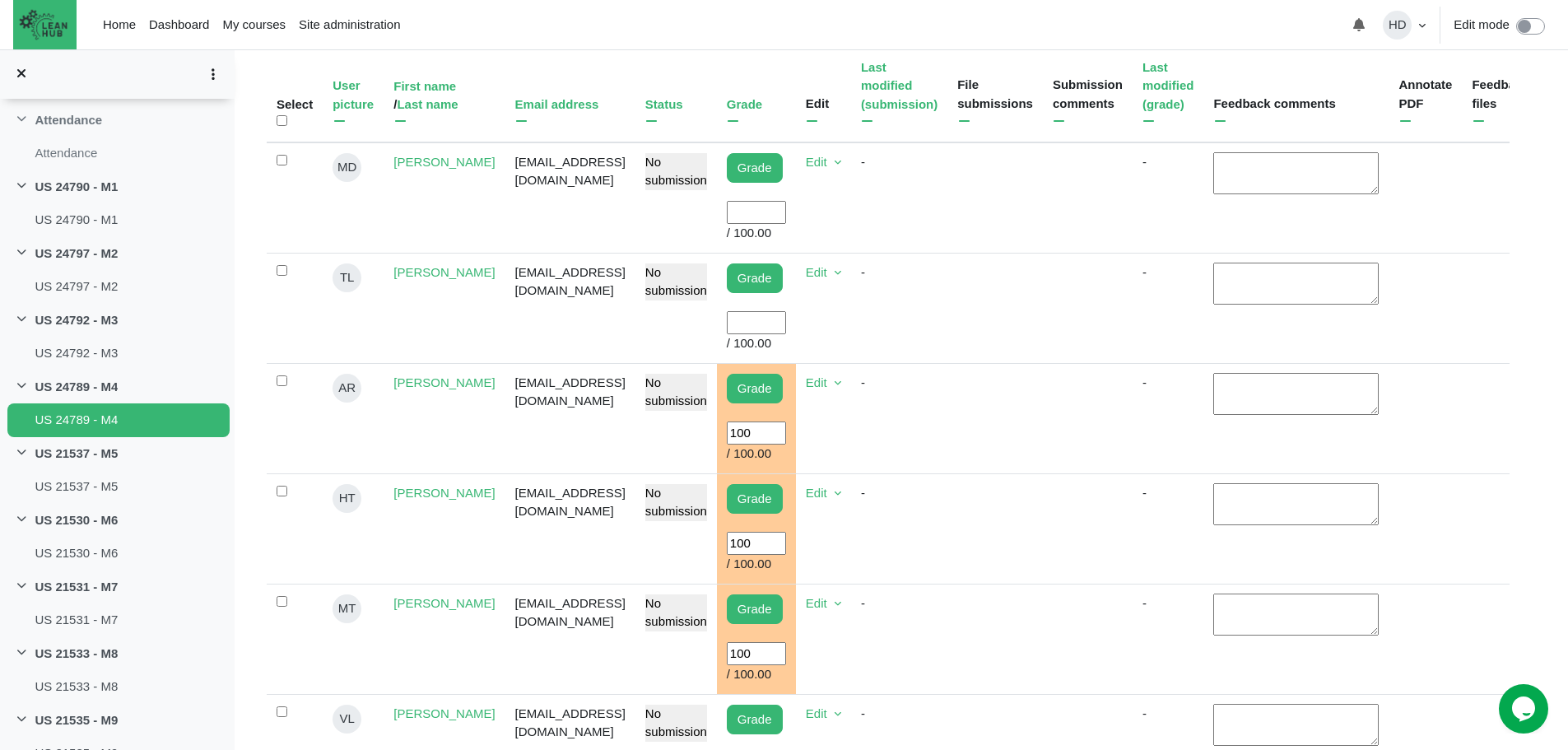
scroll to position [450, 0]
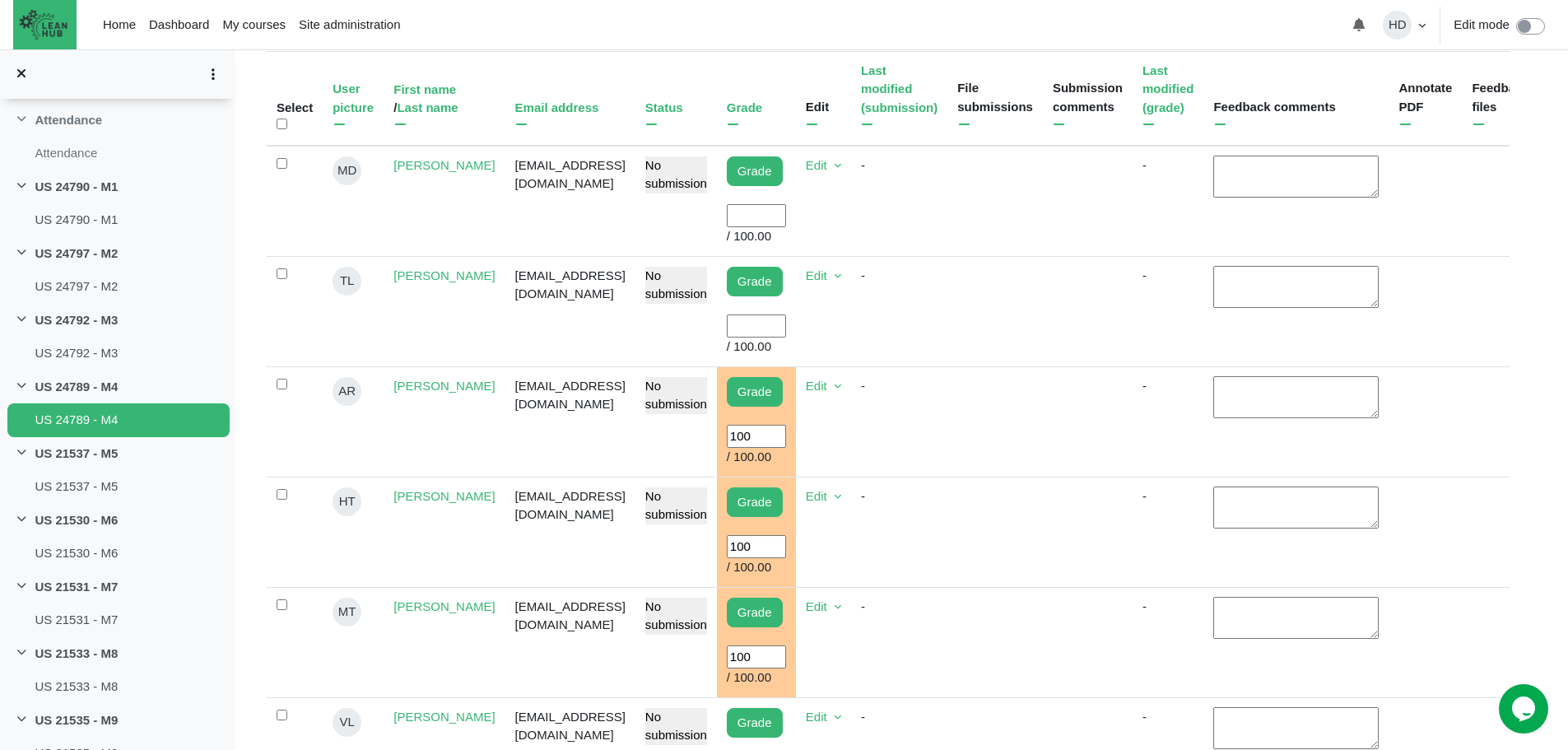
type input "100"
click at [786, 207] on input "User grade" at bounding box center [756, 216] width 59 height 24
type input "100"
click at [784, 320] on td "Grade User grade / 100.00" at bounding box center [756, 311] width 79 height 110
click at [784, 314] on input "User grade" at bounding box center [756, 326] width 59 height 24
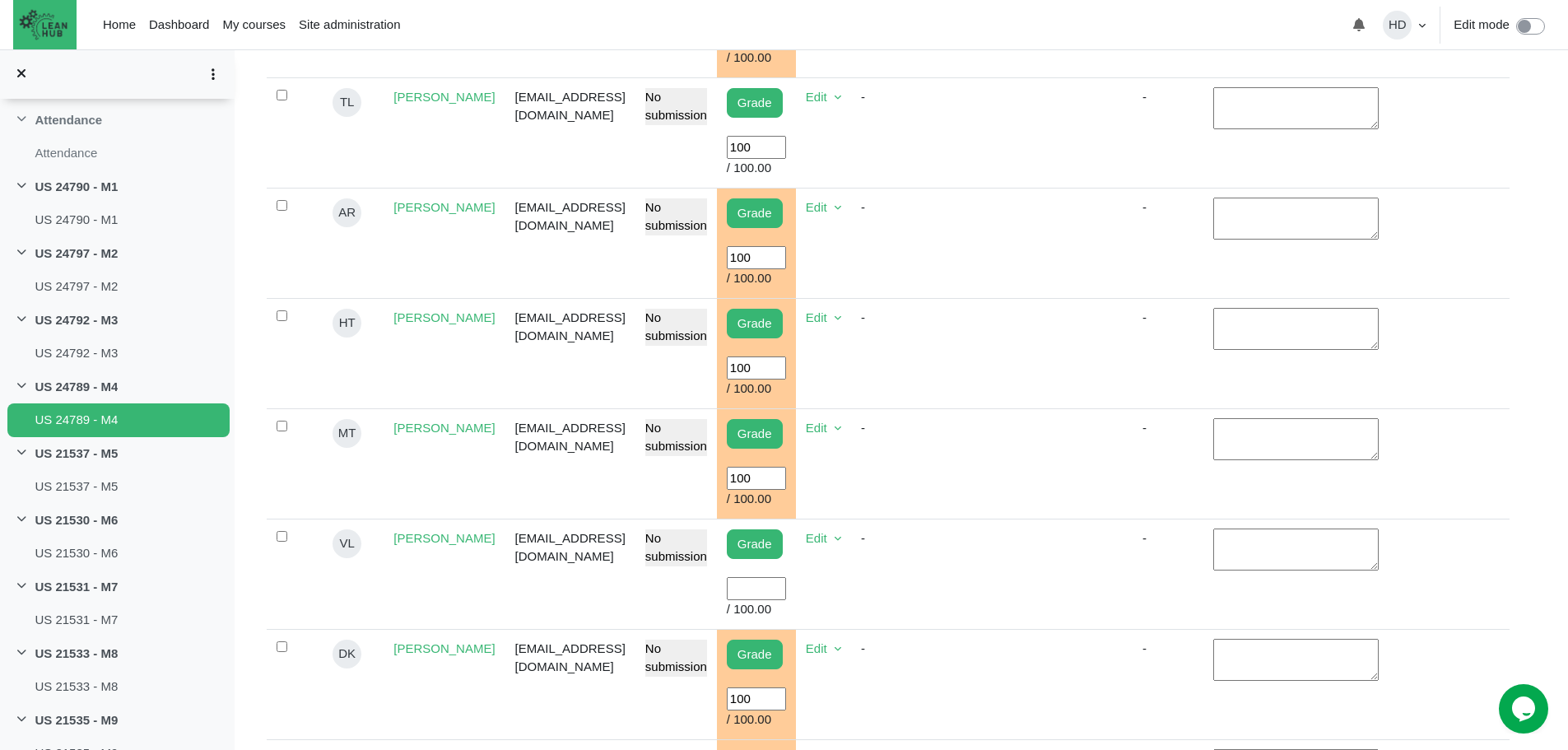
scroll to position [631, 0]
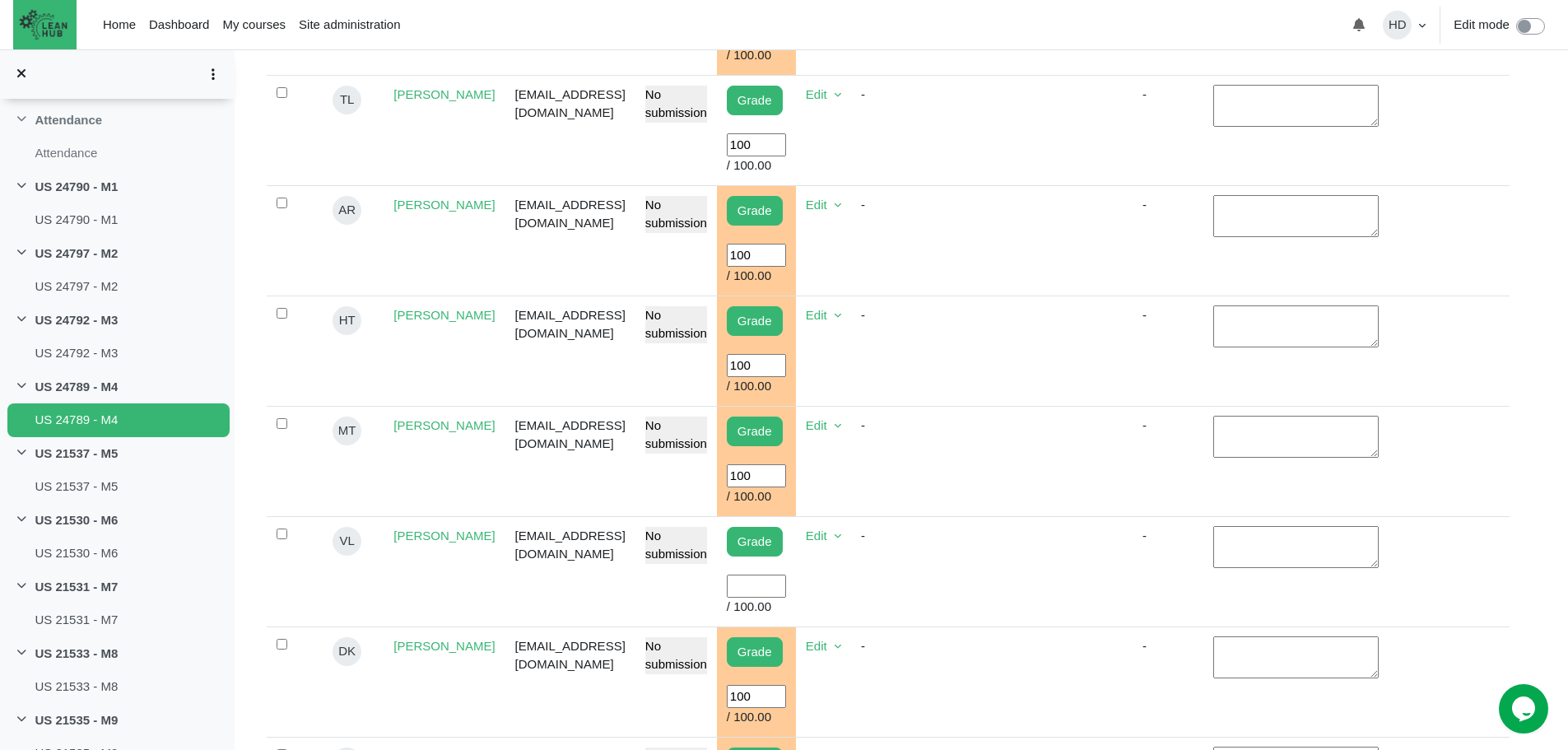
type input "100"
click at [786, 574] on input "User grade" at bounding box center [756, 586] width 59 height 24
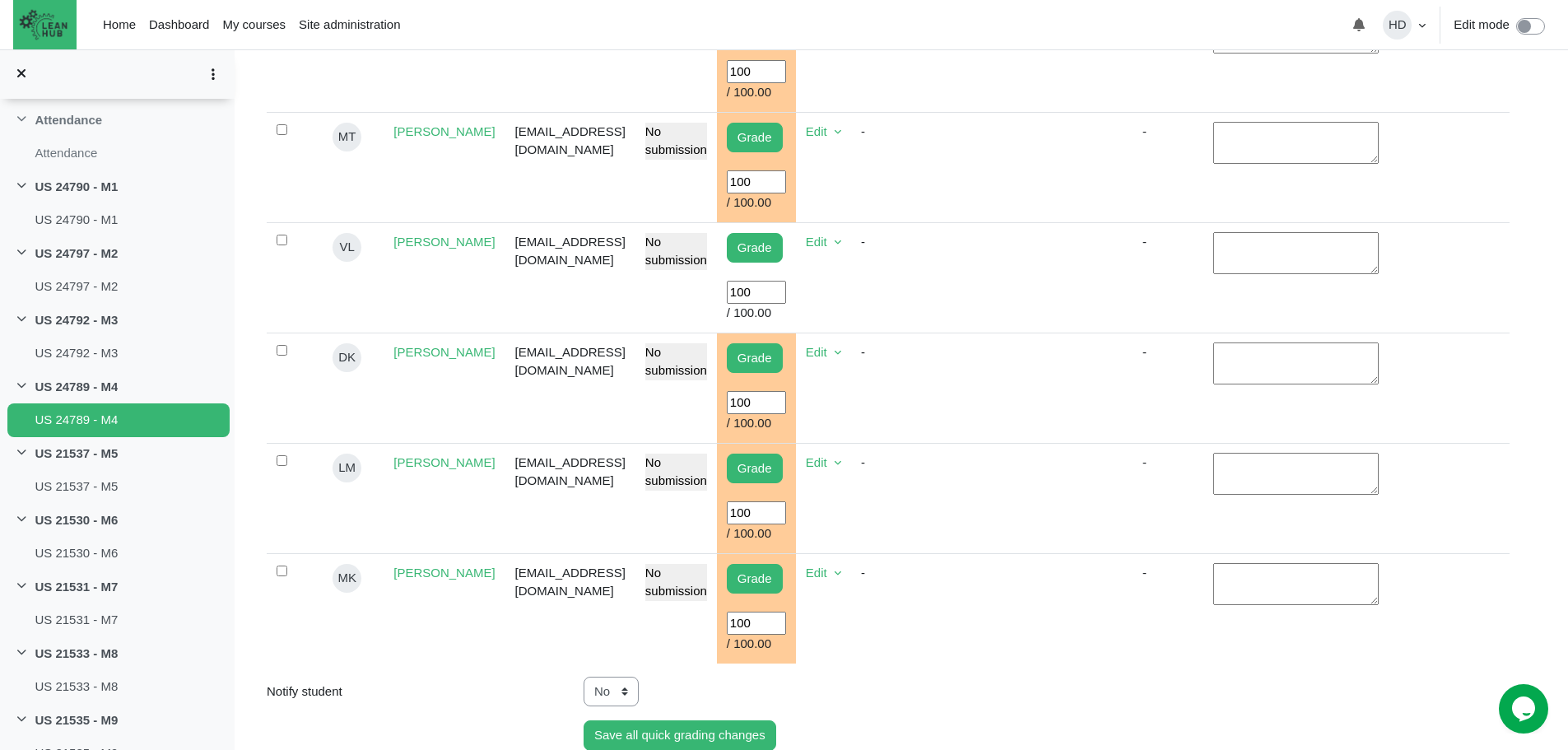
scroll to position [926, 0]
type input "100"
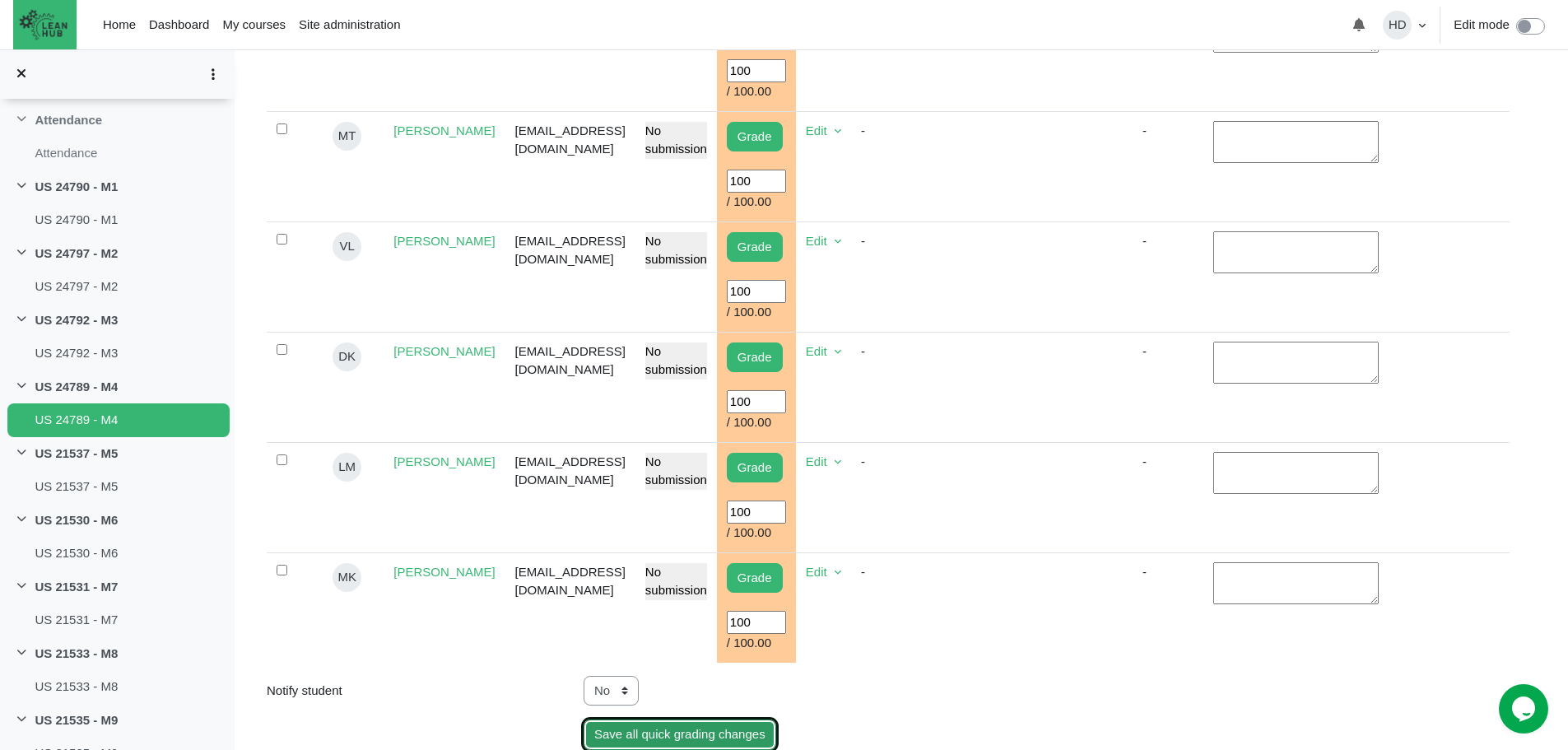
click at [671, 719] on input "Save all quick grading changes" at bounding box center [680, 735] width 193 height 31
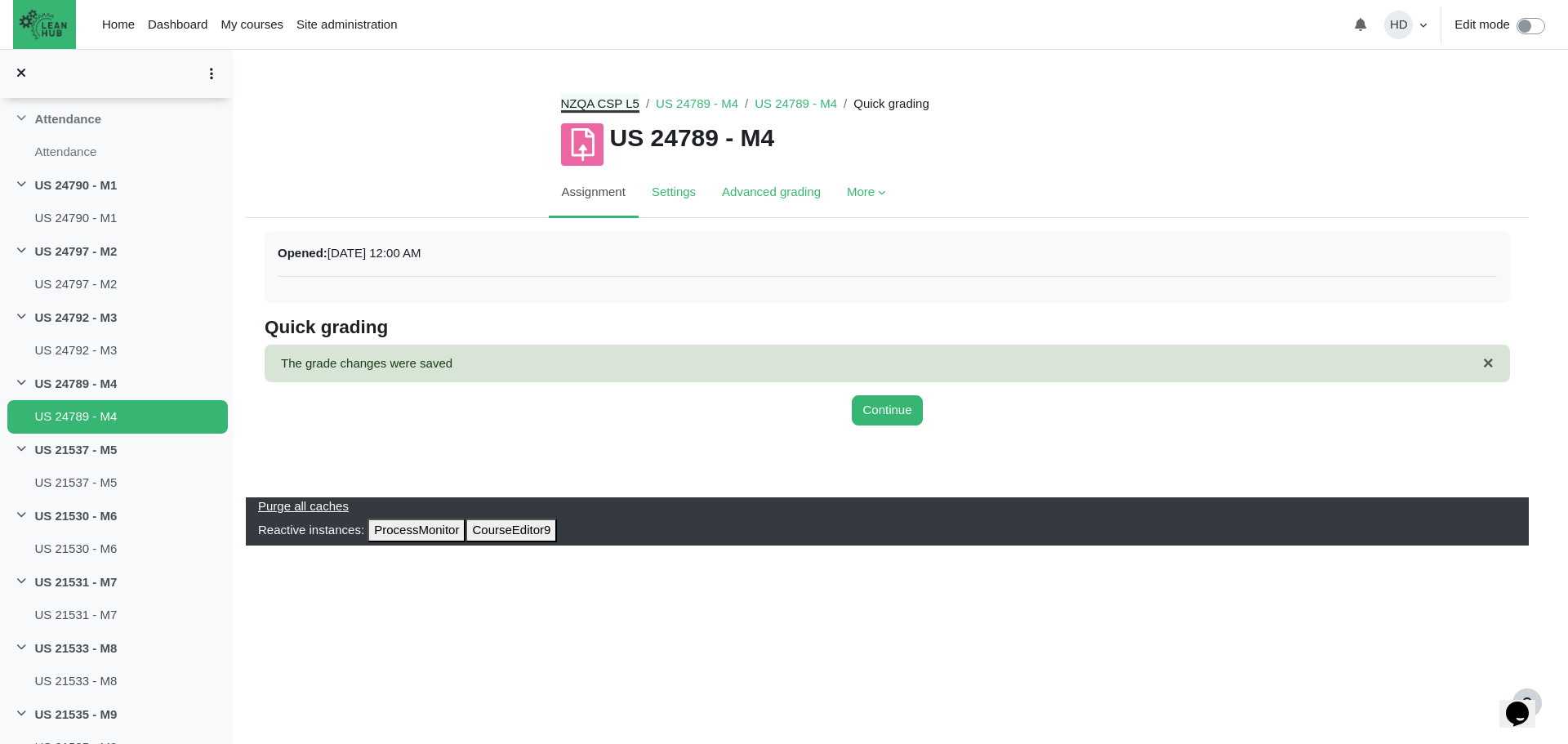
click at [573, 100] on link "NZQA CSP L5" at bounding box center [600, 103] width 78 height 14
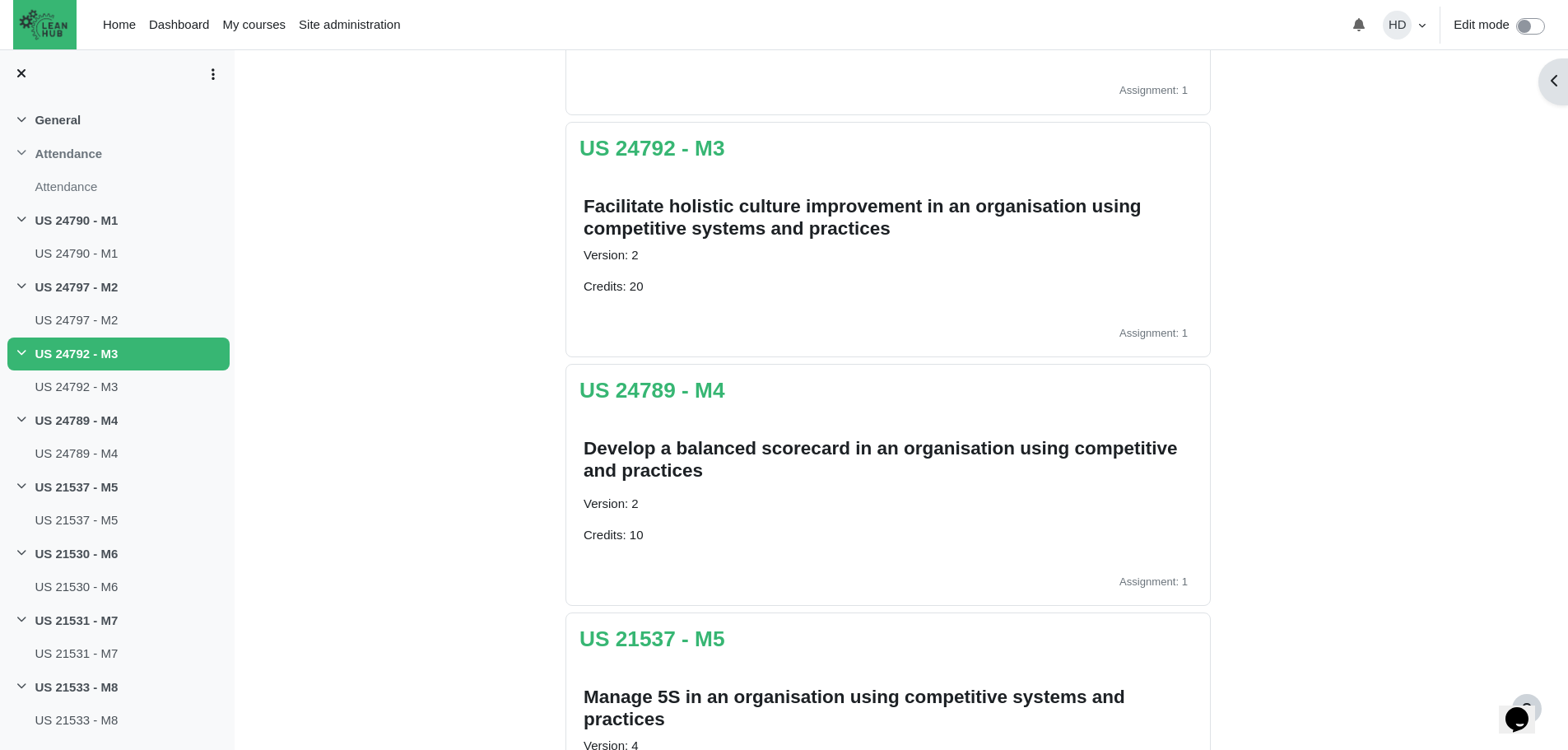
scroll to position [769, 0]
click at [671, 635] on link "US 21537 - M5" at bounding box center [653, 637] width 146 height 25
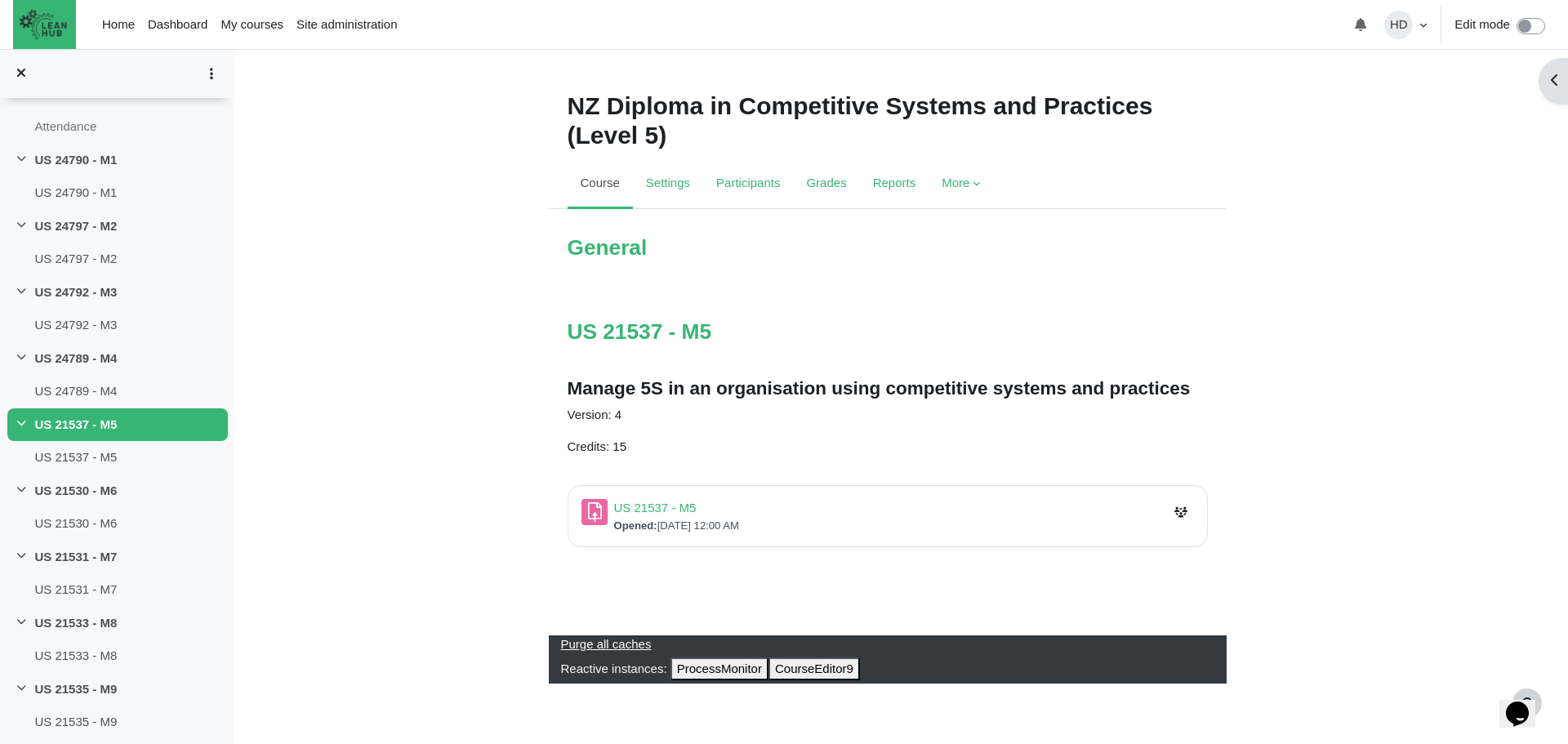
scroll to position [5, 0]
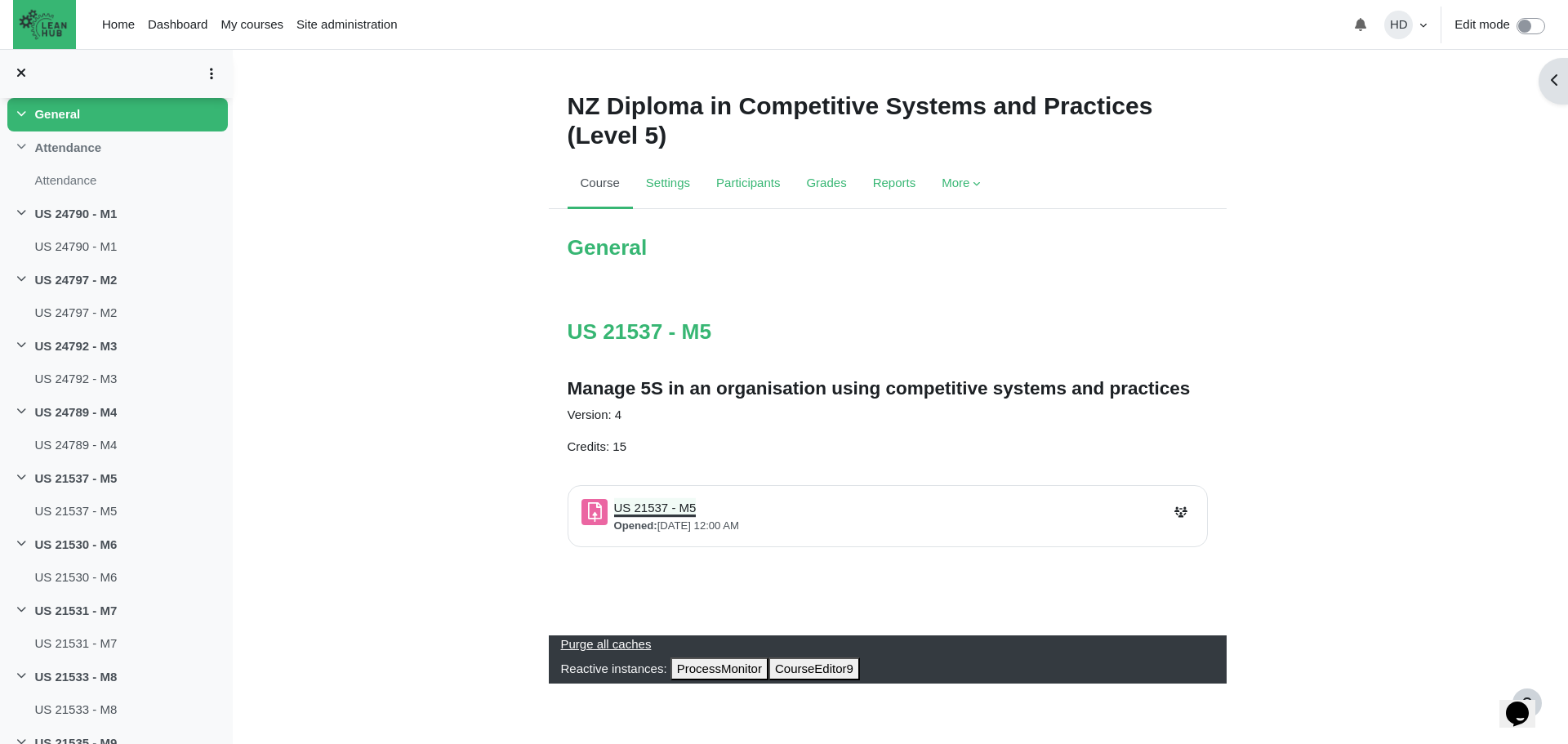
click at [644, 511] on link "US 21537 - M5 Assignment" at bounding box center [655, 507] width 82 height 14
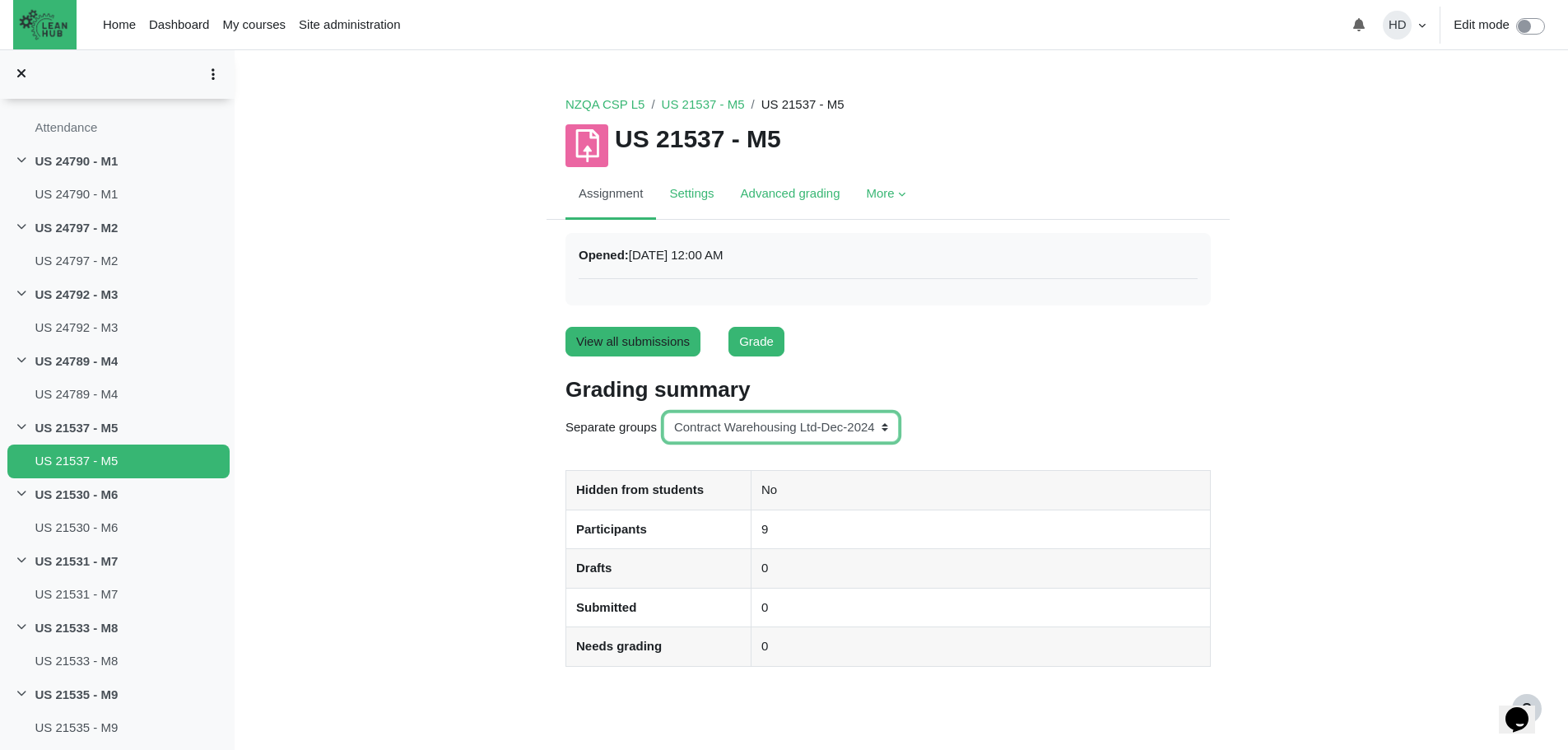
click at [885, 423] on select "All participants ANZ Pharma-Jan-2025 CapitalPrecut-Nov-2023 [PERSON_NAME]-June-…" at bounding box center [781, 428] width 235 height 31
select select "158"
click at [664, 413] on select "All participants ANZ Pharma-Jan-2025 CapitalPrecut-Nov-2023 [PERSON_NAME]-June-…" at bounding box center [781, 428] width 235 height 31
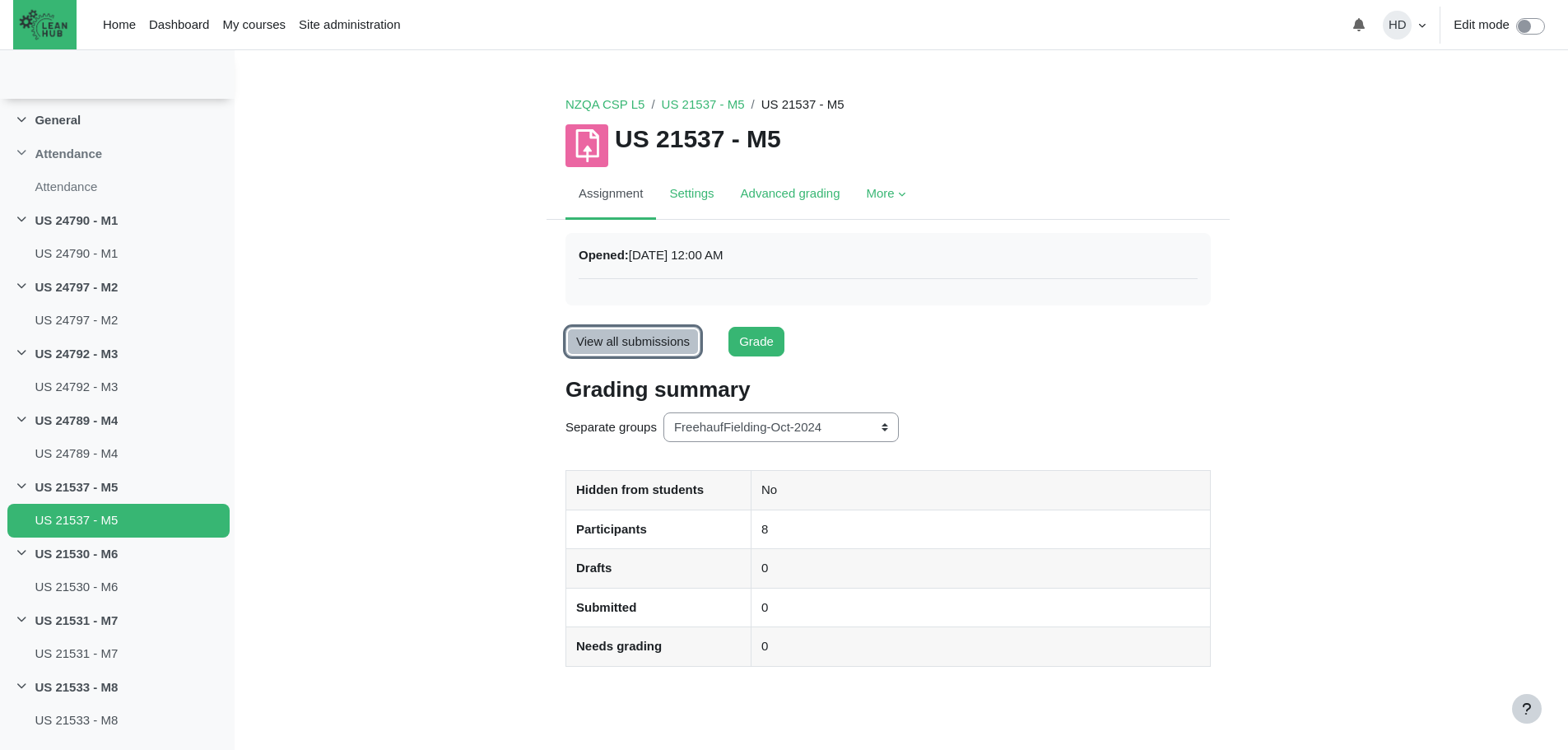
scroll to position [68, 0]
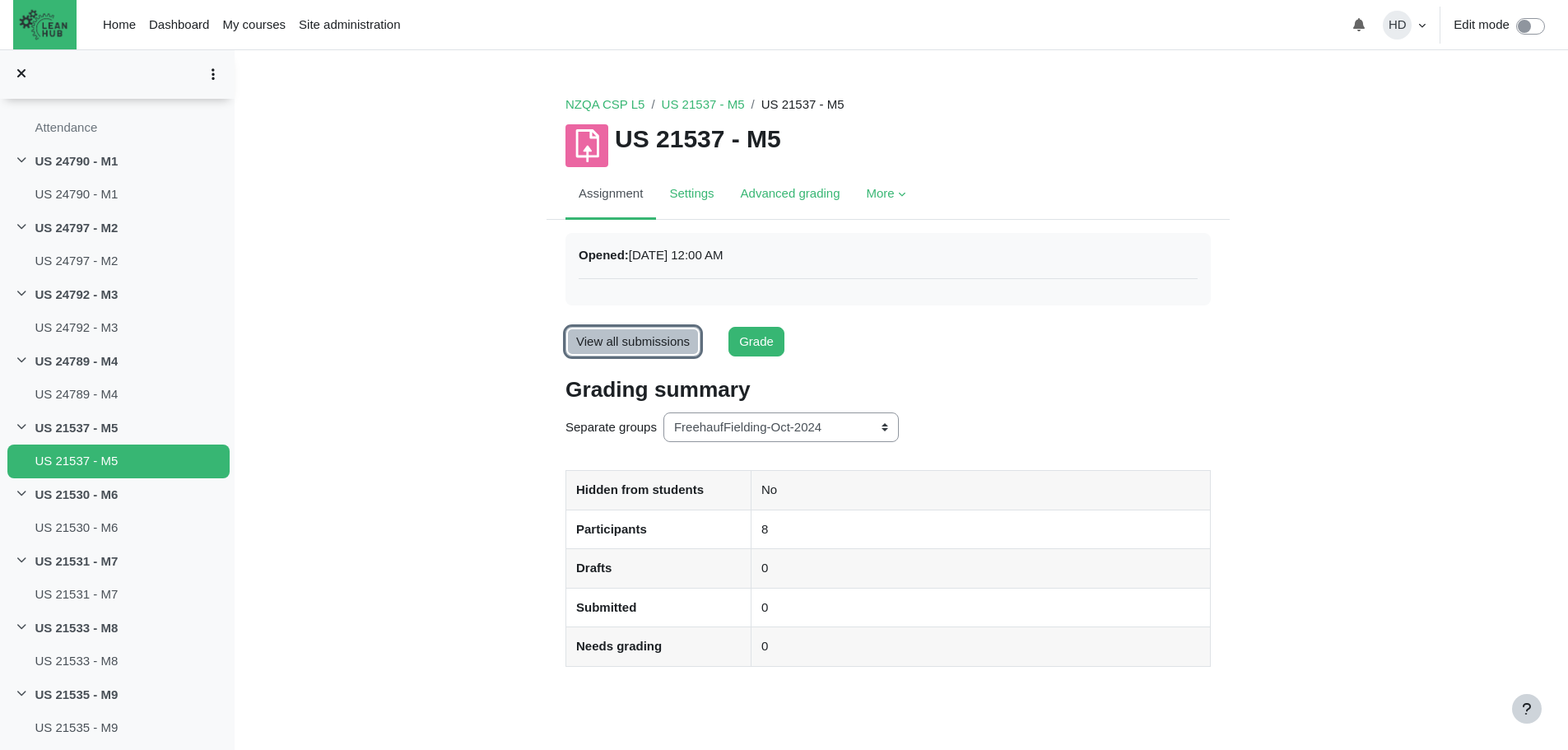
click at [671, 339] on link "View all submissions" at bounding box center [633, 342] width 135 height 31
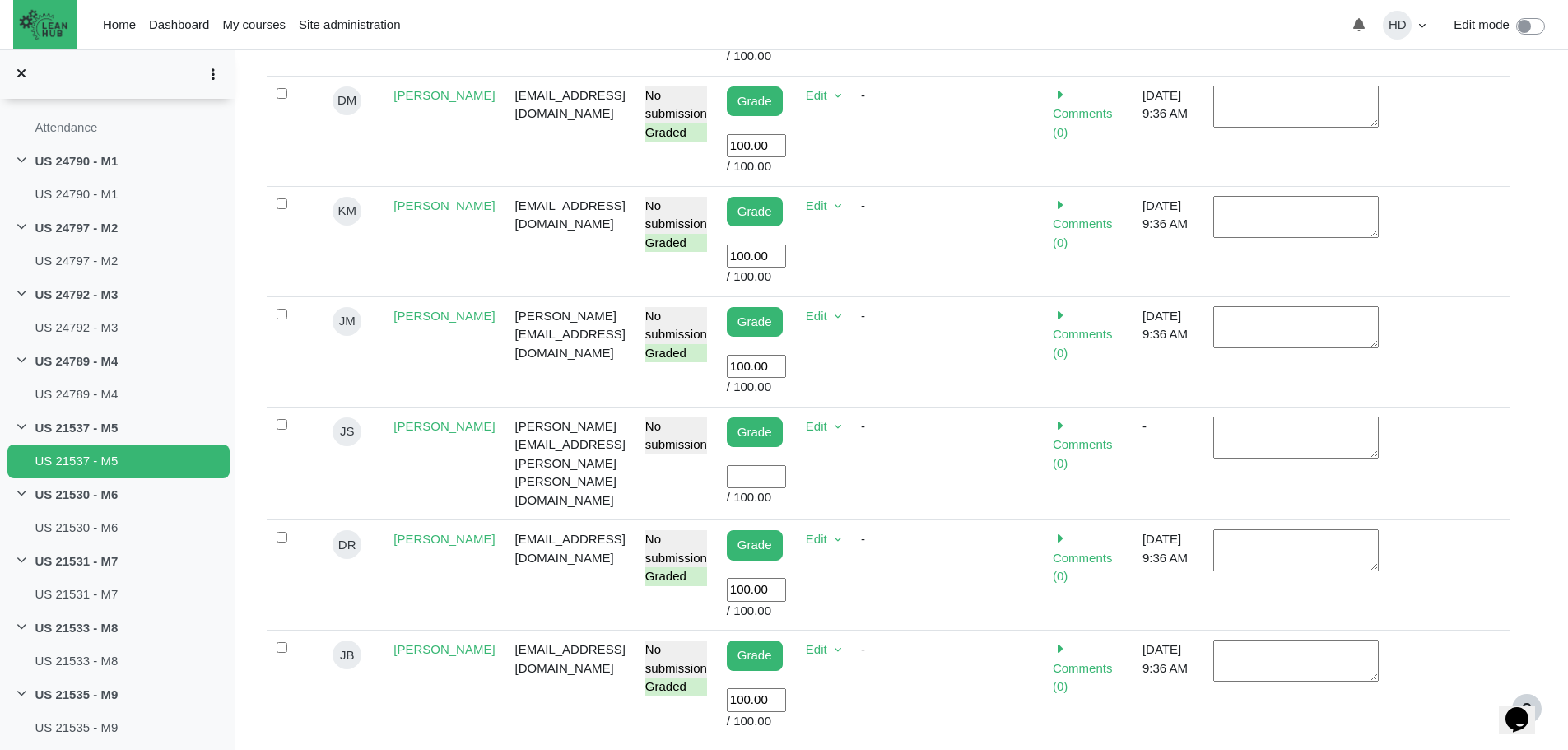
scroll to position [747, 0]
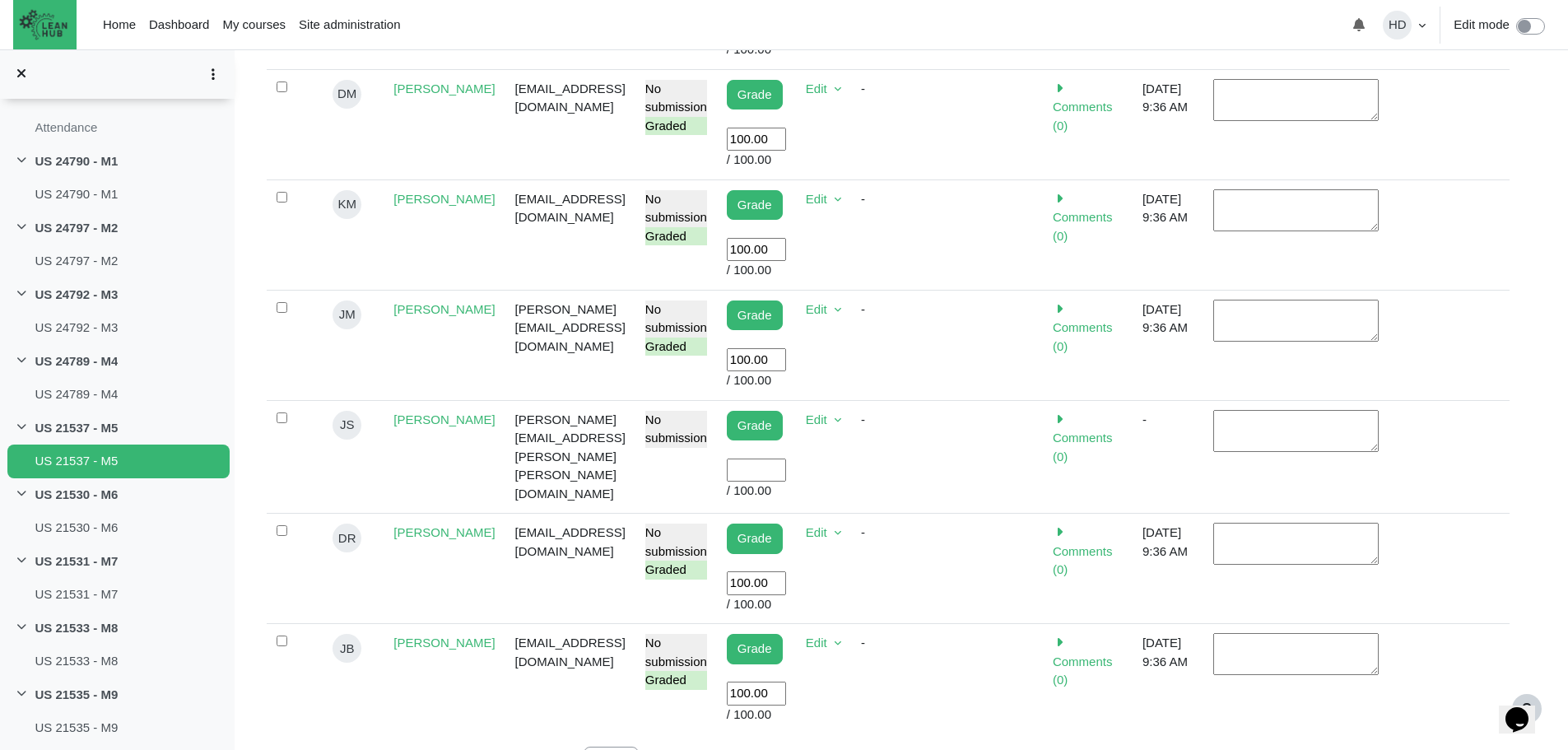
click at [773, 458] on input "User grade" at bounding box center [756, 470] width 59 height 24
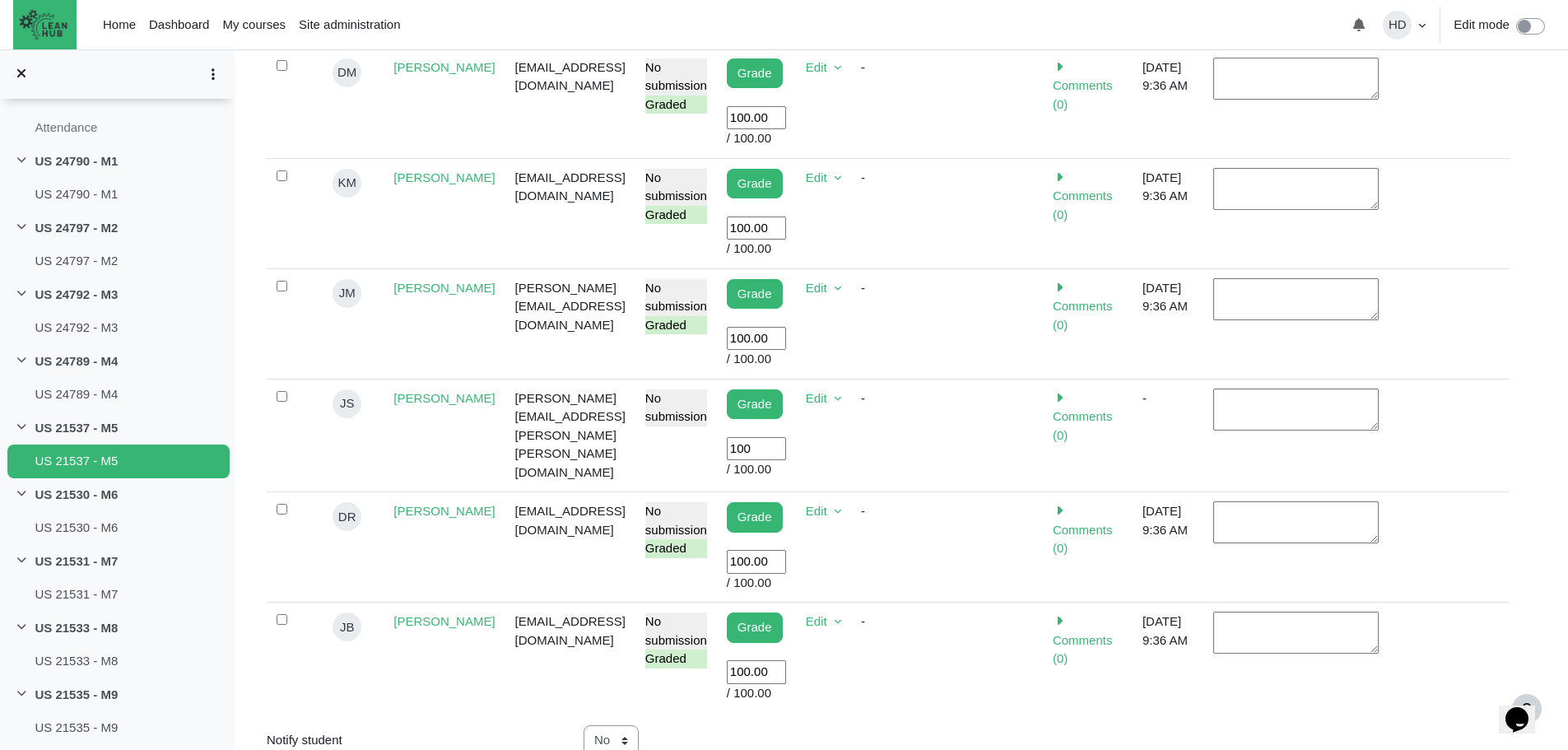
scroll to position [771, 0]
type input "100"
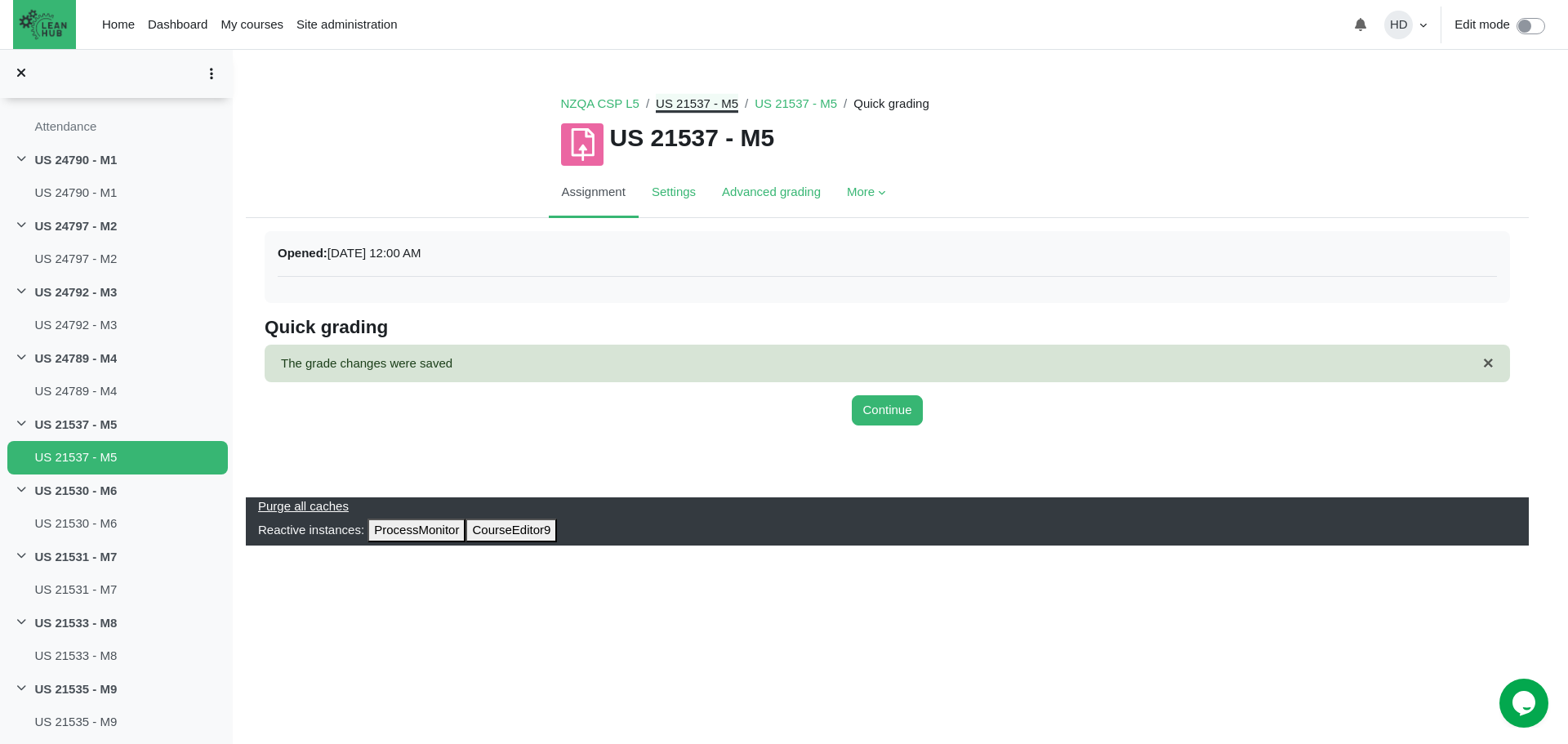
click at [673, 106] on link "US 21537 - M5" at bounding box center [697, 103] width 82 height 14
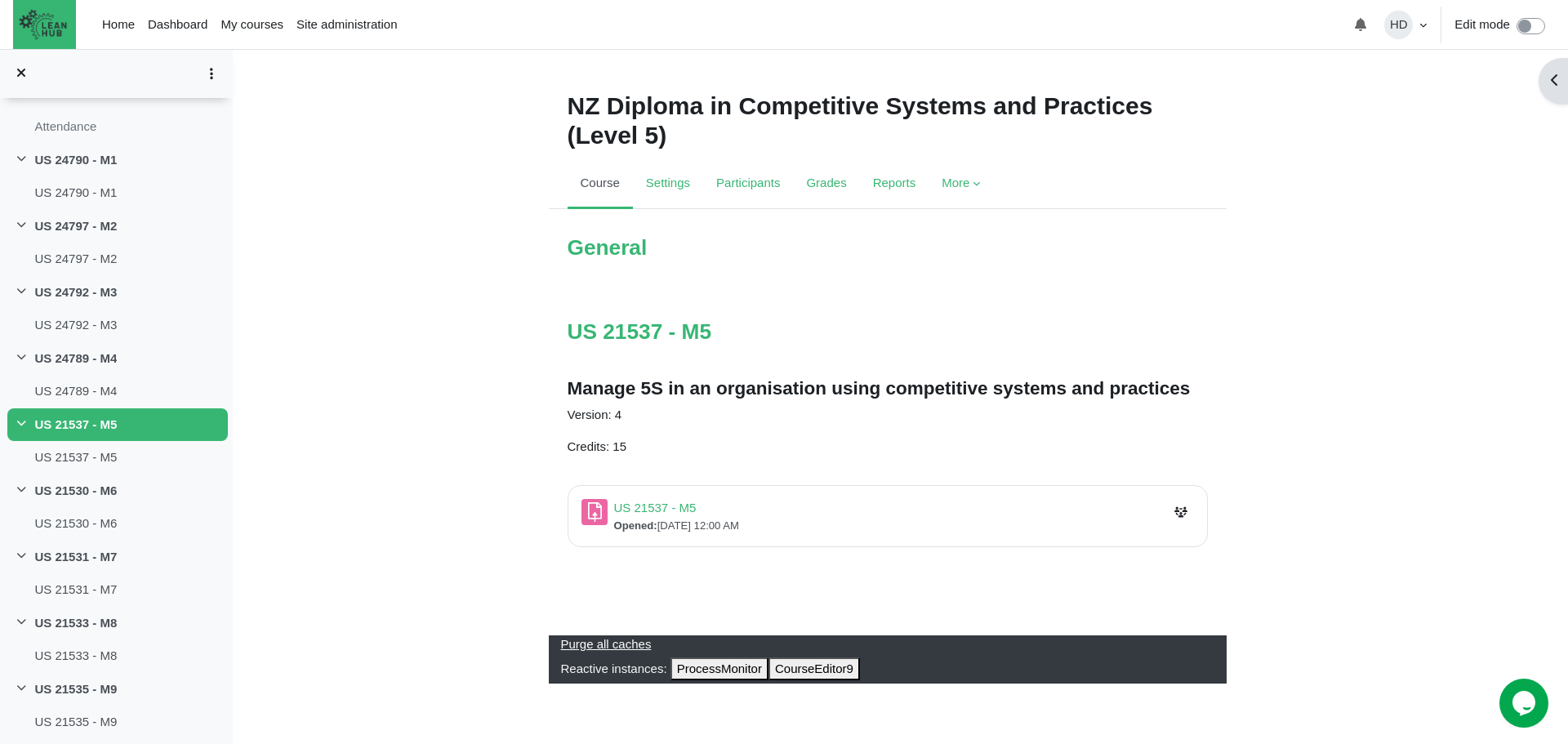
scroll to position [5, 0]
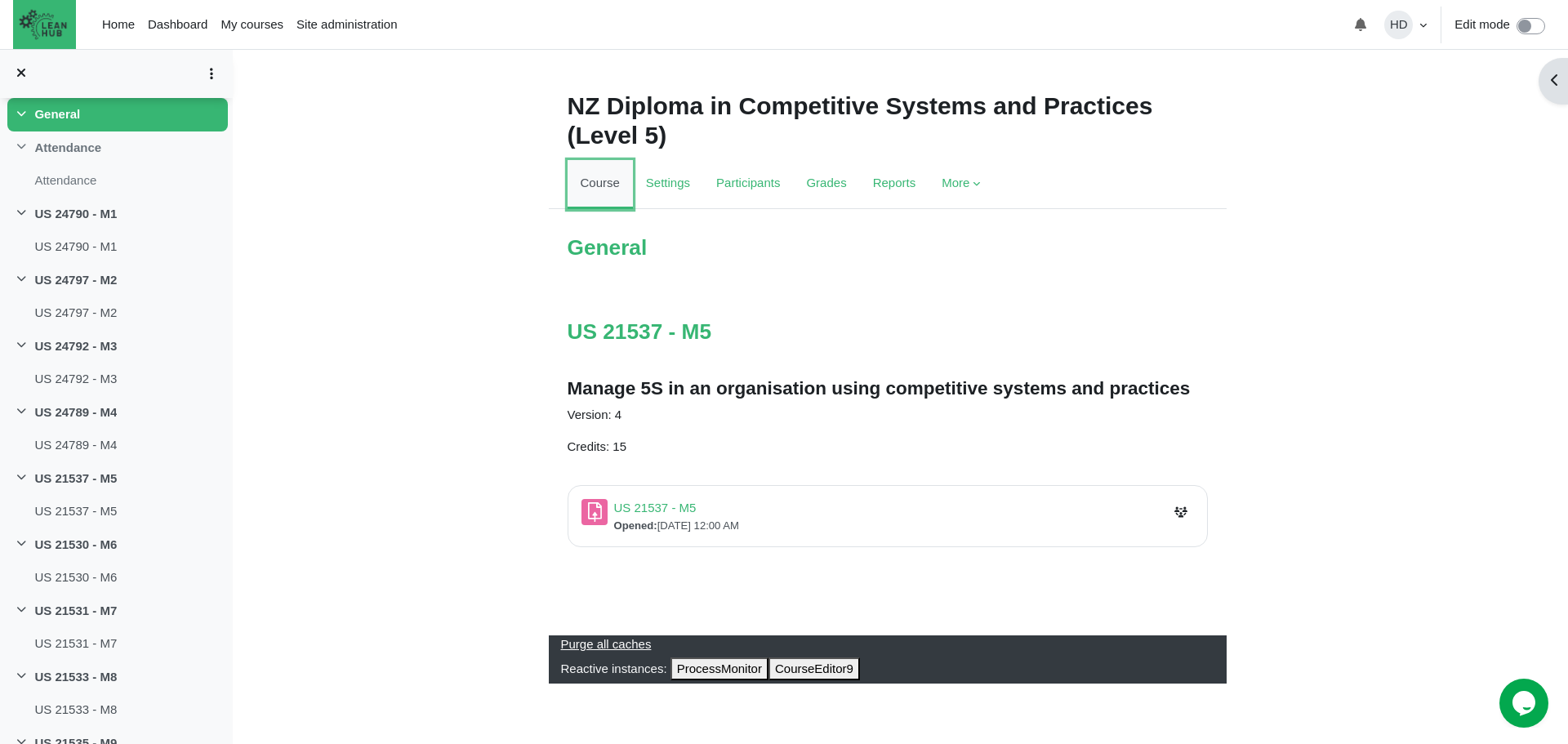
click at [580, 182] on link "Course" at bounding box center [600, 184] width 65 height 49
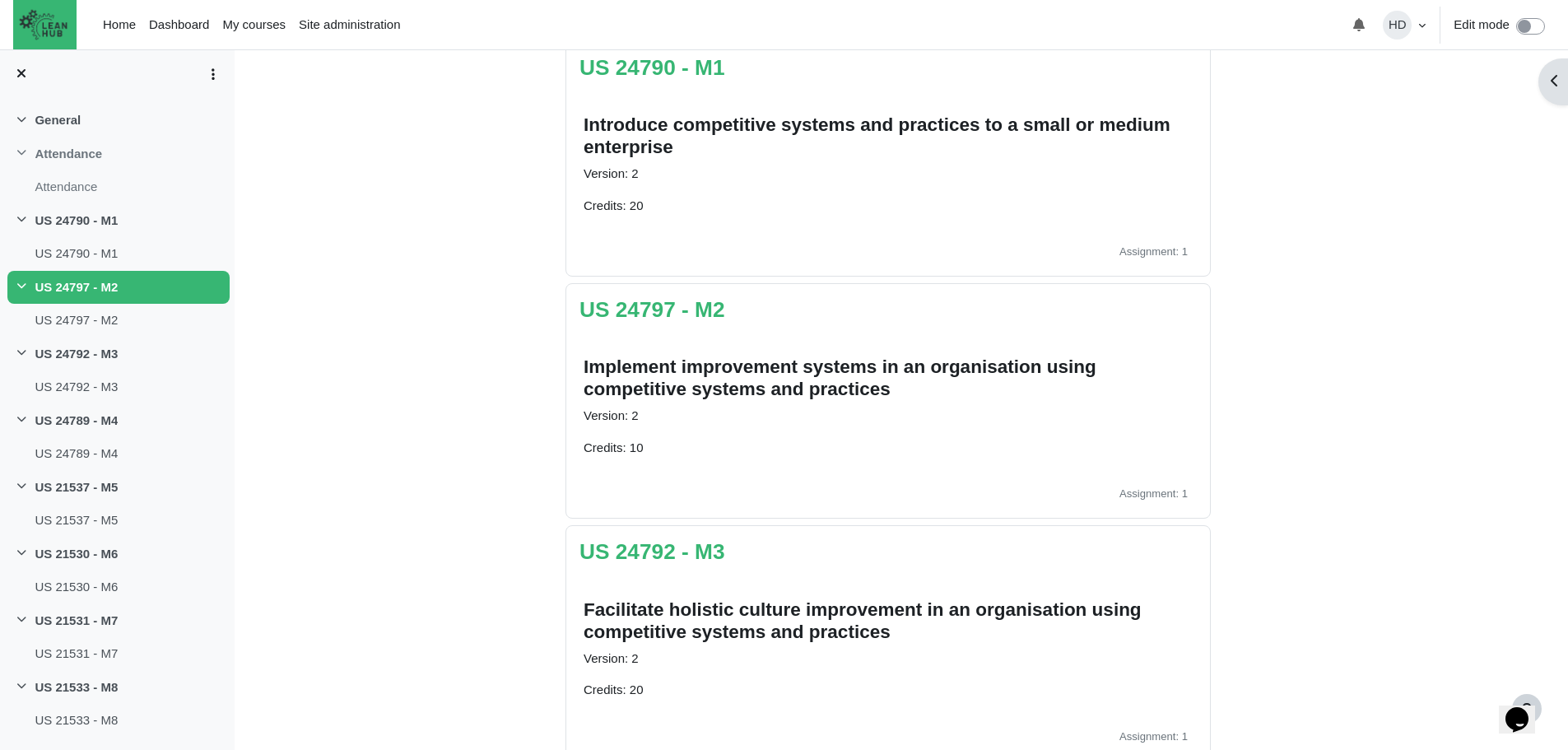
scroll to position [365, 0]
click at [645, 544] on link "US 24792 - M3" at bounding box center [653, 551] width 146 height 25
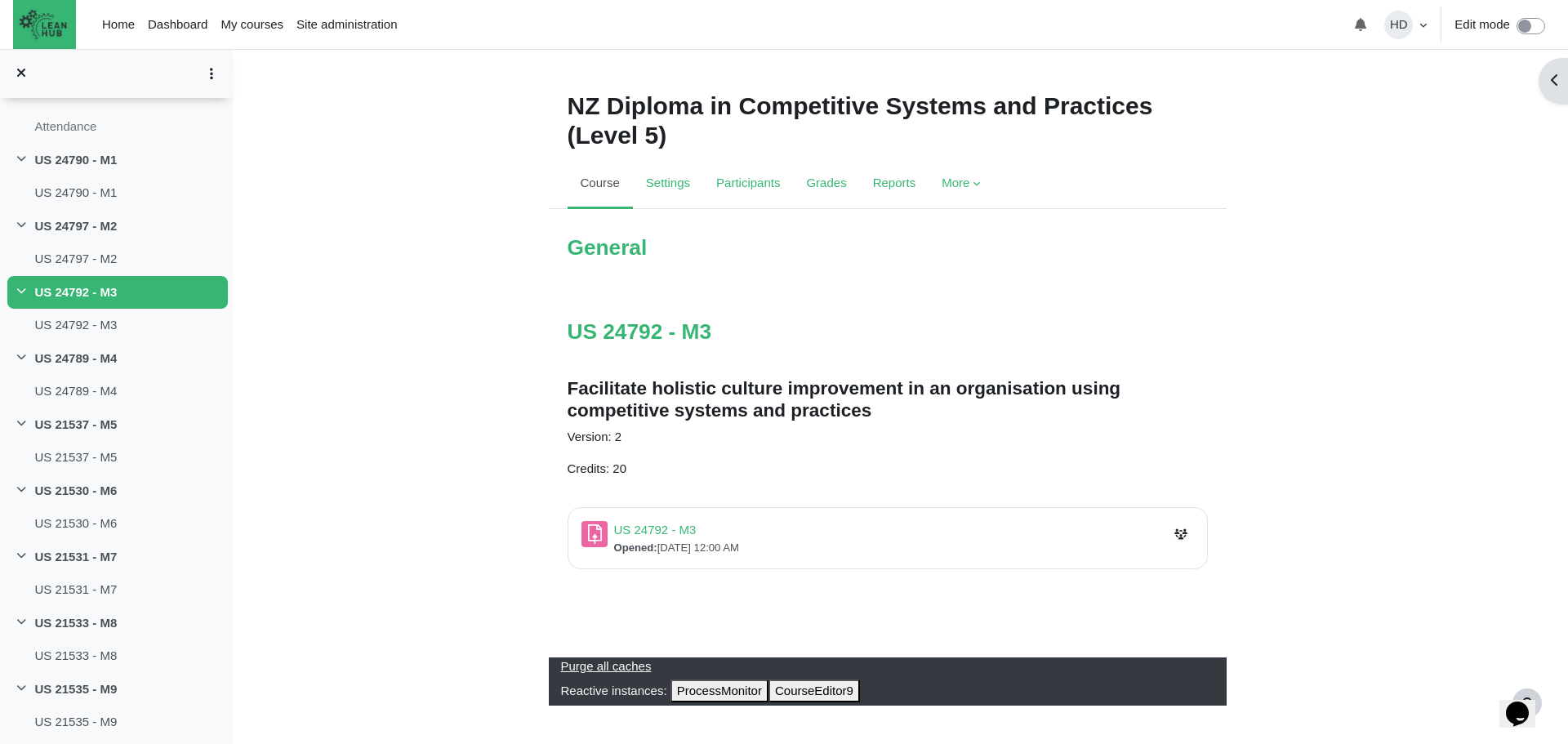
scroll to position [5, 0]
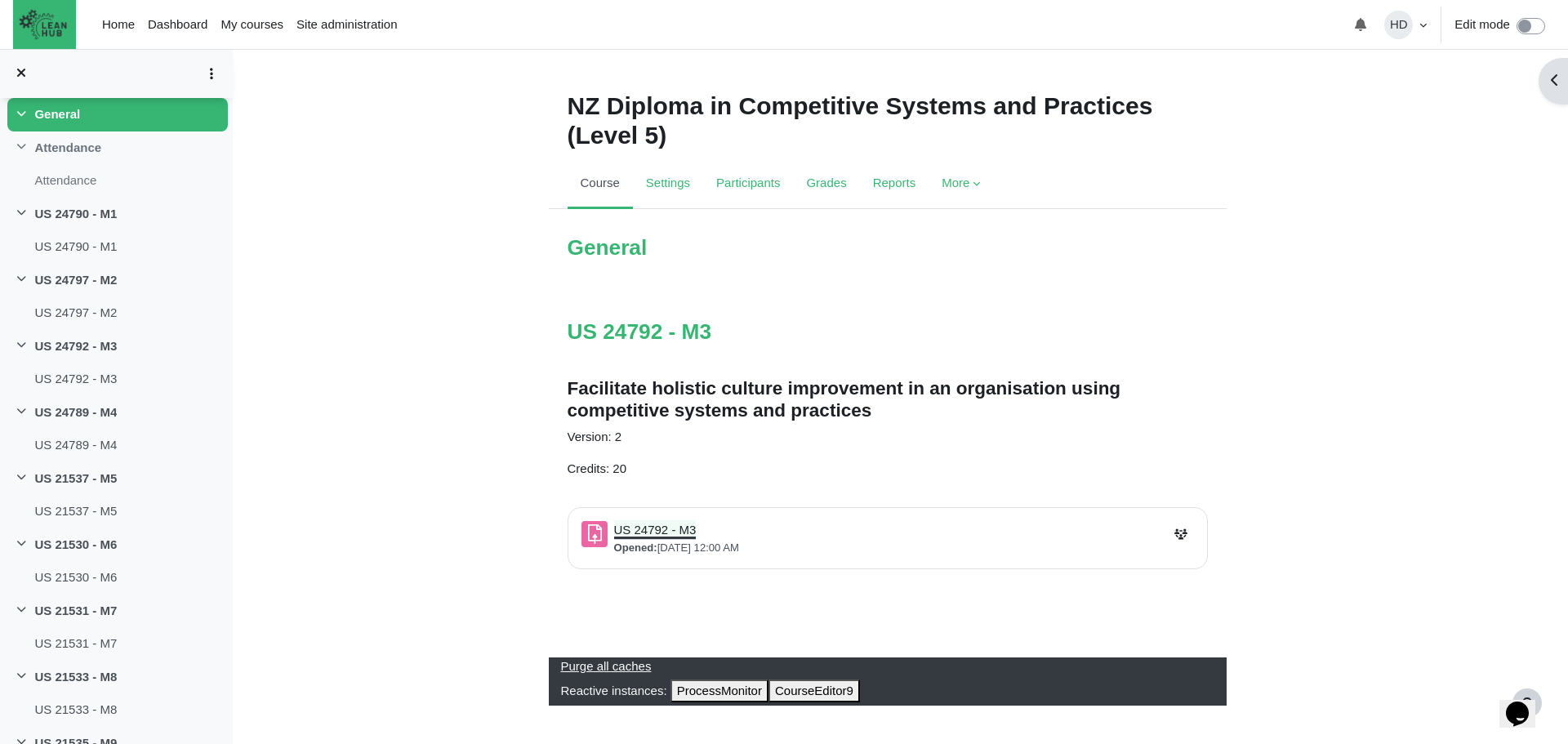
click at [640, 527] on link "US 24792 - M3 Assignment" at bounding box center [655, 529] width 82 height 14
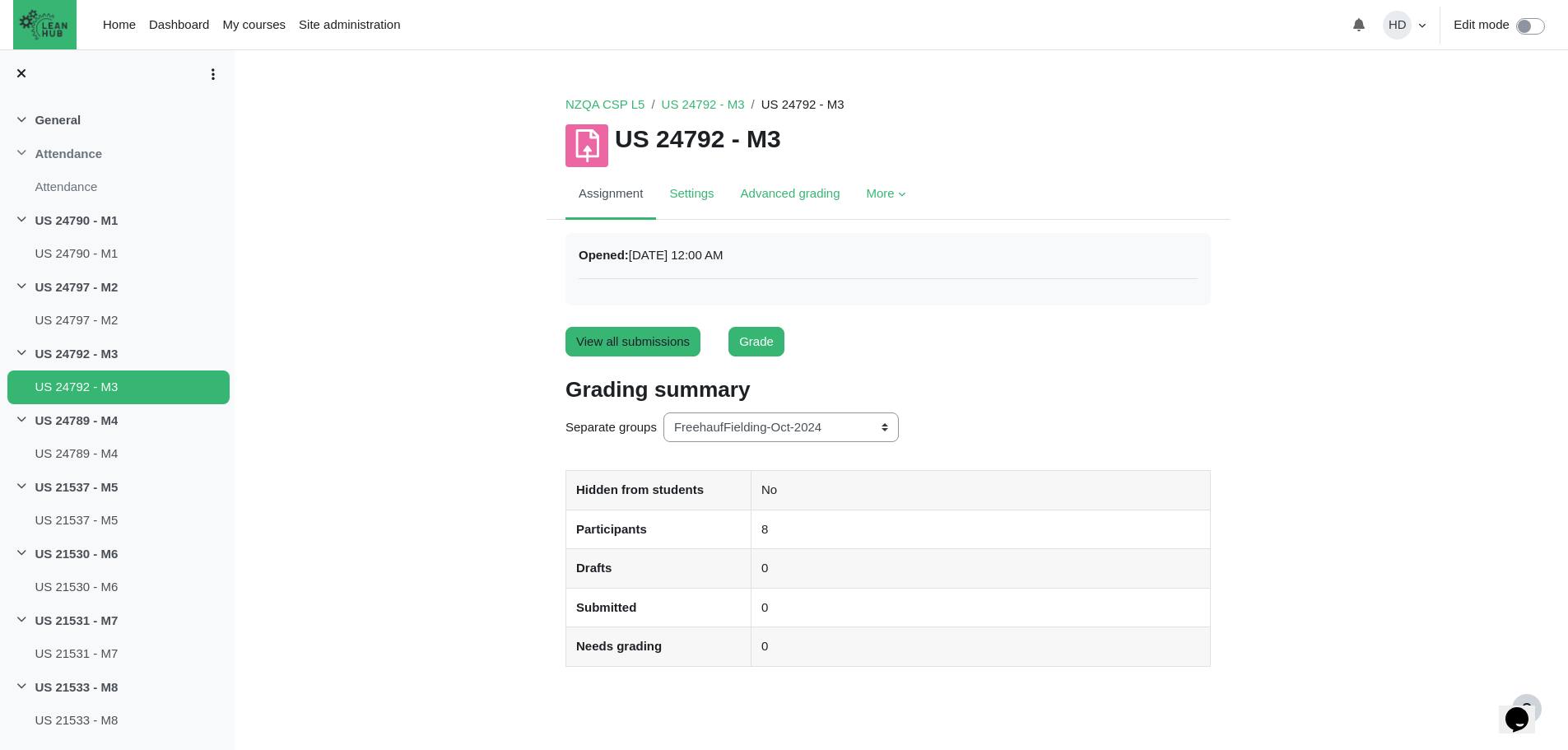
scroll to position [82, 0]
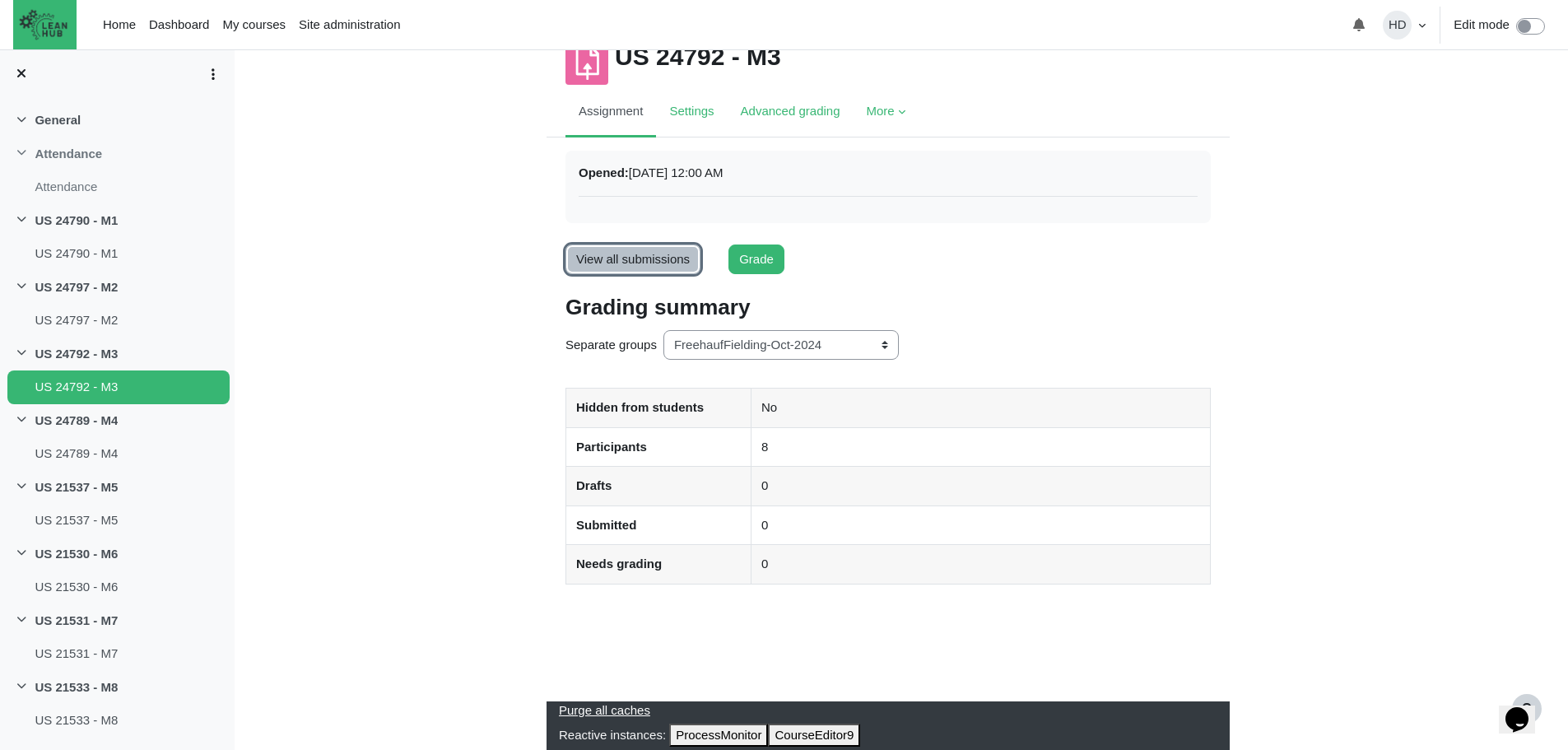
click at [638, 258] on link "View all submissions" at bounding box center [633, 260] width 135 height 31
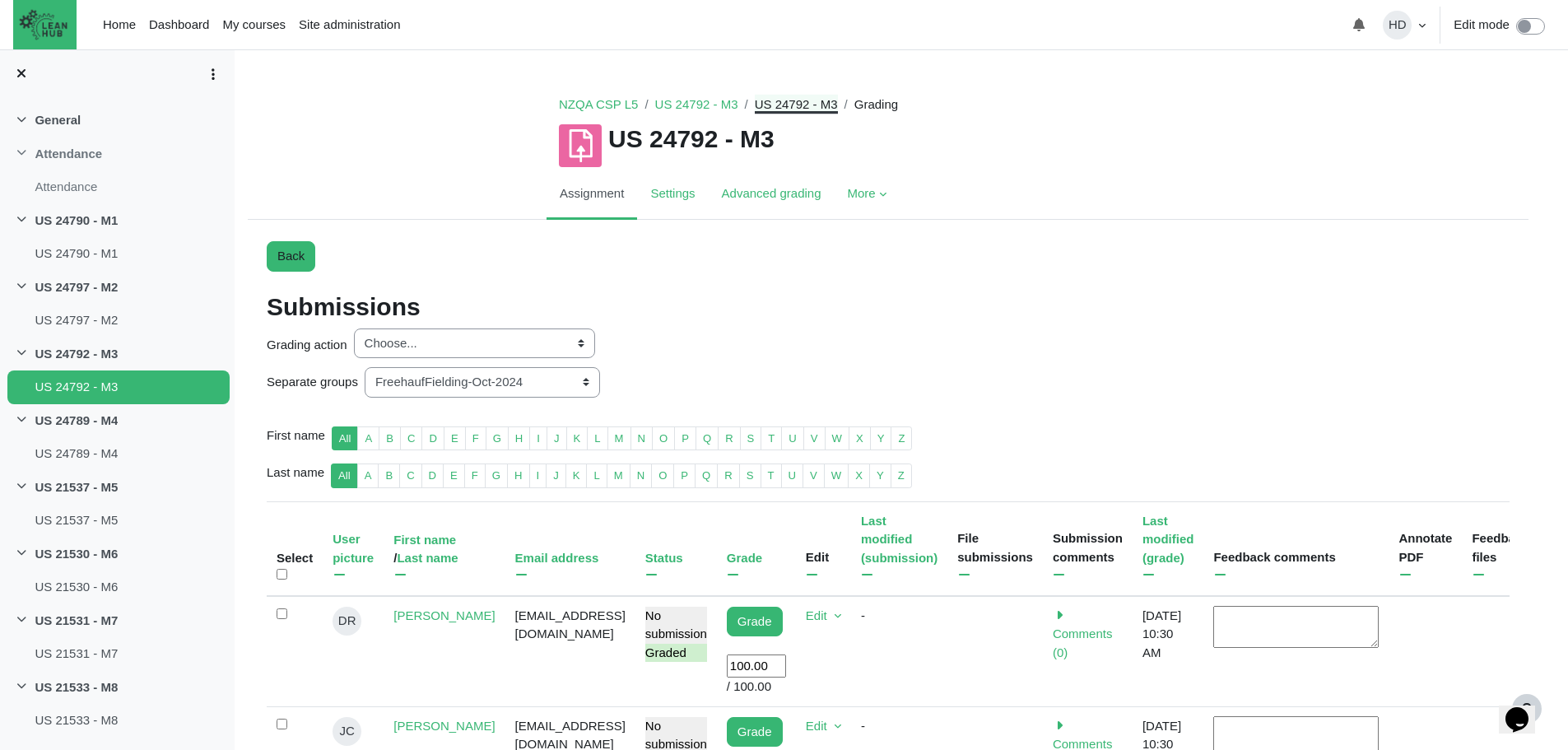
click at [774, 100] on link "US 24792 - M3" at bounding box center [796, 104] width 83 height 14
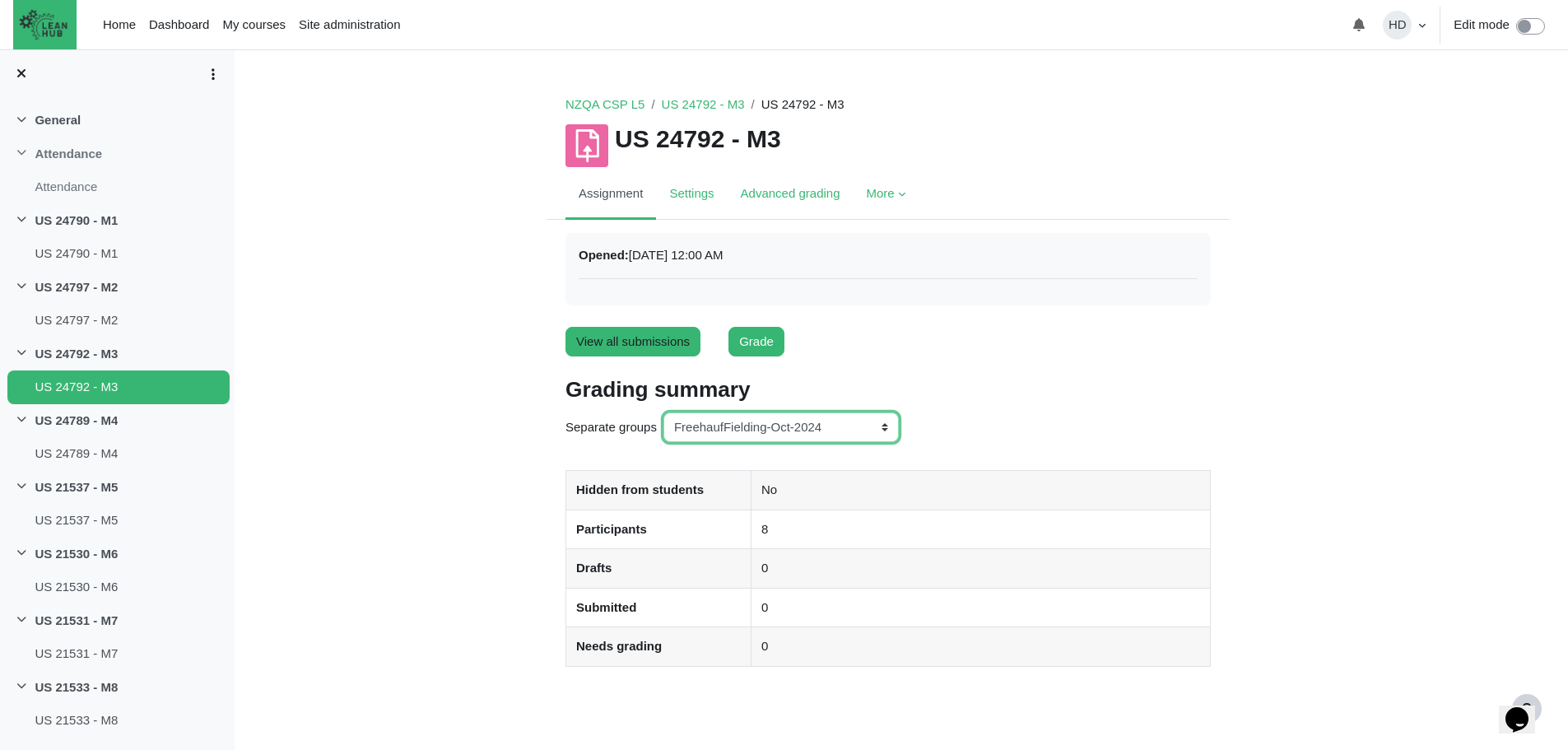
click at [888, 423] on select "All participants ANZ Pharma-Jan-2025 CapitalPrecut-Nov-2023 [PERSON_NAME]-June-…" at bounding box center [781, 428] width 235 height 31
select select "163"
click at [664, 413] on select "All participants ANZ Pharma-Jan-2025 CapitalPrecut-Nov-2023 Chantal-June-2024 C…" at bounding box center [781, 428] width 235 height 31
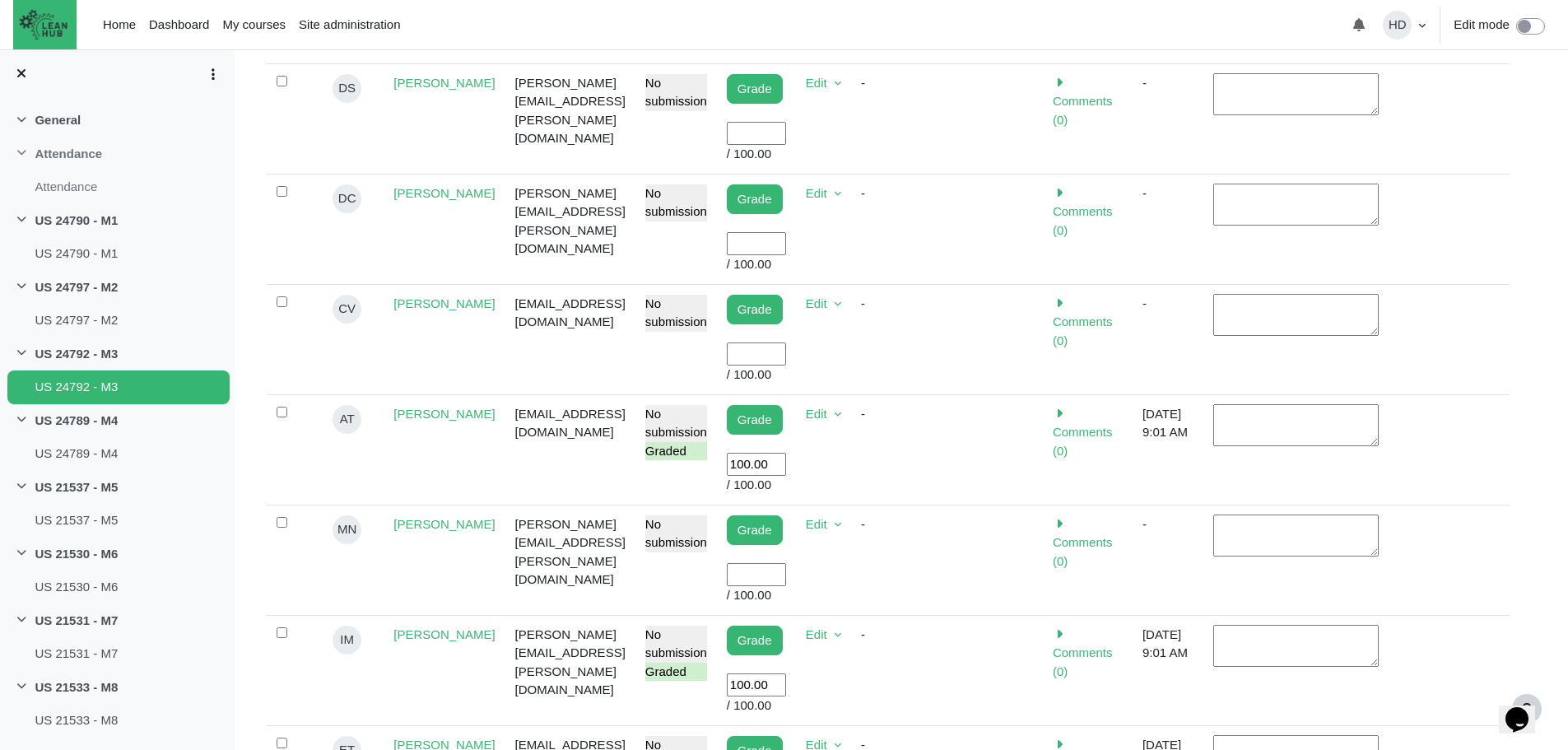
scroll to position [866, 0]
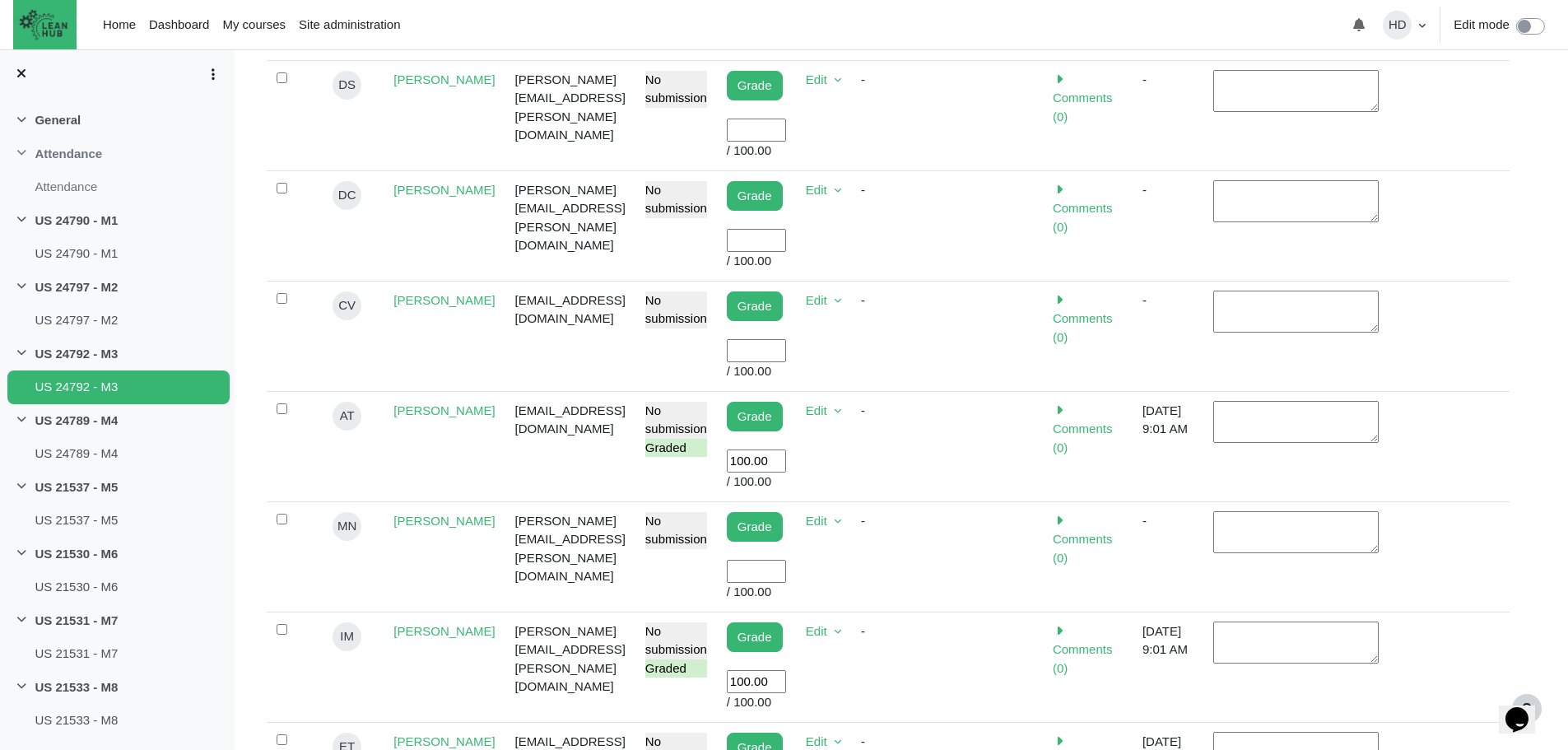
click at [786, 560] on input "User grade" at bounding box center [756, 572] width 59 height 24
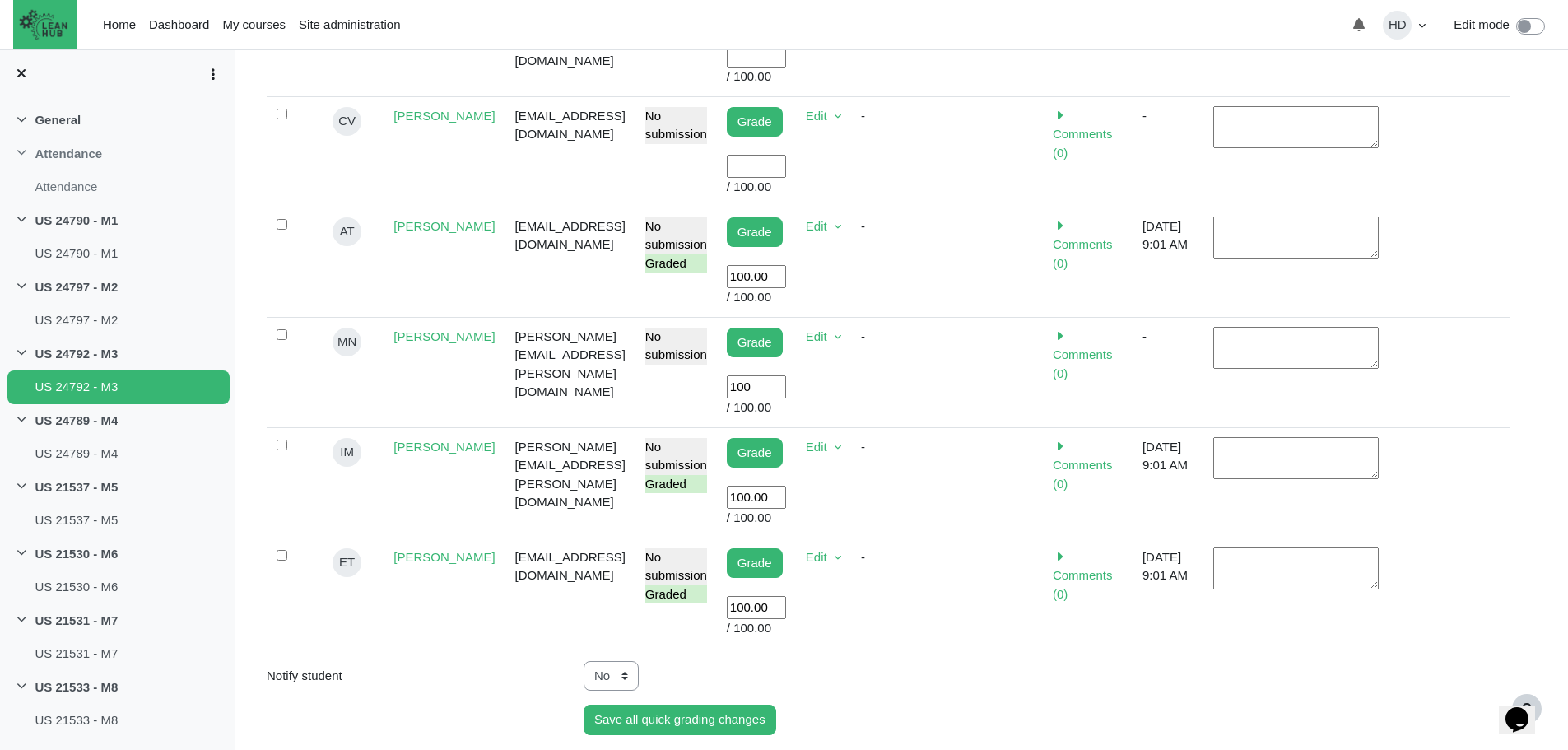
scroll to position [1053, 0]
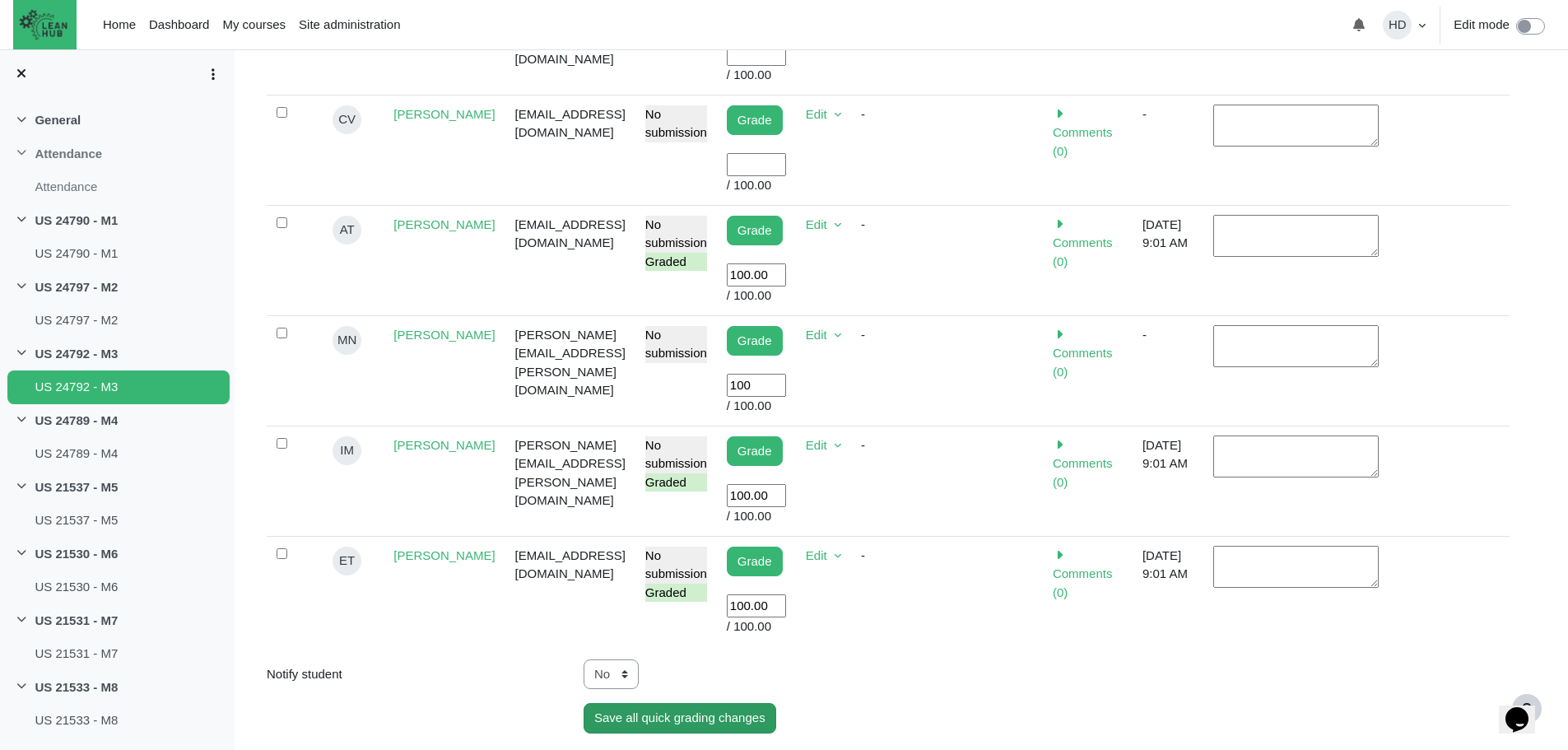
type input "100"
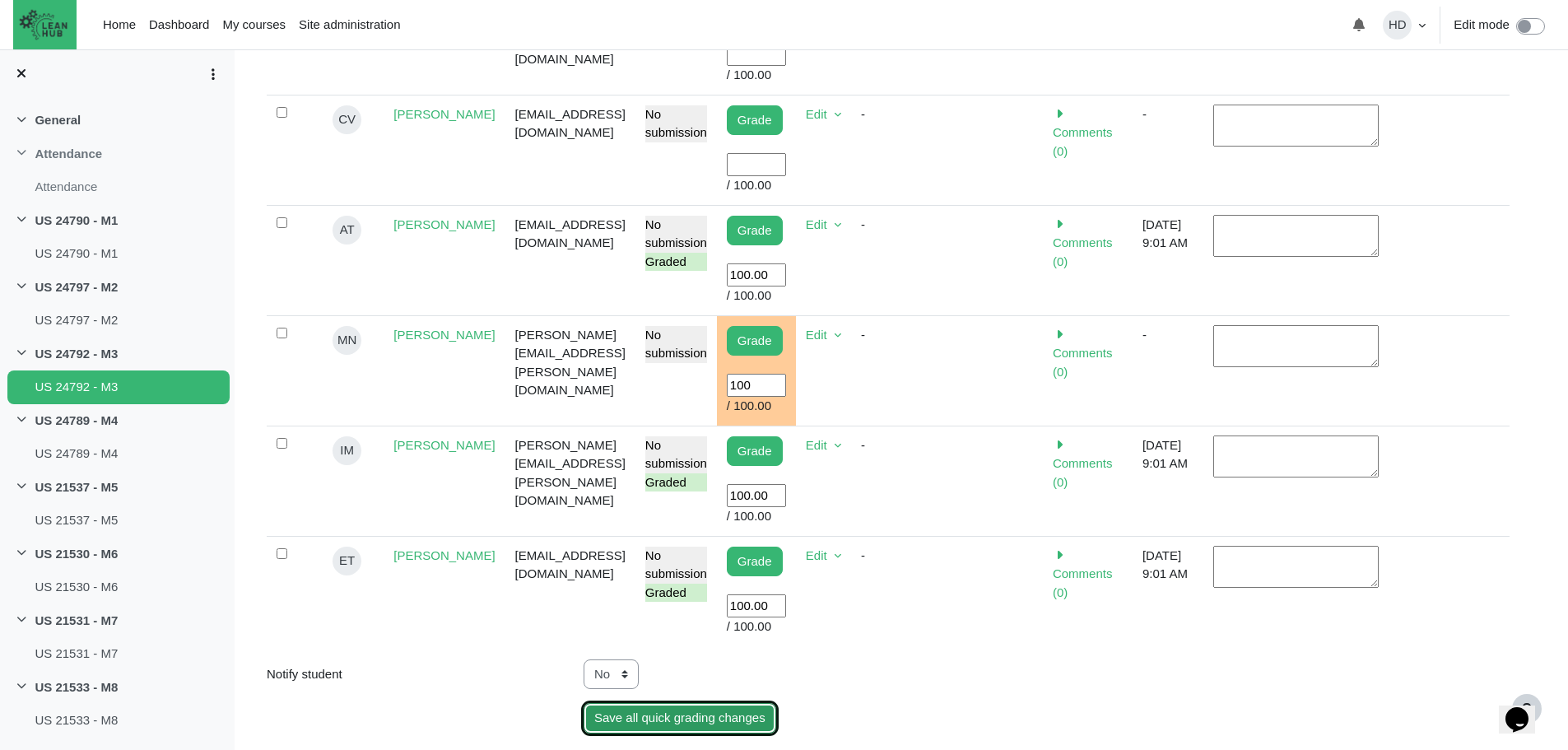
click at [681, 703] on input "Save all quick grading changes" at bounding box center [680, 718] width 193 height 31
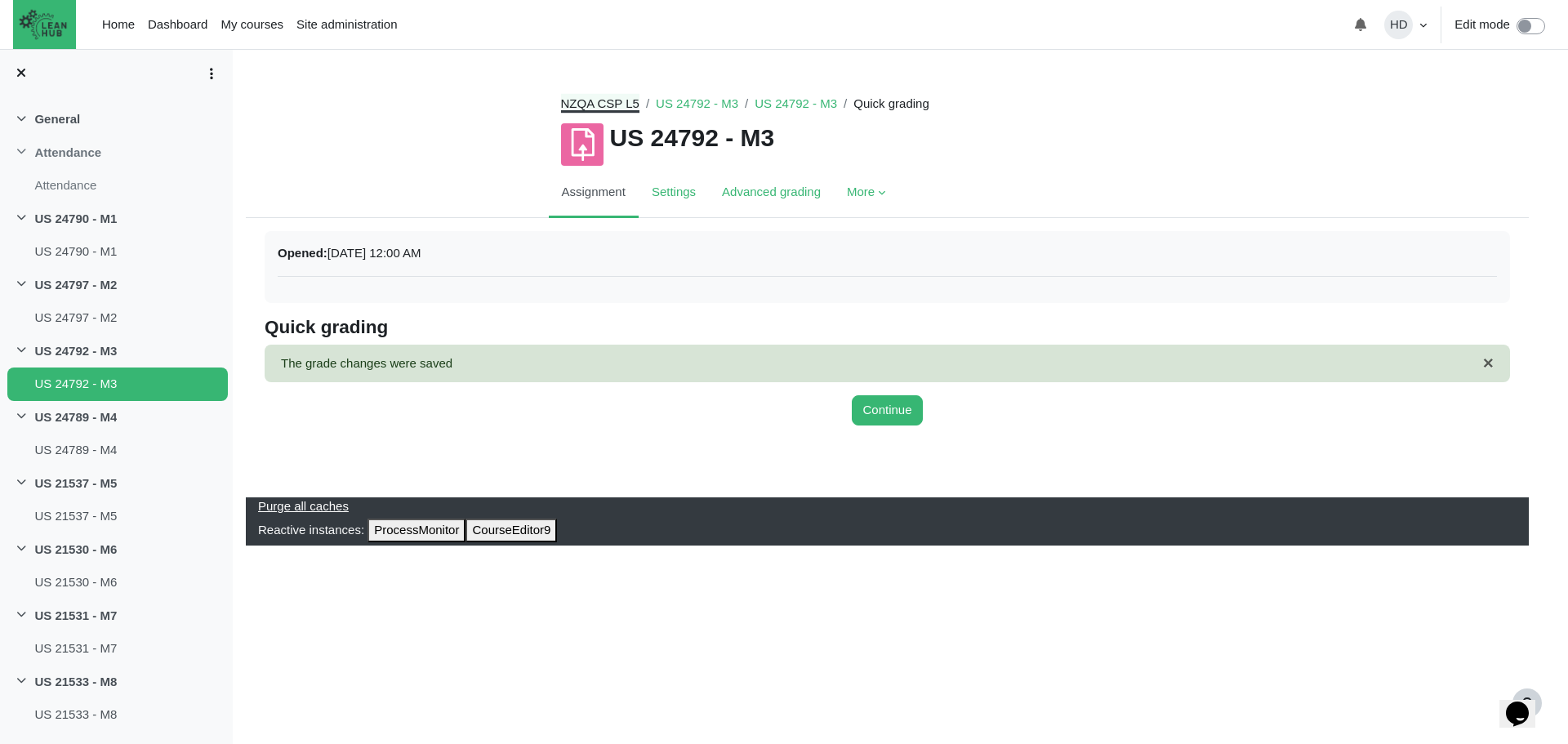
click at [621, 108] on link "NZQA CSP L5" at bounding box center [600, 103] width 78 height 14
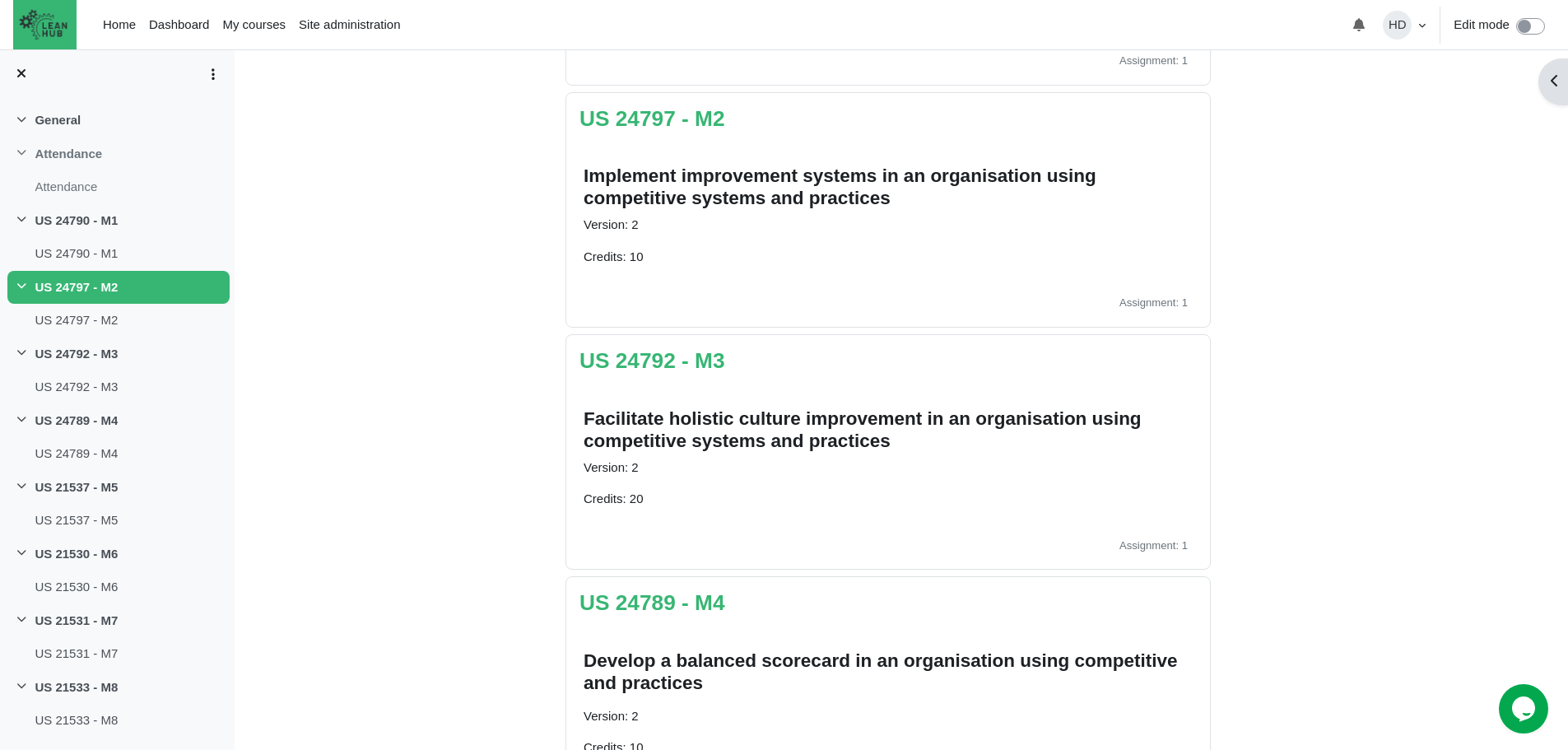
scroll to position [556, 0]
click at [665, 598] on link "US 24789 - M4" at bounding box center [653, 601] width 146 height 25
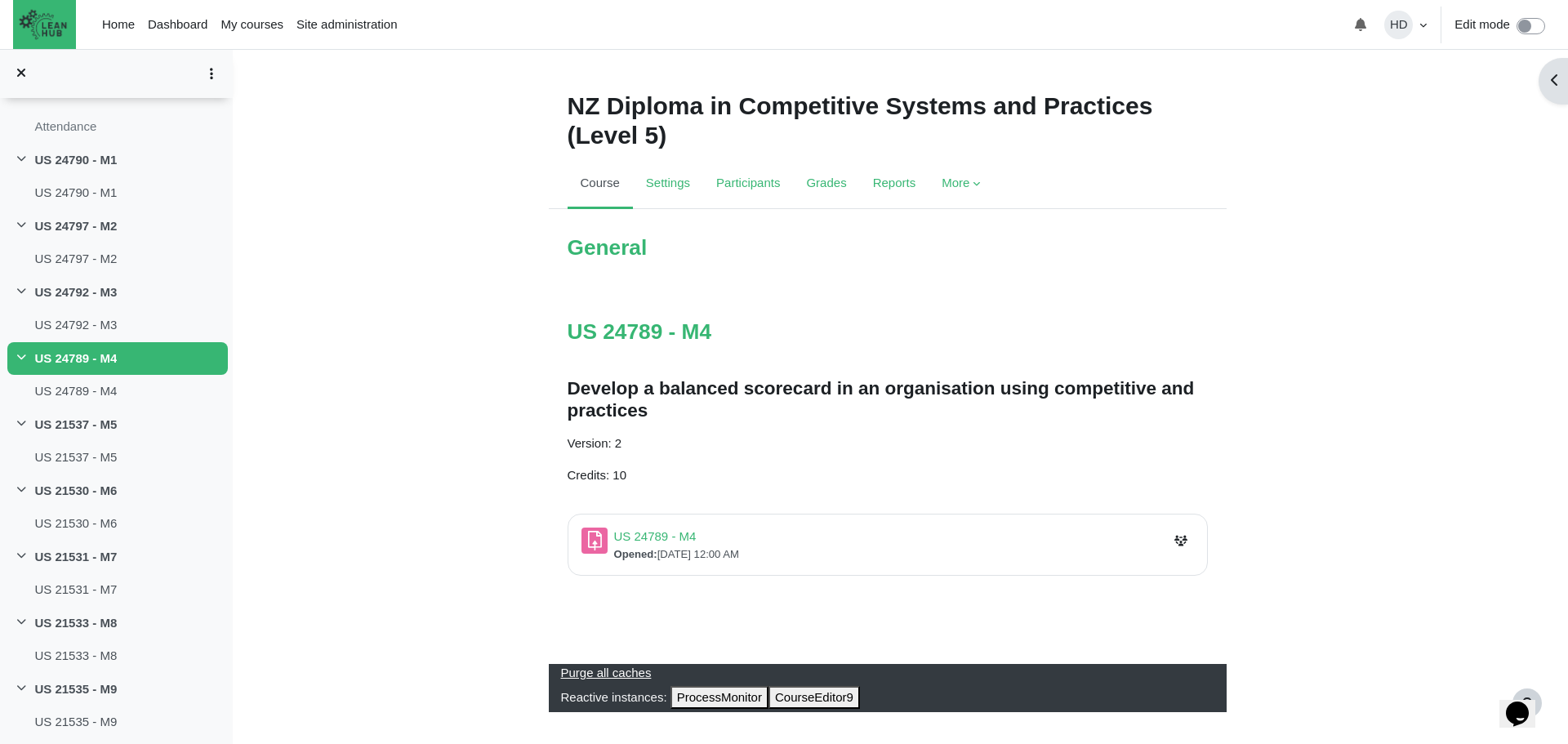
scroll to position [5, 0]
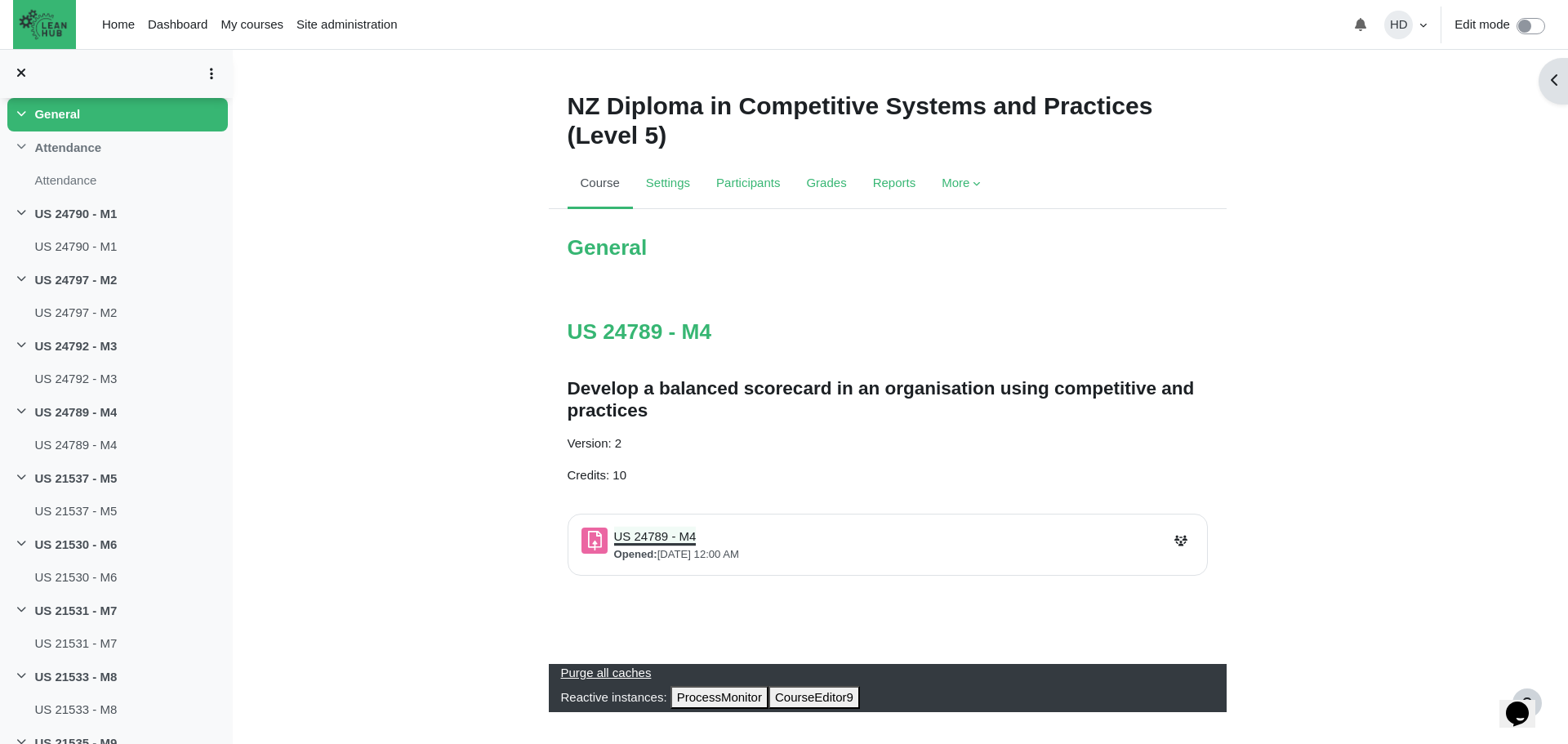
click at [667, 534] on link "US 24789 - M4 Assignment" at bounding box center [655, 536] width 82 height 14
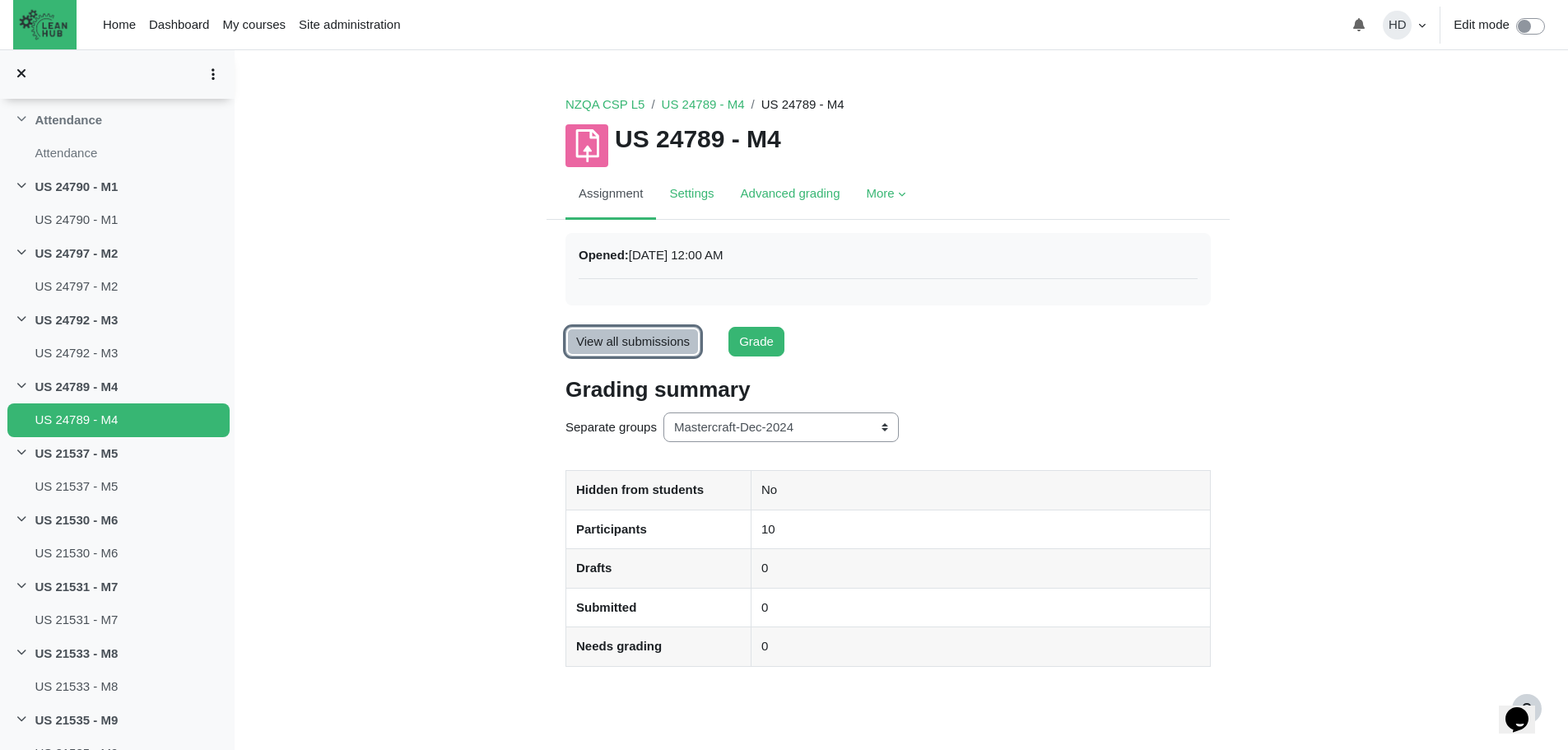
click at [641, 347] on link "View all submissions" at bounding box center [633, 342] width 135 height 31
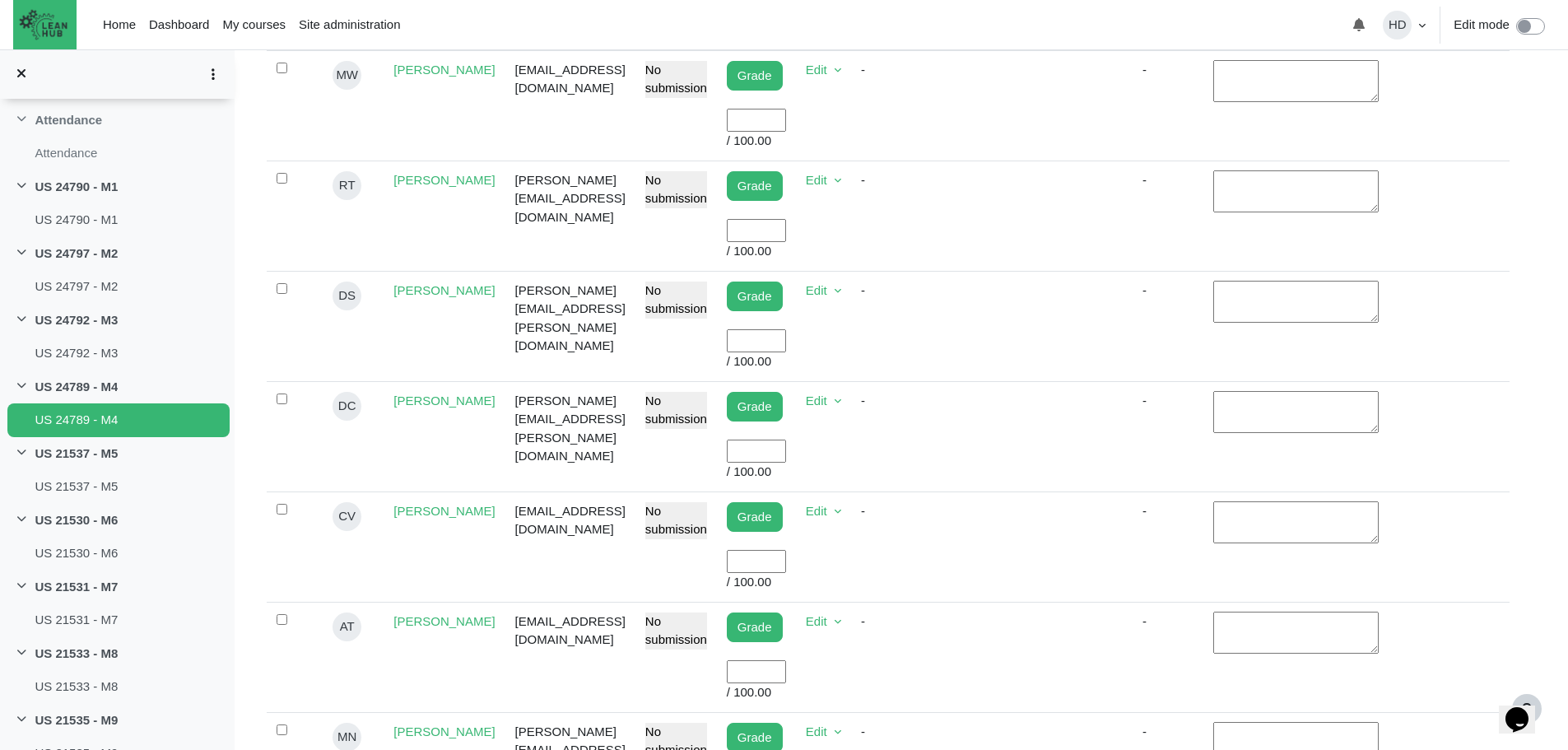
scroll to position [778, 0]
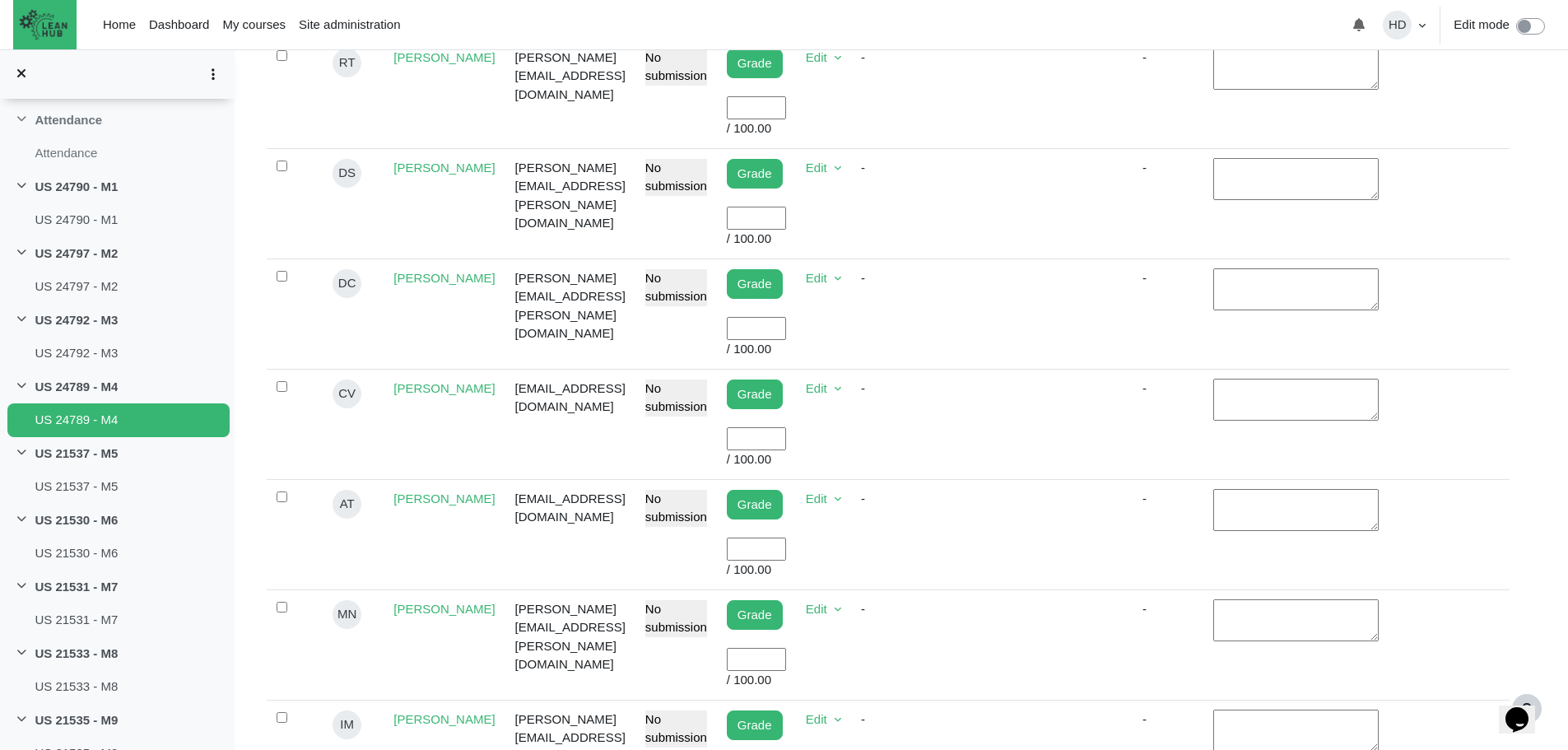
click at [786, 538] on input "User grade" at bounding box center [756, 550] width 59 height 24
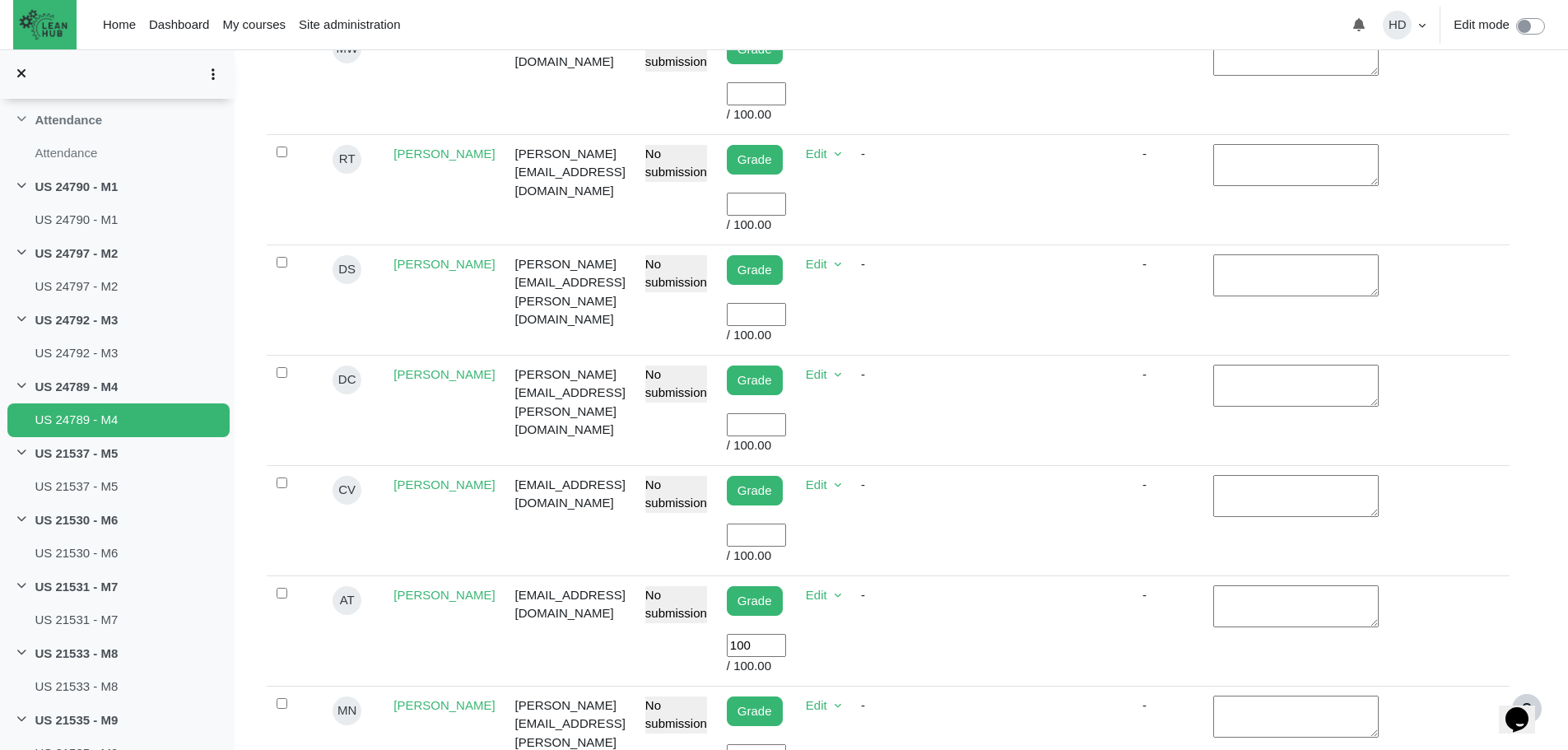
scroll to position [682, 0]
type input "100"
click at [786, 304] on input "User grade" at bounding box center [756, 316] width 59 height 24
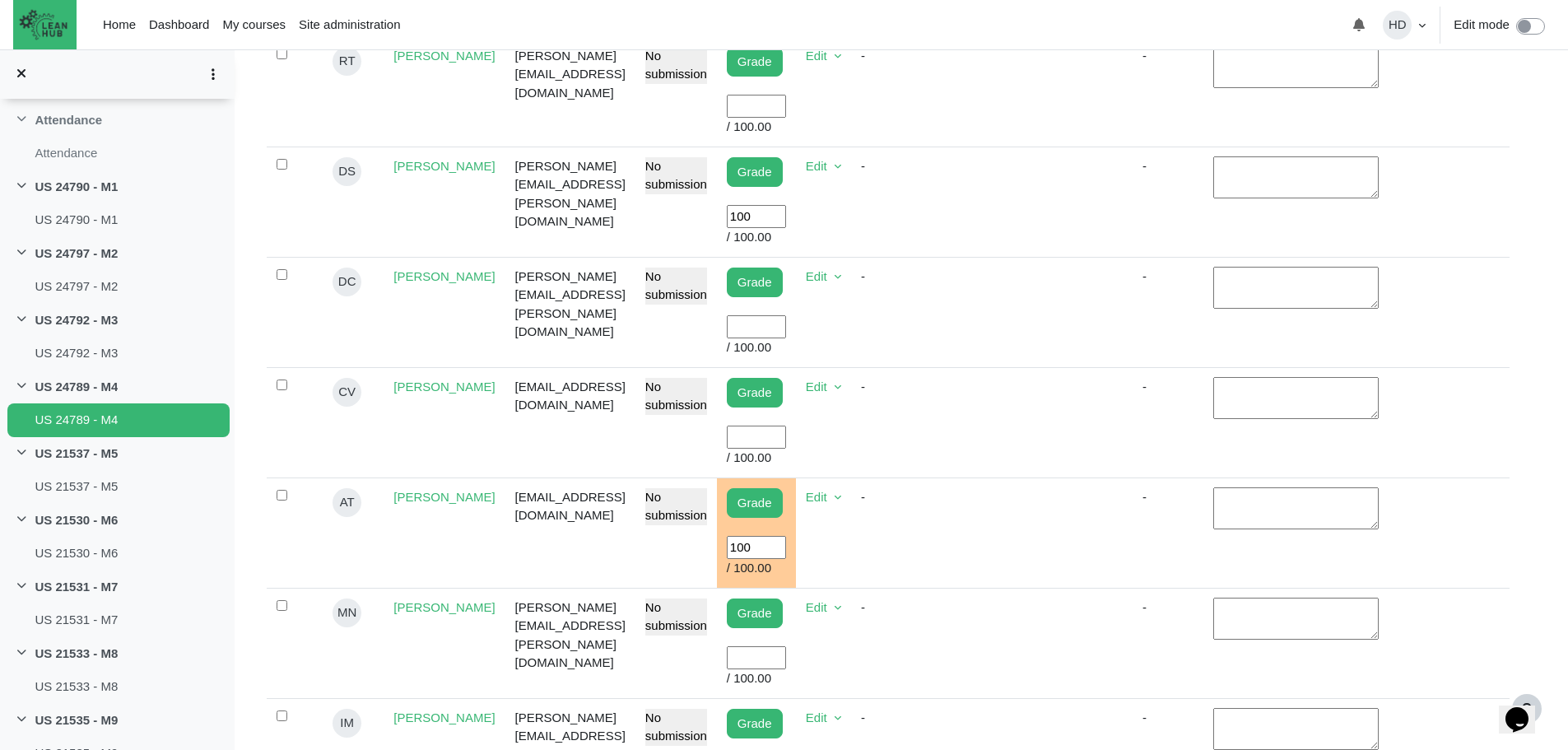
scroll to position [753, 0]
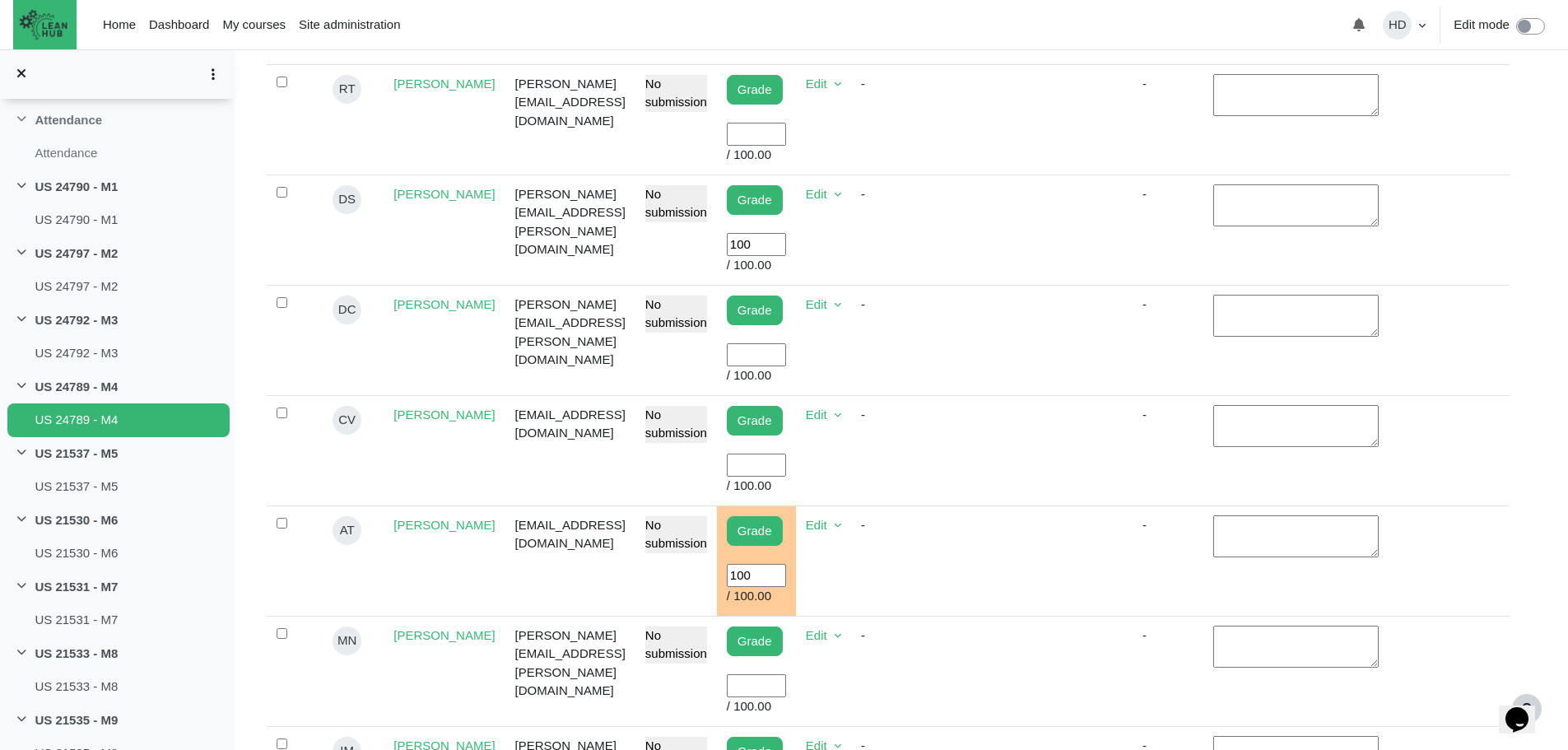
type input "100"
click at [786, 343] on input "User grade" at bounding box center [756, 355] width 59 height 24
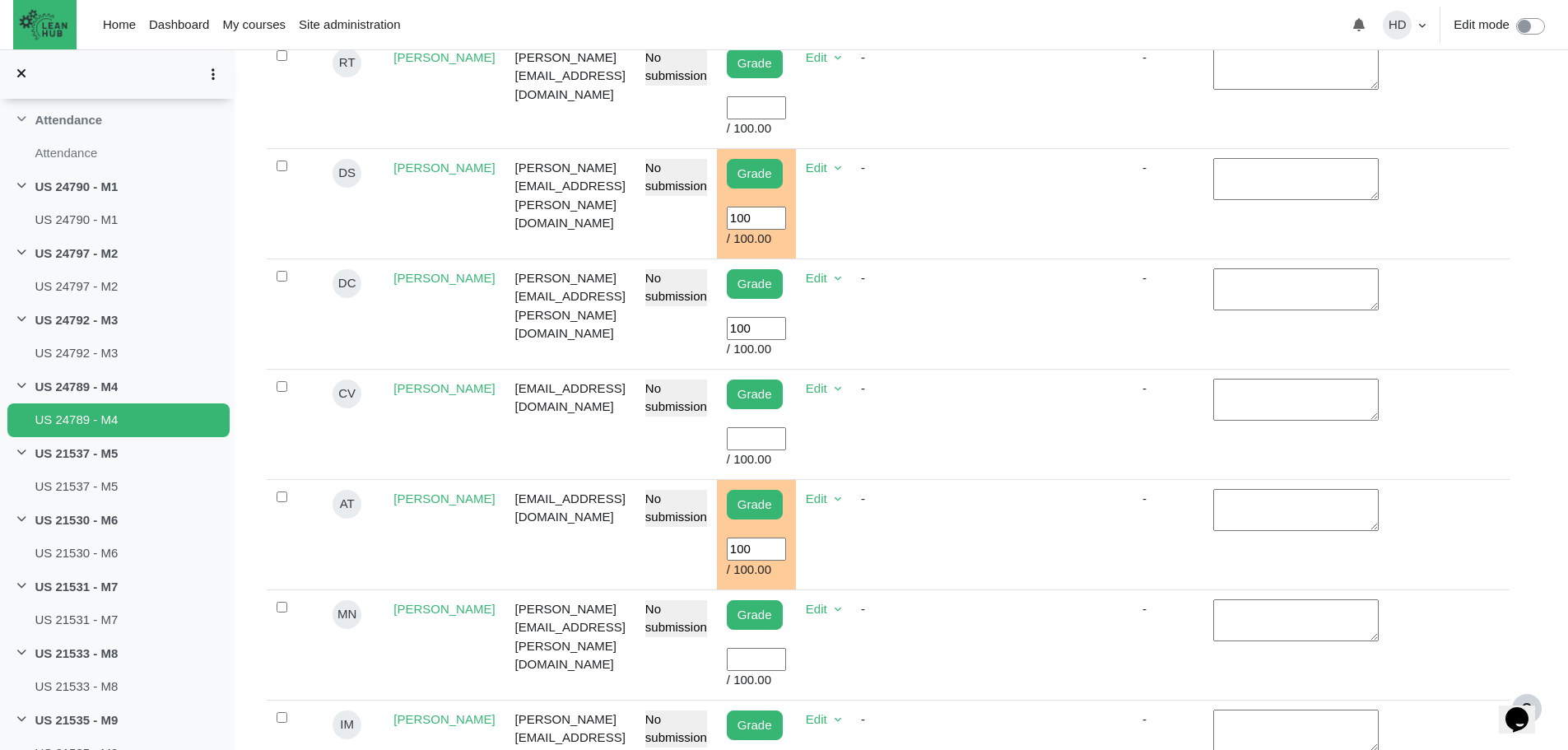
scroll to position [779, 0]
type input "100"
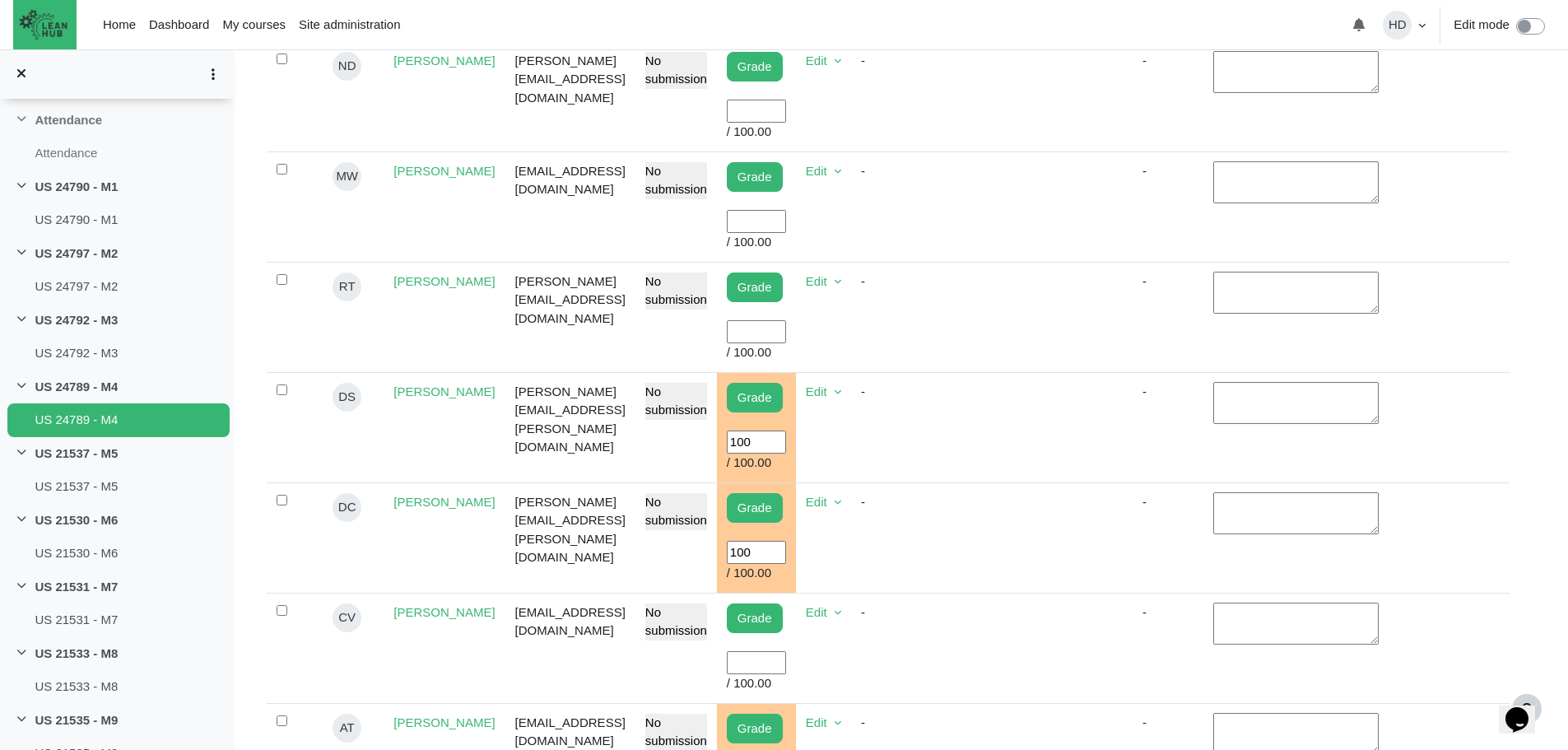
scroll to position [554, 0]
type input "100"
click at [786, 211] on input "User grade" at bounding box center [756, 223] width 59 height 24
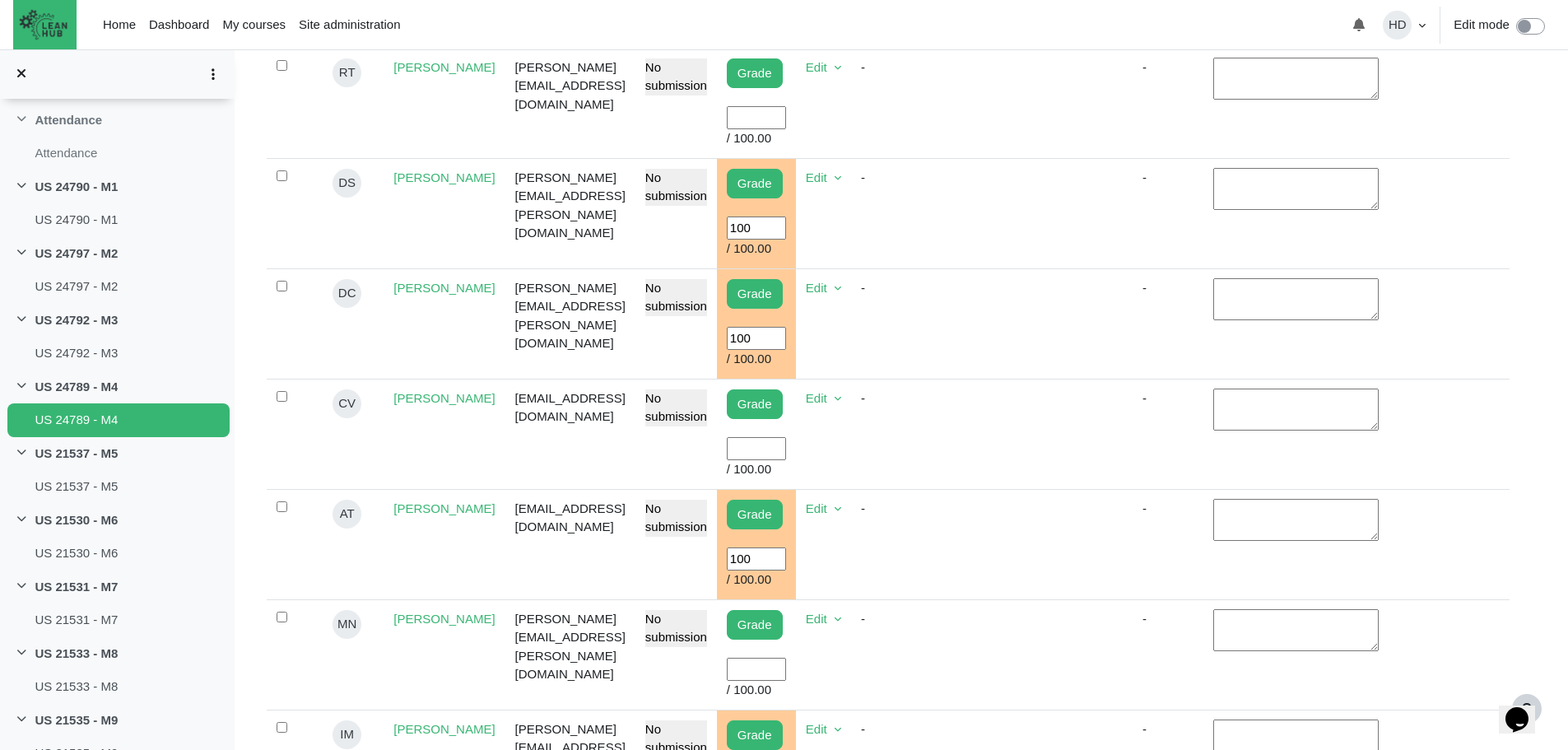
scroll to position [770, 0]
type input "100"
click at [786, 657] on input "User grade" at bounding box center [756, 669] width 59 height 24
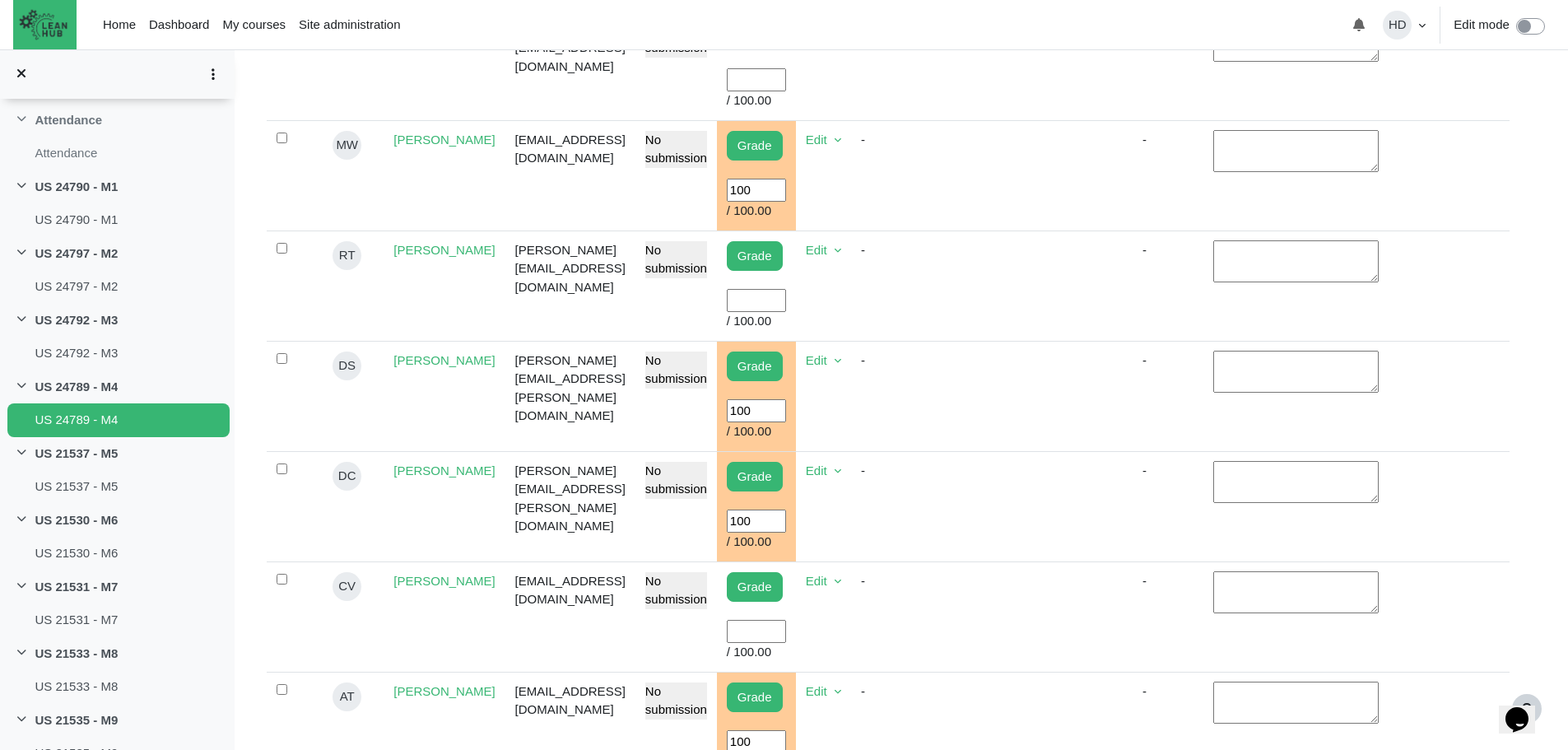
scroll to position [586, 0]
type input "100"
click at [786, 289] on input "User grade" at bounding box center [756, 301] width 59 height 24
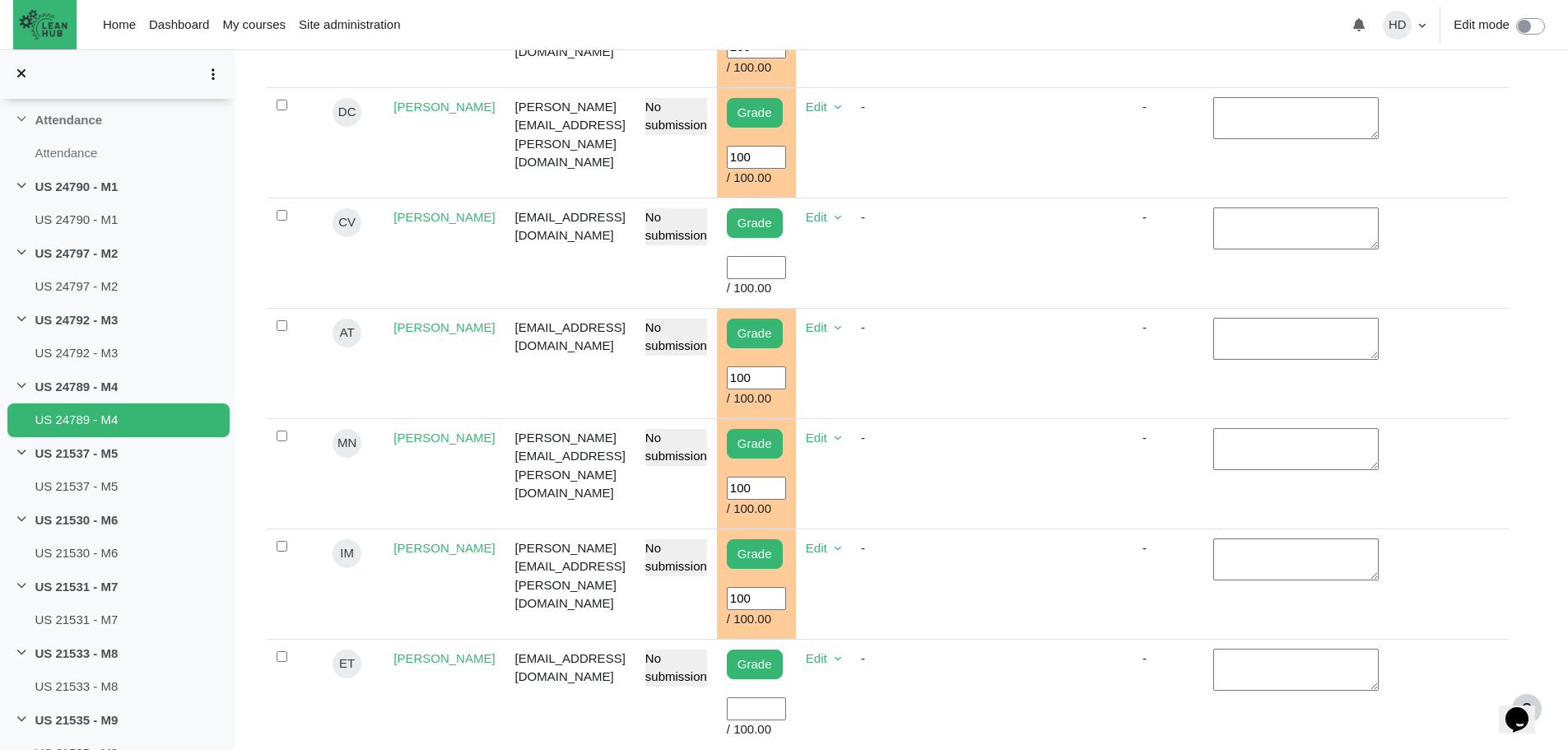
scroll to position [951, 0]
type input "100"
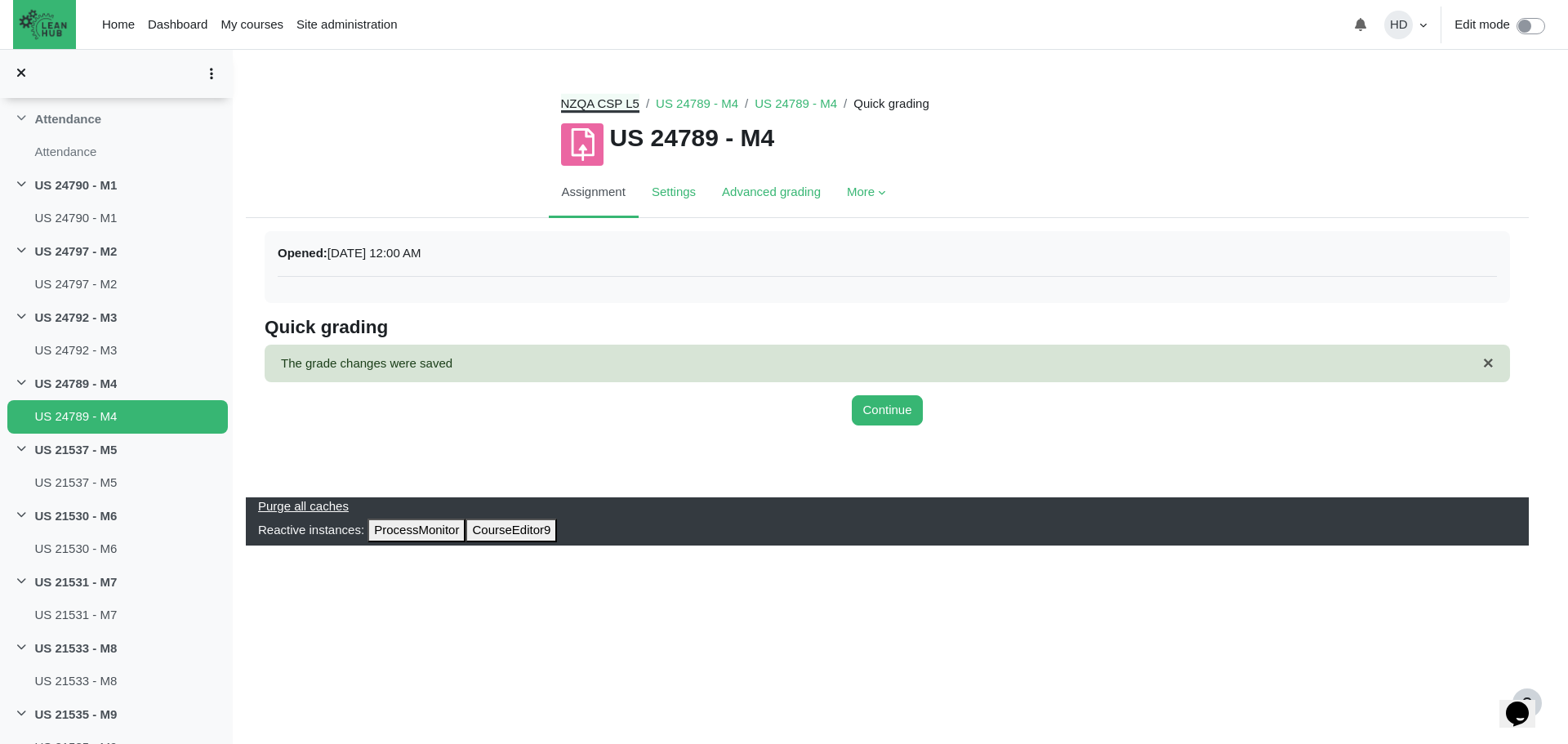
click at [587, 101] on link "NZQA CSP L5" at bounding box center [600, 103] width 78 height 14
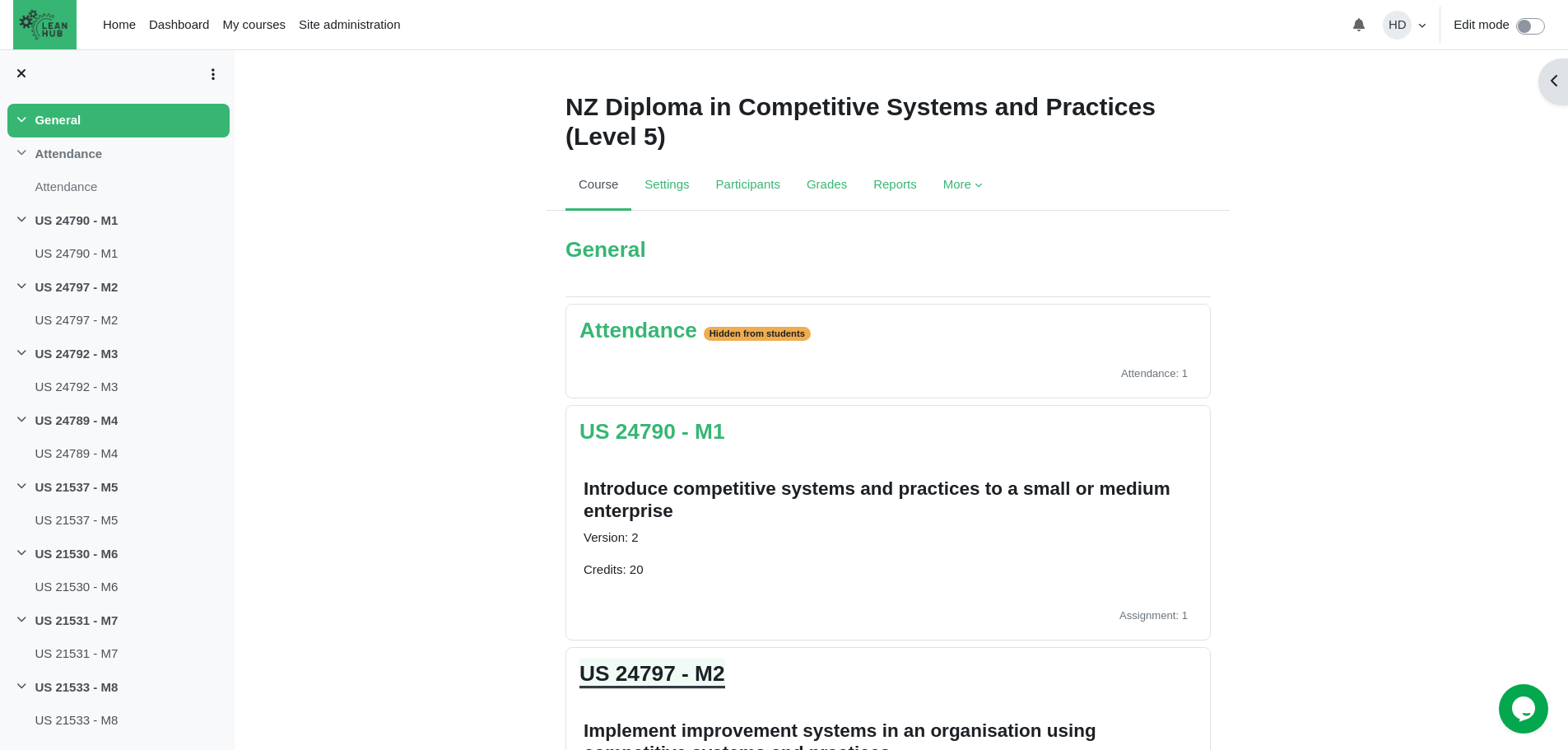
click at [653, 686] on link "US 24797 - M2" at bounding box center [653, 673] width 146 height 25
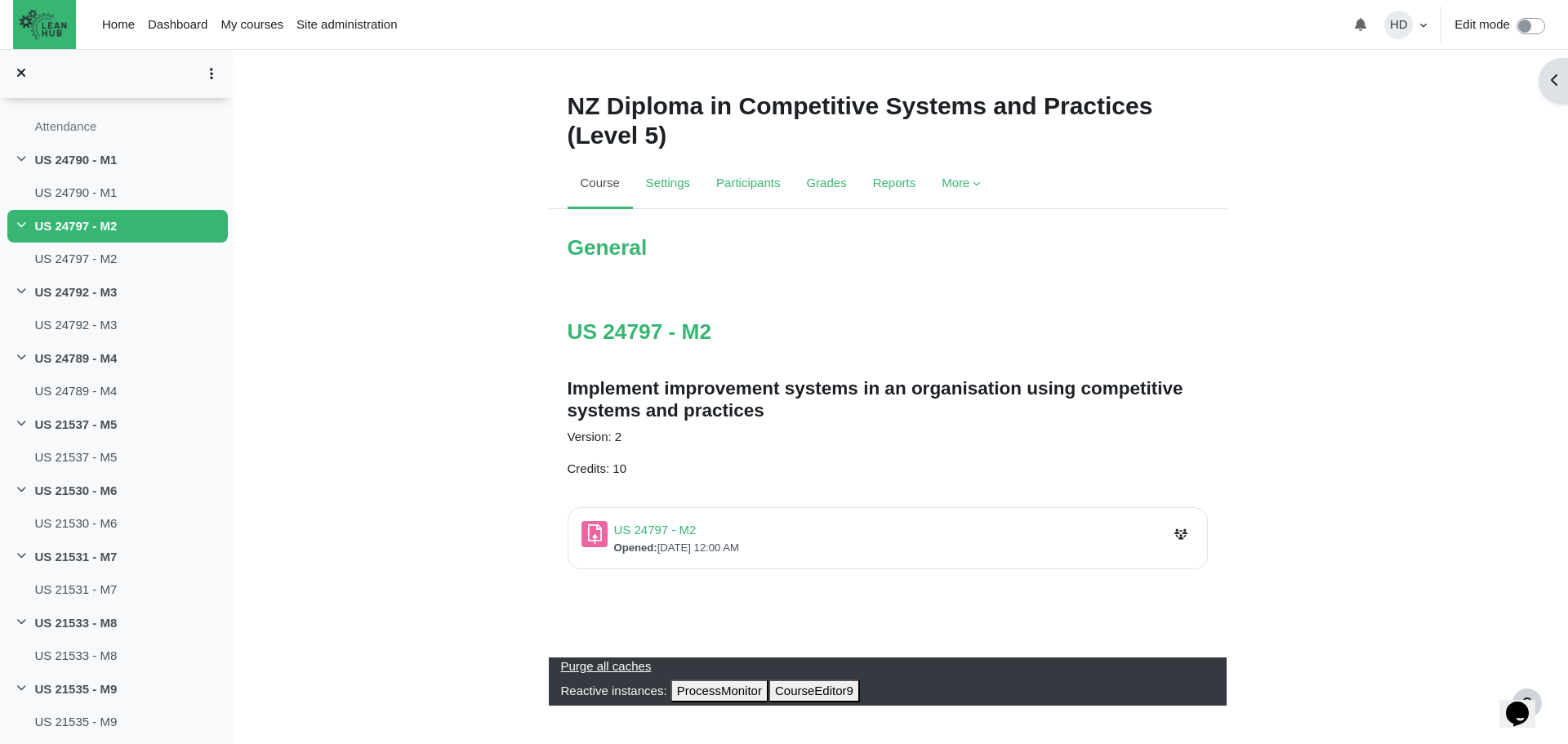
scroll to position [5, 0]
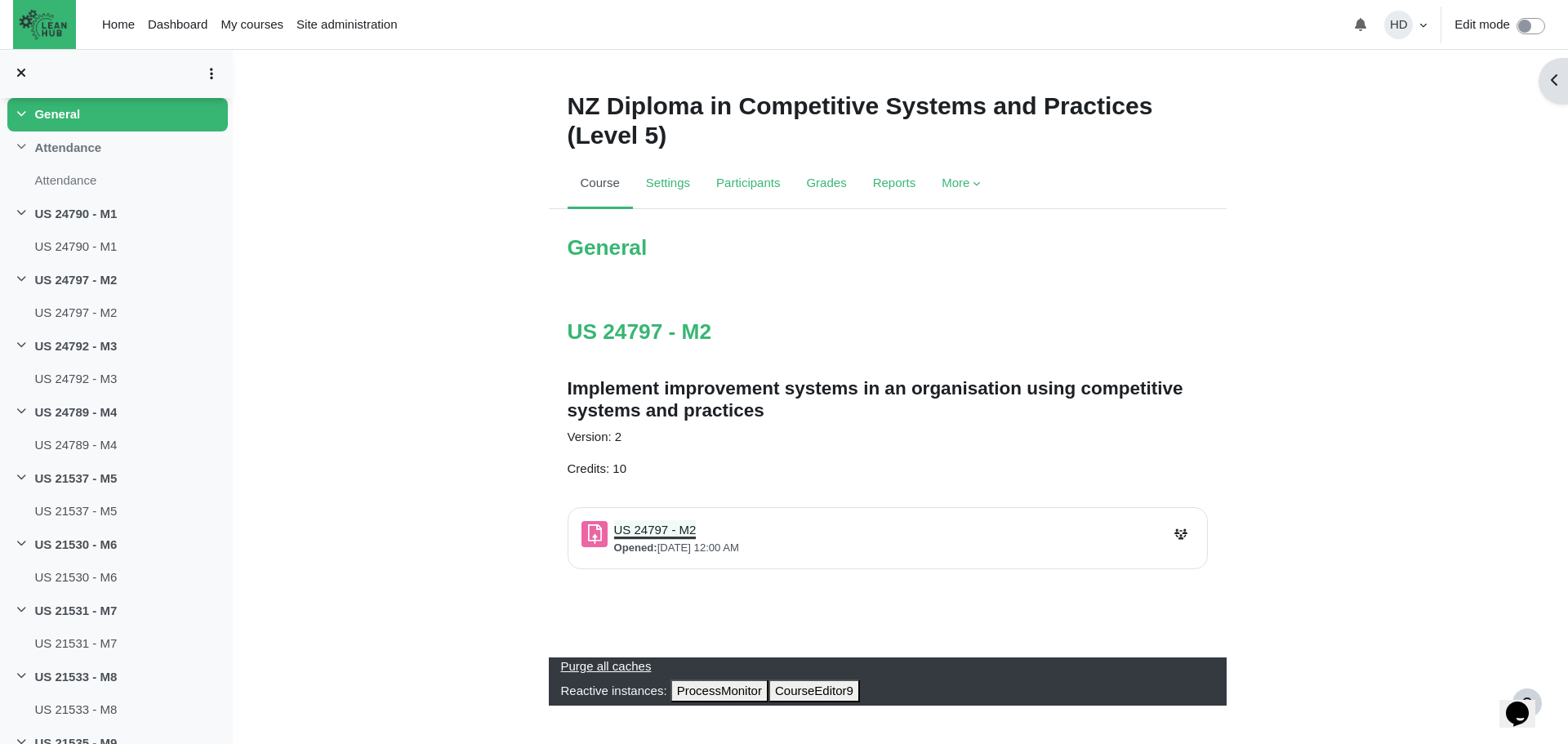
click at [679, 528] on link "US 24797 - M2 Assignment" at bounding box center [655, 529] width 82 height 14
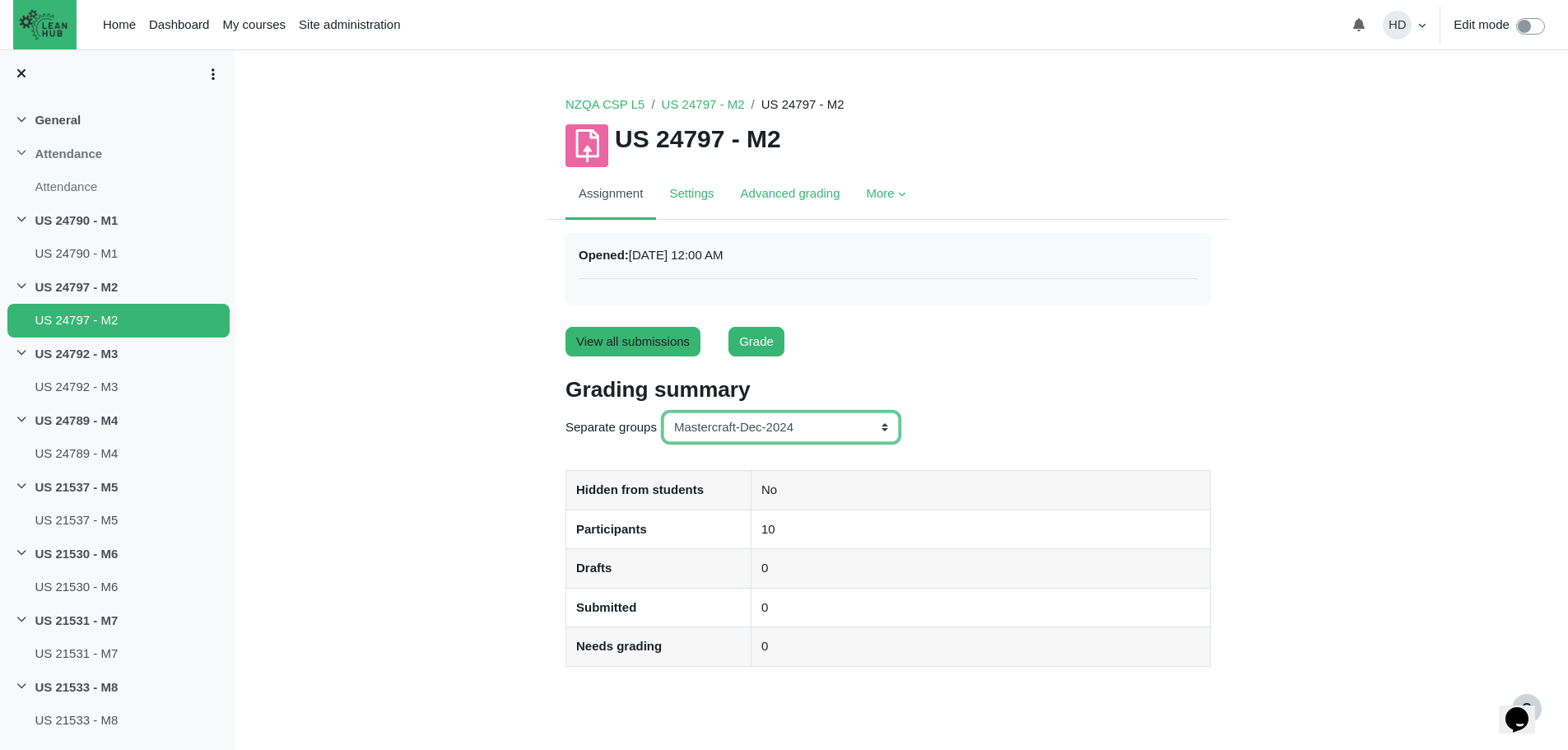
click at [889, 425] on select "All participants ANZ Pharma-Jan-2025 CapitalPrecut-Nov-2023 Chantal-June-2024 C…" at bounding box center [781, 428] width 235 height 31
select select "165"
click at [664, 413] on select "All participants ANZ Pharma-Jan-2025 CapitalPrecut-Nov-2023 Chantal-June-2024 C…" at bounding box center [781, 428] width 235 height 31
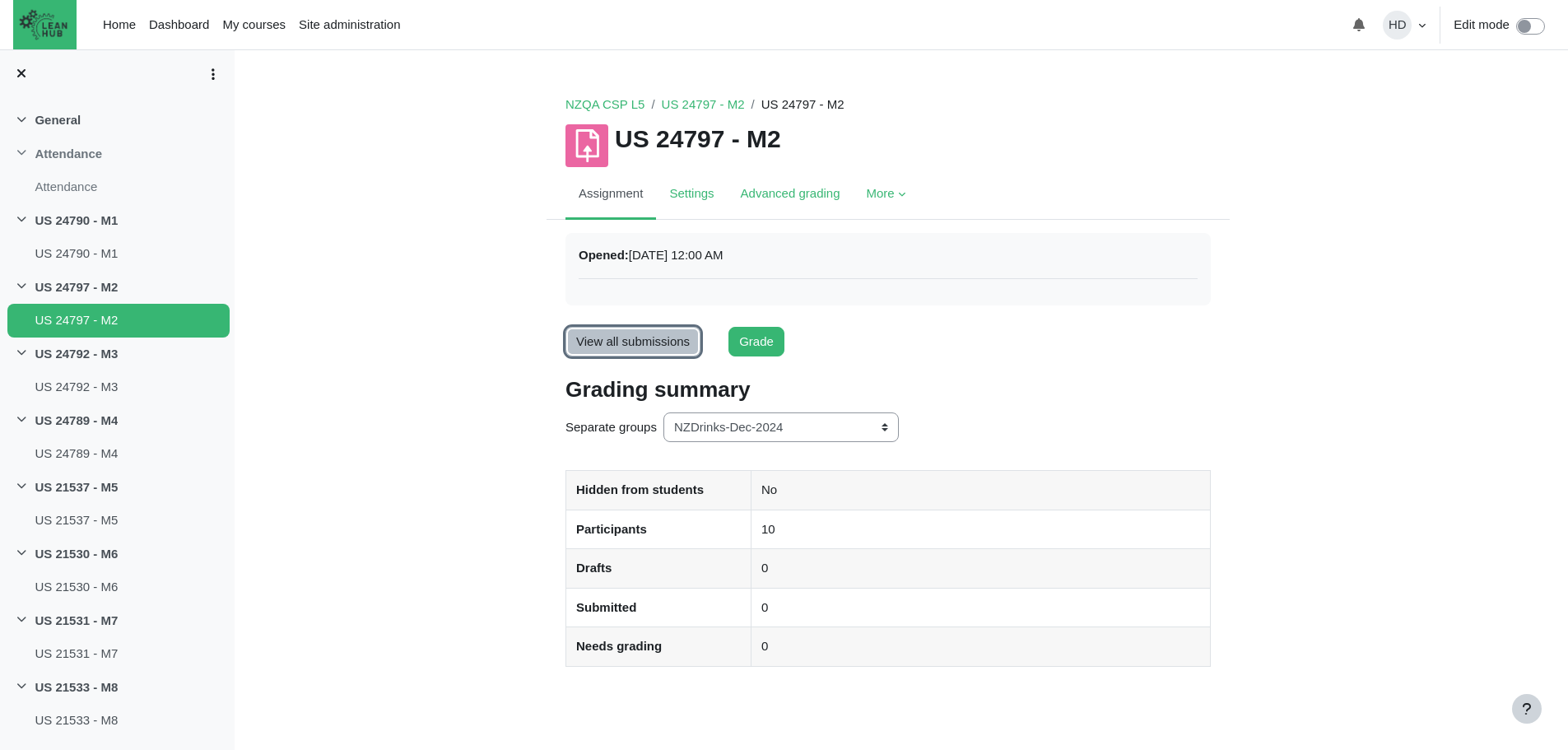
click at [671, 345] on link "View all submissions" at bounding box center [633, 342] width 135 height 31
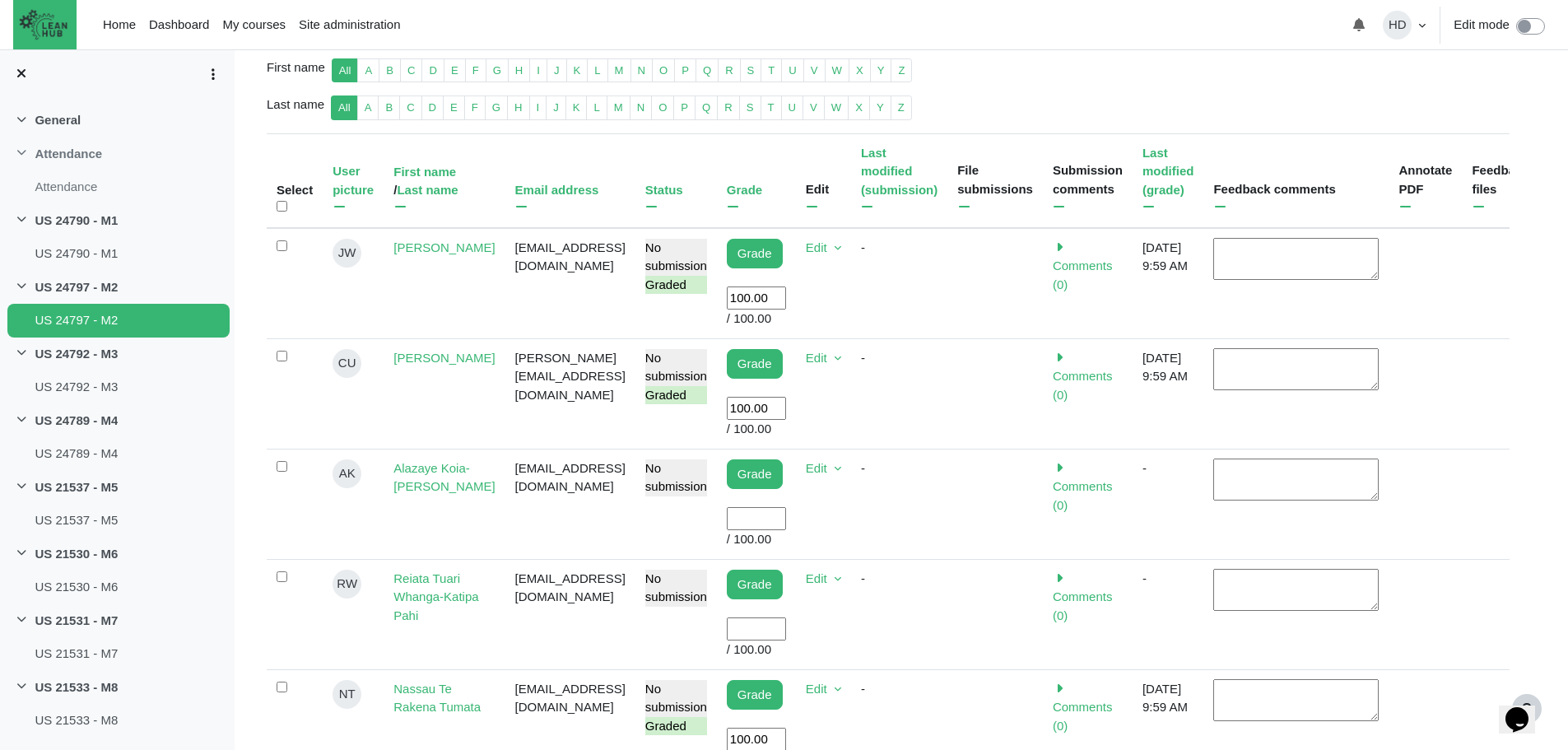
scroll to position [369, 0]
click at [730, 506] on input "User grade" at bounding box center [756, 518] width 59 height 24
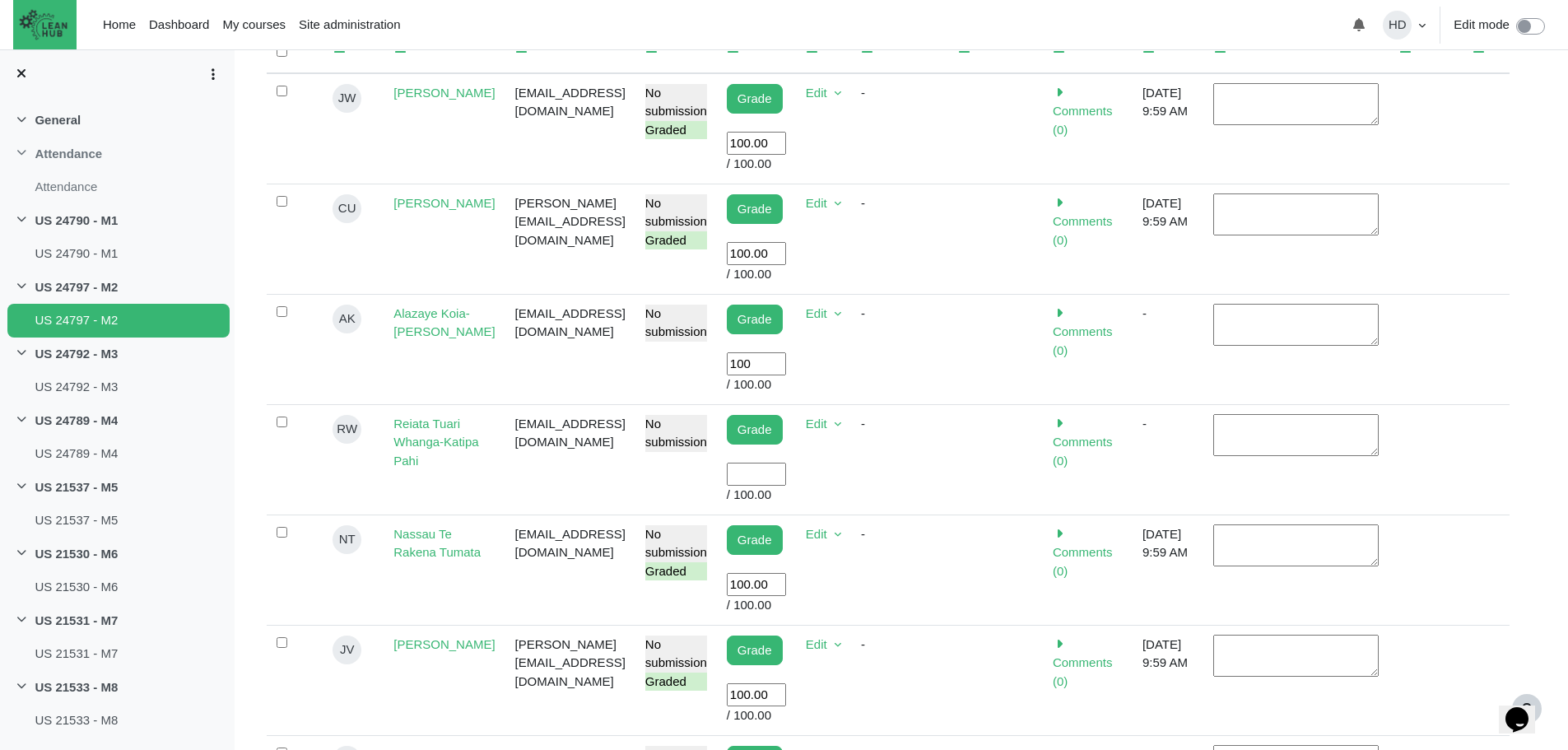
scroll to position [523, 0]
type input "100"
click at [740, 461] on input "User grade" at bounding box center [756, 473] width 59 height 24
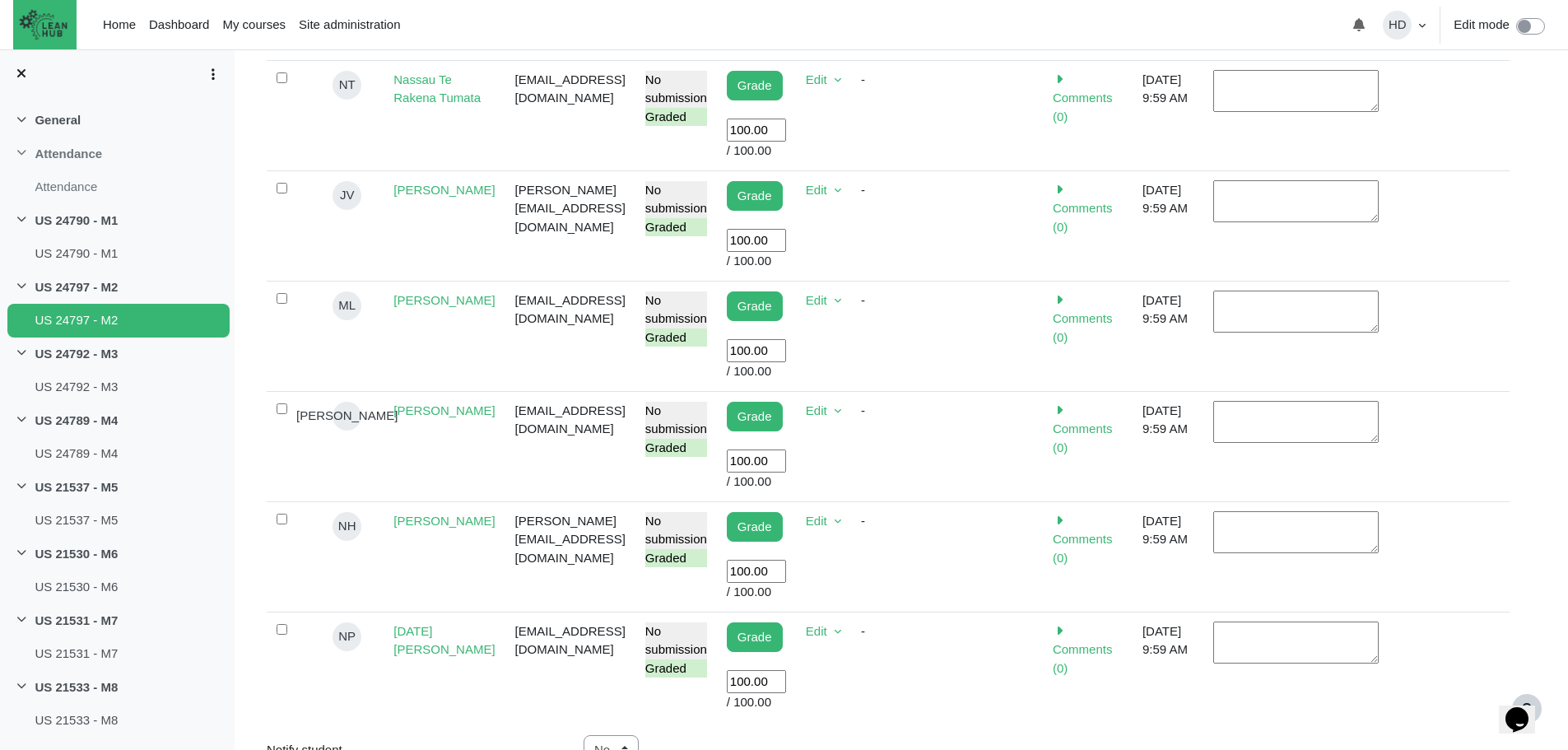
scroll to position [979, 0]
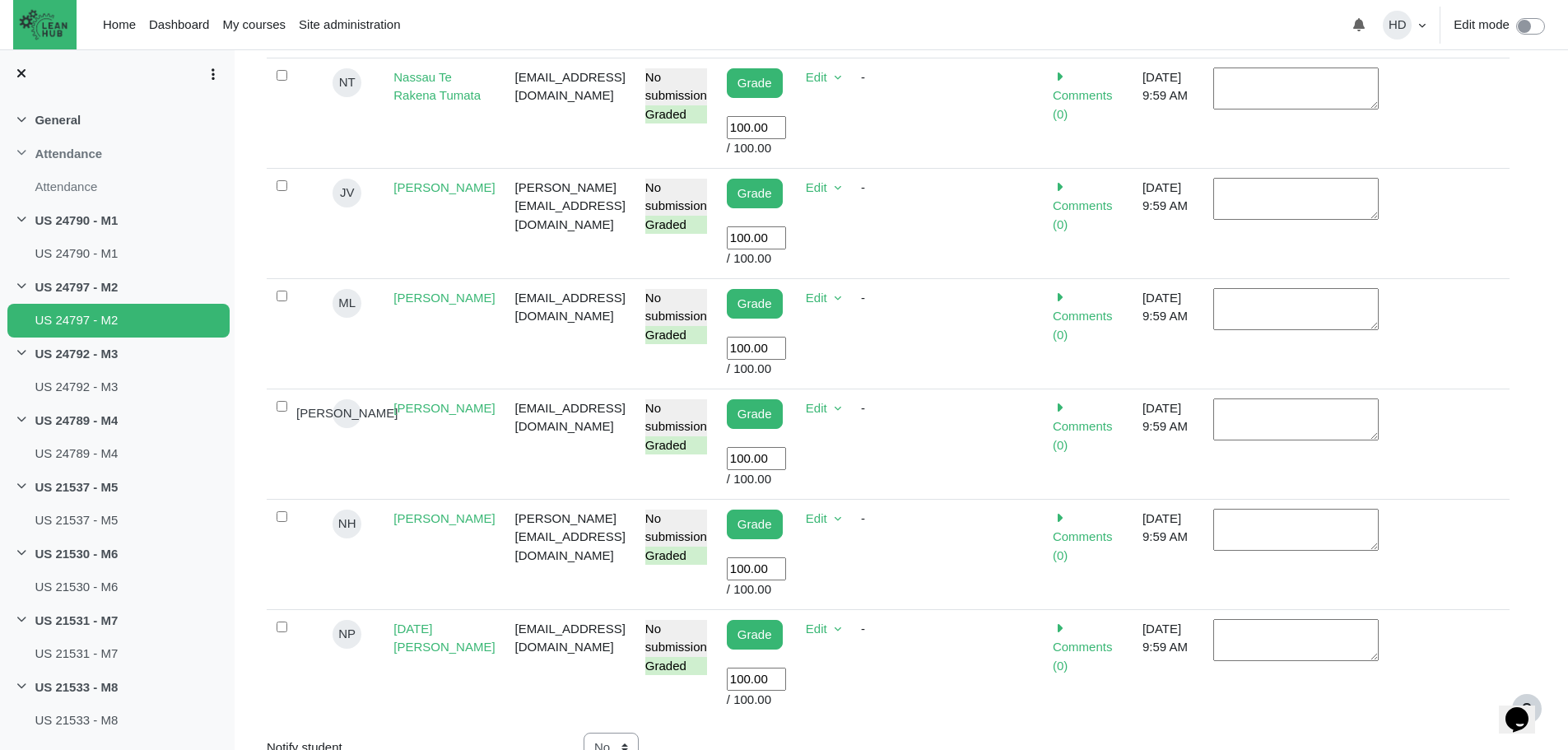
type input "100"
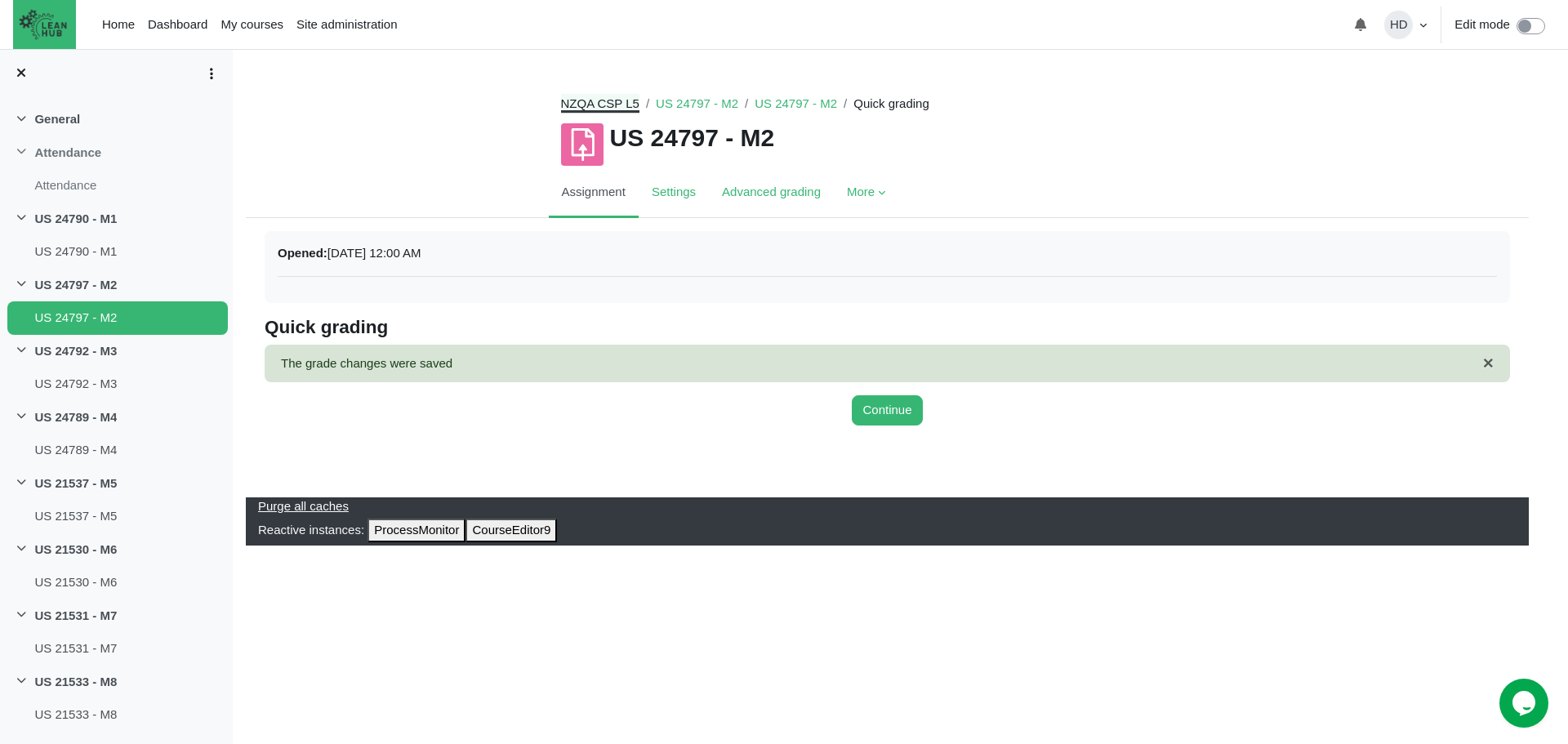
click at [617, 99] on link "NZQA CSP L5" at bounding box center [600, 103] width 78 height 14
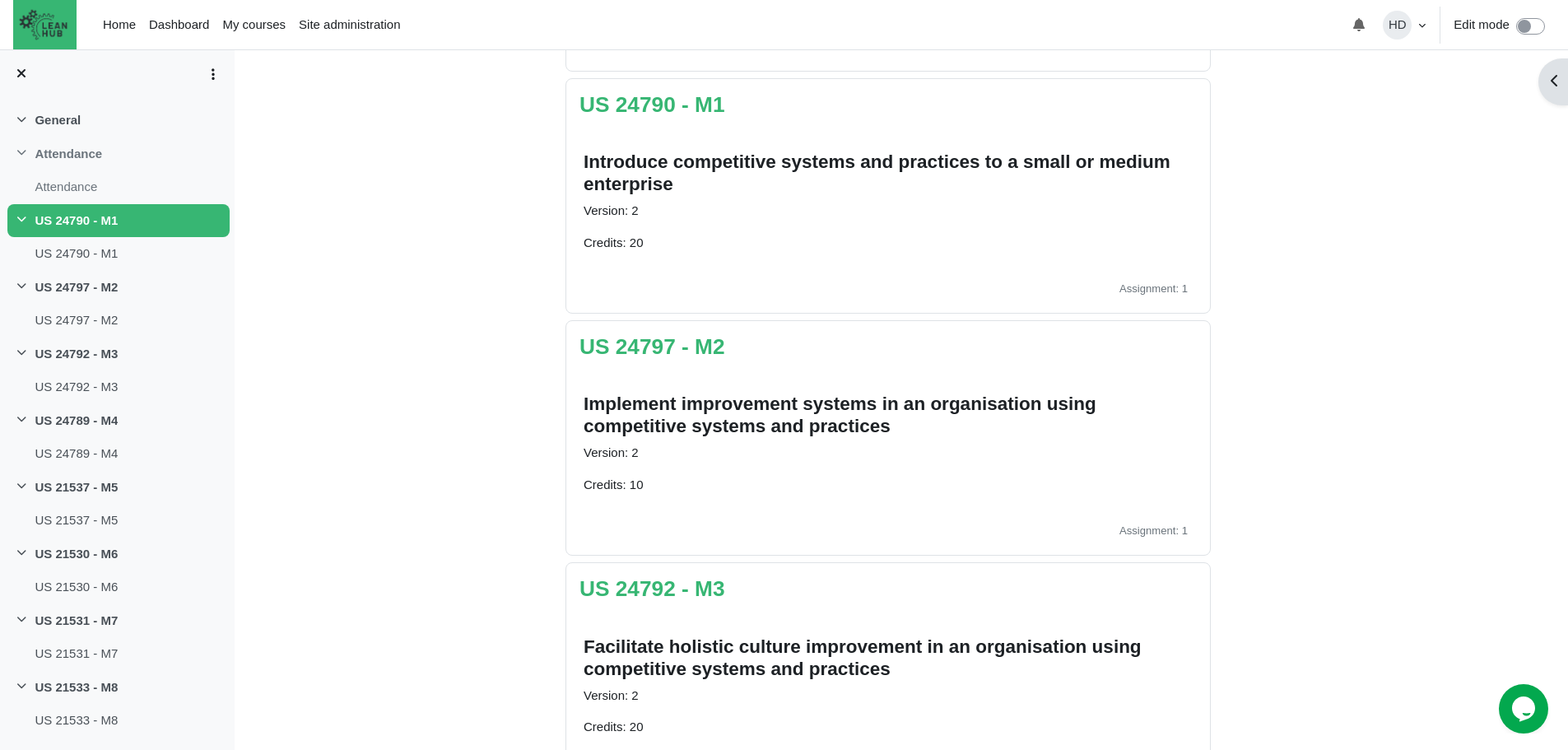
scroll to position [330, 0]
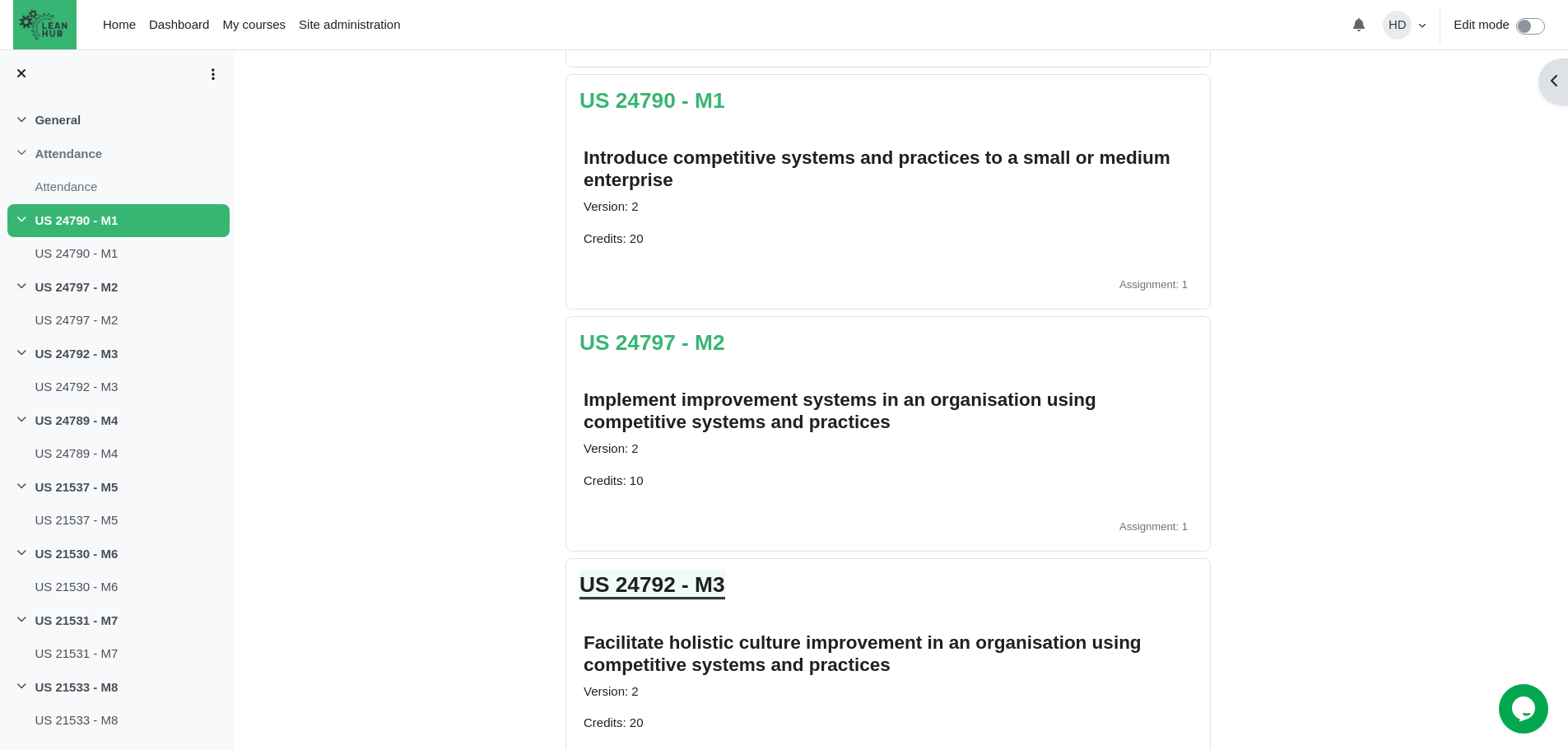
click at [660, 589] on link "US 24792 - M3" at bounding box center [653, 584] width 146 height 25
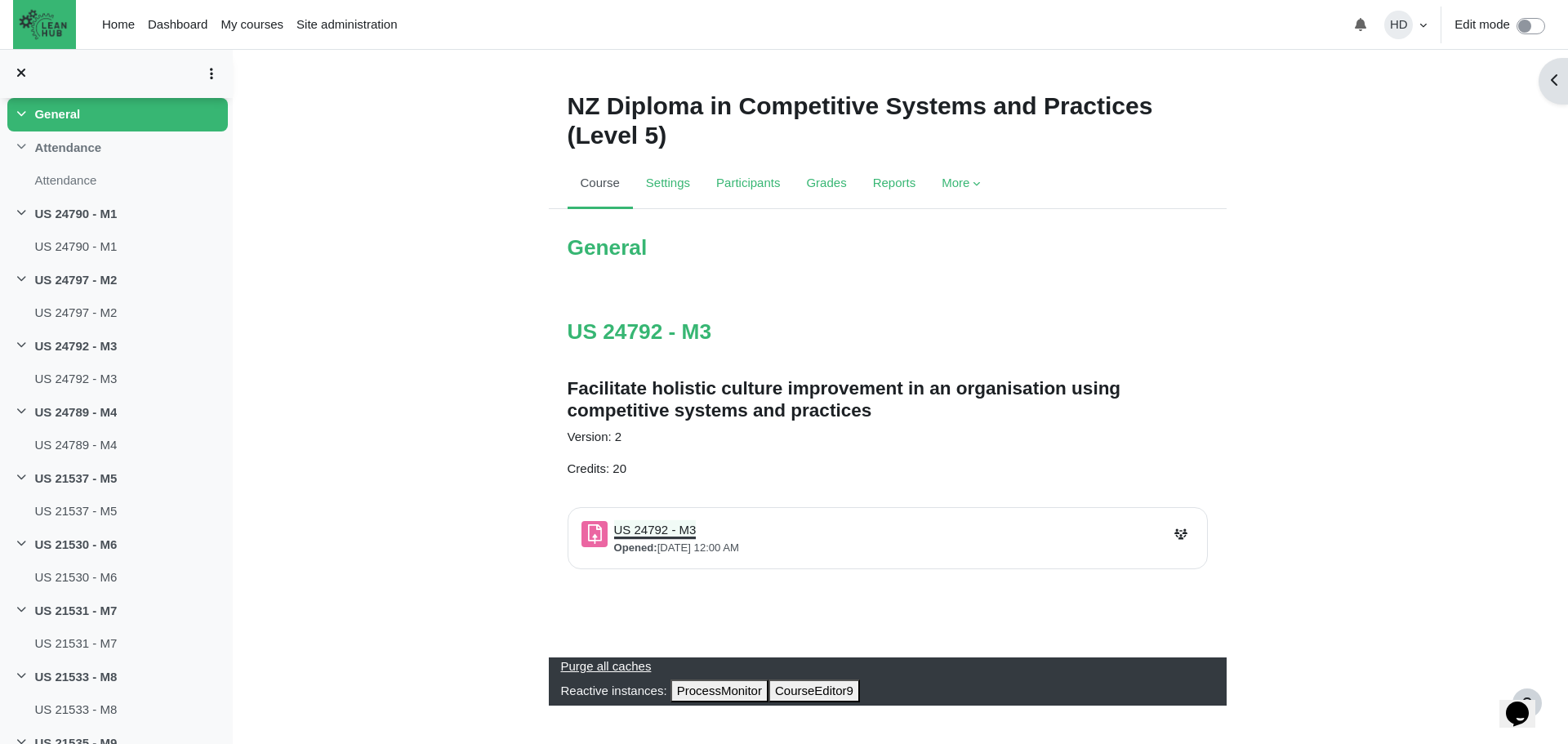
click at [645, 522] on link "US 24792 - M3 Assignment" at bounding box center [655, 529] width 82 height 14
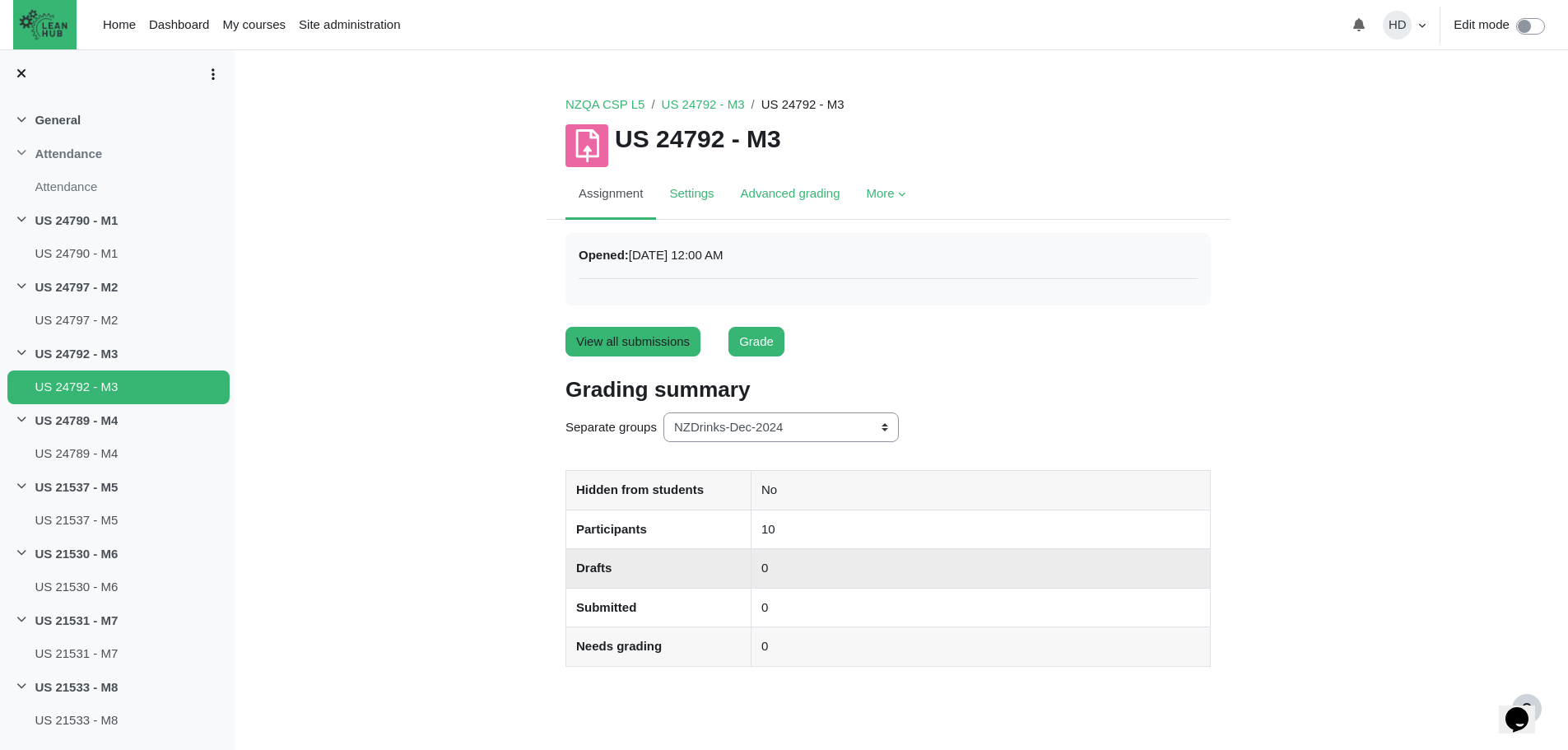
scroll to position [82, 0]
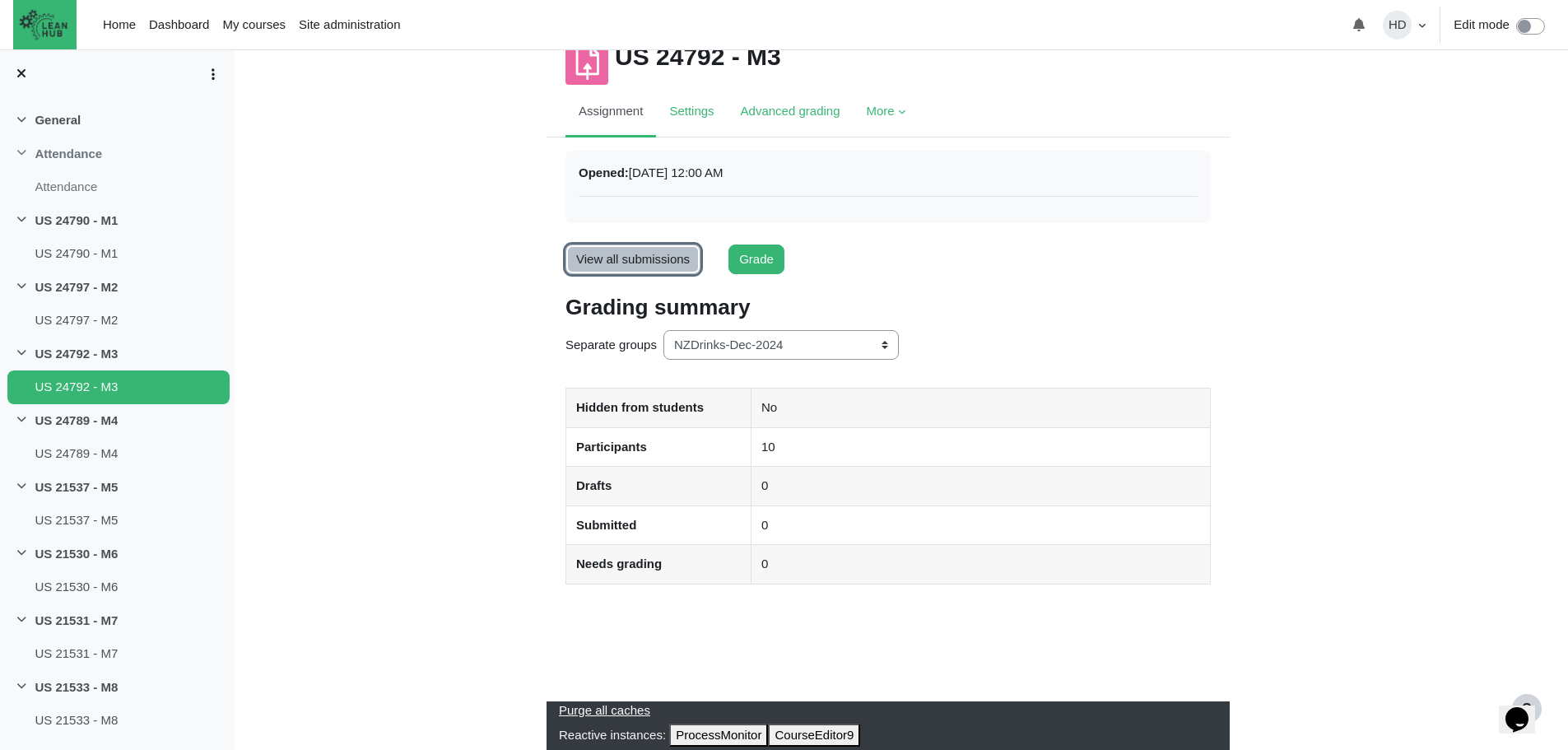
click at [625, 259] on link "View all submissions" at bounding box center [633, 260] width 135 height 31
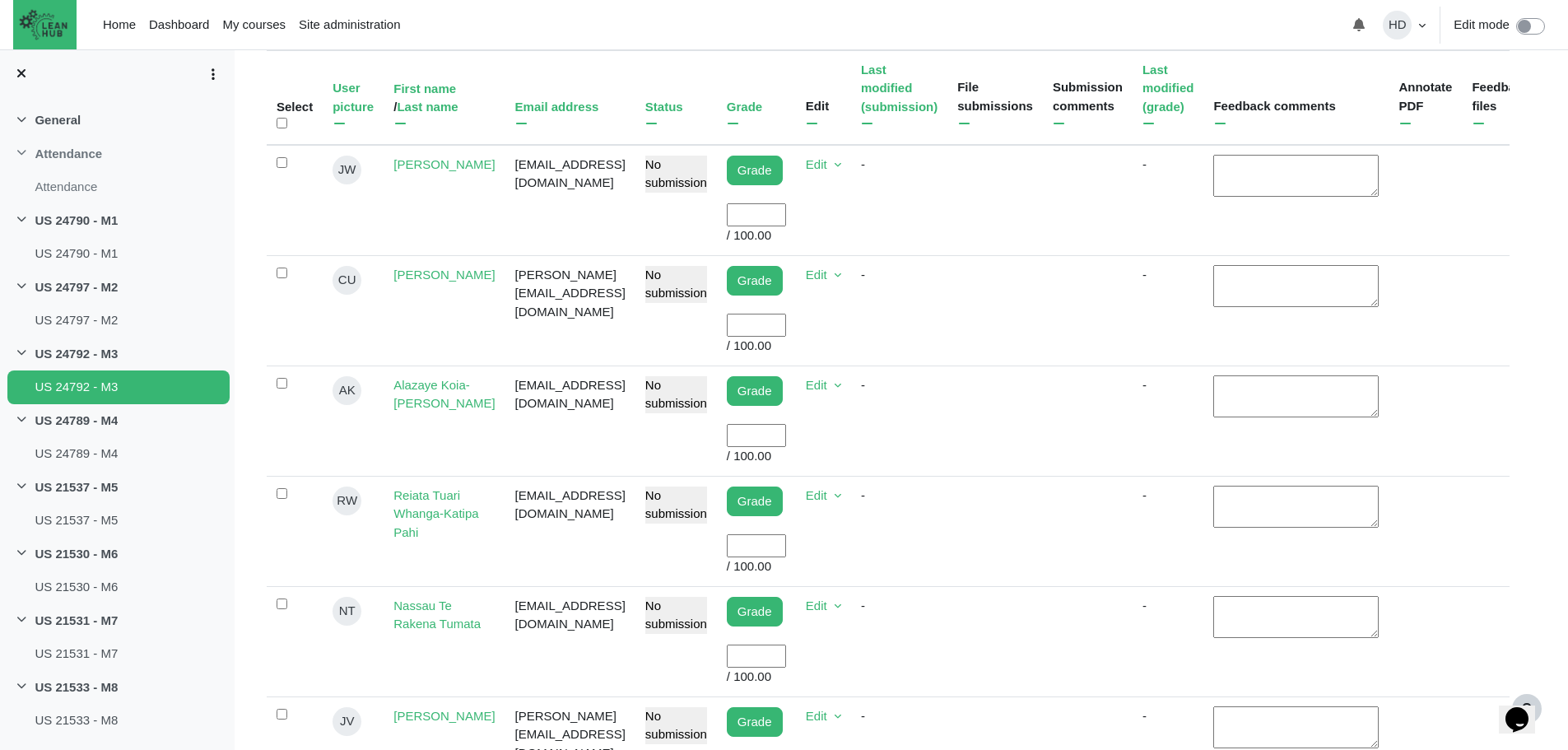
scroll to position [450, 0]
click at [747, 314] on input "User grade" at bounding box center [756, 326] width 59 height 24
type input "100"
click at [738, 214] on input "User grade" at bounding box center [756, 216] width 59 height 24
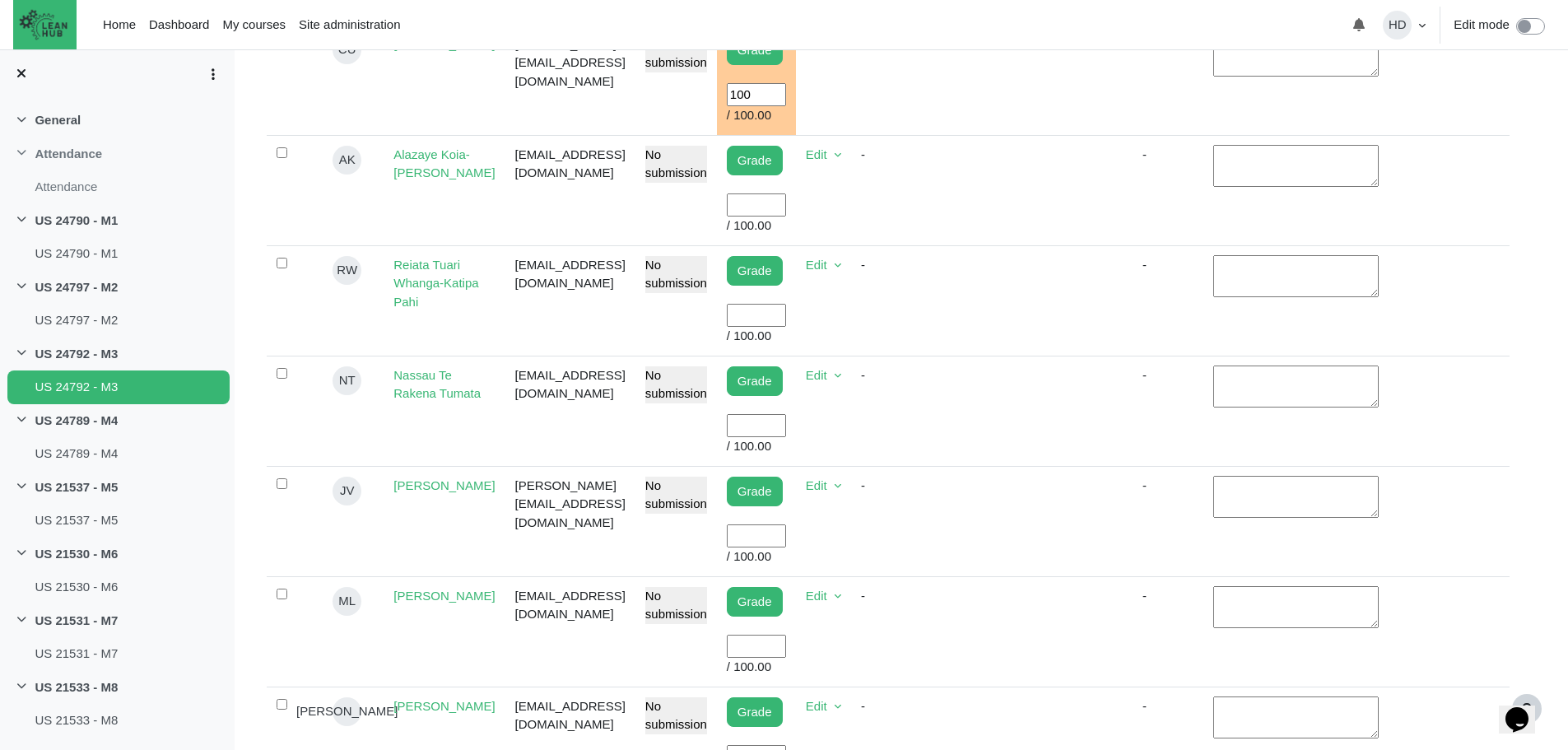
scroll to position [682, 0]
type input "100"
click at [727, 523] on input "User grade" at bounding box center [756, 535] width 59 height 24
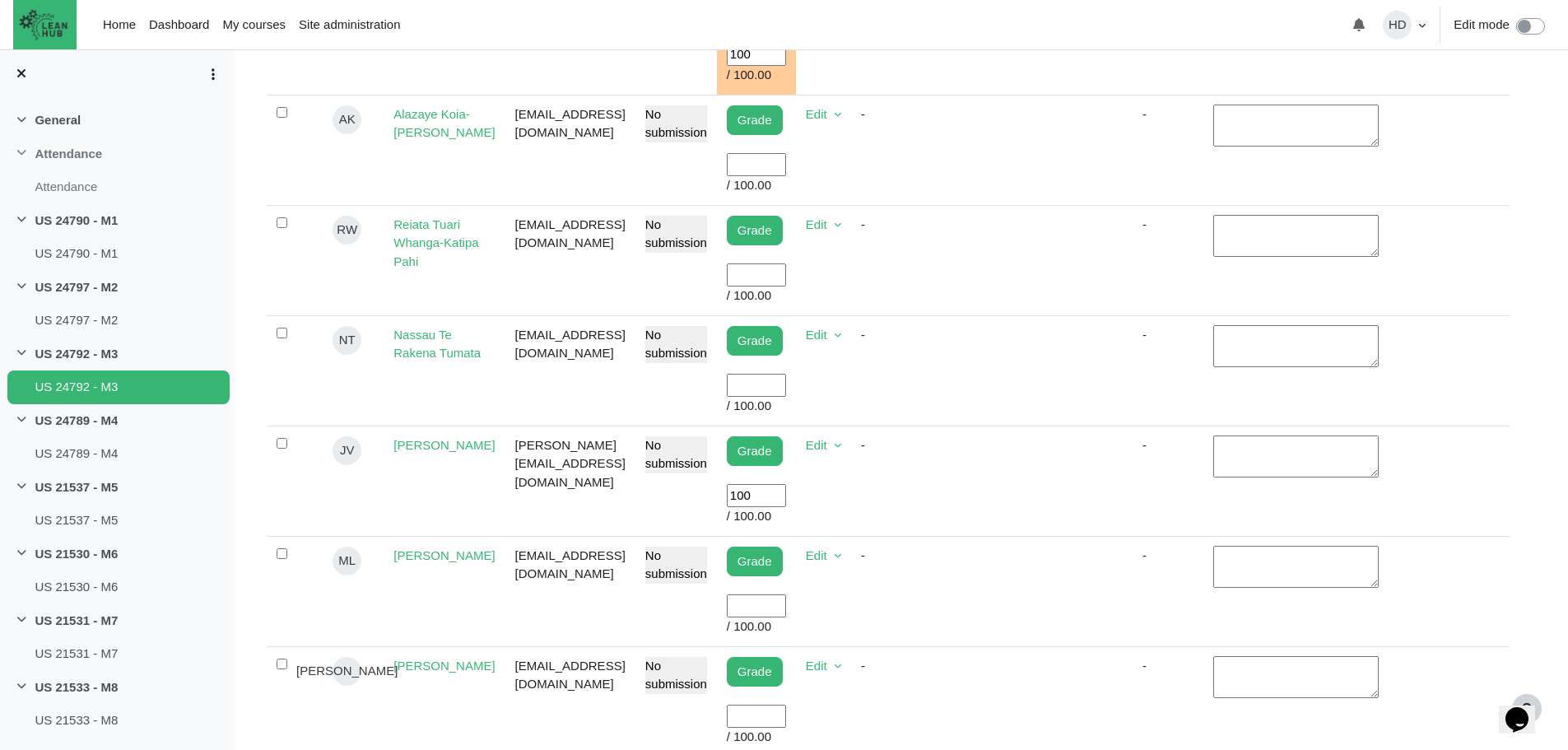
scroll to position [725, 0]
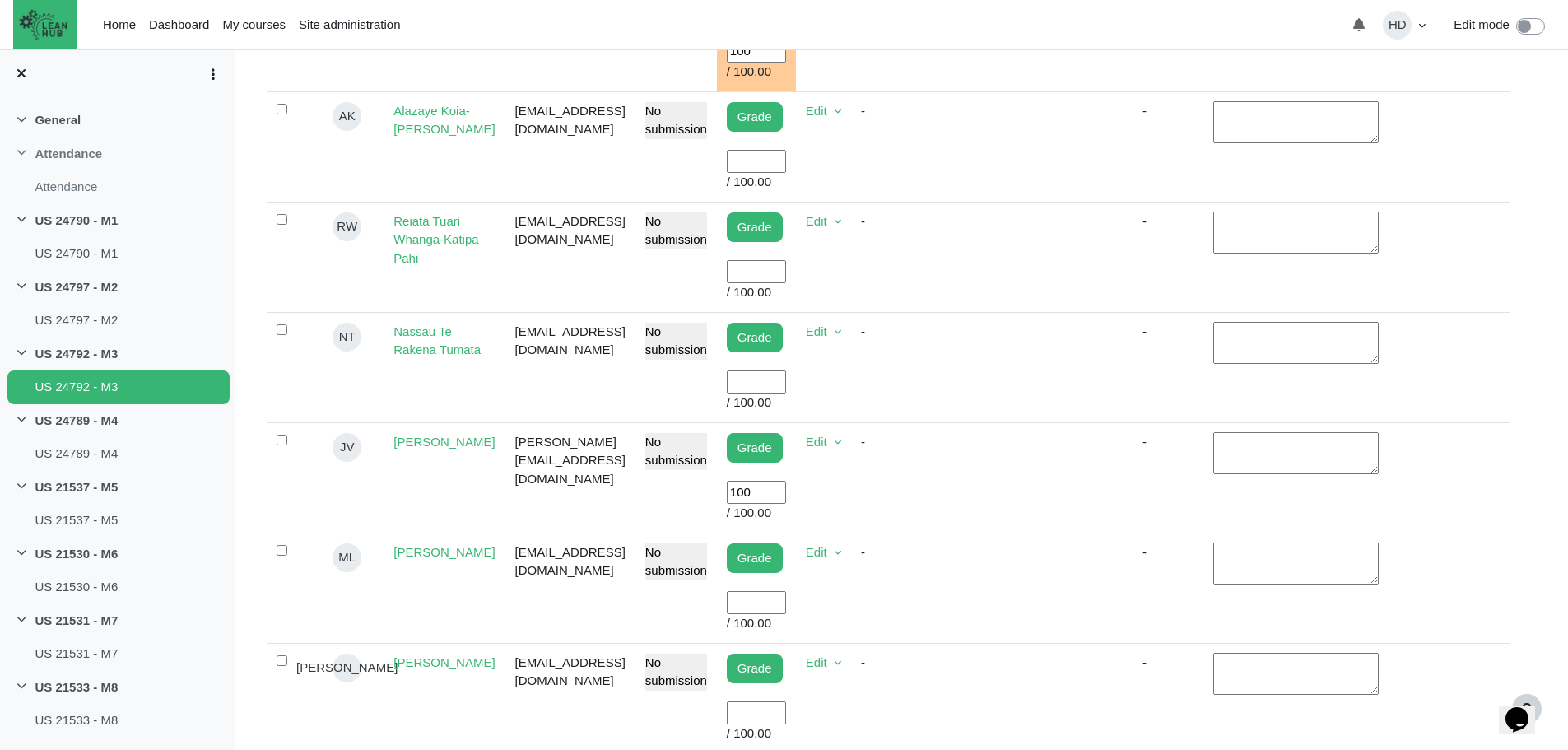
type input "100"
click at [727, 591] on input "User grade" at bounding box center [756, 603] width 59 height 24
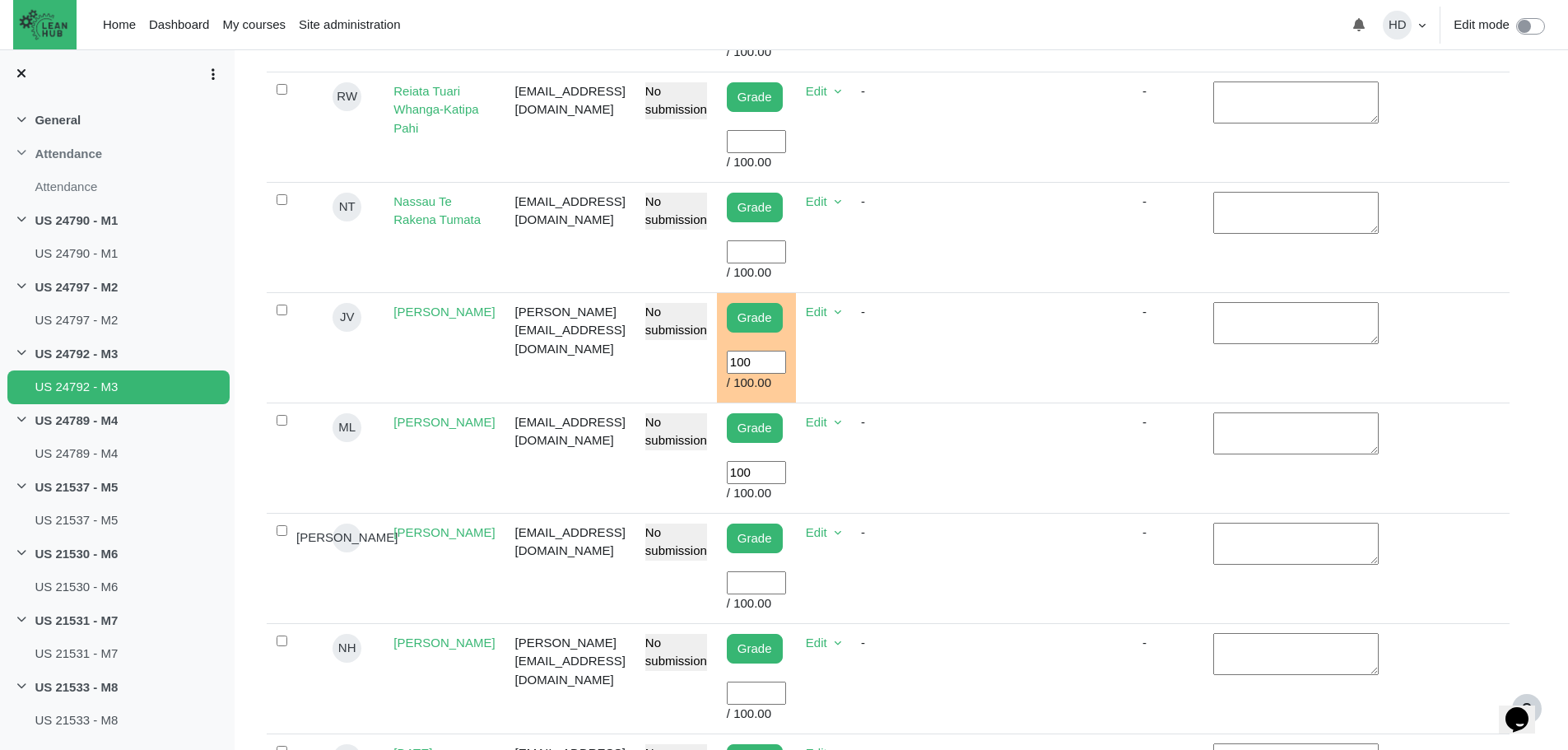
scroll to position [856, 0]
type input "100"
click at [733, 681] on input "User grade" at bounding box center [756, 693] width 59 height 24
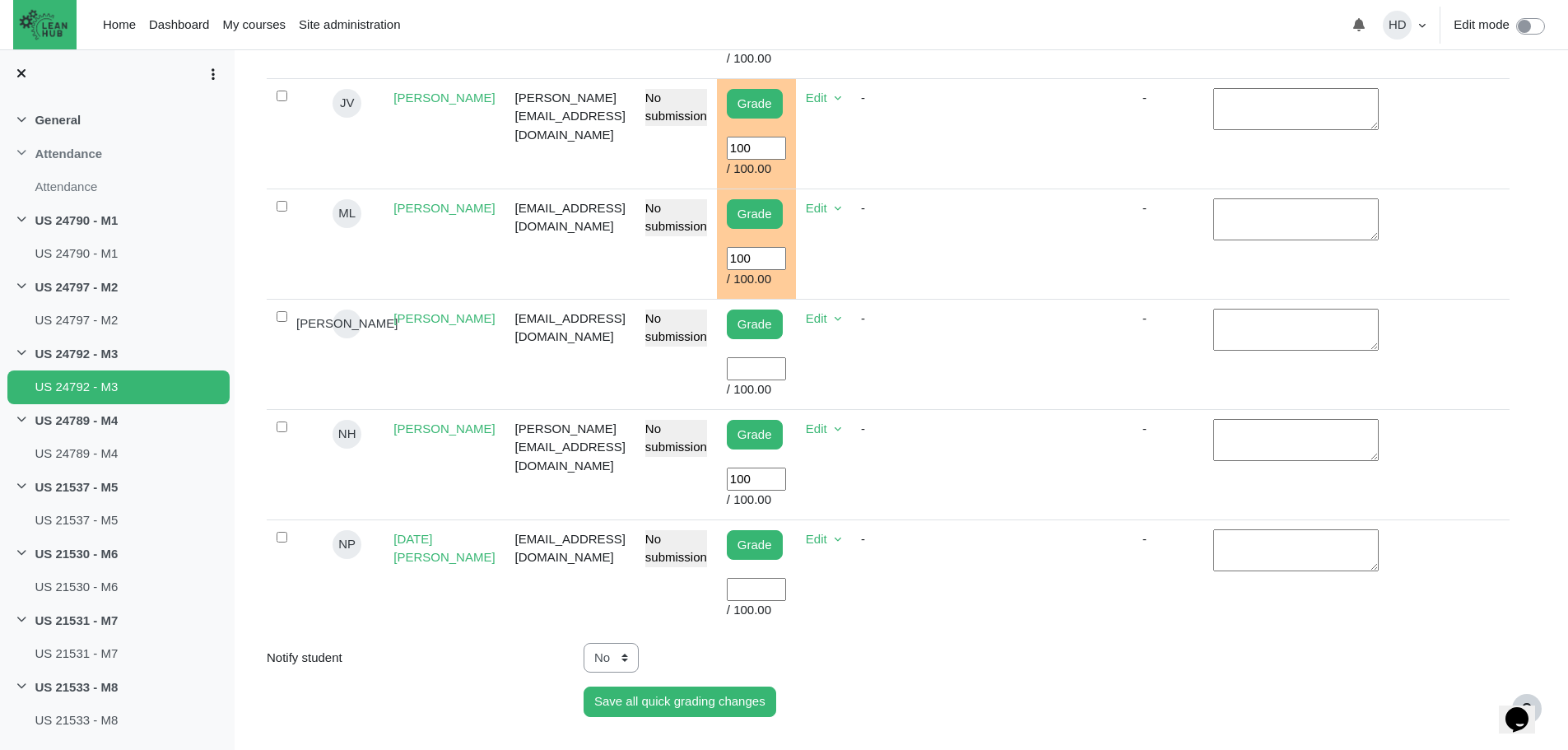
scroll to position [1071, 0]
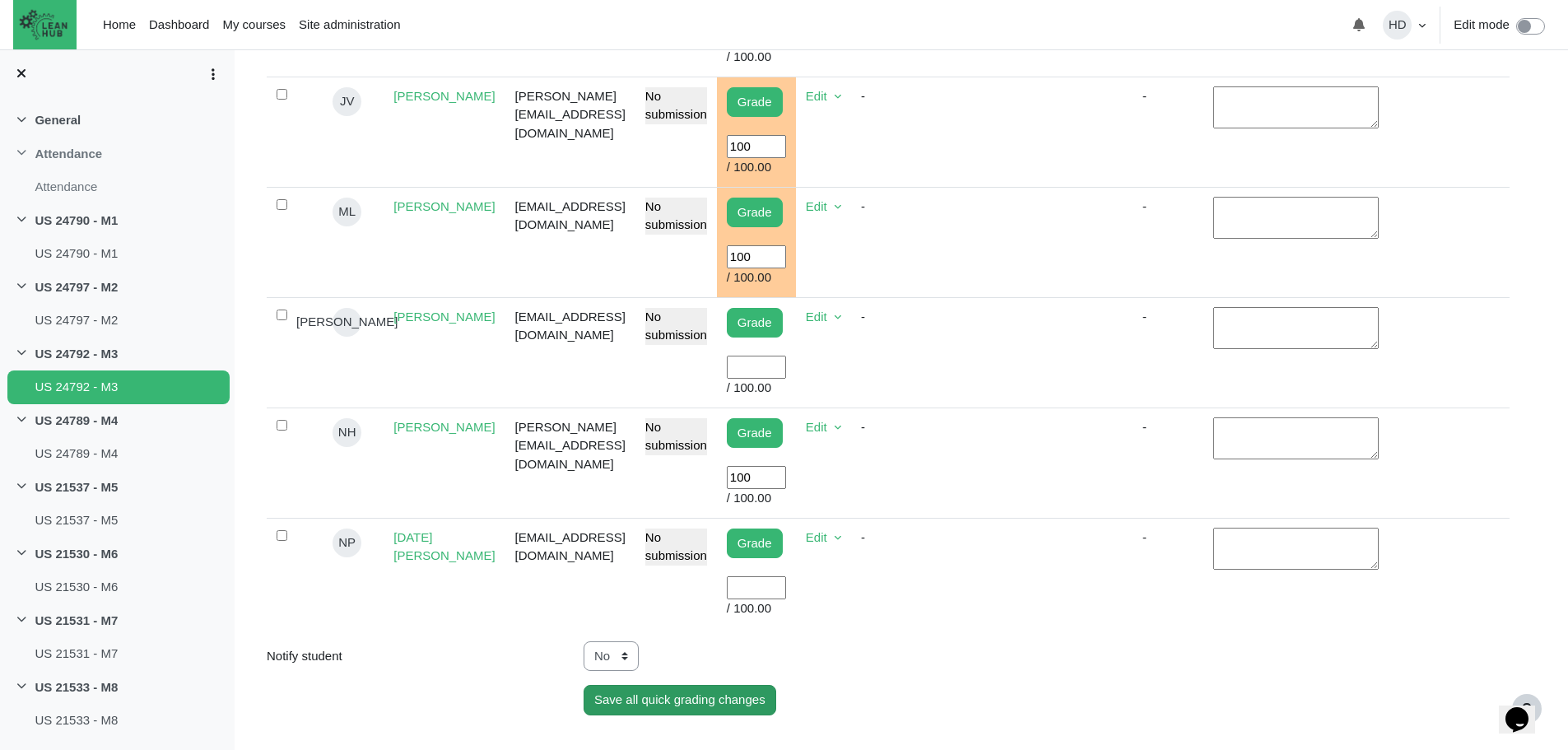
type input "100"
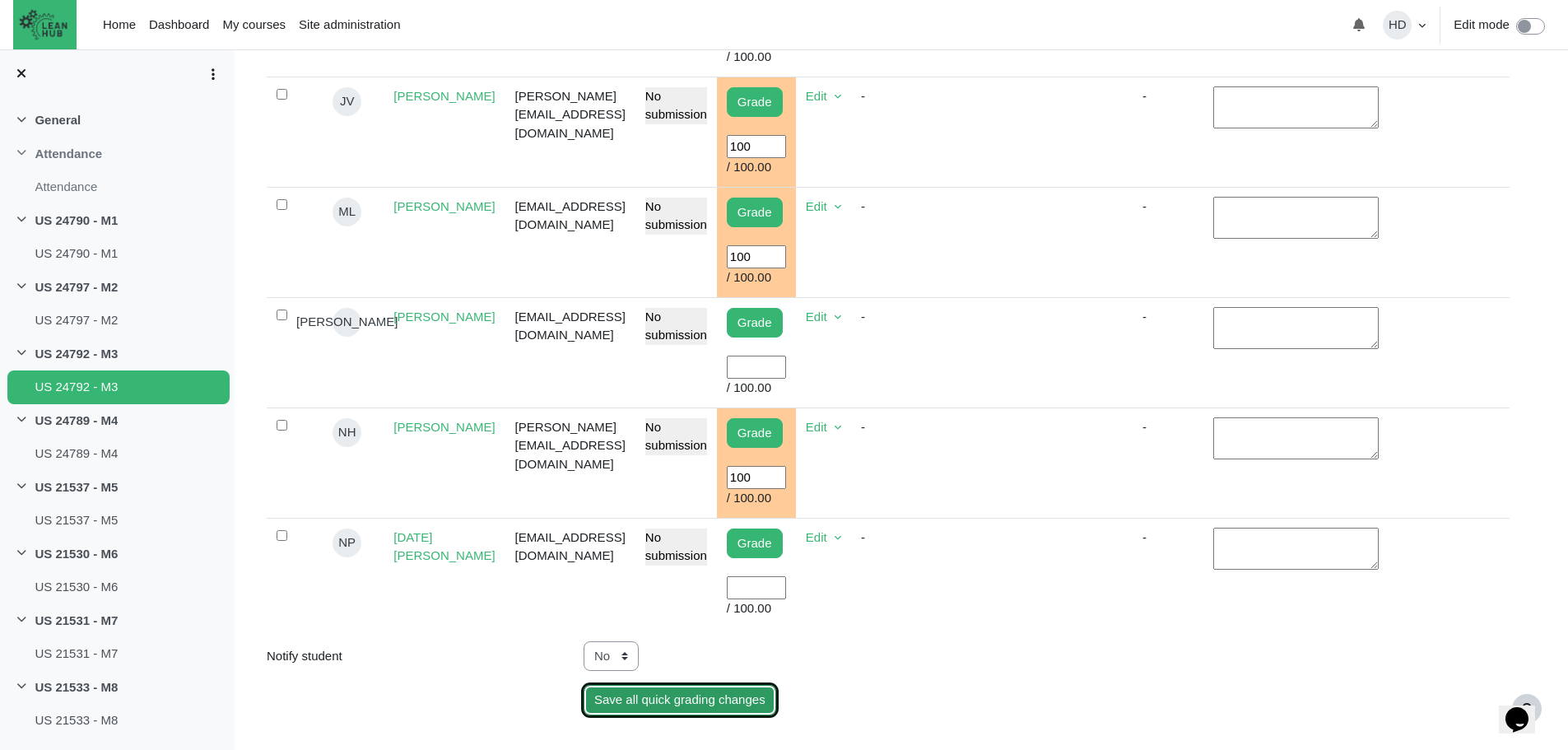
click at [706, 685] on input "Save all quick grading changes" at bounding box center [680, 700] width 193 height 31
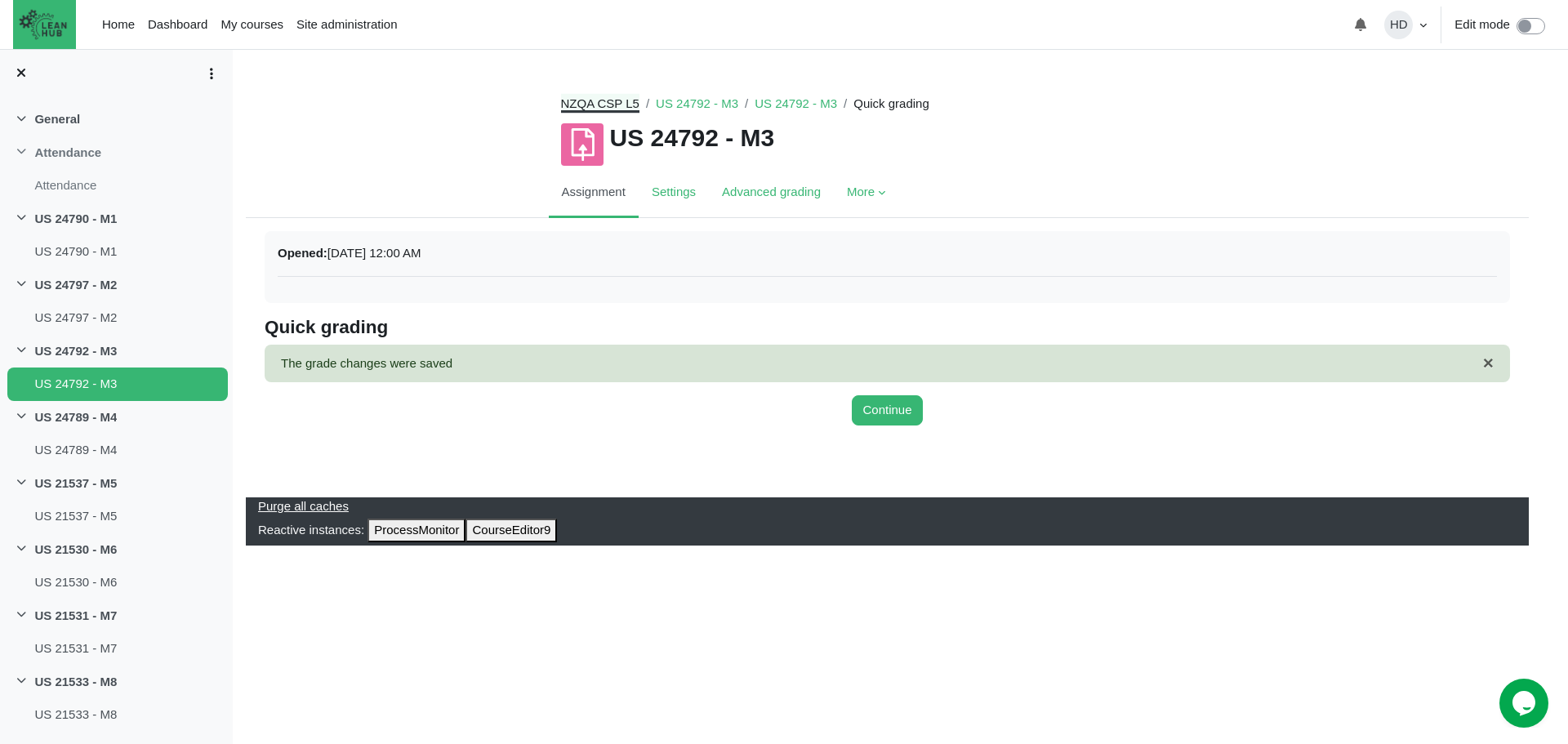
click at [598, 100] on link "NZQA CSP L5" at bounding box center [600, 103] width 78 height 14
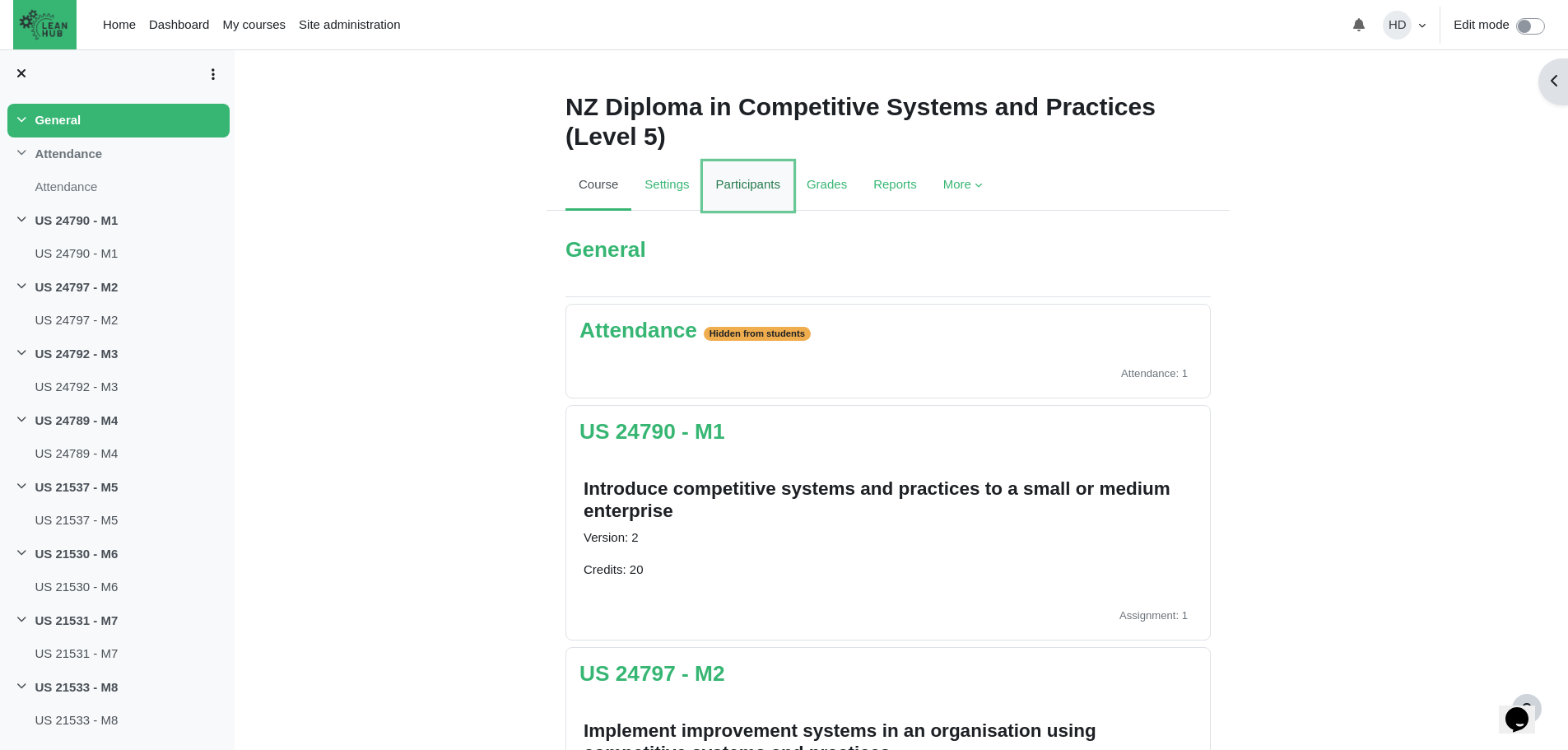
click at [746, 186] on link "Participants" at bounding box center [748, 186] width 91 height 50
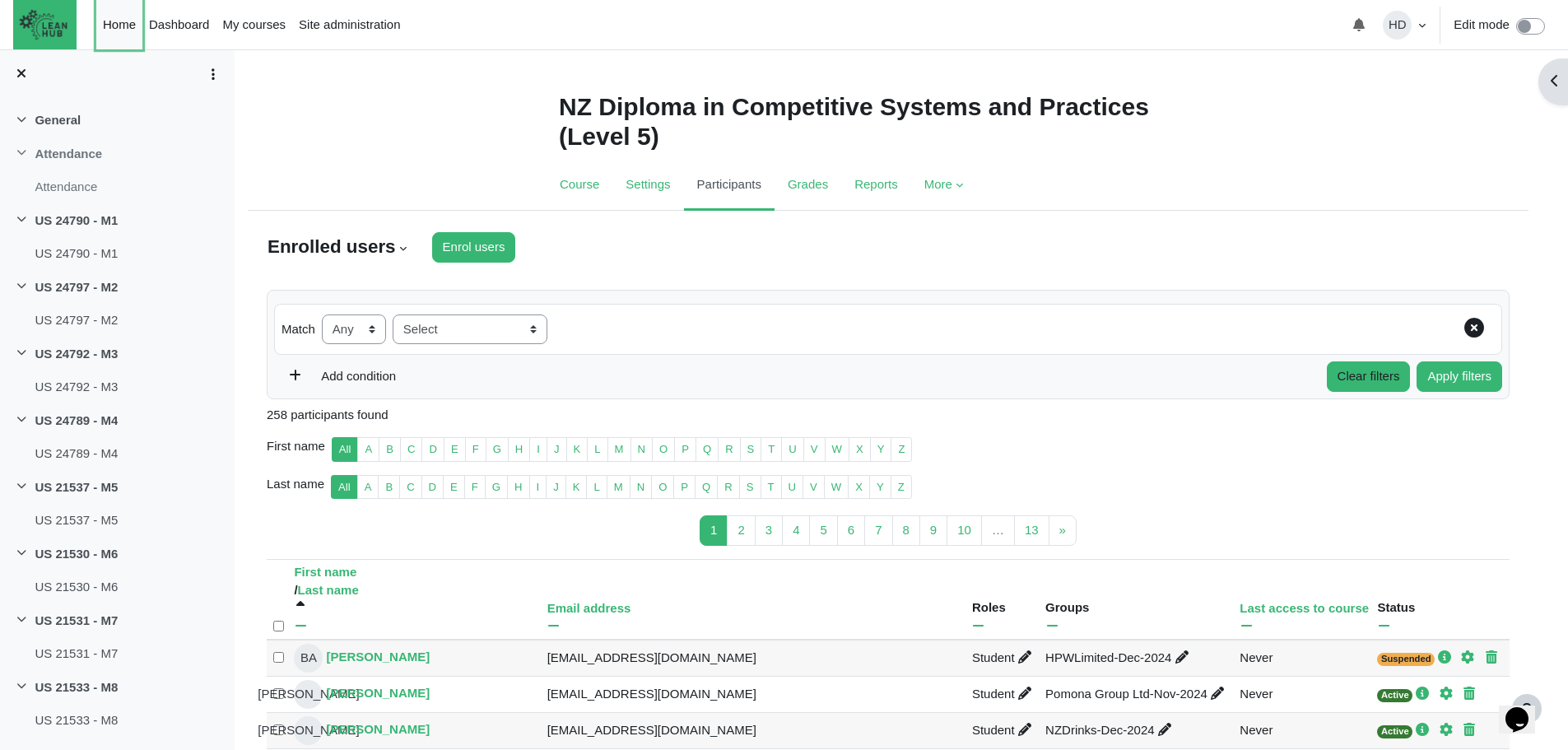
click at [117, 17] on link "Home" at bounding box center [119, 25] width 46 height 50
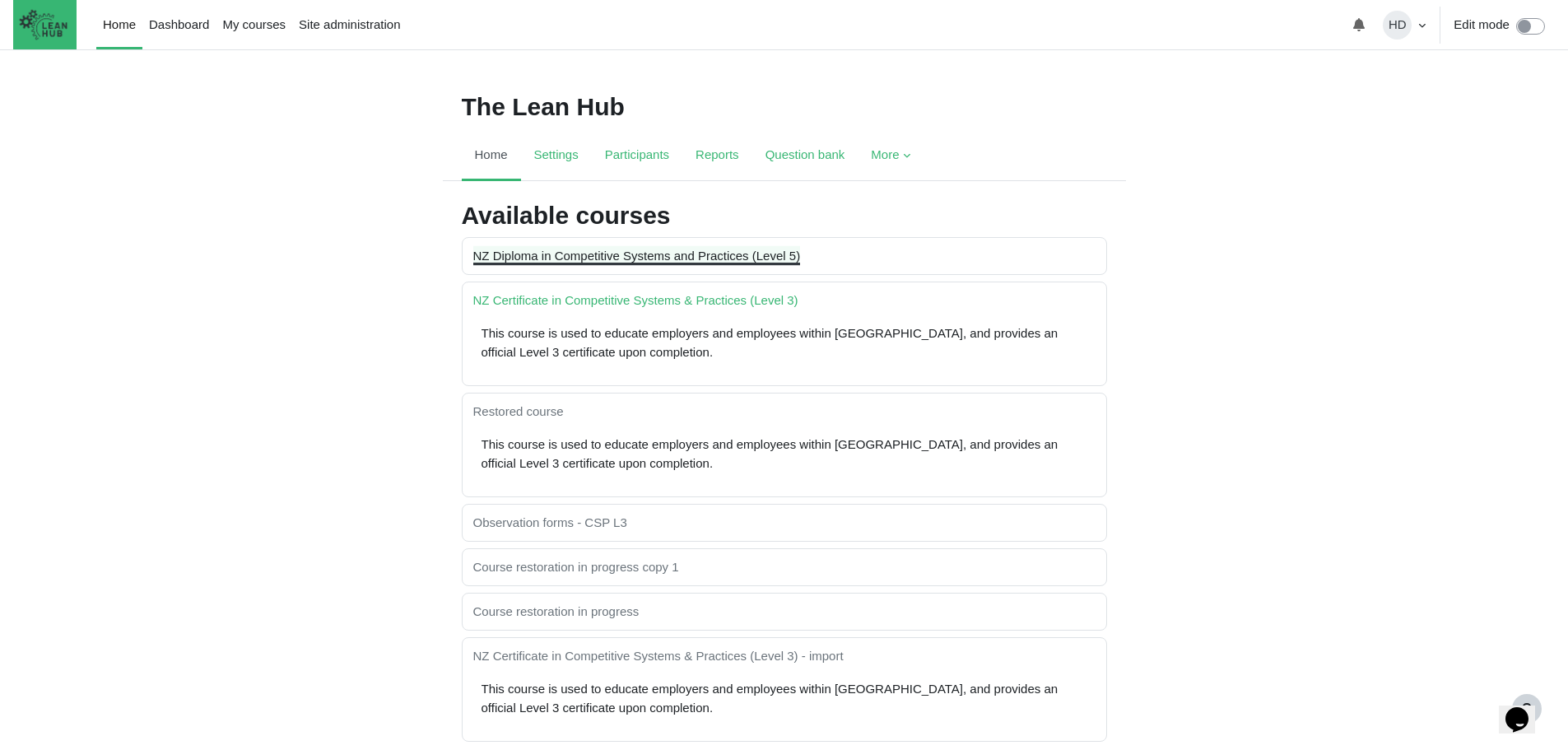
click at [653, 251] on link "NZ Diploma in Competitive Systems and Practices (Level 5)" at bounding box center [637, 255] width 328 height 14
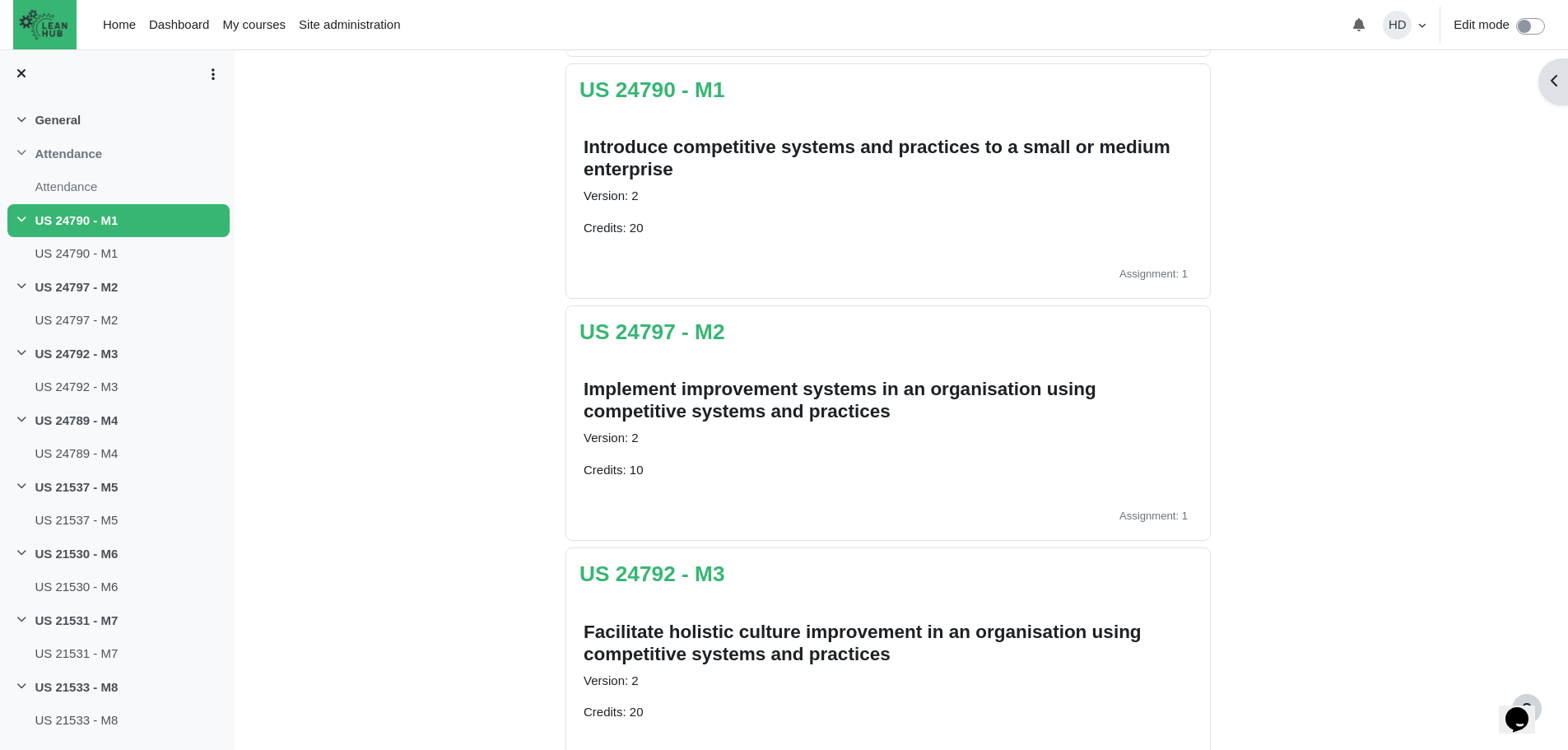
scroll to position [343, 0]
click at [669, 572] on link "US 24792 - M3" at bounding box center [653, 572] width 146 height 25
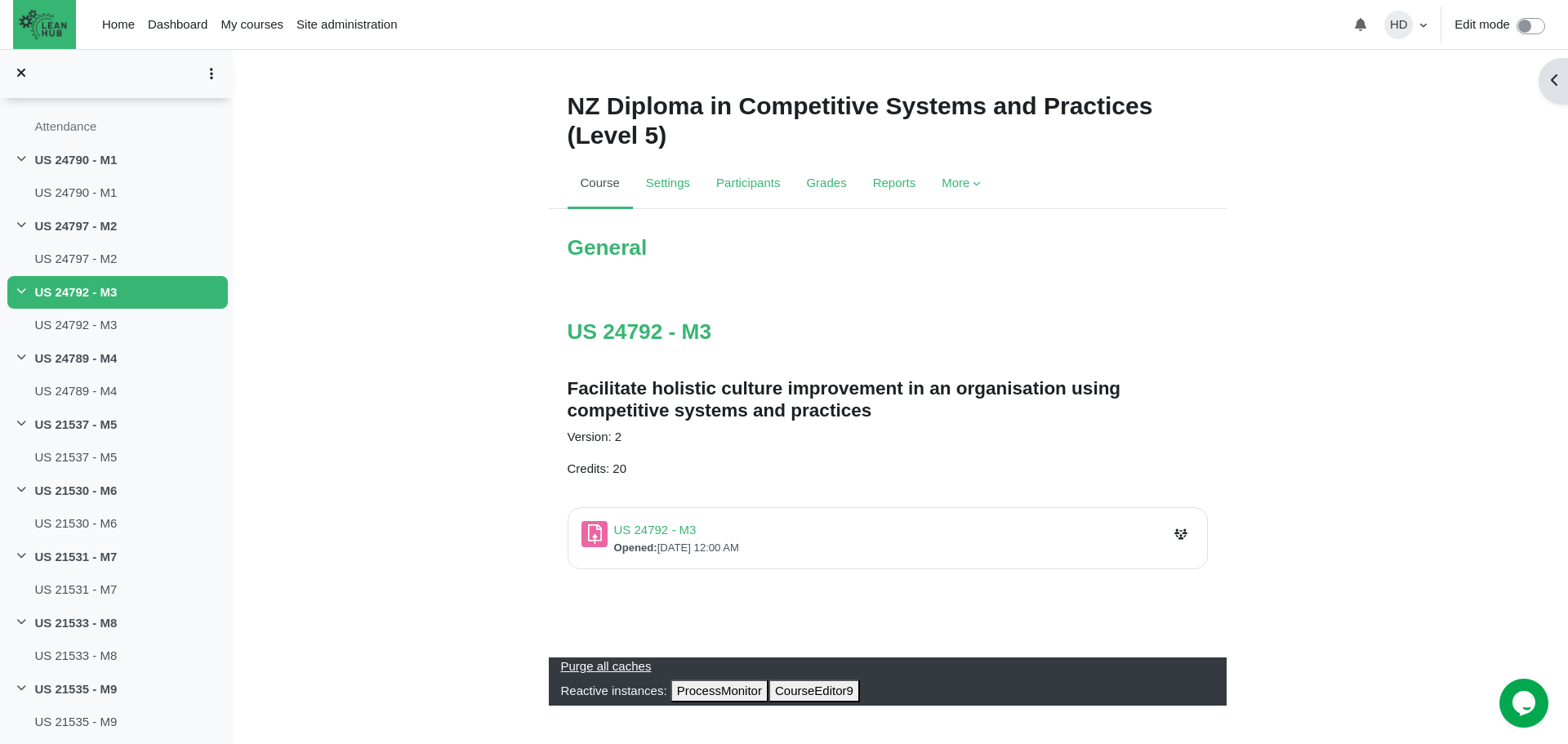
scroll to position [5, 0]
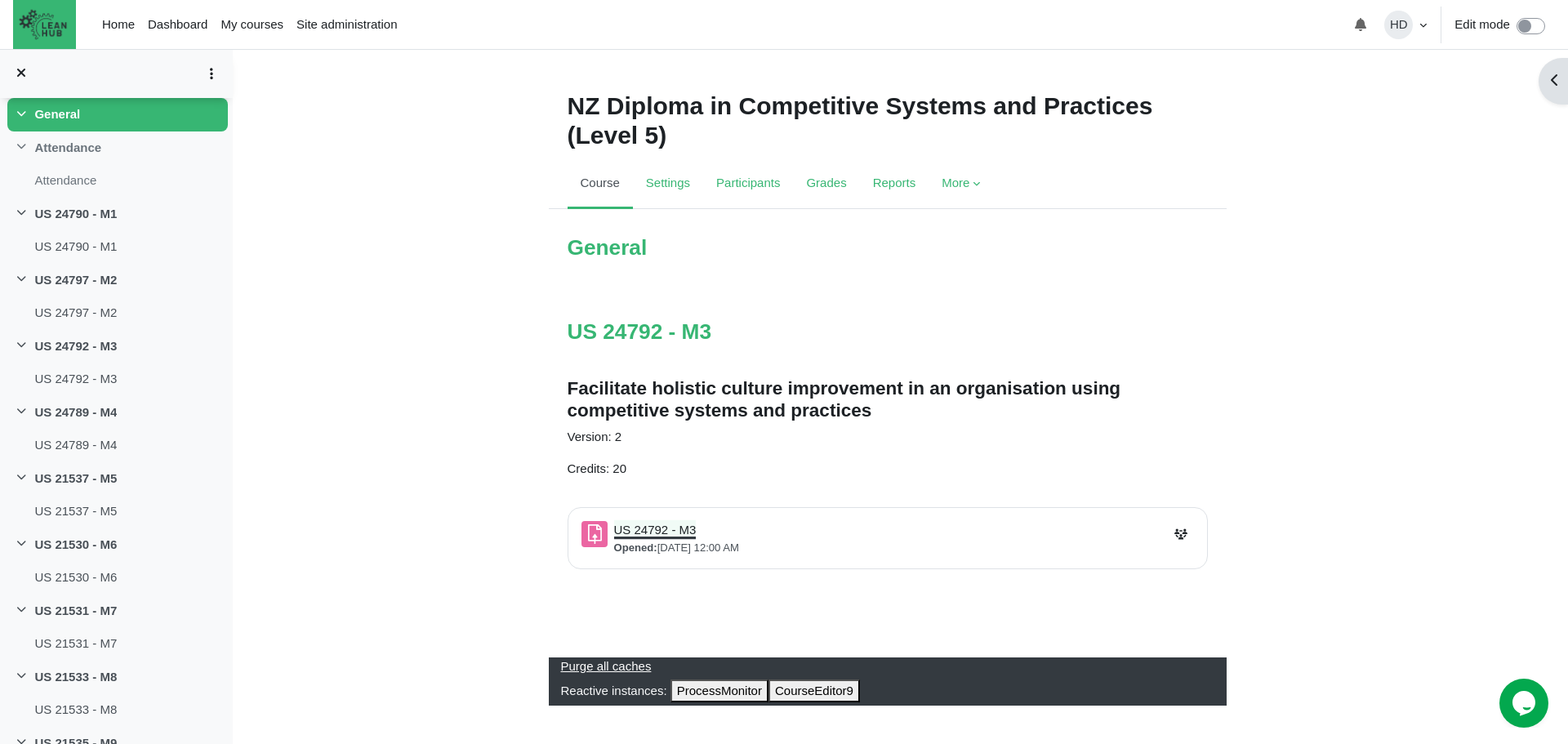
click at [655, 525] on link "US 24792 - M3 Assignment" at bounding box center [655, 529] width 82 height 14
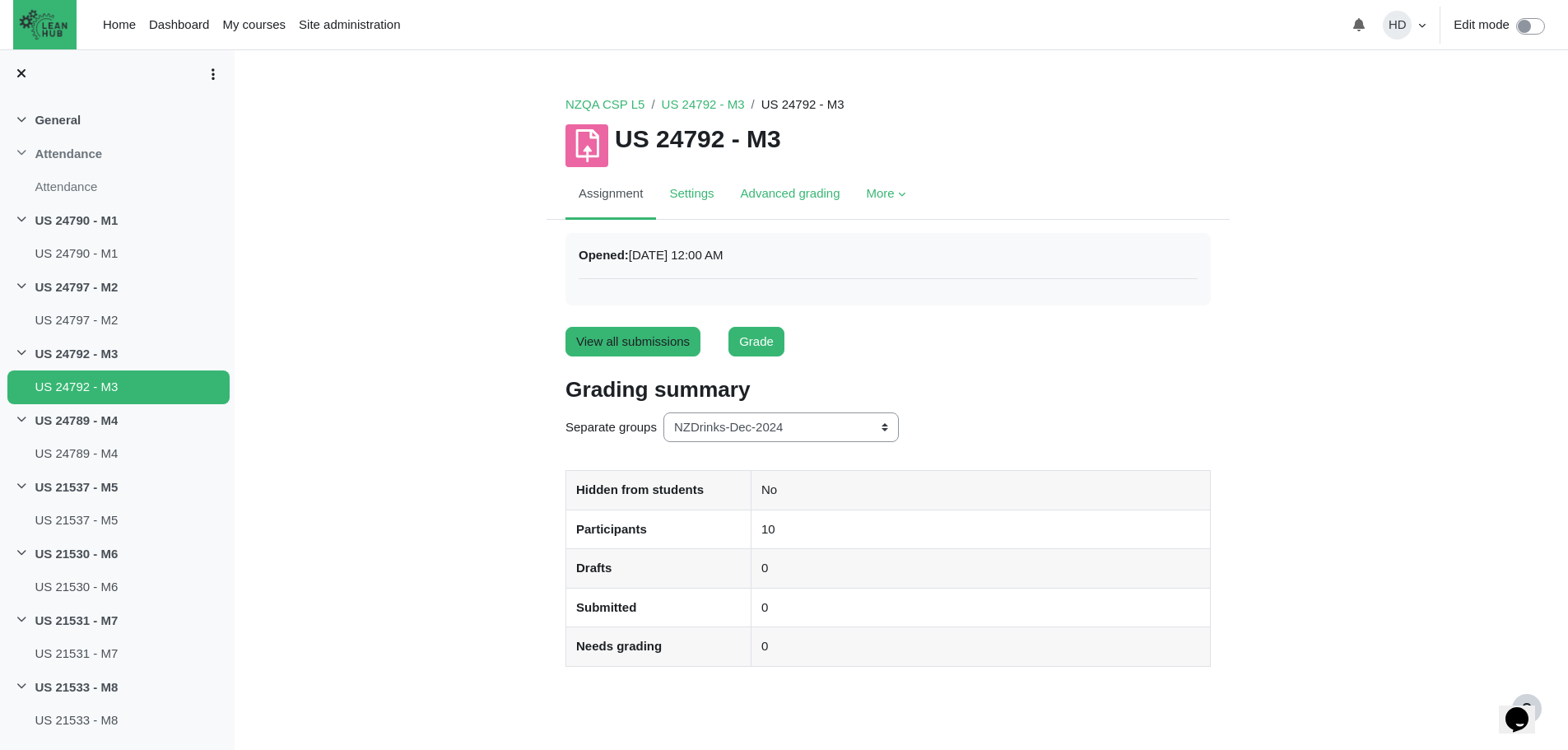
scroll to position [82, 0]
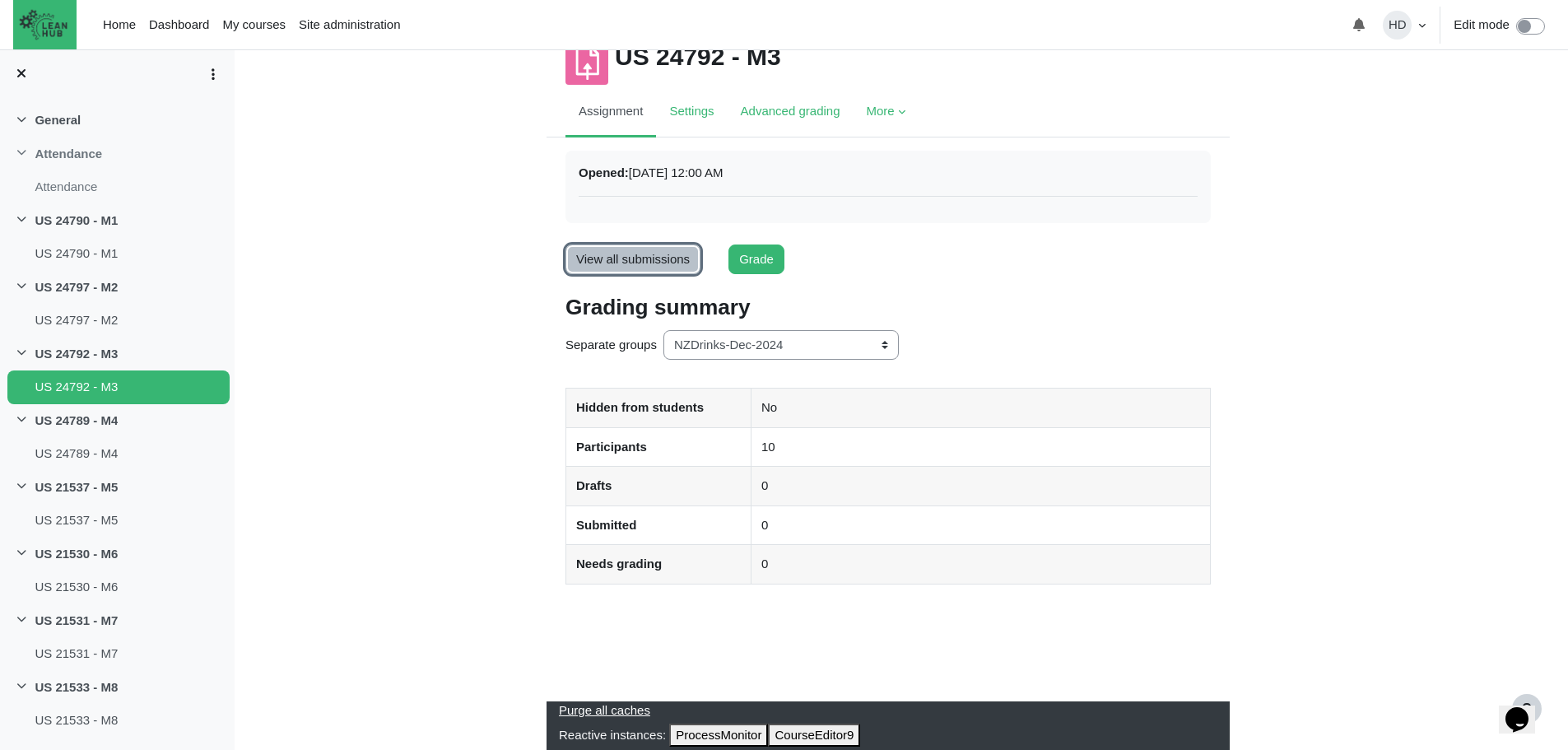
click at [622, 254] on link "View all submissions" at bounding box center [633, 260] width 135 height 31
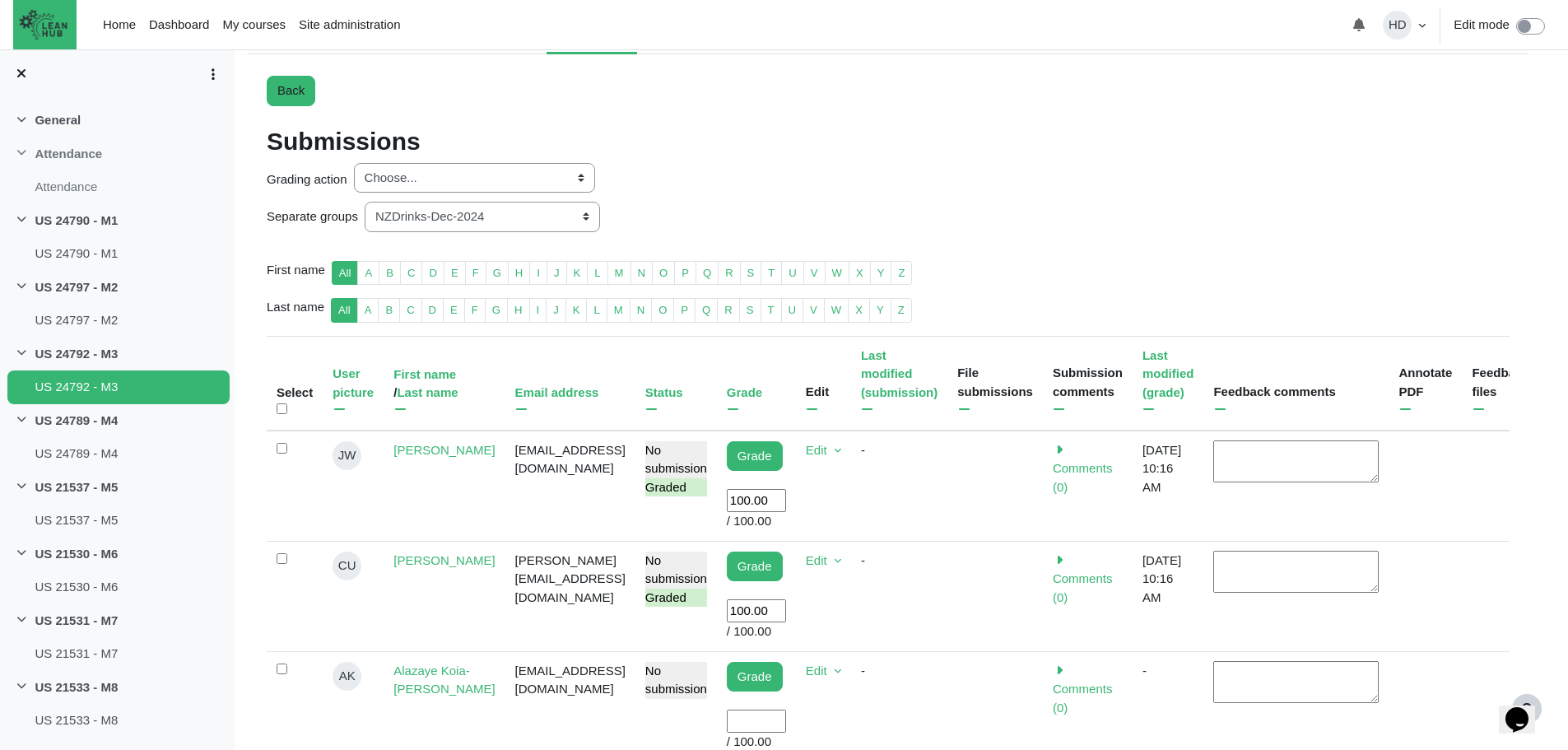
scroll to position [166, 0]
click at [586, 211] on select "All participants ANZ Pharma-Jan-2025 CapitalPrecut-Nov-2023 Chantal-June-2024 C…" at bounding box center [482, 217] width 235 height 31
select select "160"
click at [365, 201] on select "All participants ANZ Pharma-Jan-2025 CapitalPrecut-Nov-2023 Chantal-June-2024 C…" at bounding box center [482, 217] width 235 height 31
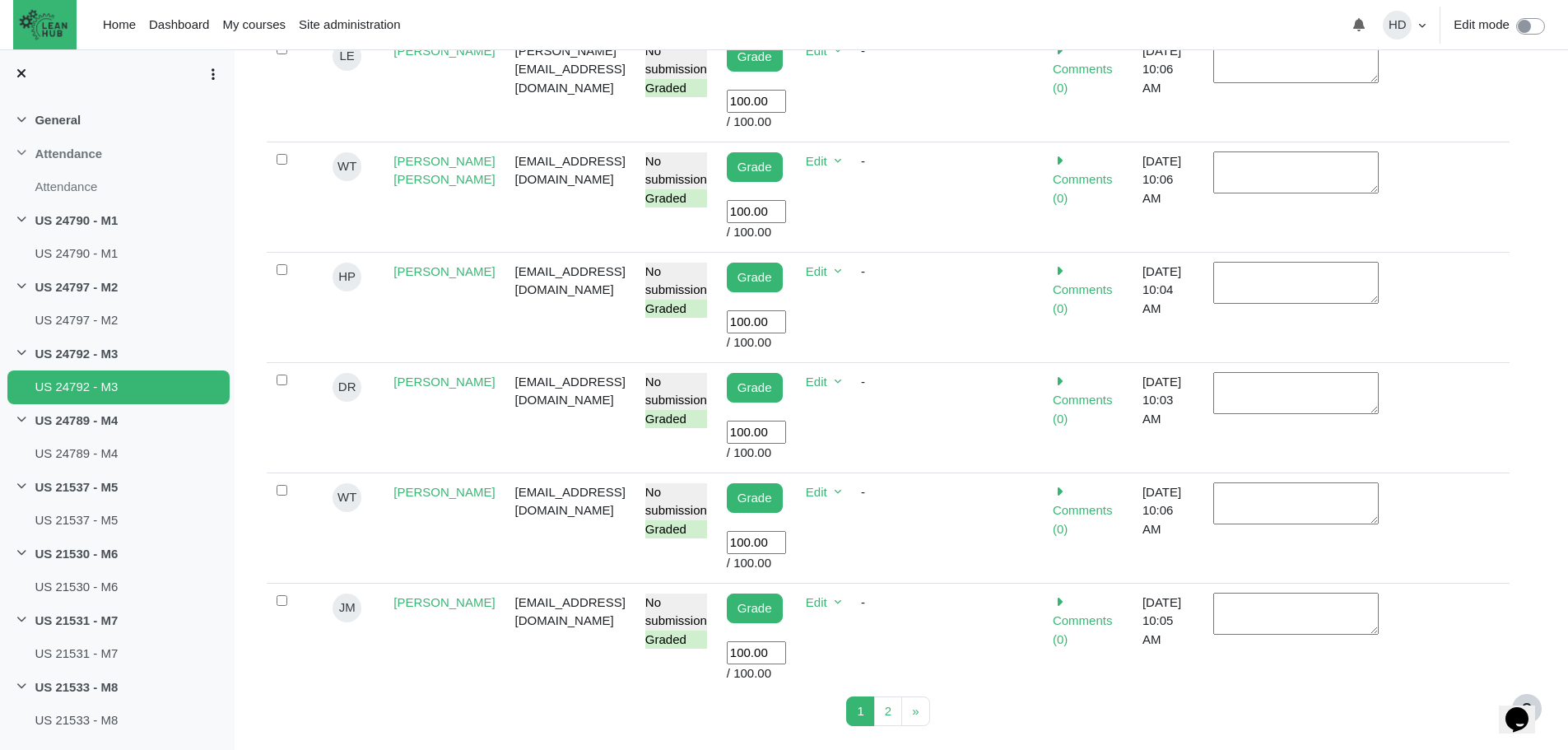
scroll to position [1055, 0]
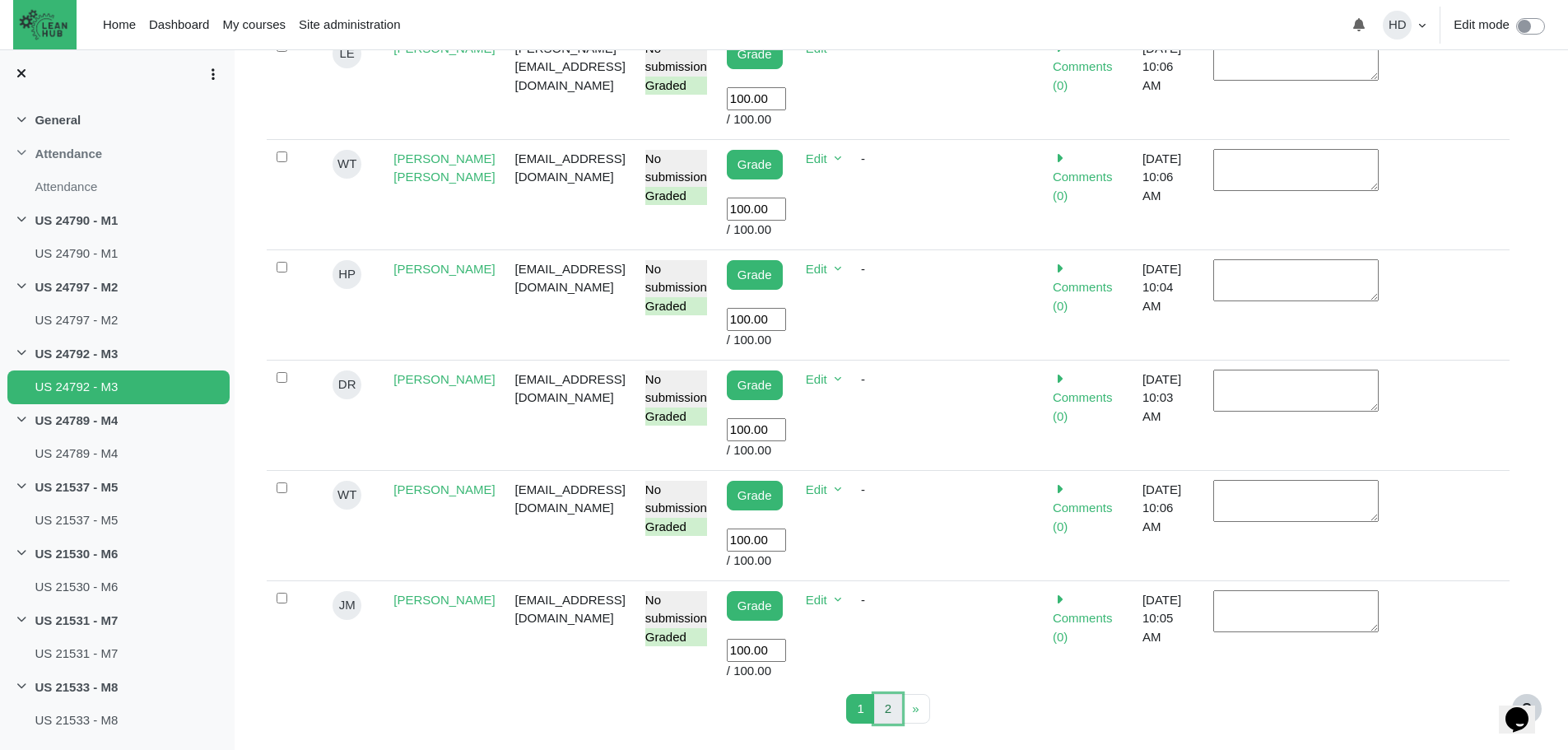
click at [893, 693] on link "2 Page 2" at bounding box center [888, 709] width 28 height 31
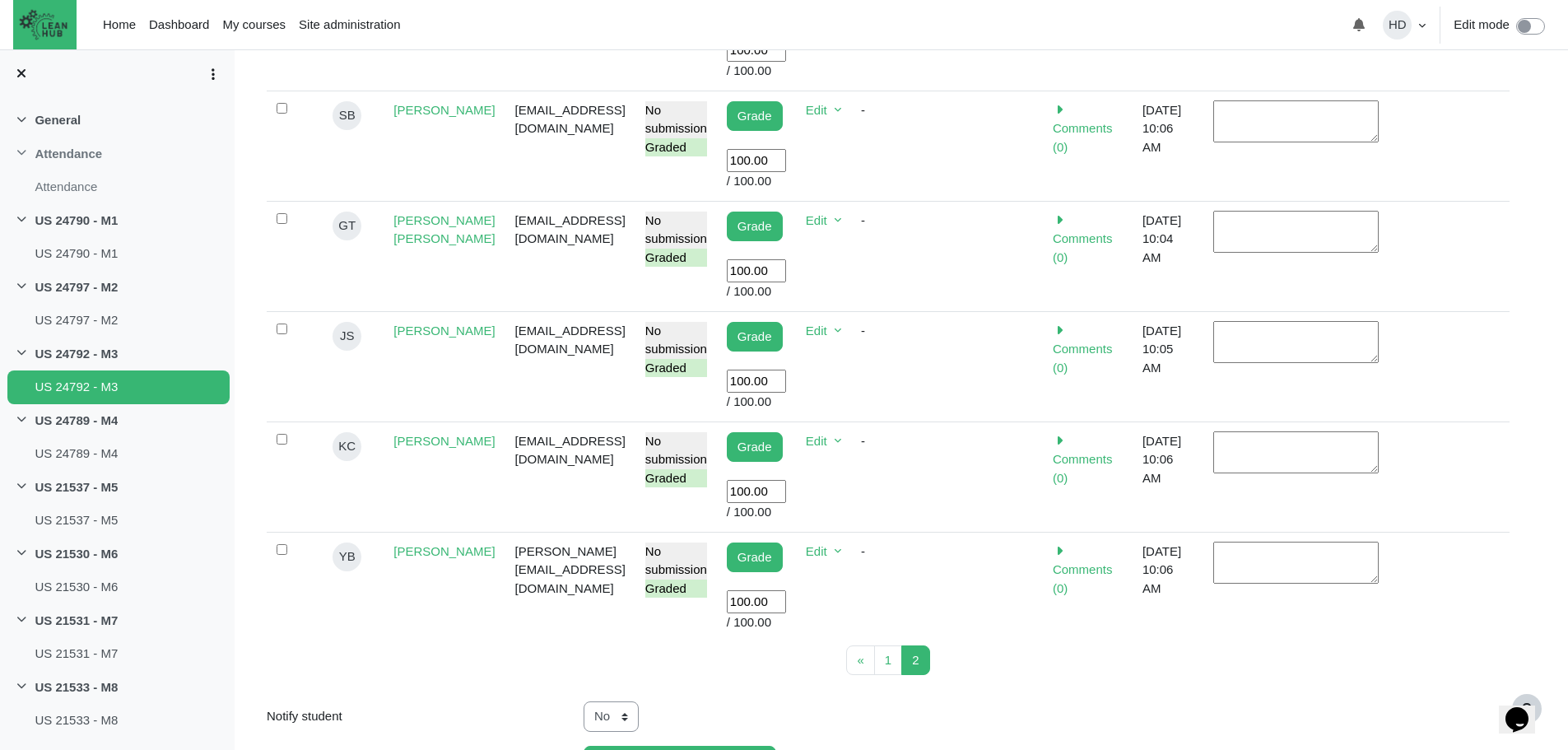
scroll to position [664, 0]
click at [887, 652] on span "1" at bounding box center [888, 658] width 7 height 14
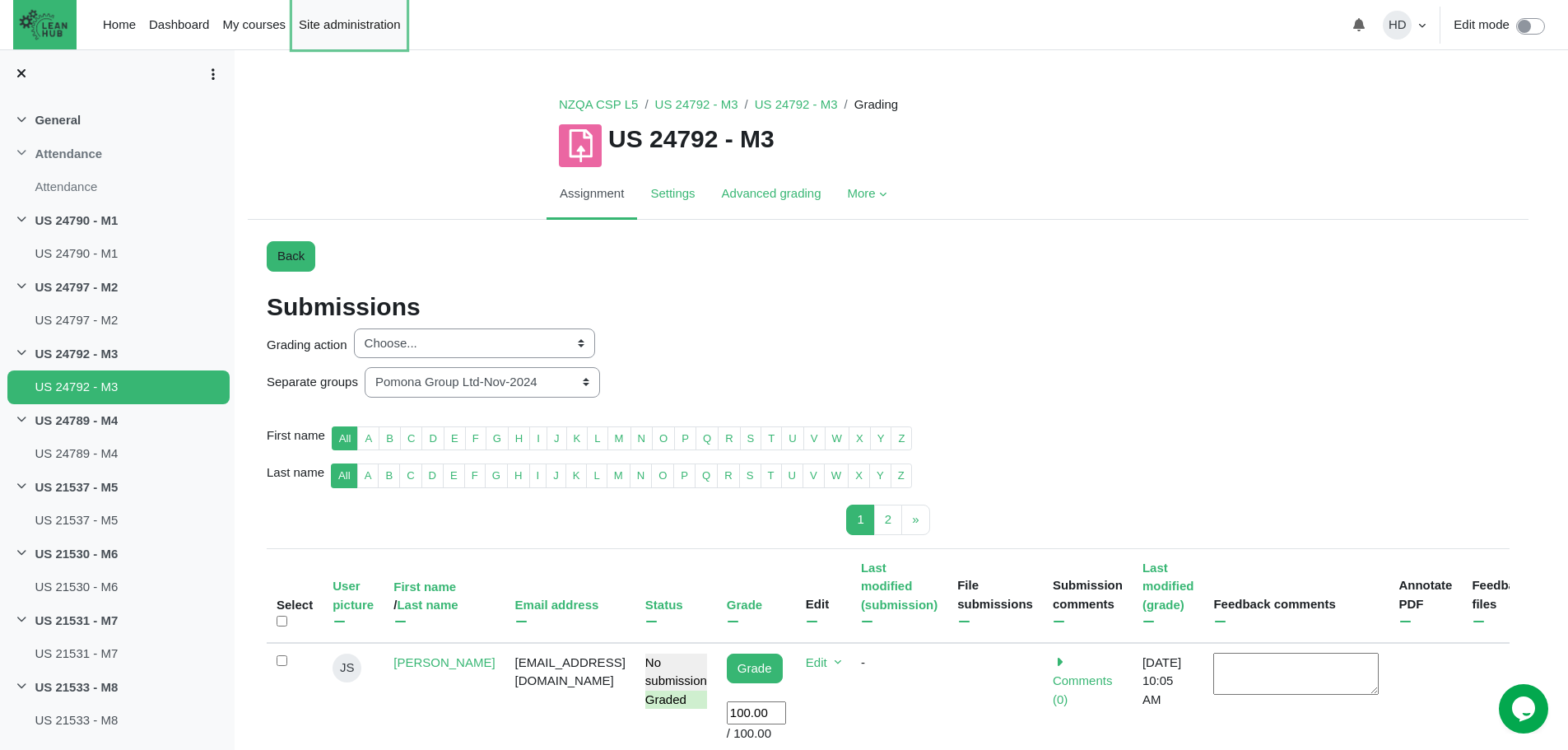
click at [381, 20] on link "Site administration" at bounding box center [349, 25] width 115 height 50
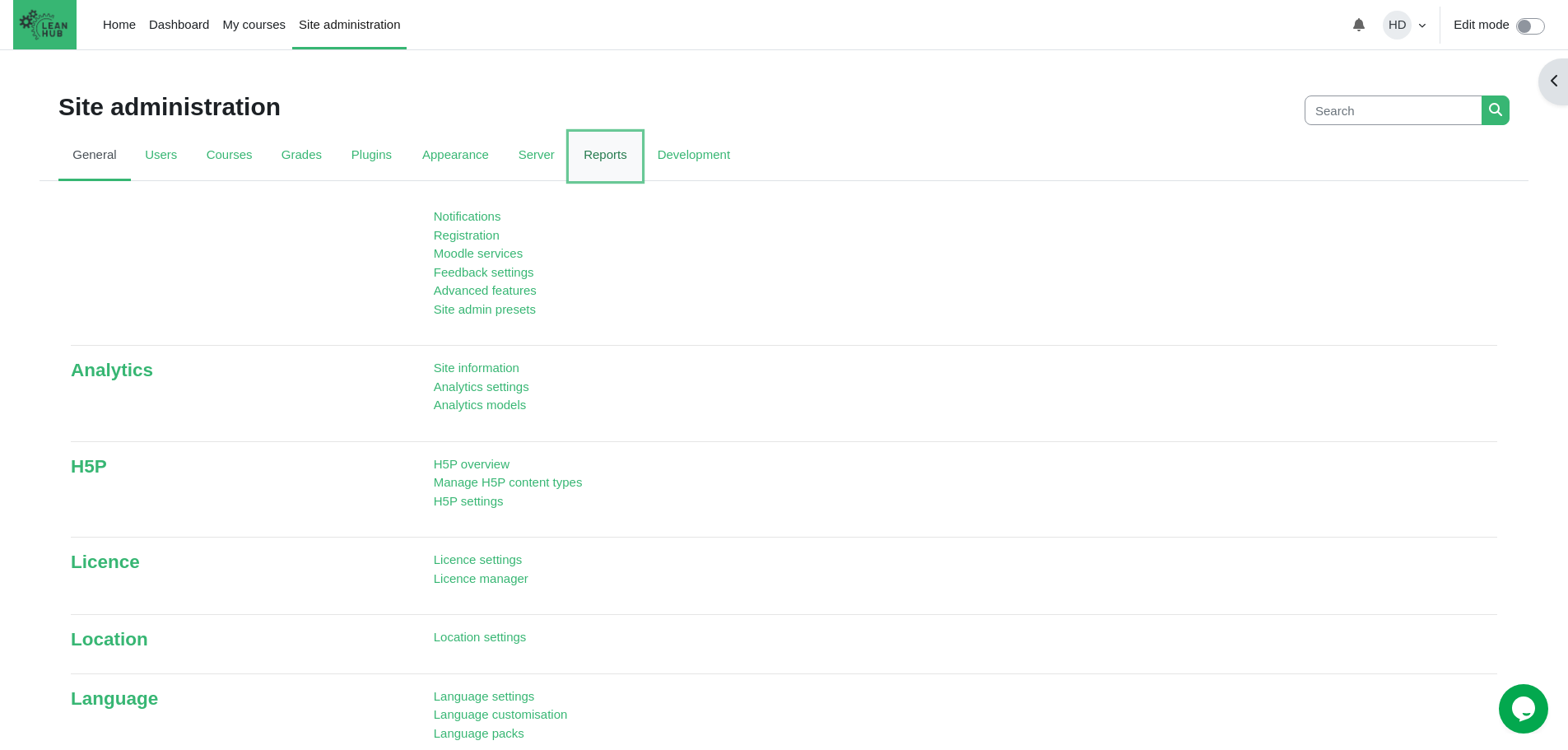
click at [576, 148] on link "Reports" at bounding box center [605, 157] width 74 height 50
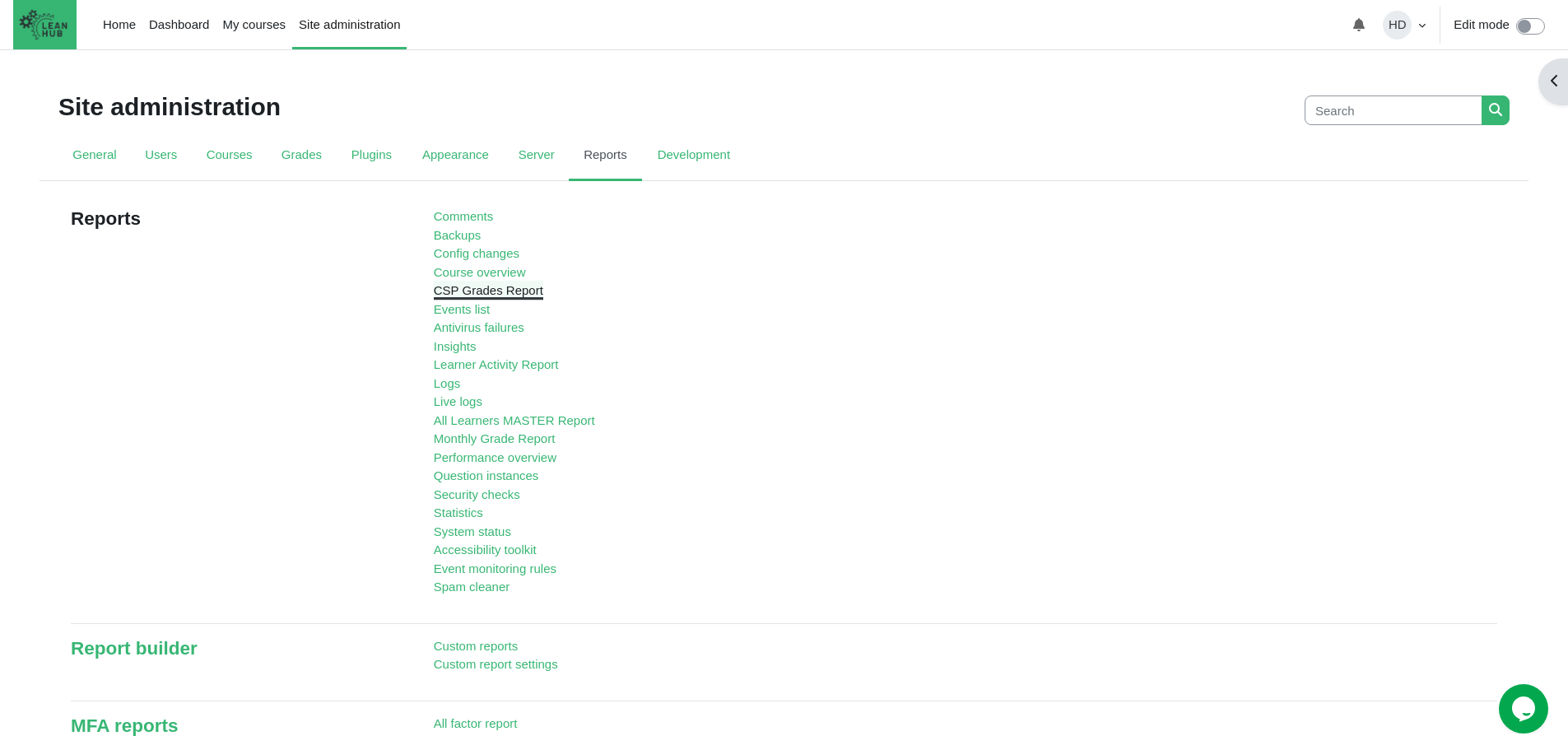
click at [482, 288] on link "CSP Grades Report" at bounding box center [489, 290] width 110 height 14
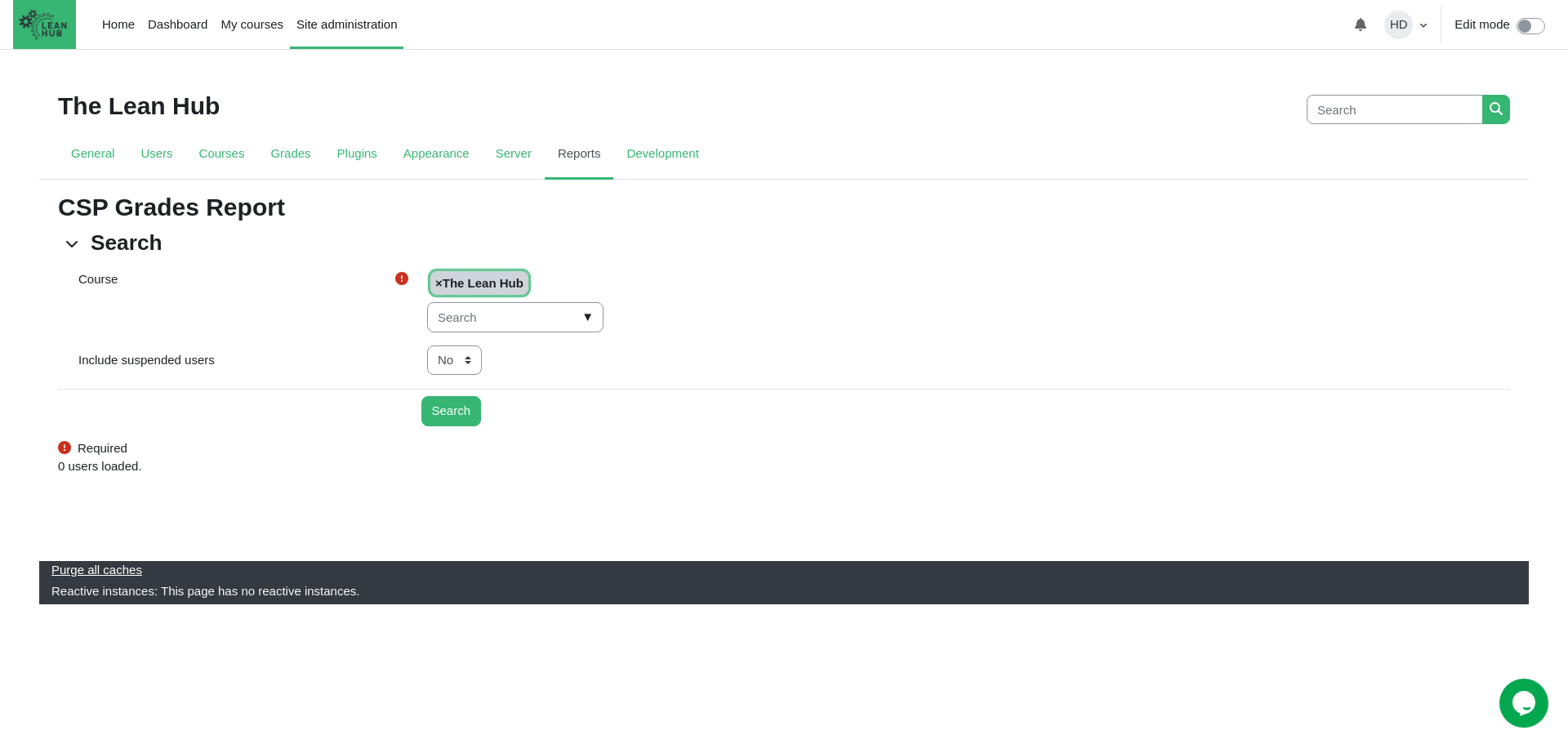
click at [578, 321] on span "▼" at bounding box center [588, 318] width 19 height 25
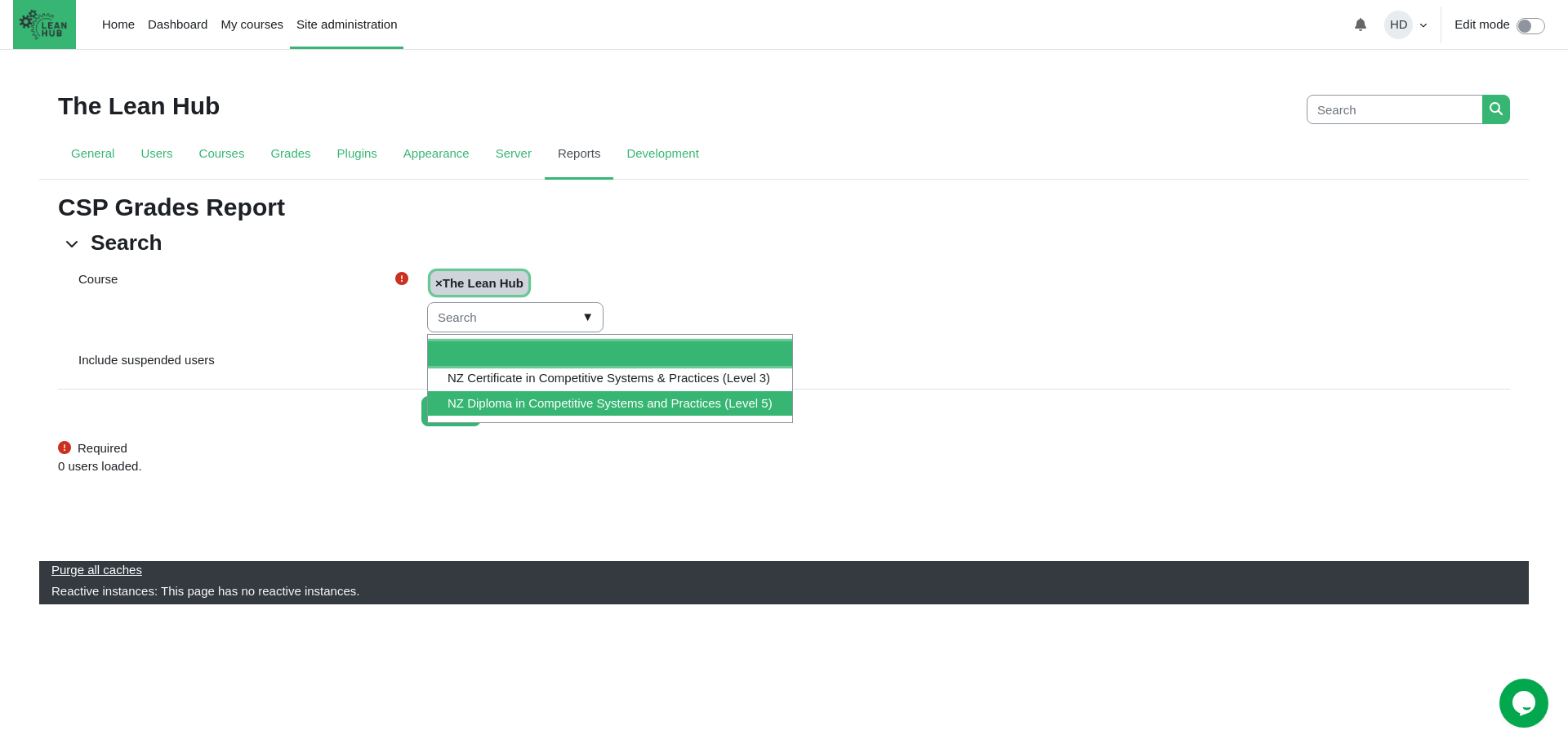
click at [562, 394] on li "NZ Diploma in Competitive Systems and Practices (Level 5)" at bounding box center [610, 403] width 364 height 25
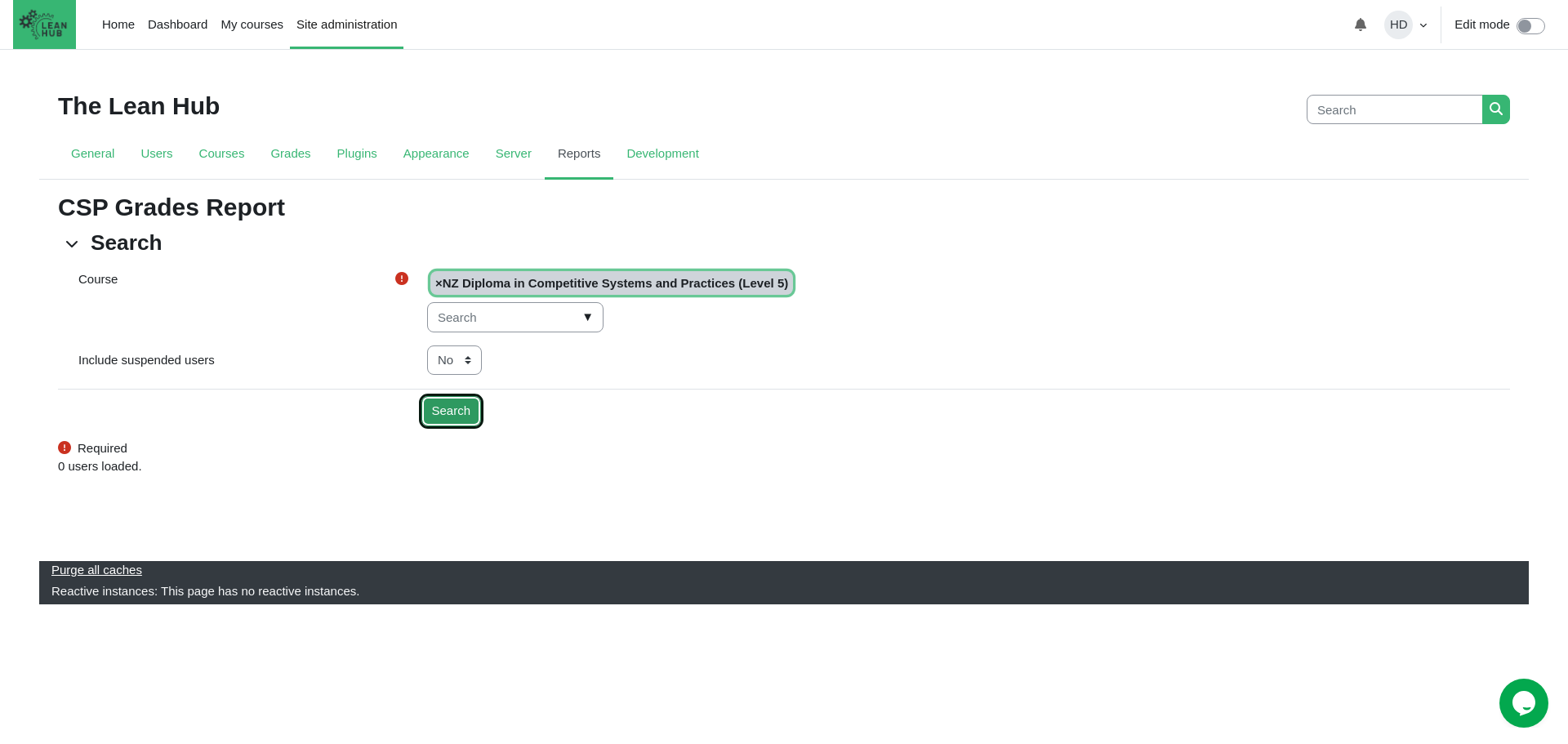
click at [445, 420] on input "Search" at bounding box center [451, 411] width 60 height 31
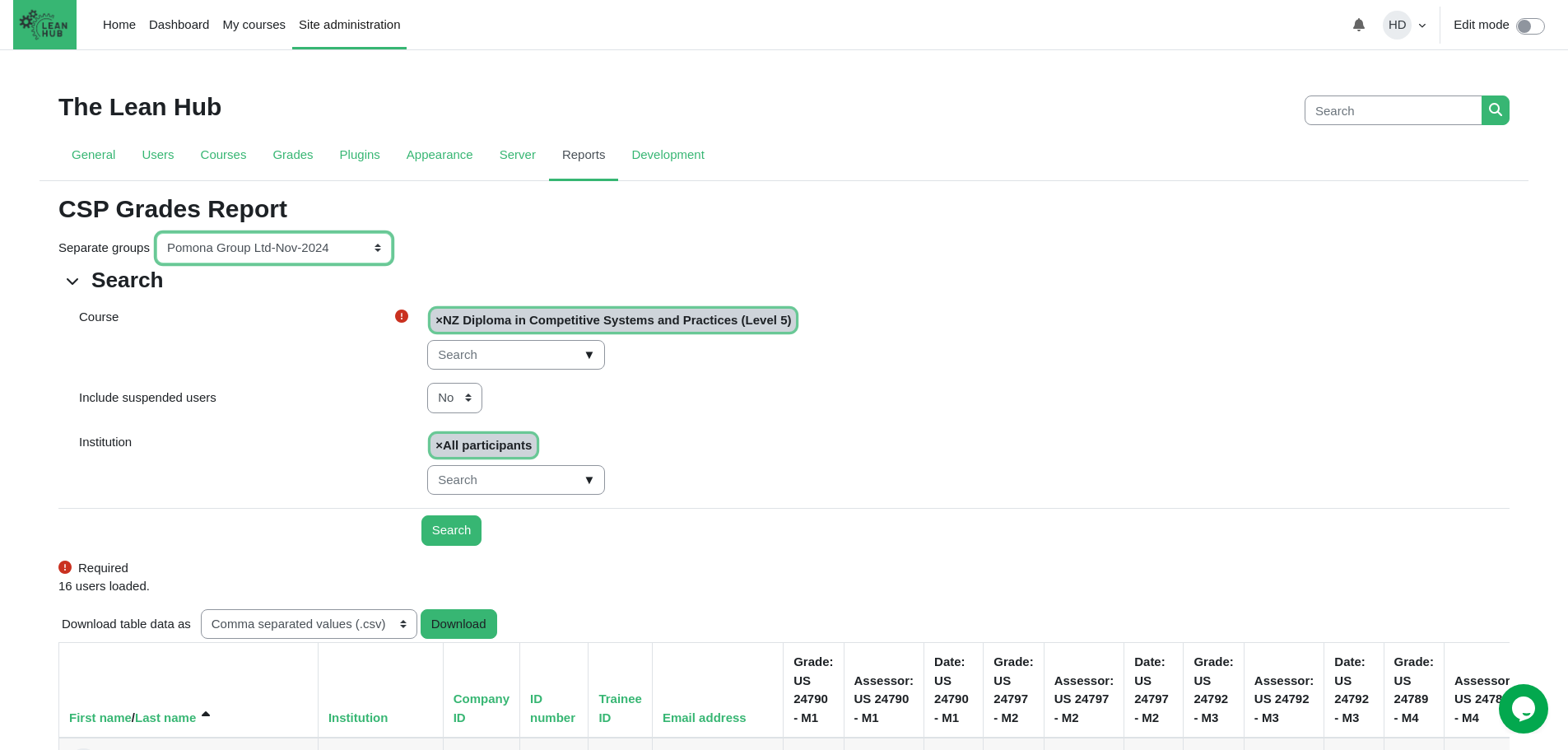
click at [375, 247] on select "All participants ANZ Pharma-Jan-2025 CapitalPrecut-Nov-2023 [PERSON_NAME]-June-…" at bounding box center [274, 248] width 235 height 31
select select "0"
click at [157, 233] on select "All participants ANZ Pharma-Jan-2025 CapitalPrecut-Nov-2023 [PERSON_NAME]-June-…" at bounding box center [274, 248] width 235 height 31
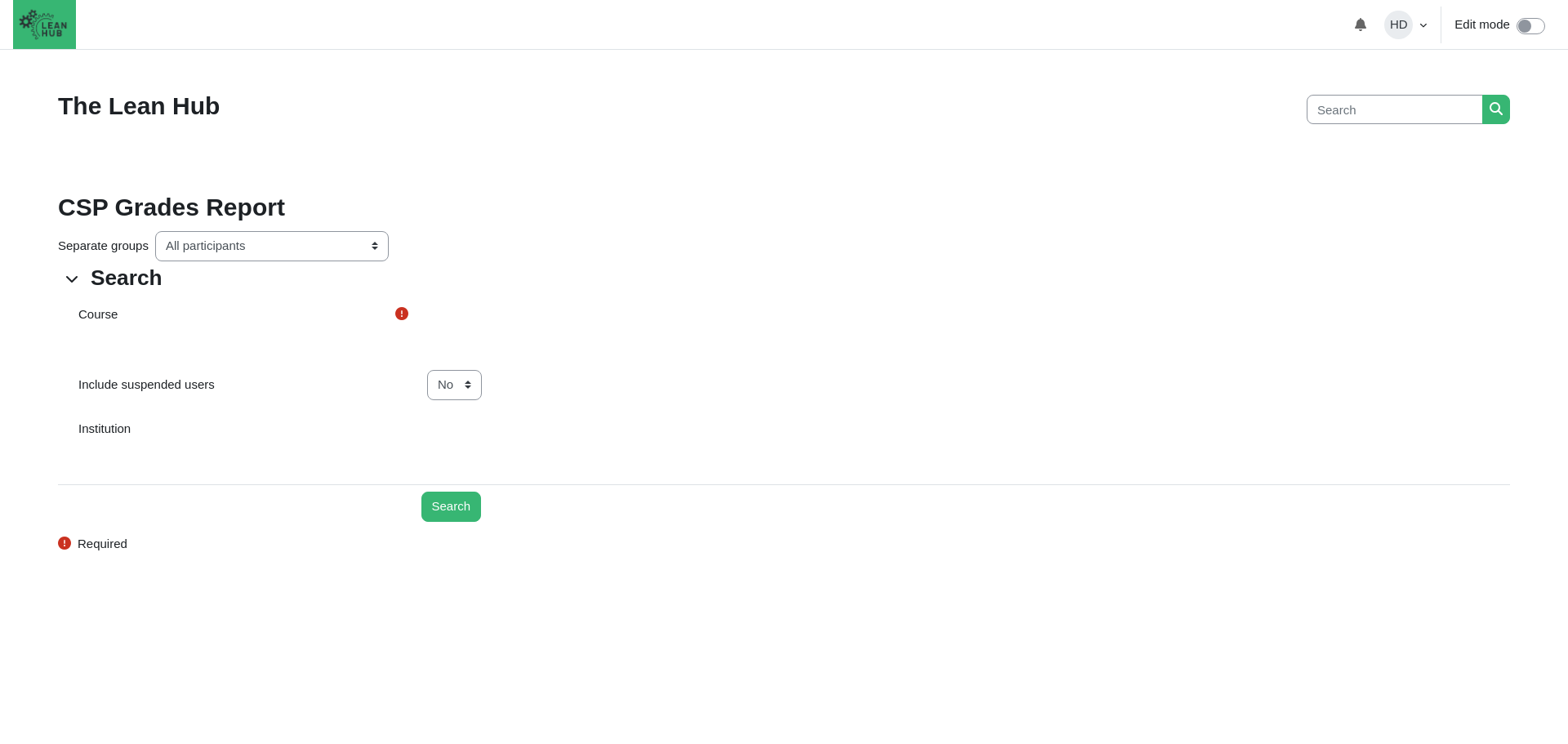
click at [458, 530] on form "Search Search Search Course The Lean Hub NZ Certificate in Competitive Systems …" at bounding box center [783, 409] width 1452 height 290
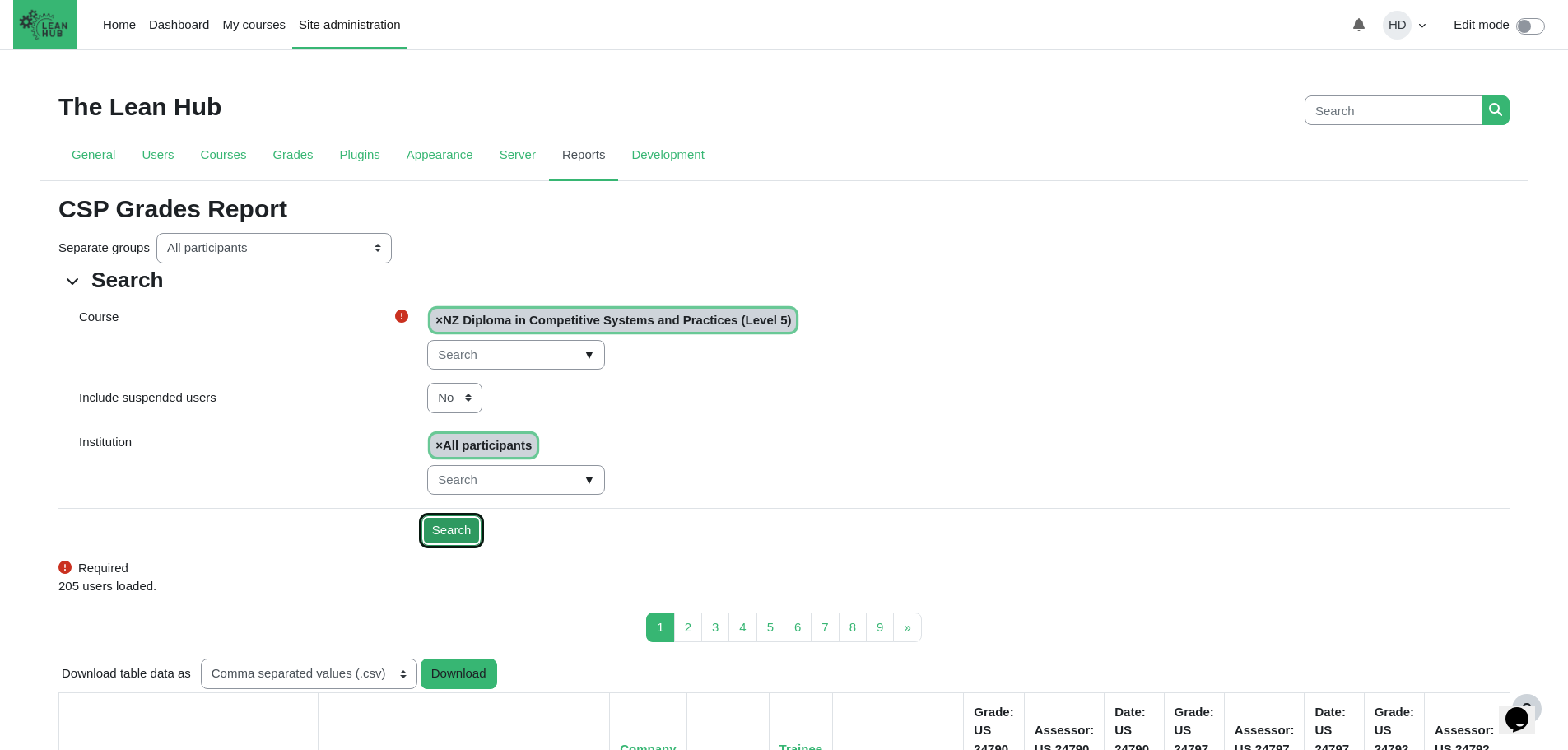
click at [455, 529] on input "Search" at bounding box center [451, 531] width 61 height 31
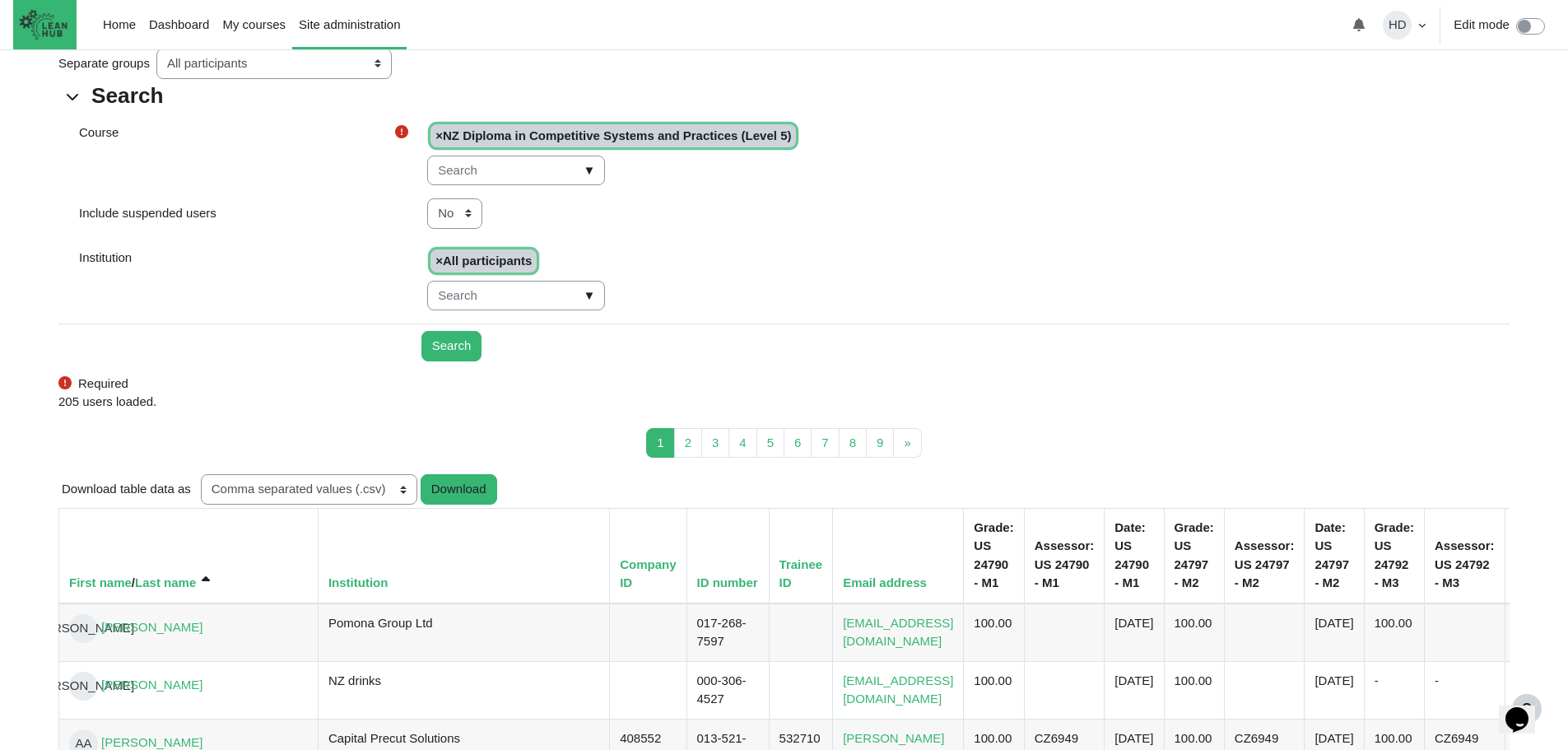
scroll to position [317, 0]
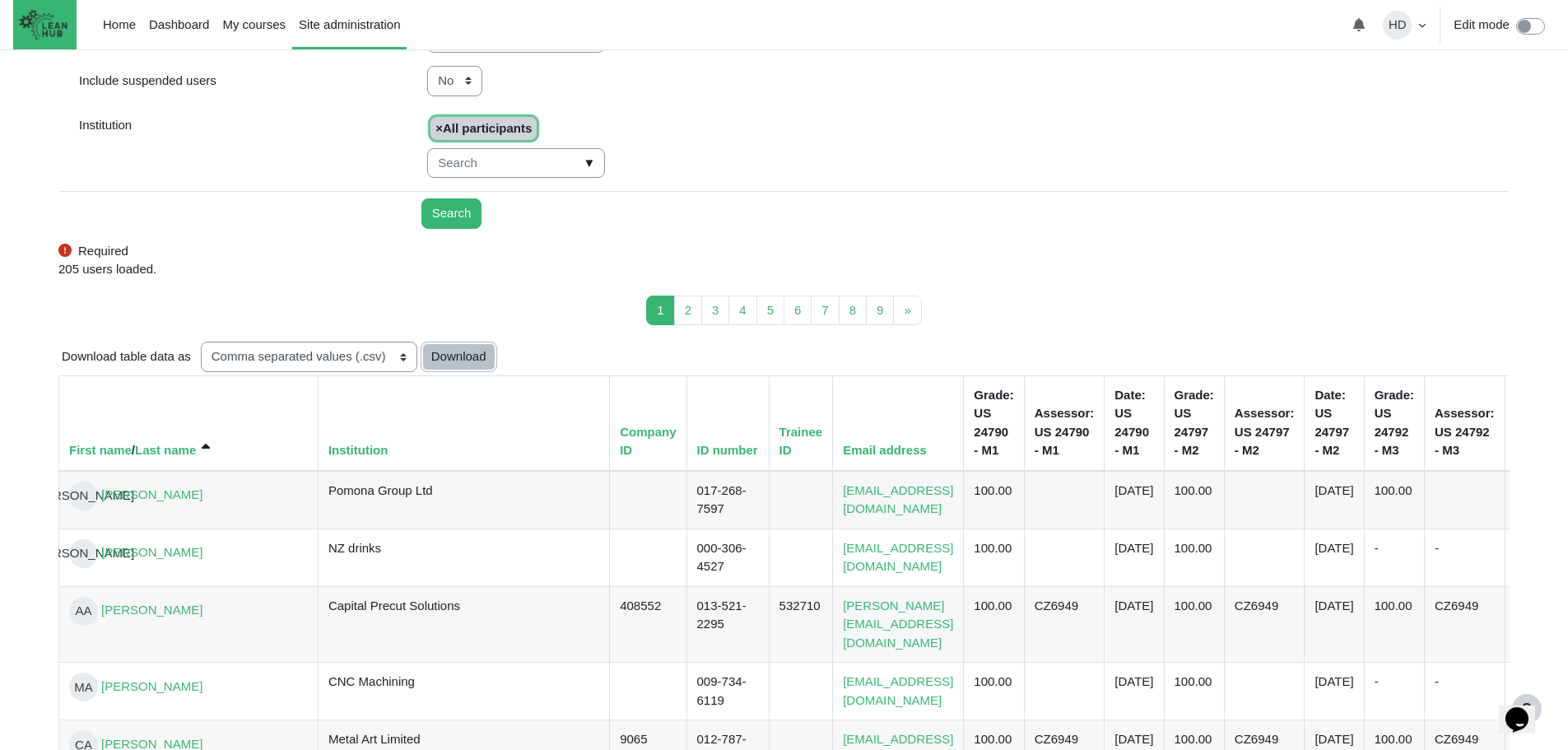
click at [466, 358] on button "Download" at bounding box center [458, 357] width 76 height 31
